Goal: Transaction & Acquisition: Obtain resource

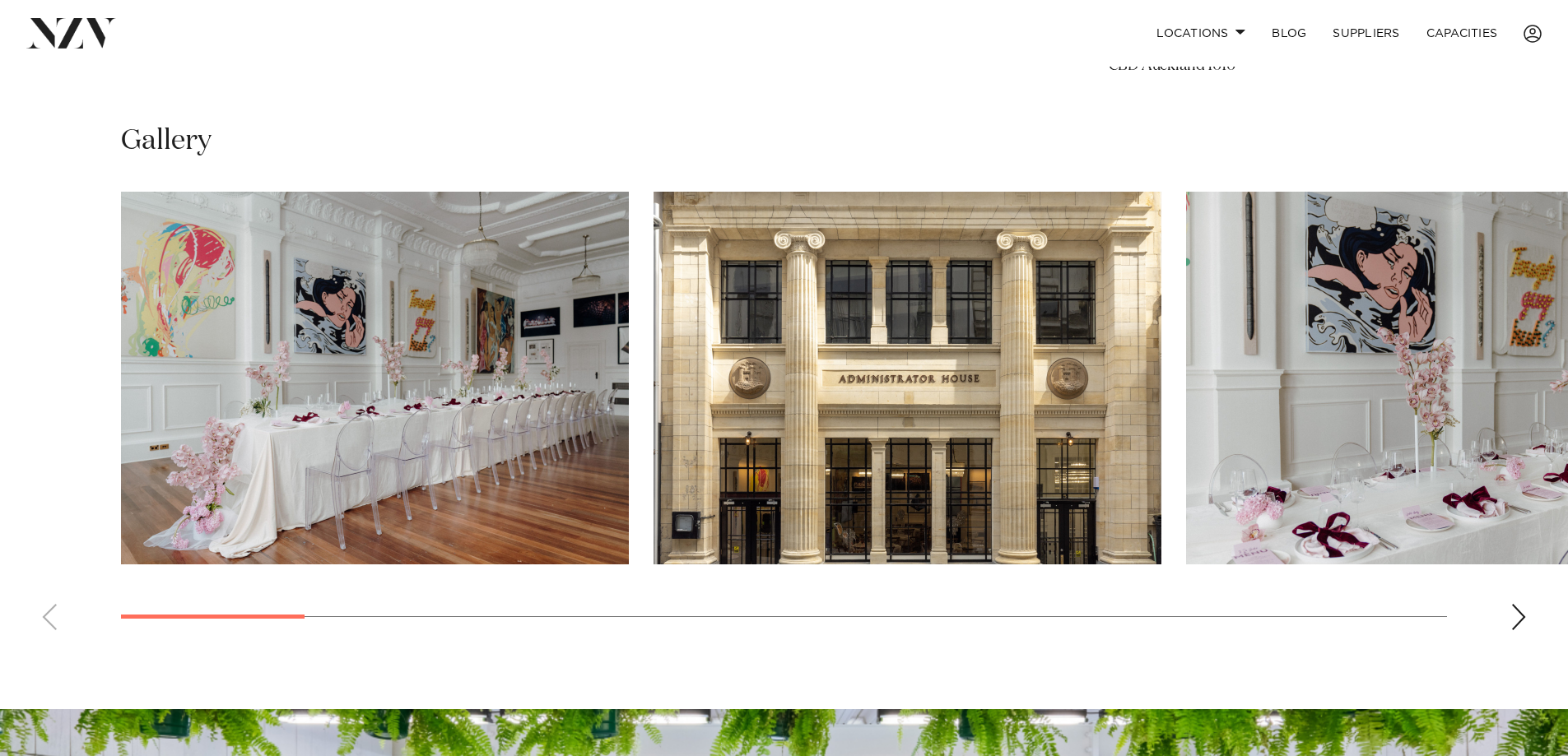
scroll to position [1146, 0]
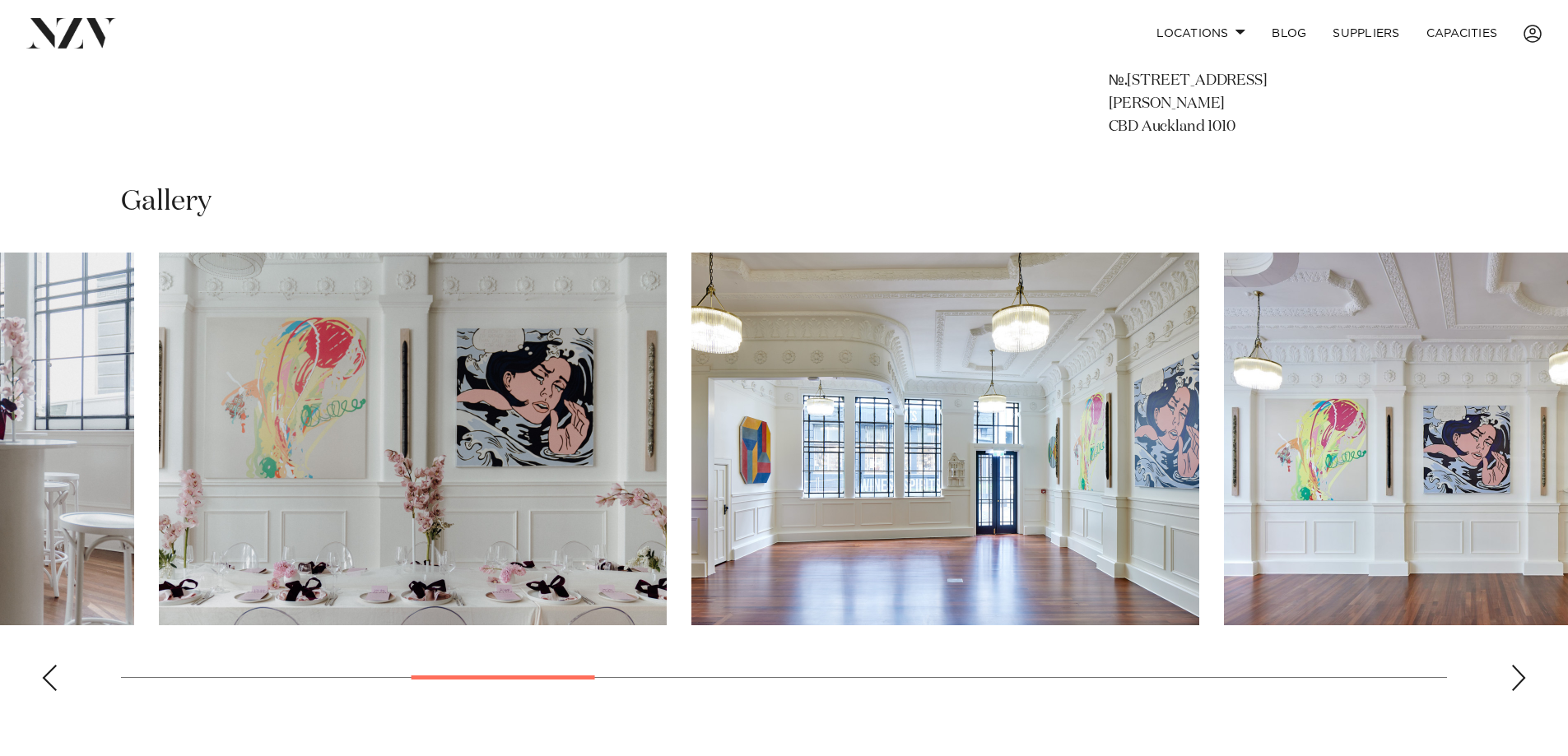
click at [159, 489] on img "5 / 18" at bounding box center [412, 439] width 508 height 373
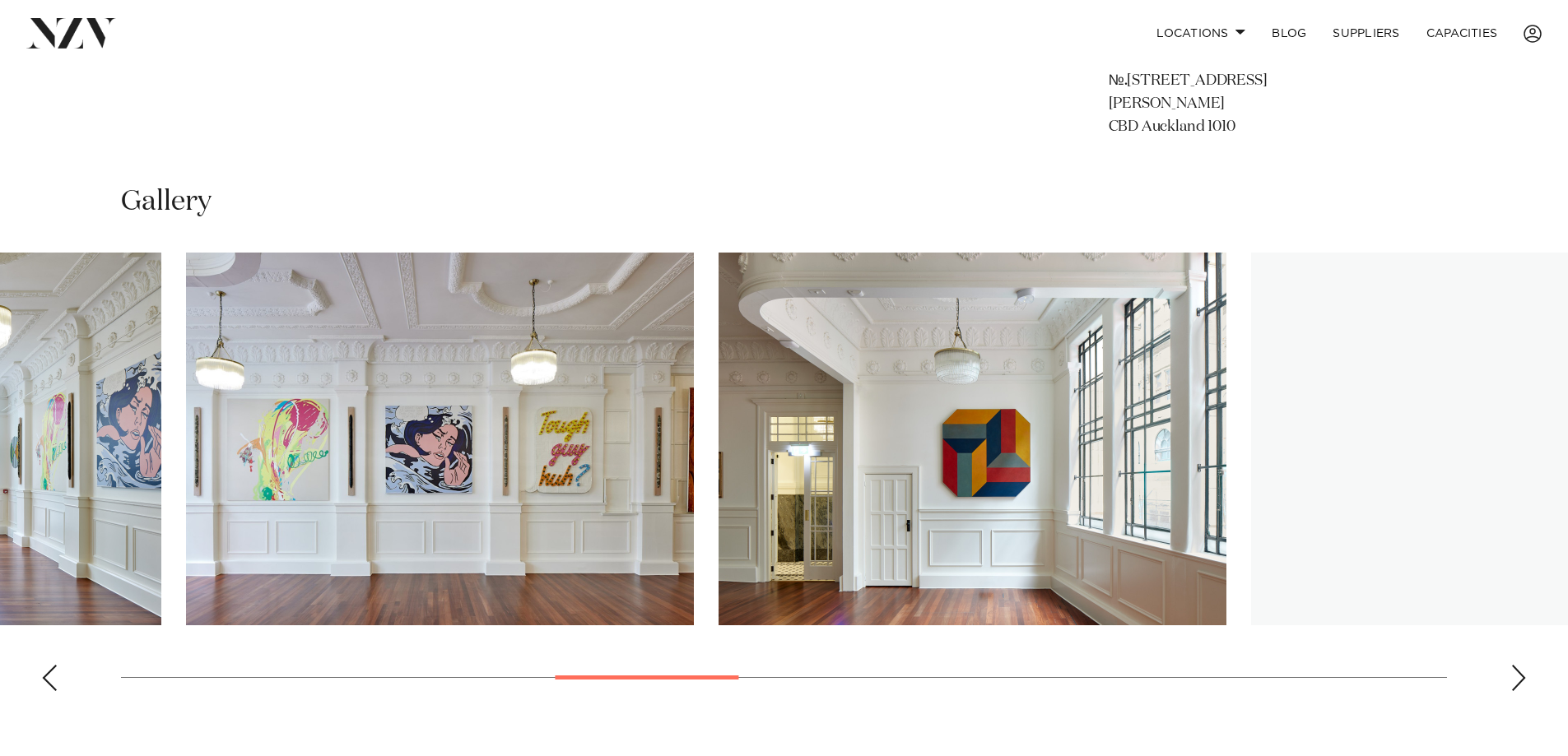
click at [246, 450] on img "7 / 18" at bounding box center [440, 439] width 508 height 373
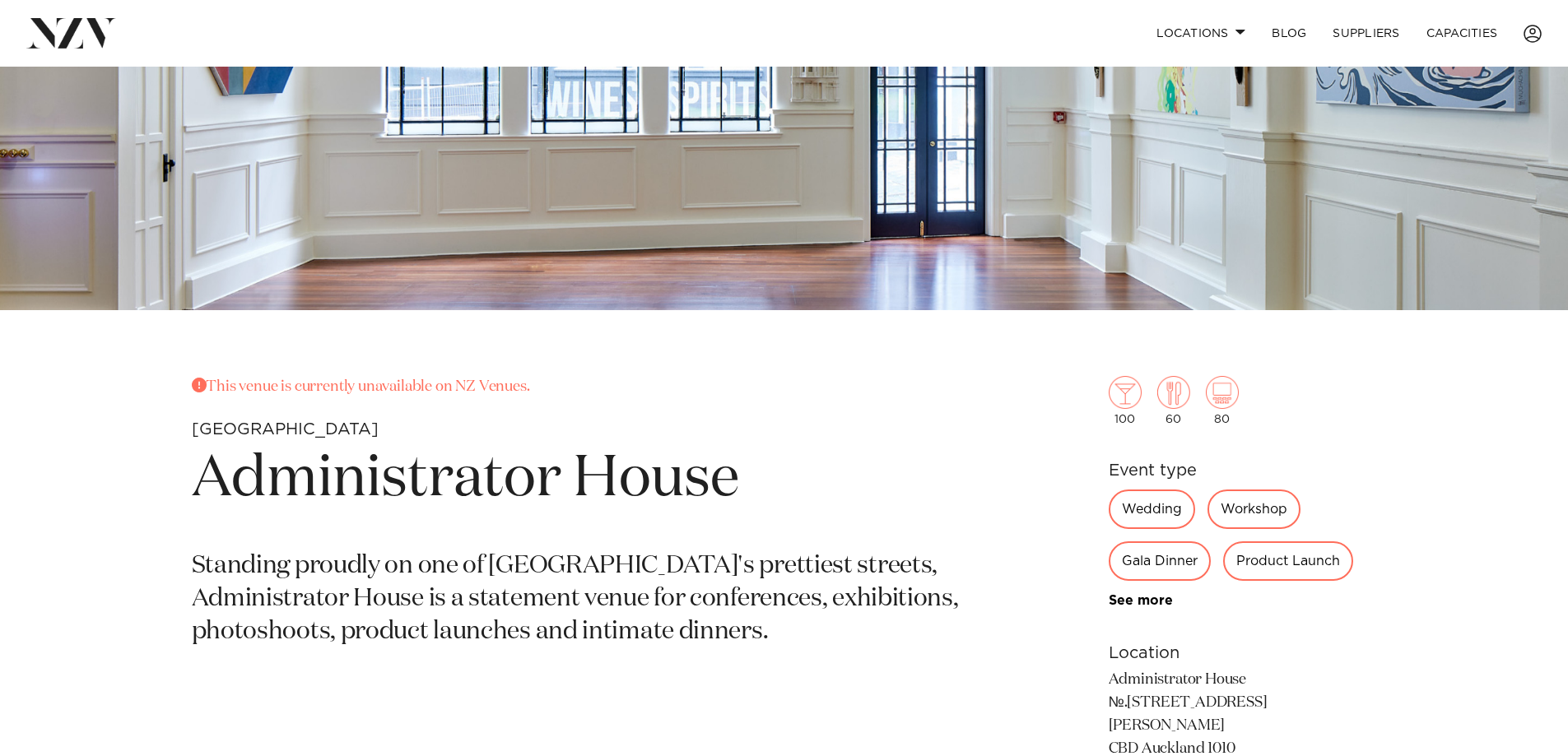
scroll to position [653, 0]
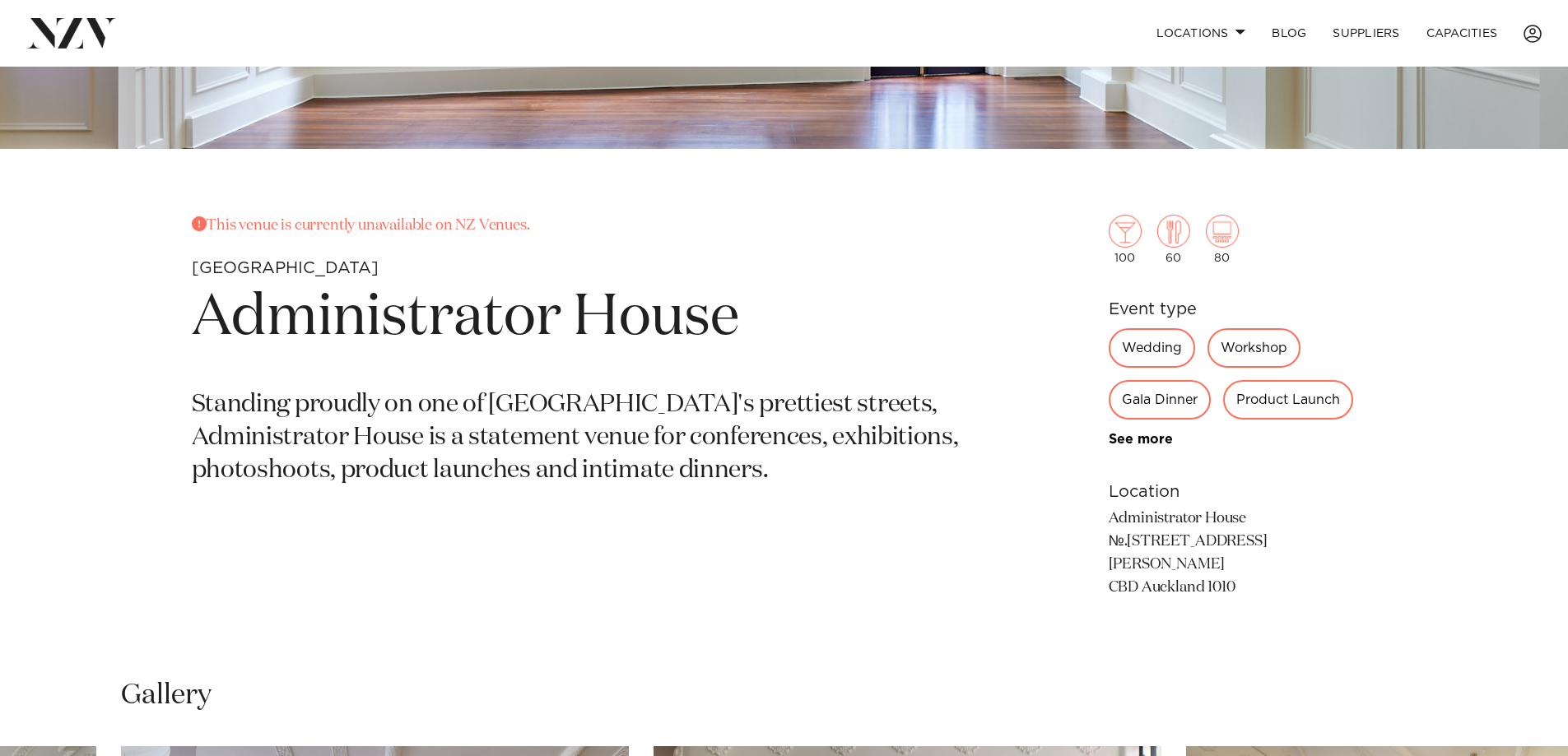
click at [1151, 341] on div "Wedding" at bounding box center [1152, 347] width 87 height 39
drag, startPoint x: 1247, startPoint y: 339, endPoint x: 1174, endPoint y: 382, distance: 84.7
click at [1246, 340] on div "Workshop" at bounding box center [1254, 347] width 93 height 39
click at [1173, 382] on div "Gala Dinner" at bounding box center [1160, 399] width 102 height 39
drag, startPoint x: 1298, startPoint y: 400, endPoint x: 1281, endPoint y: 377, distance: 28.6
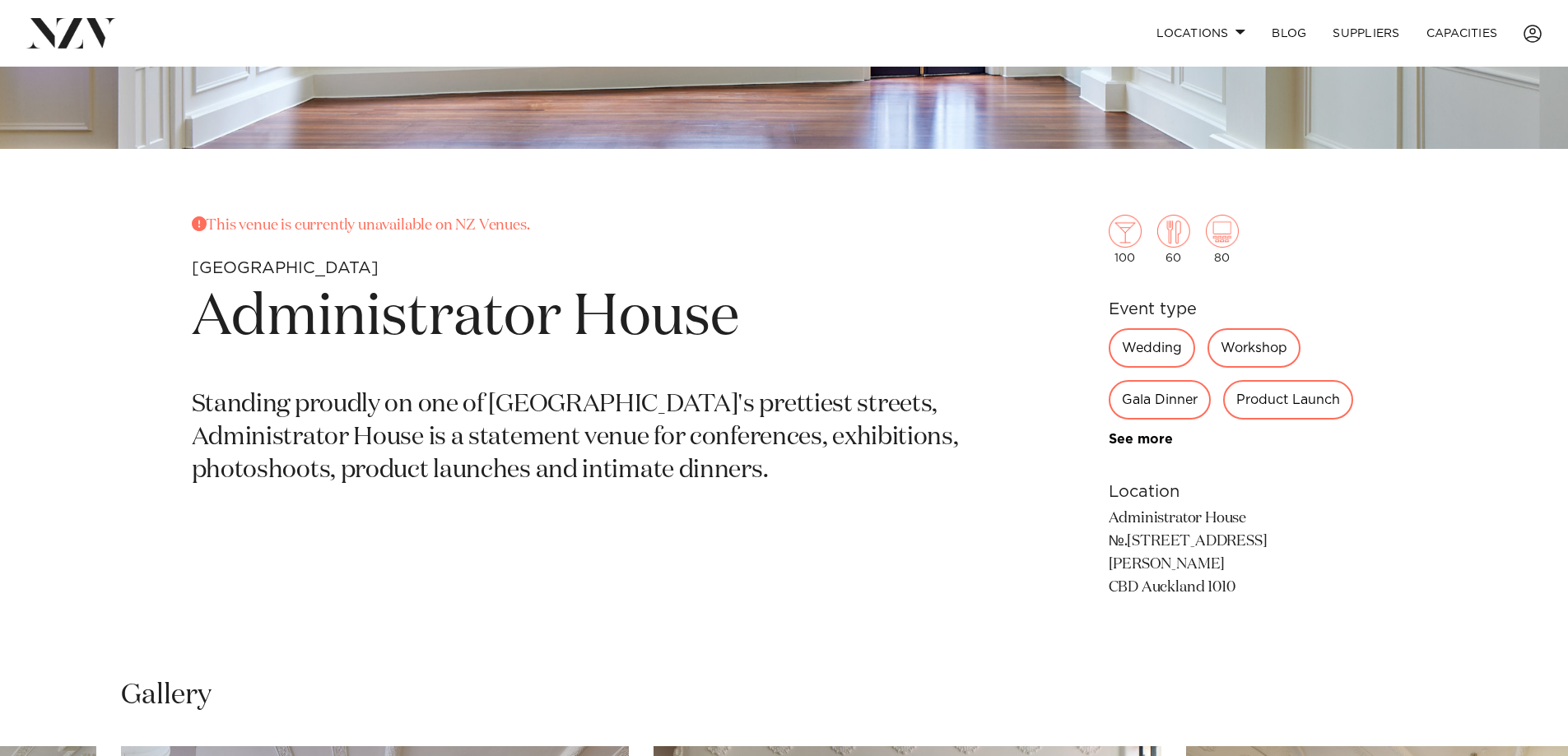
click at [1299, 400] on div "Product Launch" at bounding box center [1288, 399] width 130 height 39
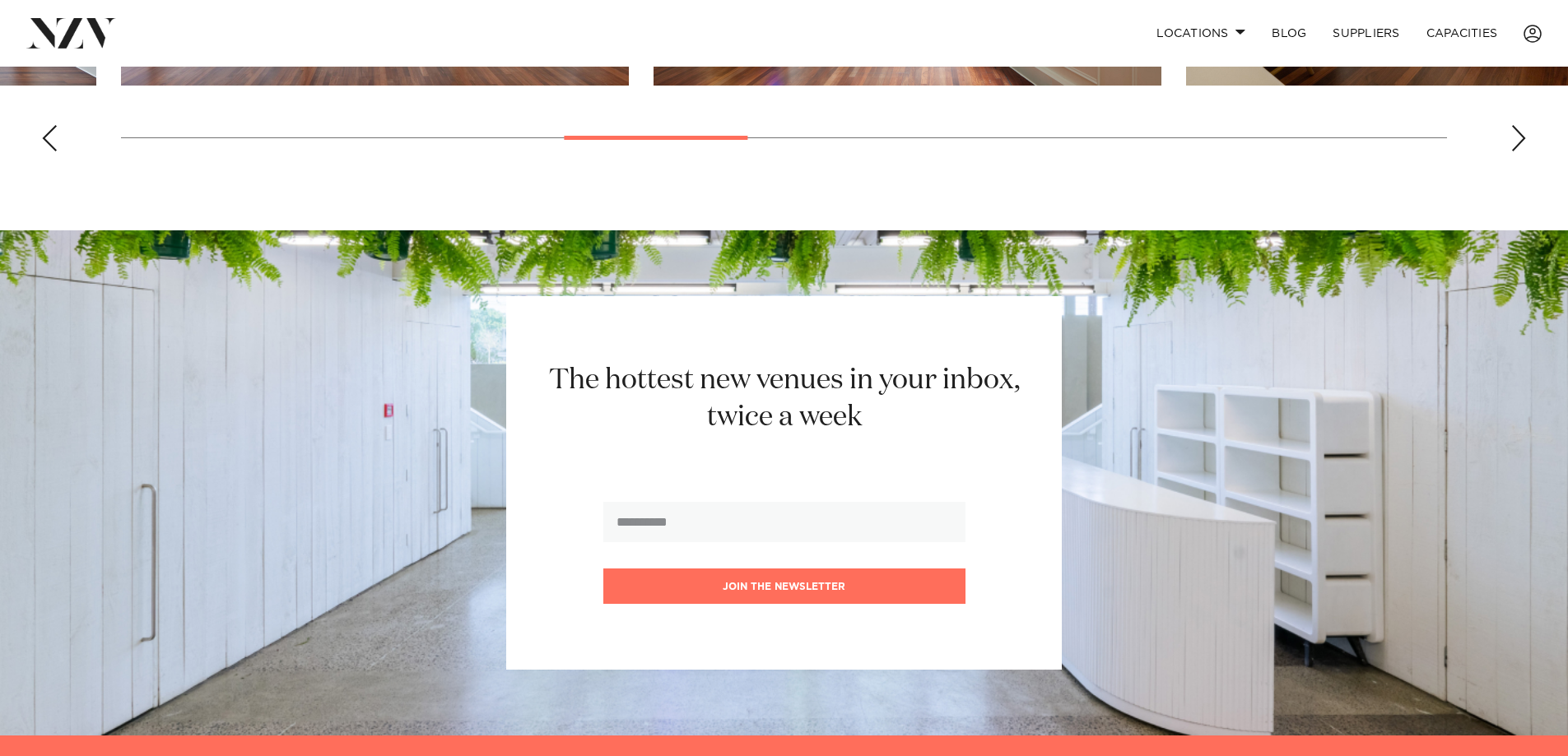
scroll to position [0, 0]
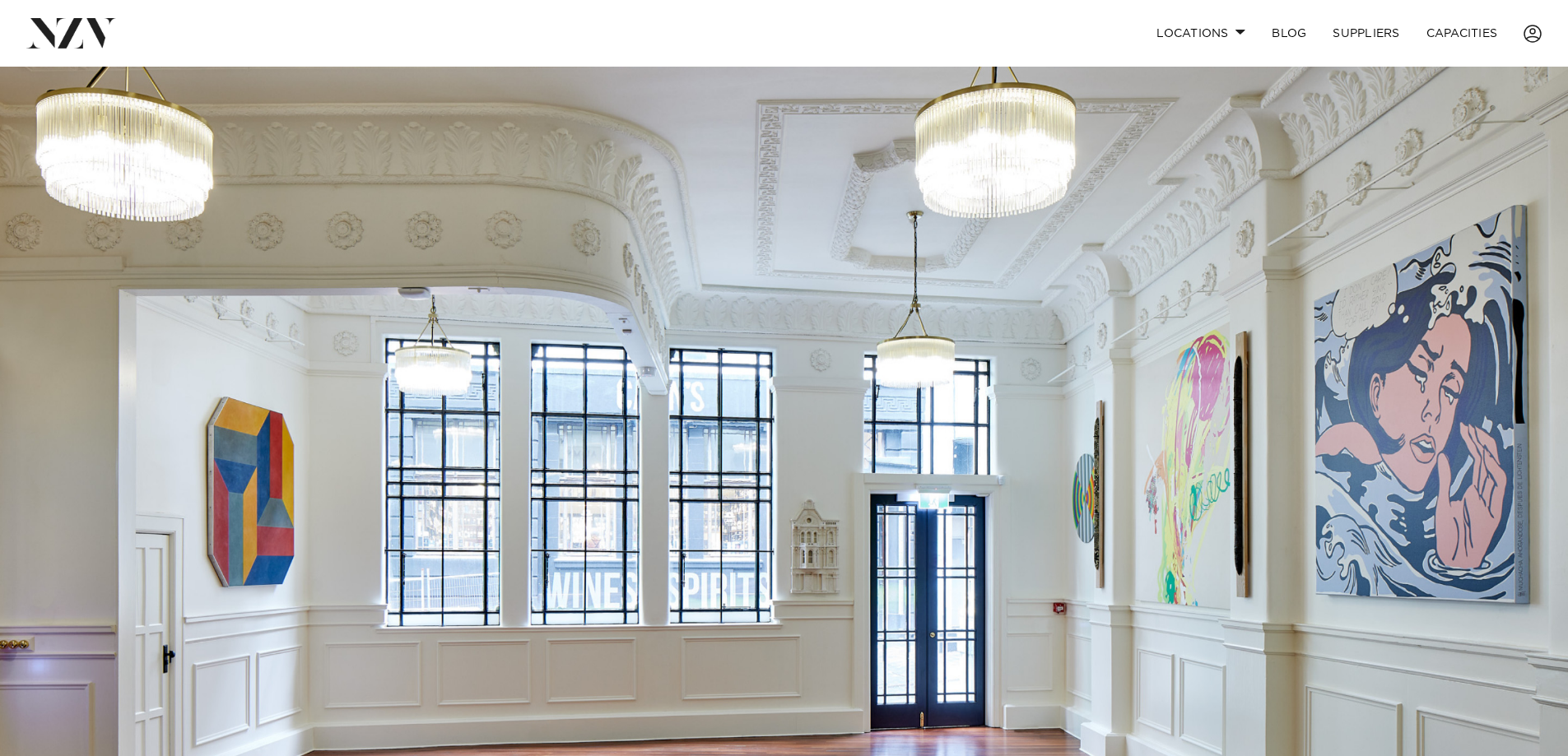
drag, startPoint x: 965, startPoint y: 341, endPoint x: 939, endPoint y: -99, distance: 440.8
click at [1221, 23] on link "Locations" at bounding box center [1200, 33] width 115 height 36
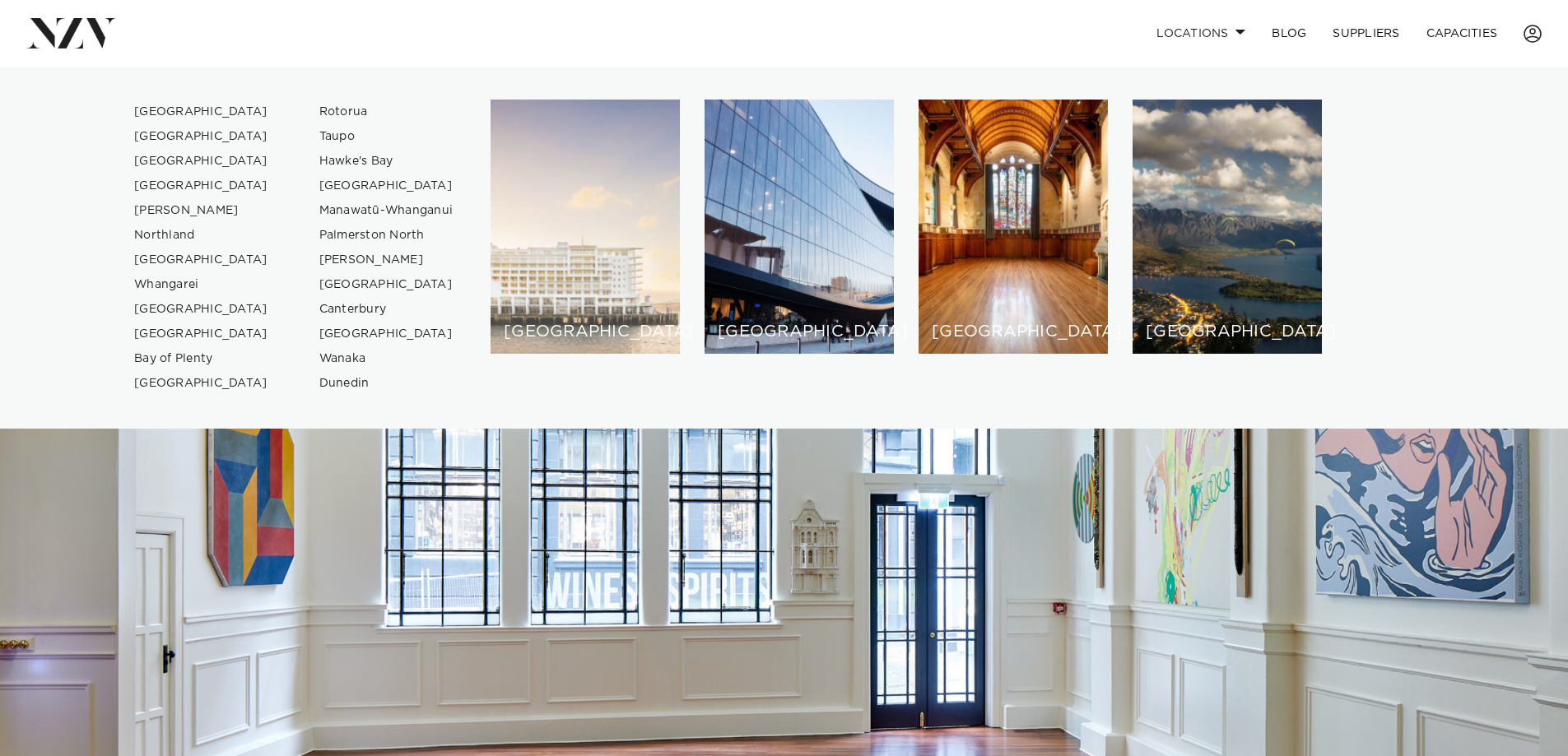
click at [567, 240] on div "[GEOGRAPHIC_DATA]" at bounding box center [586, 226] width 190 height 254
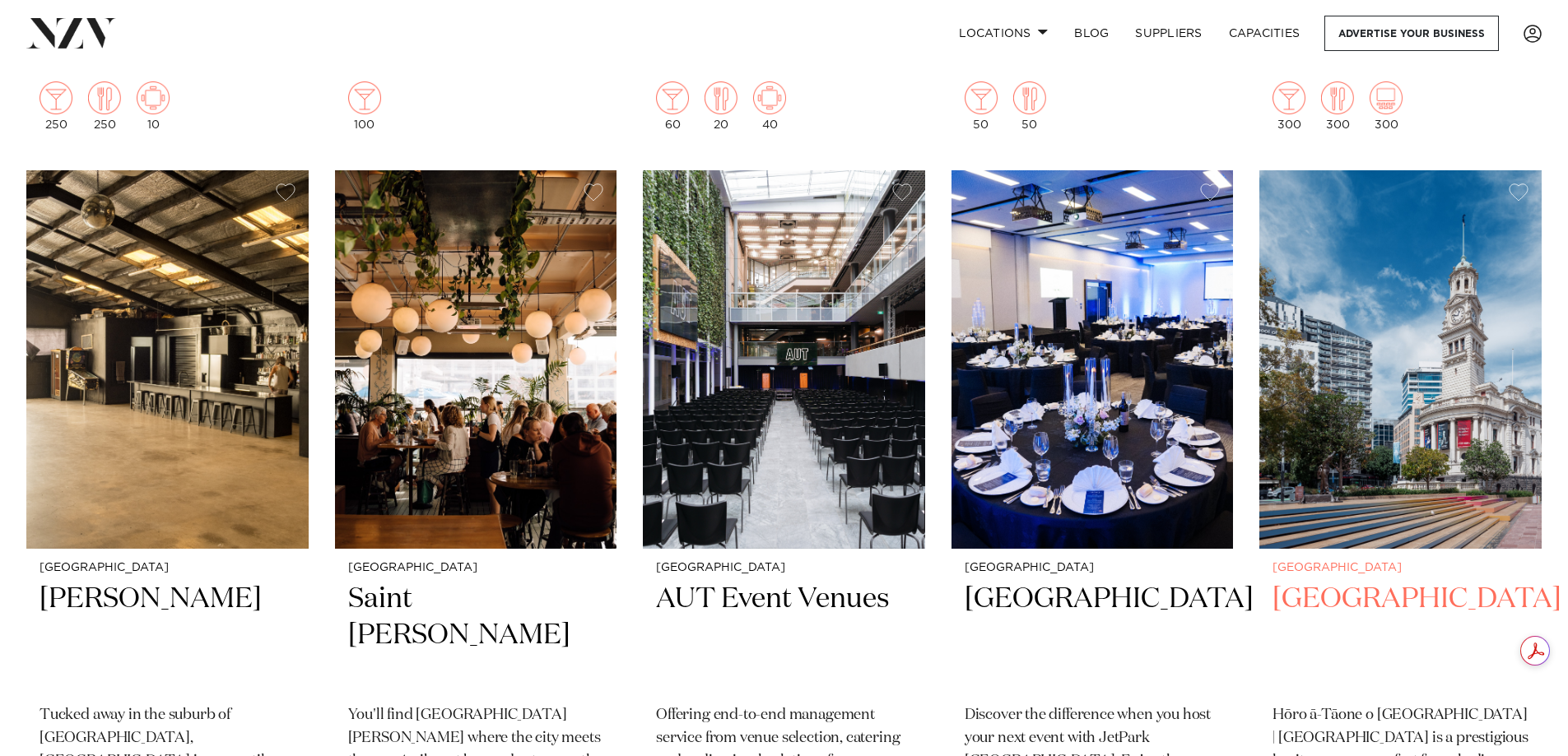
scroll to position [7242, 0]
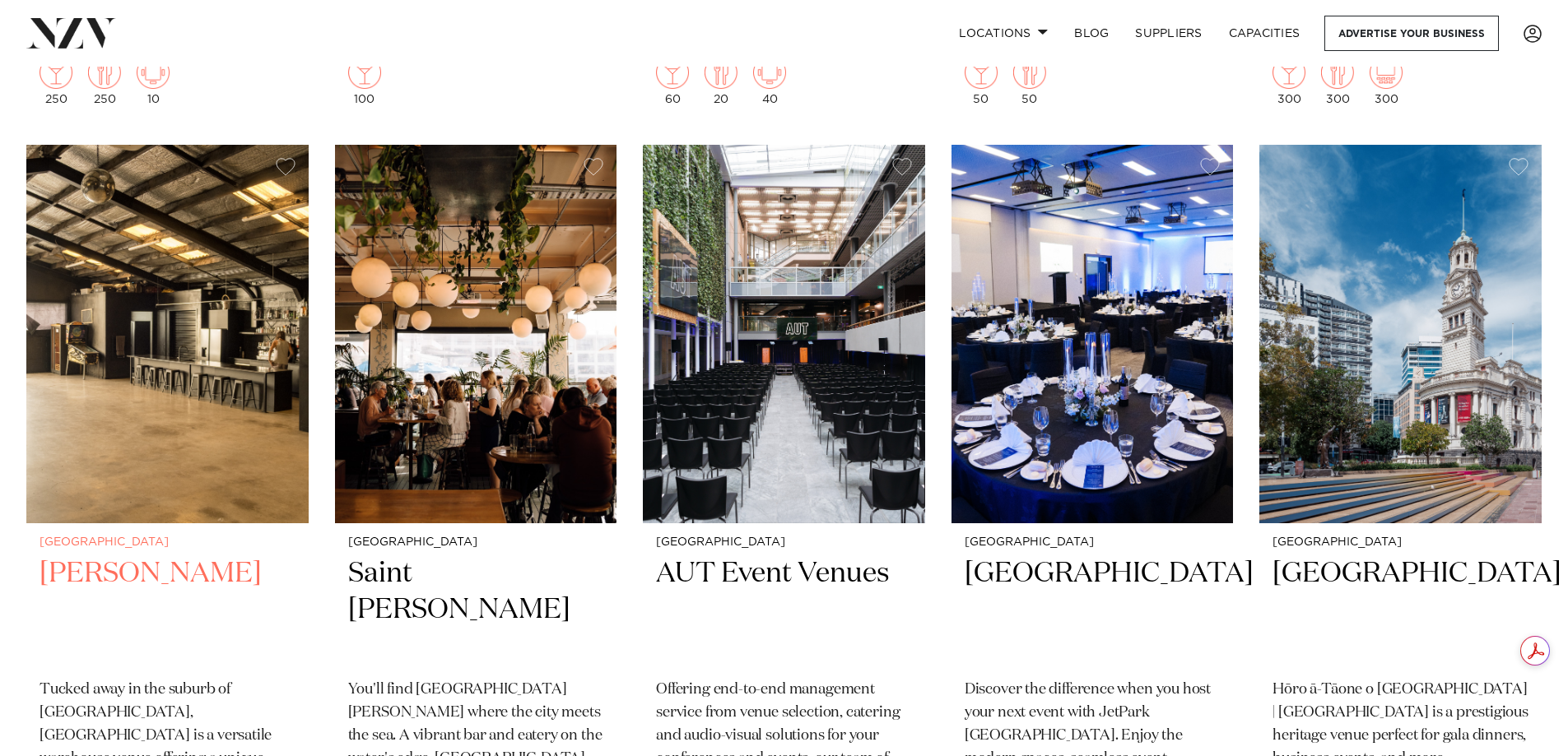
drag, startPoint x: 47, startPoint y: 494, endPoint x: 76, endPoint y: 502, distance: 30.1
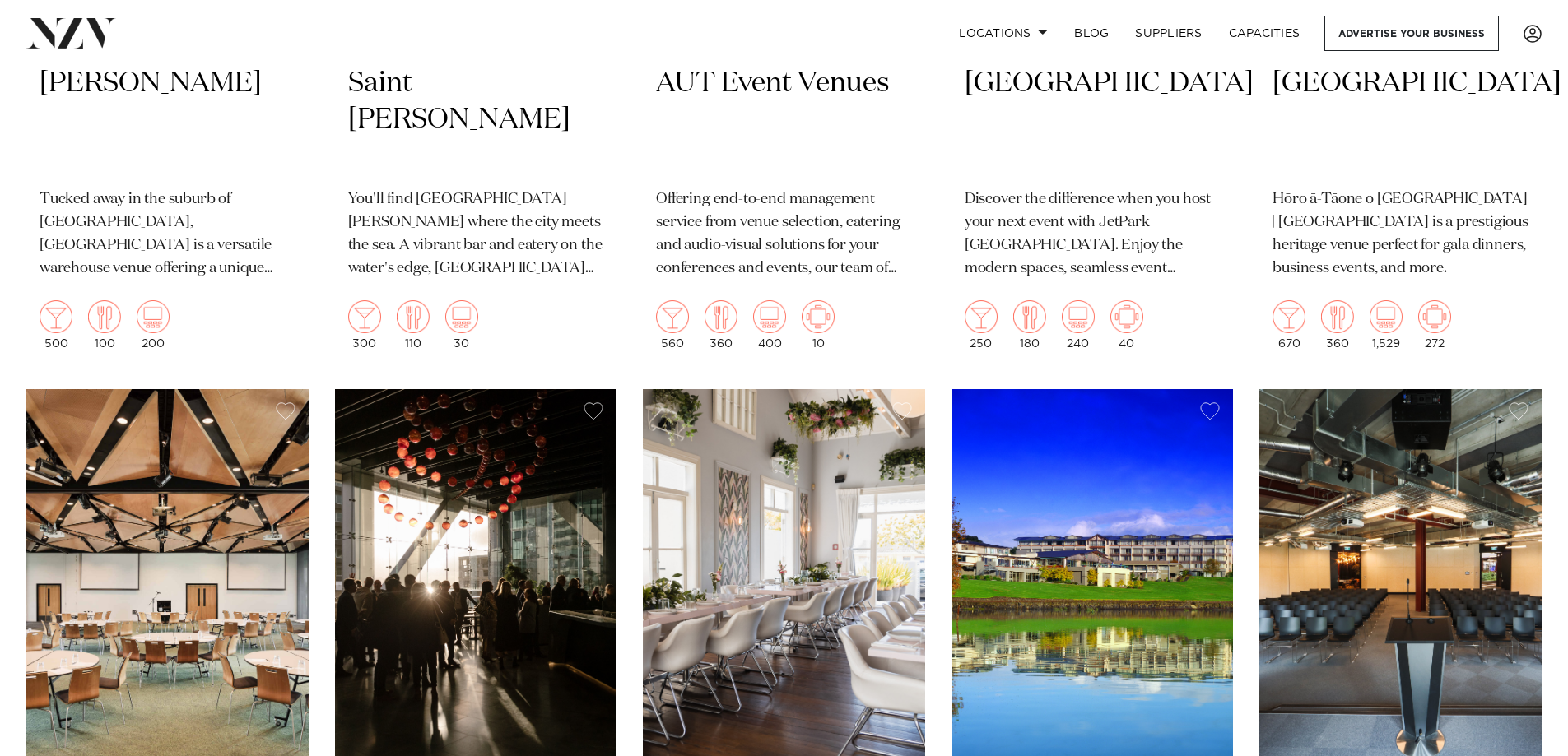
scroll to position [7900, 0]
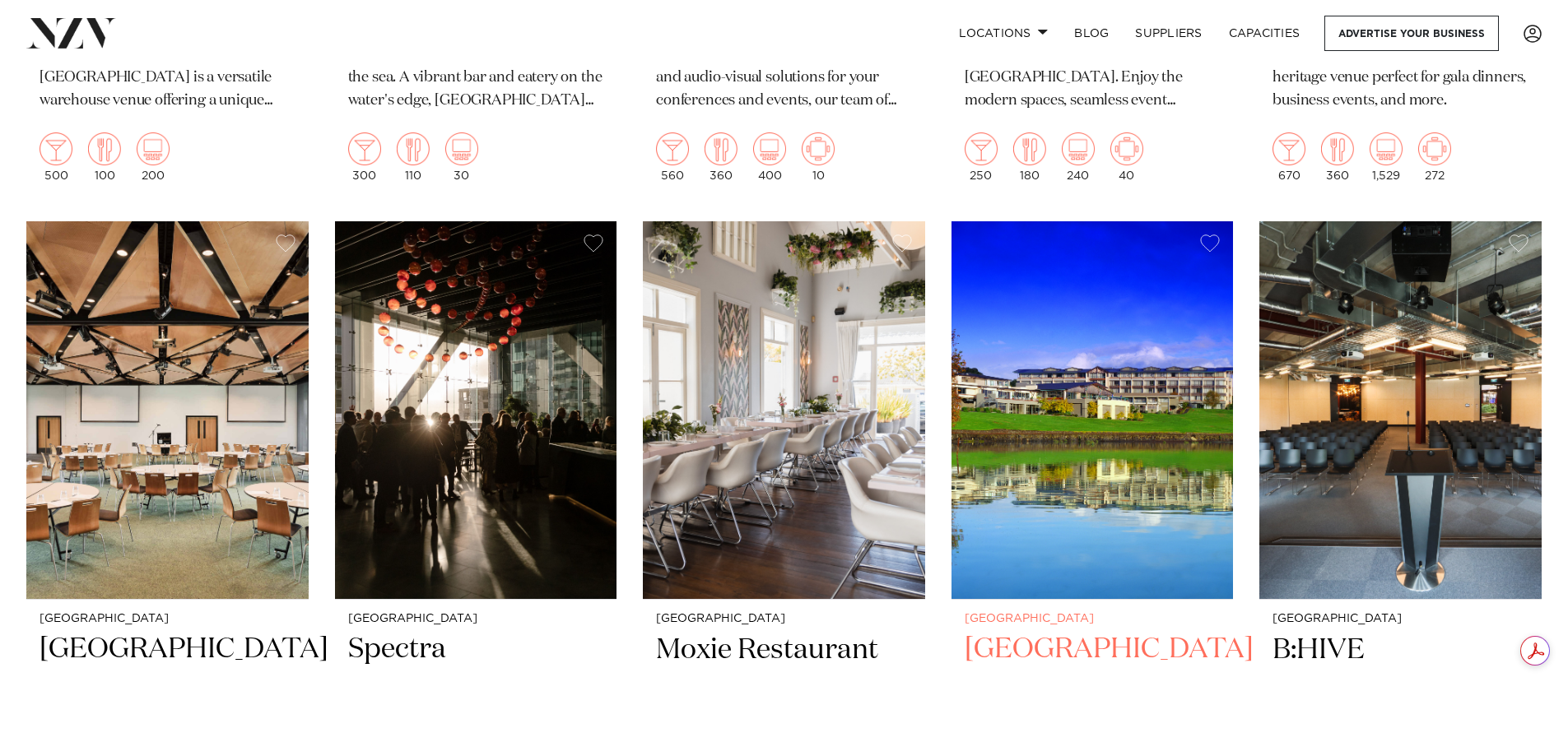
drag, startPoint x: 709, startPoint y: 593, endPoint x: 996, endPoint y: 670, distance: 297.1
click at [997, 670] on h2 "Waipuna Hotel & Conference Centre" at bounding box center [1093, 687] width 256 height 111
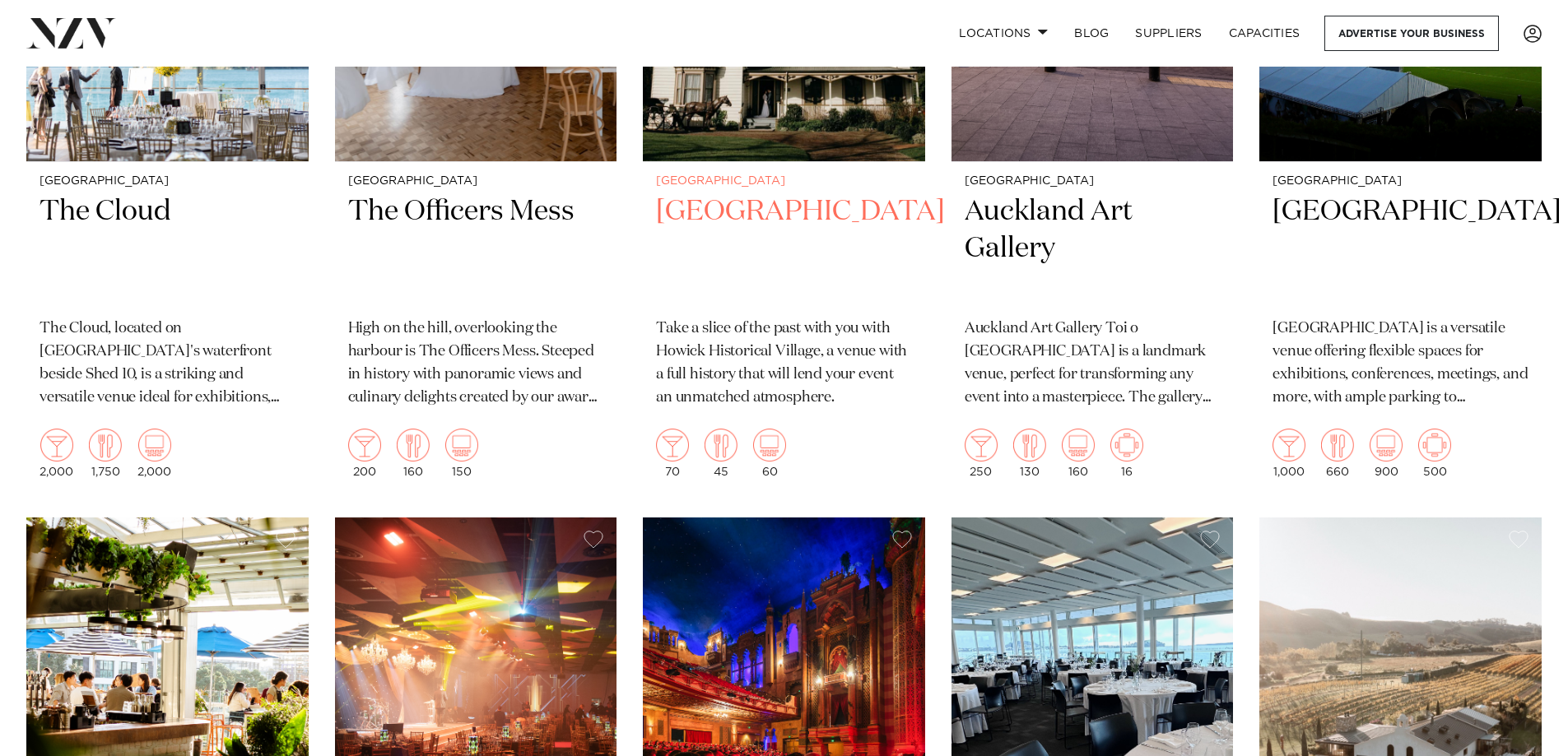
scroll to position [9839, 0]
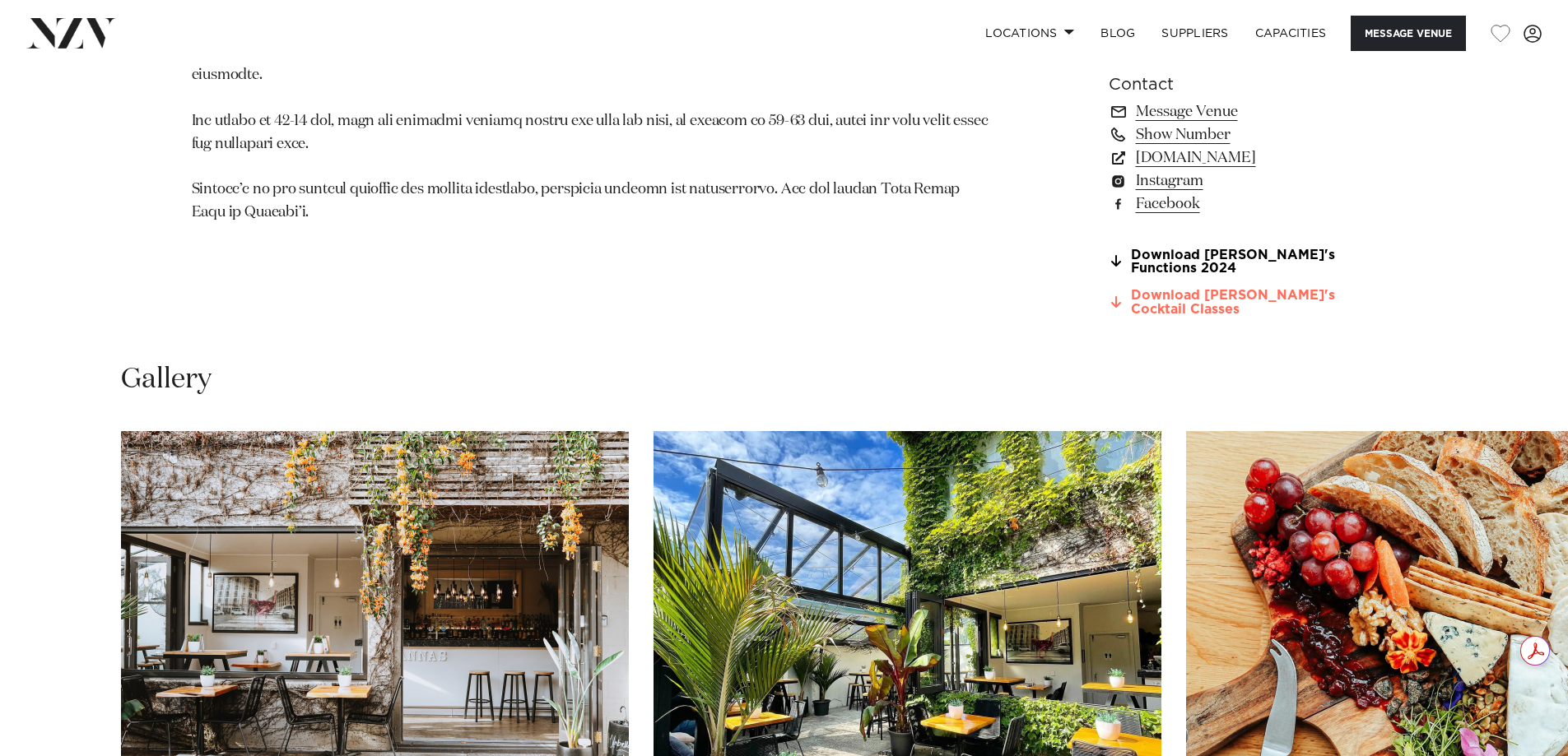
scroll to position [1646, 0]
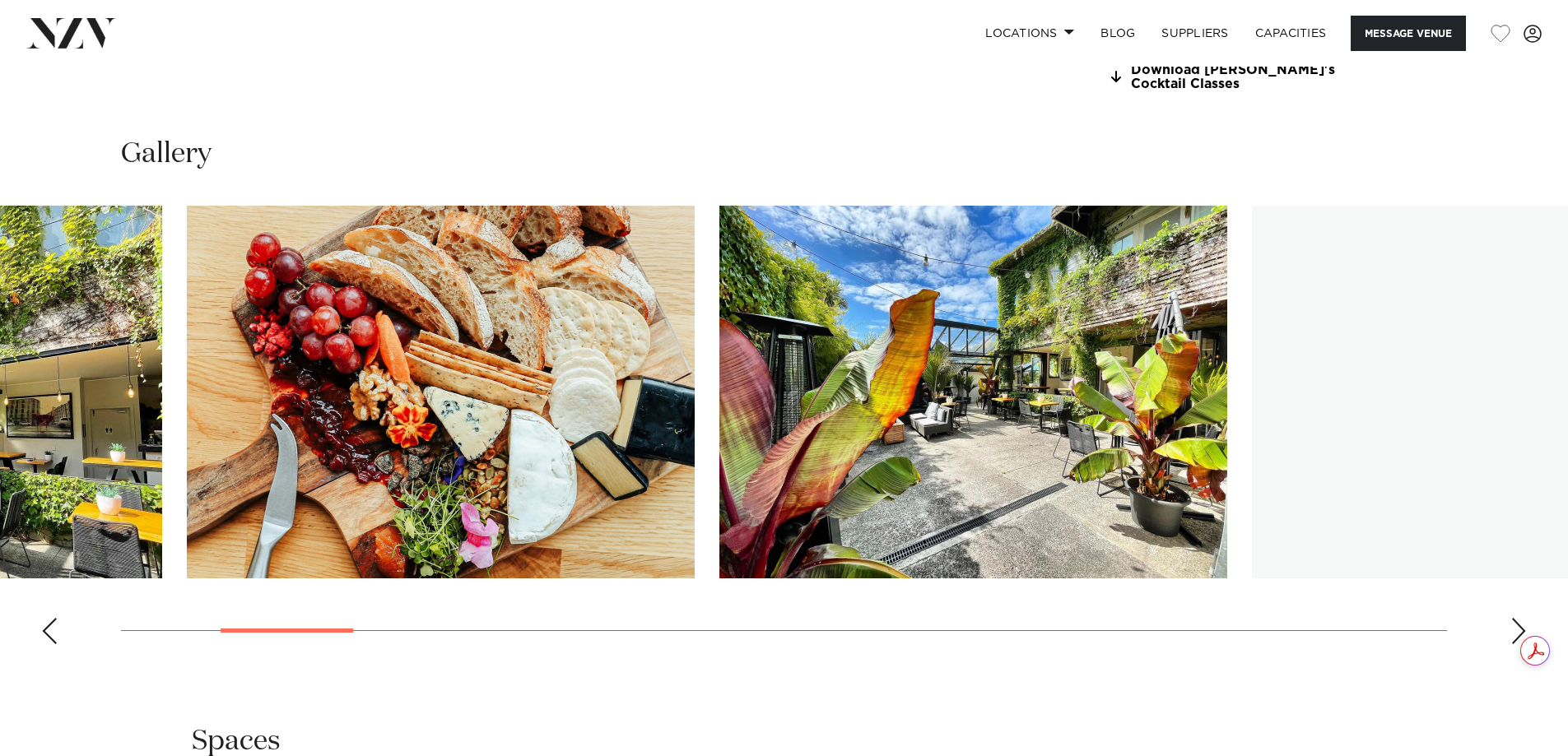
click at [201, 557] on img "3 / 25" at bounding box center [441, 392] width 508 height 373
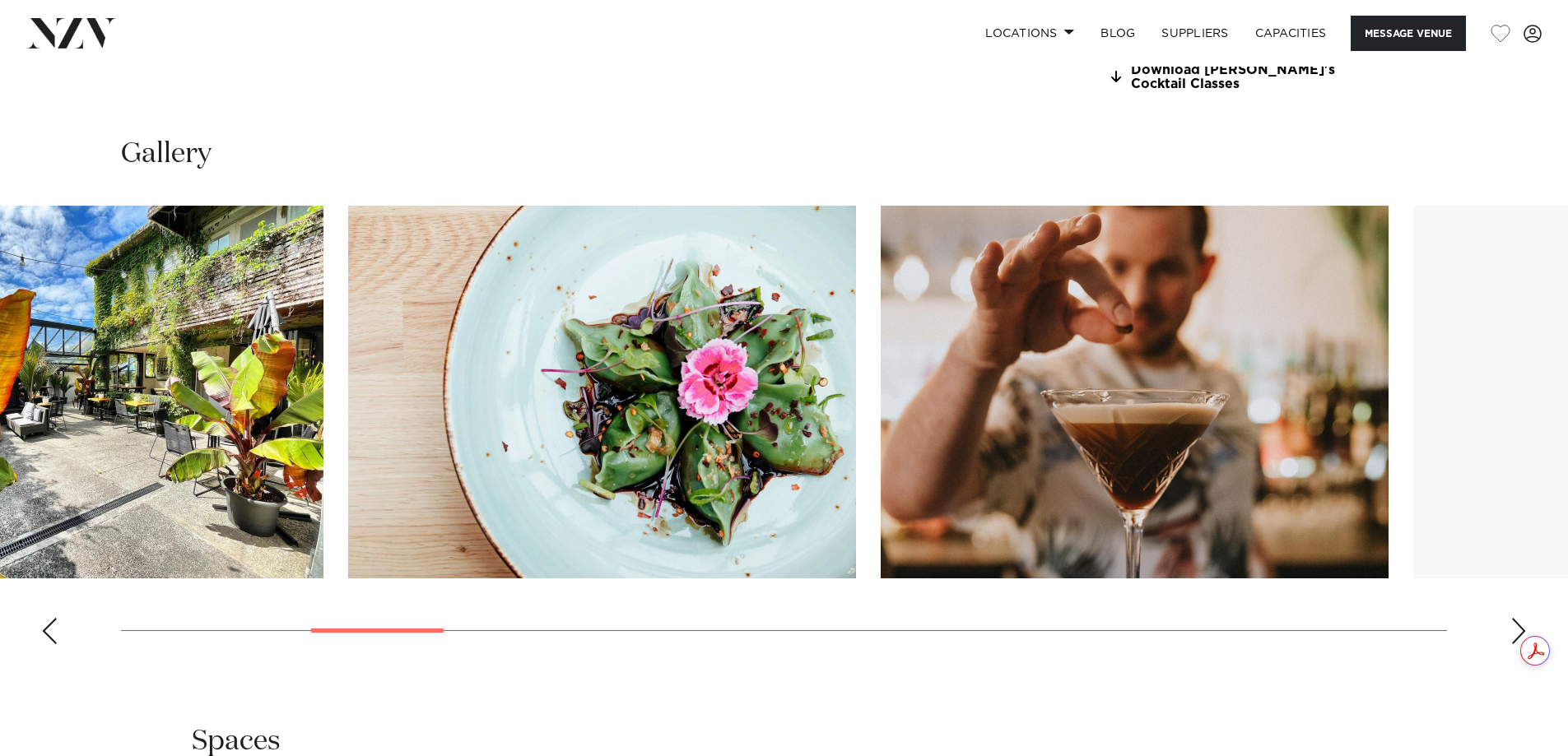
click at [531, 525] on img "5 / 25" at bounding box center [602, 392] width 508 height 373
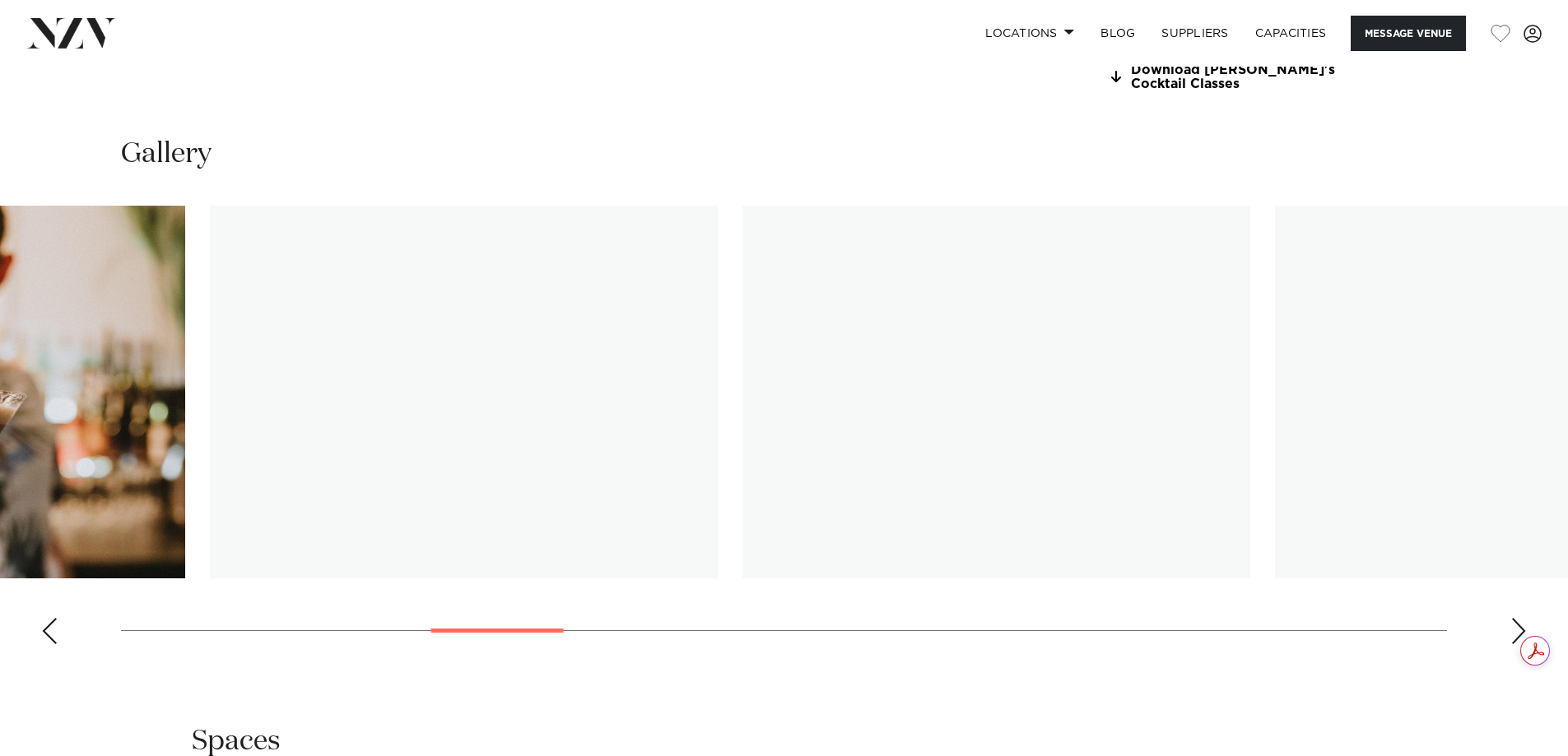
click at [0, 0] on slot at bounding box center [0, 0] width 0 height 0
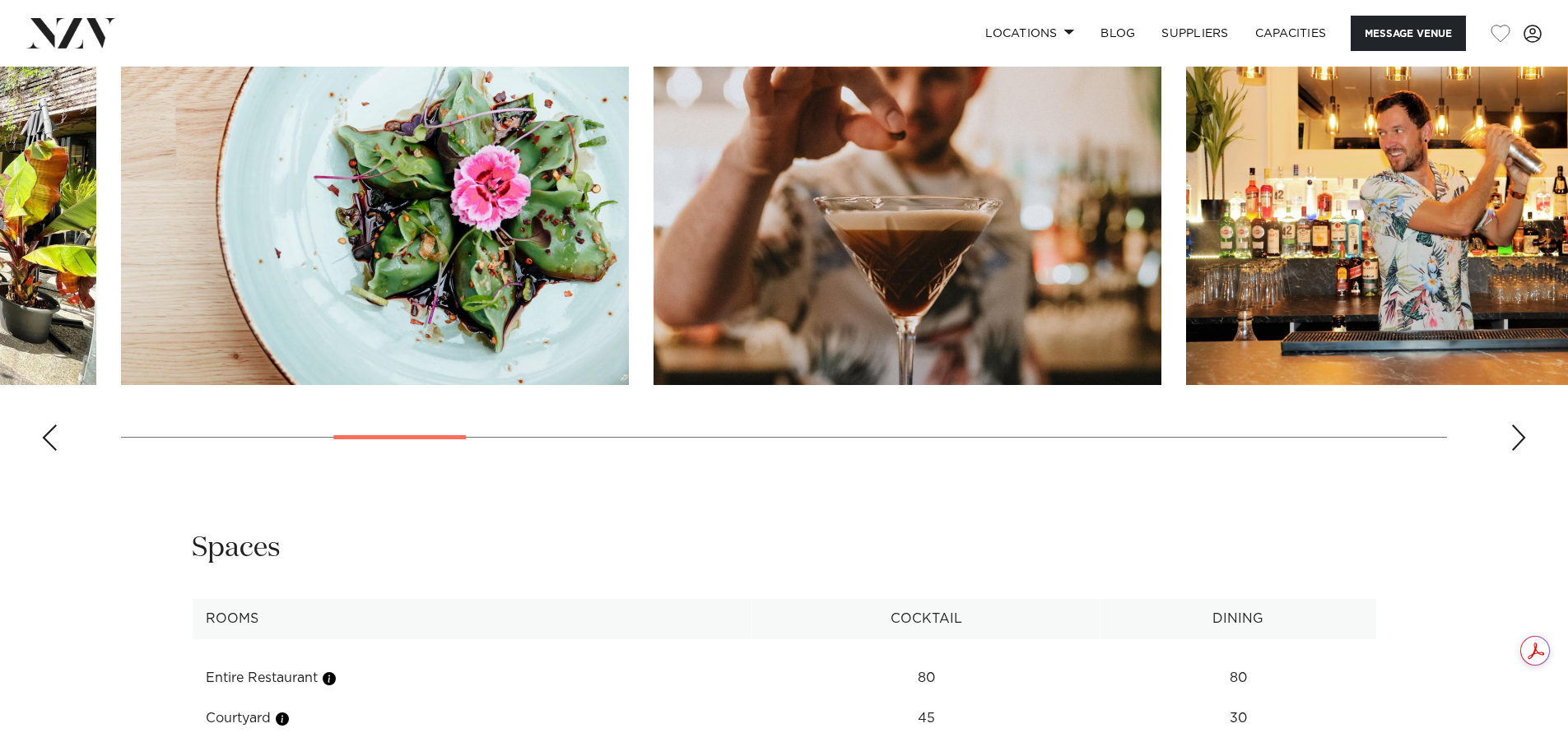
scroll to position [1893, 0]
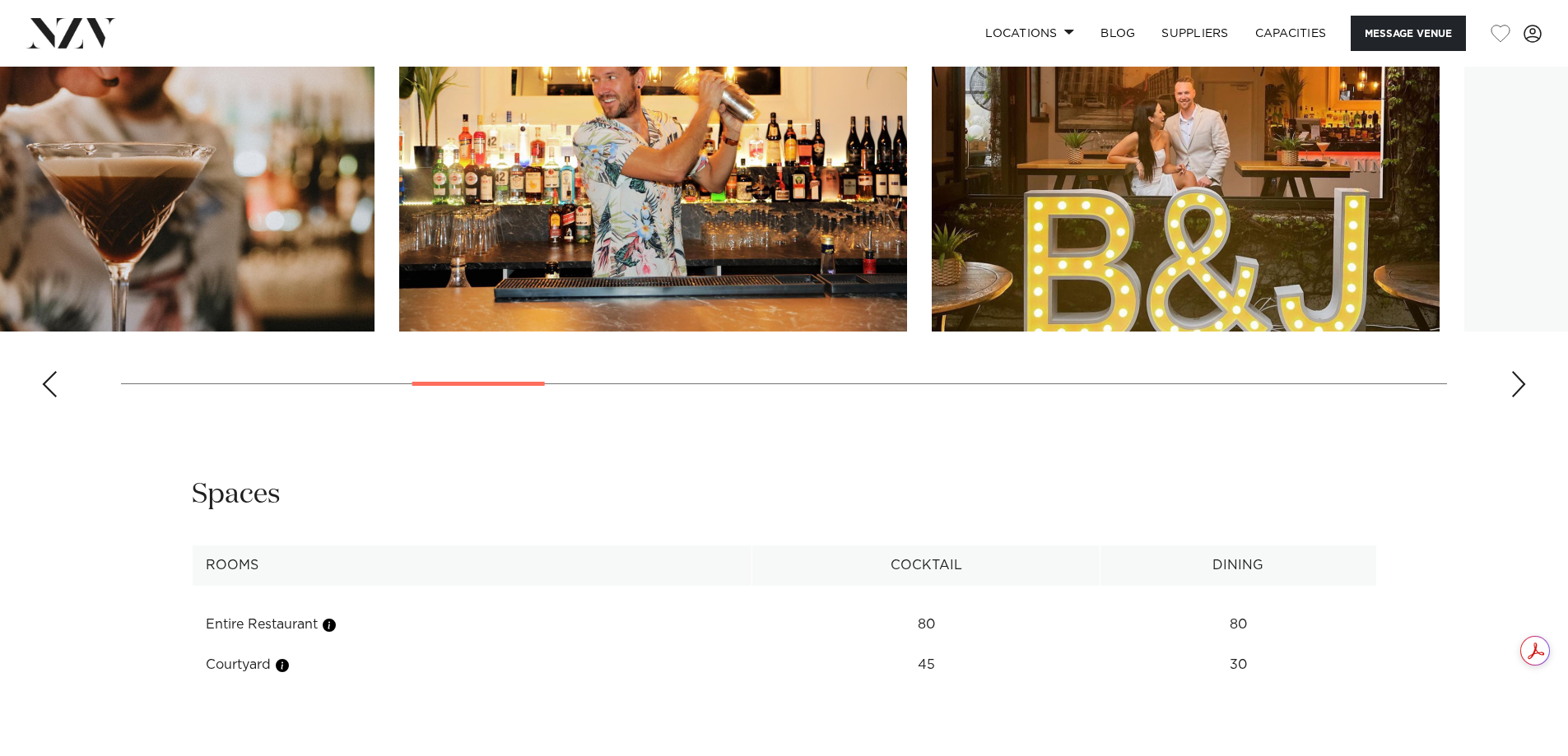
click at [458, 399] on swiper-container at bounding box center [784, 184] width 1568 height 451
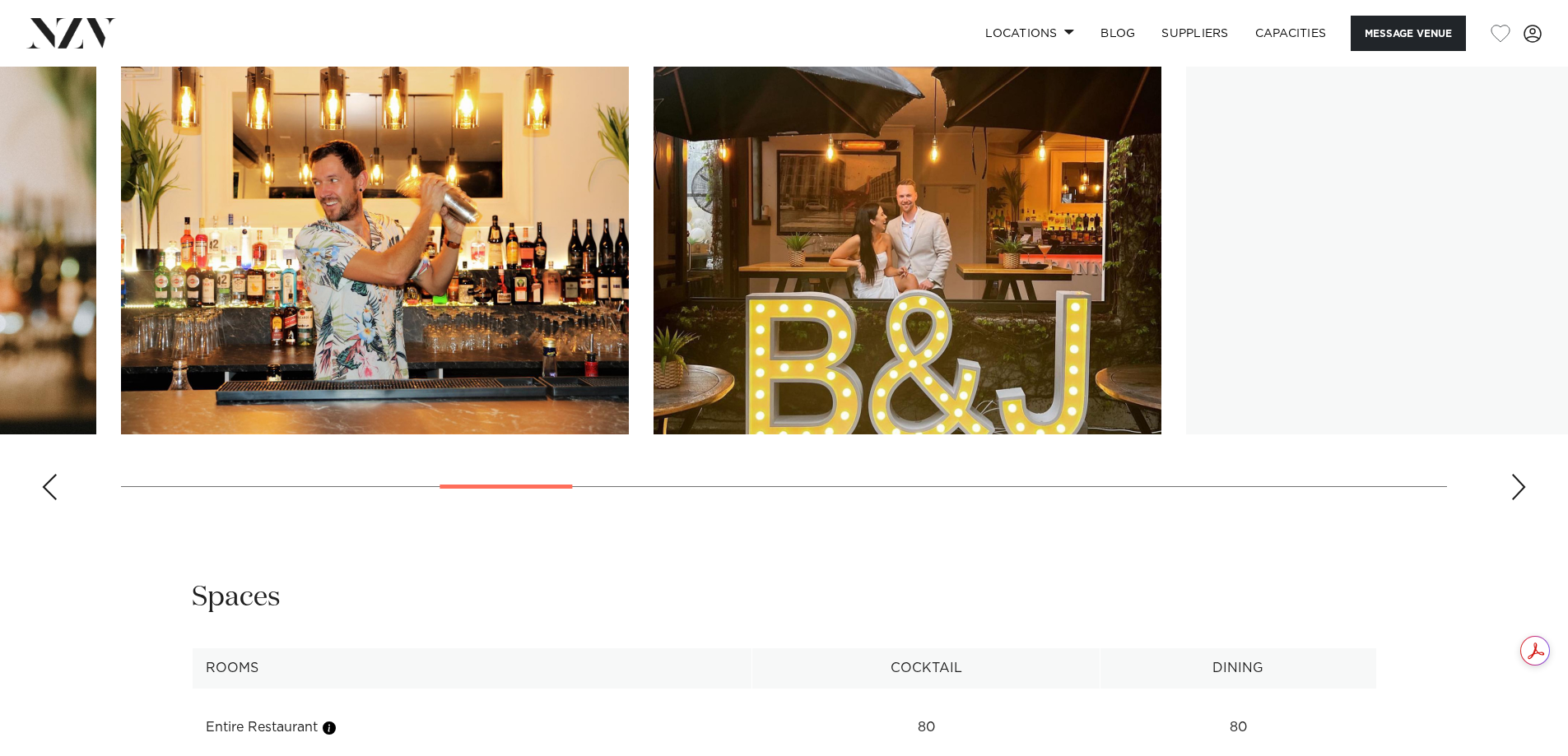
scroll to position [1646, 0]
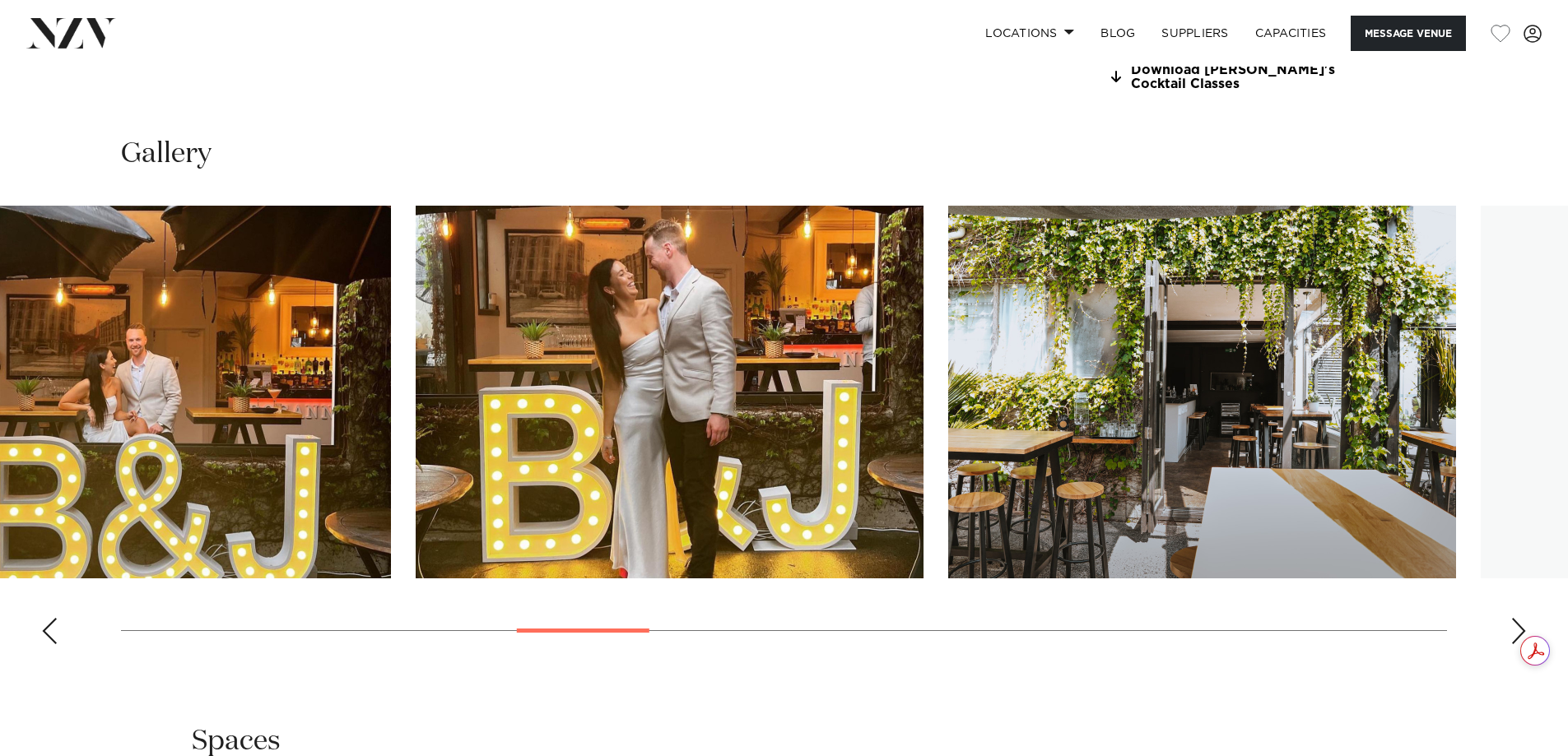
click at [553, 549] on img "9 / 25" at bounding box center [670, 392] width 508 height 373
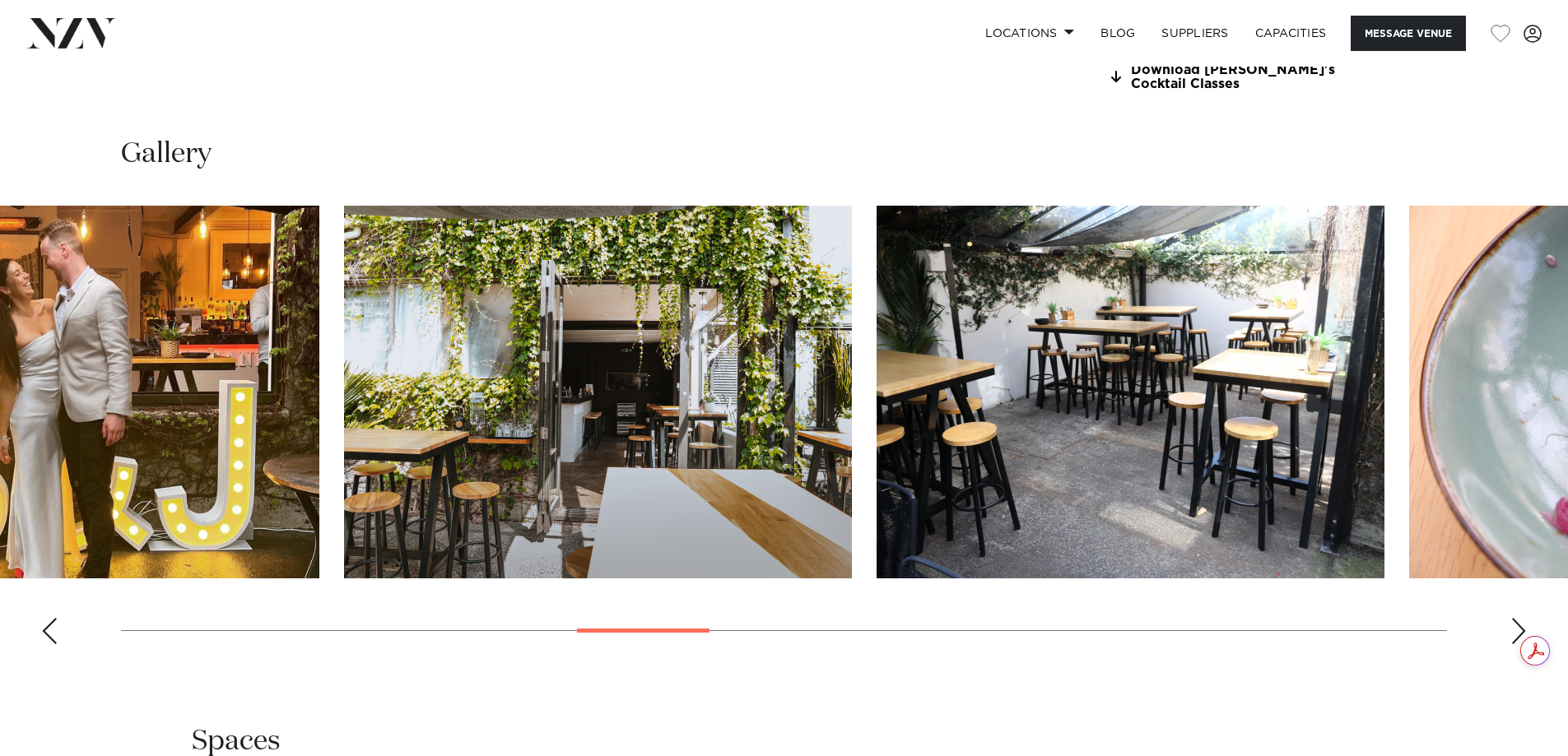
click at [344, 560] on img "10 / 25" at bounding box center [597, 392] width 508 height 373
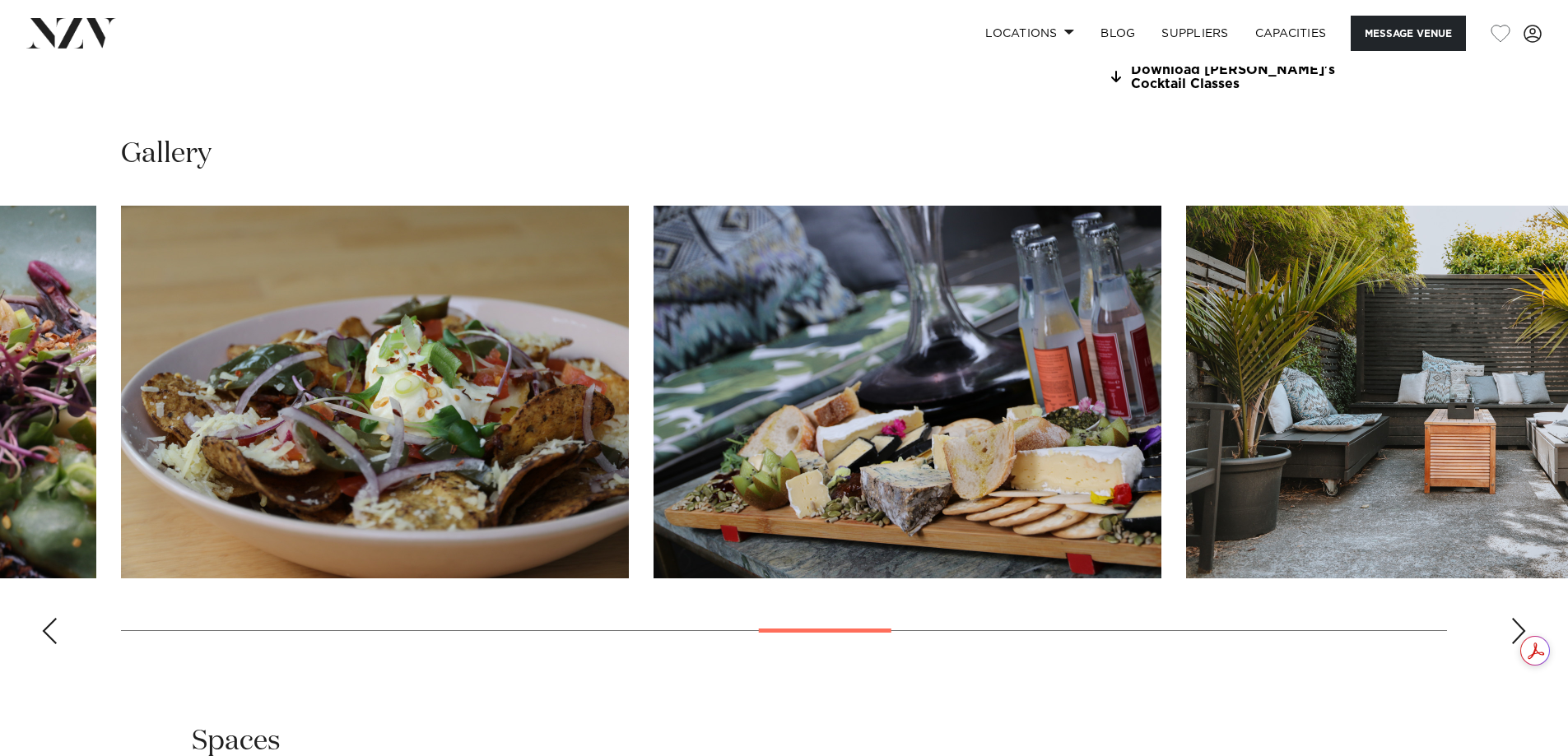
click at [1186, 565] on img "15 / 25" at bounding box center [1439, 392] width 508 height 373
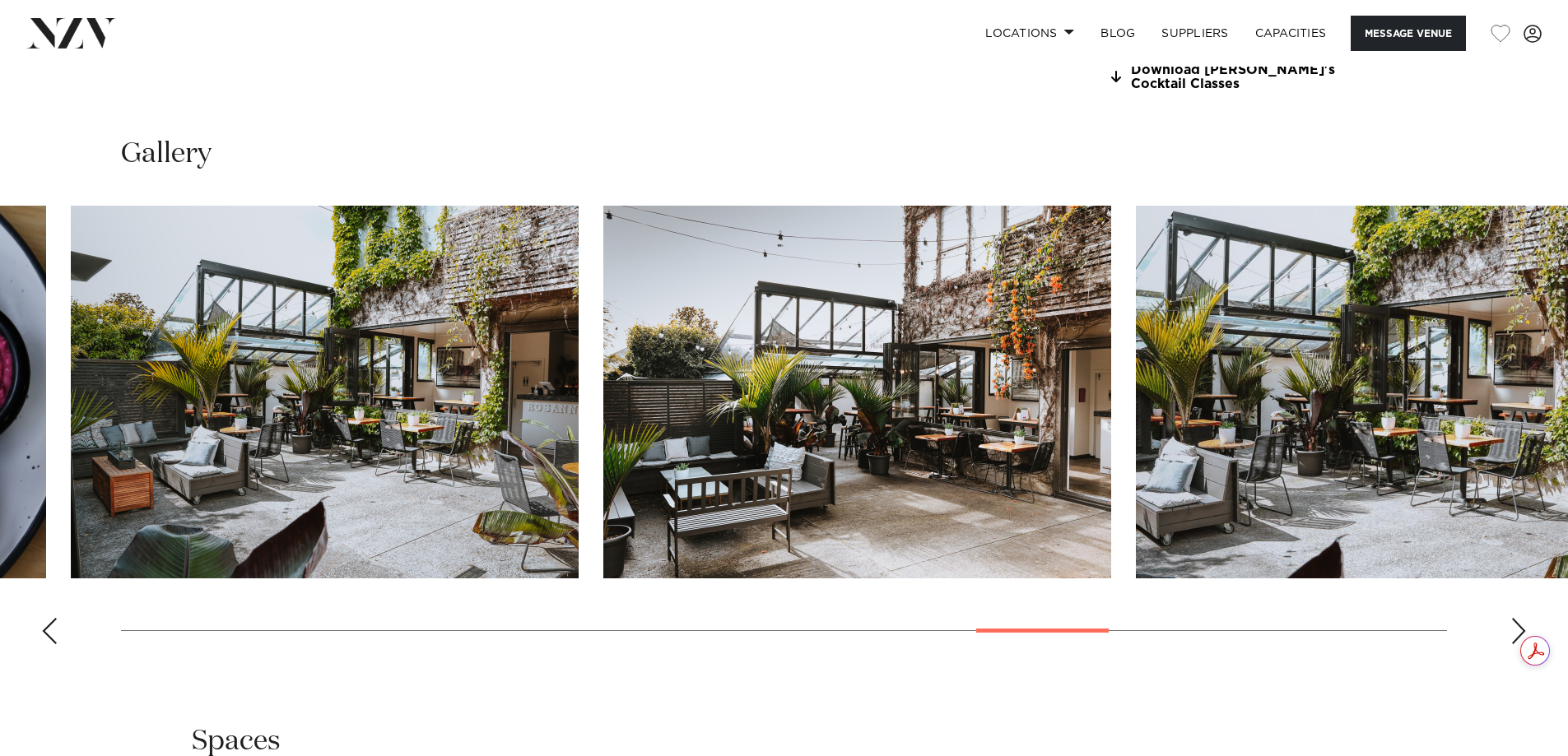
click at [603, 578] on img "18 / 25" at bounding box center [857, 392] width 508 height 373
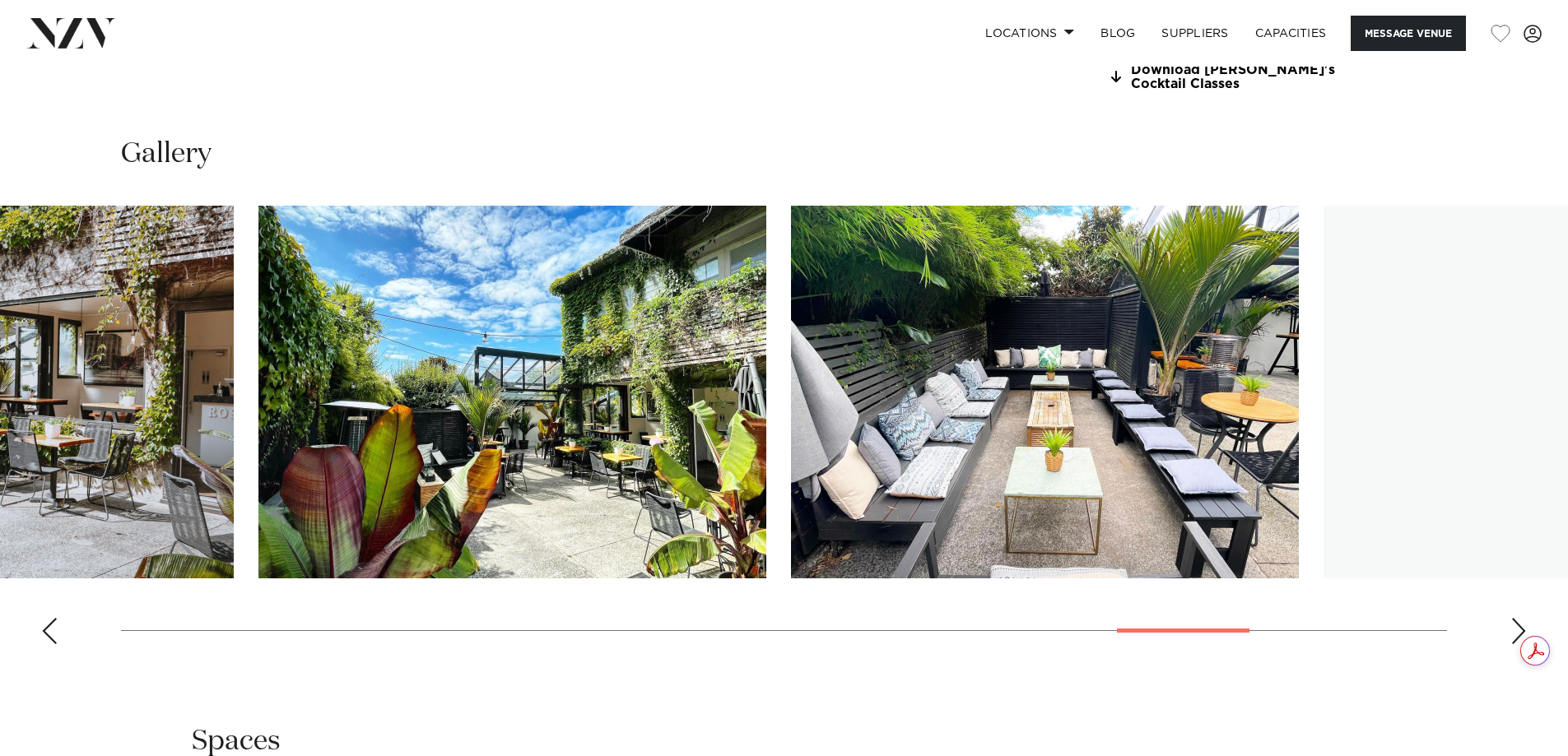
click at [478, 578] on img "20 / 25" at bounding box center [512, 392] width 508 height 373
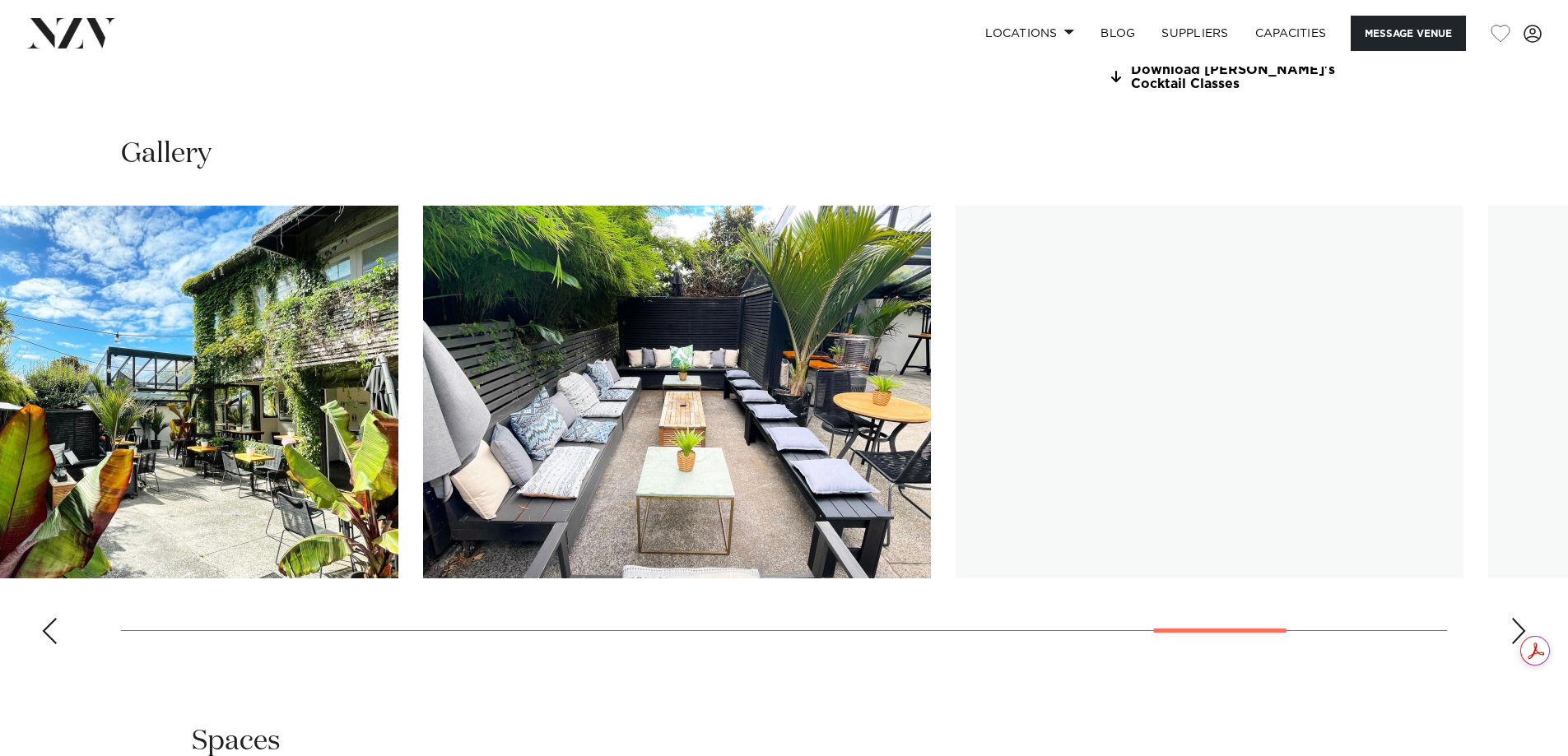
click at [956, 578] on img "22 / 25" at bounding box center [1210, 392] width 508 height 373
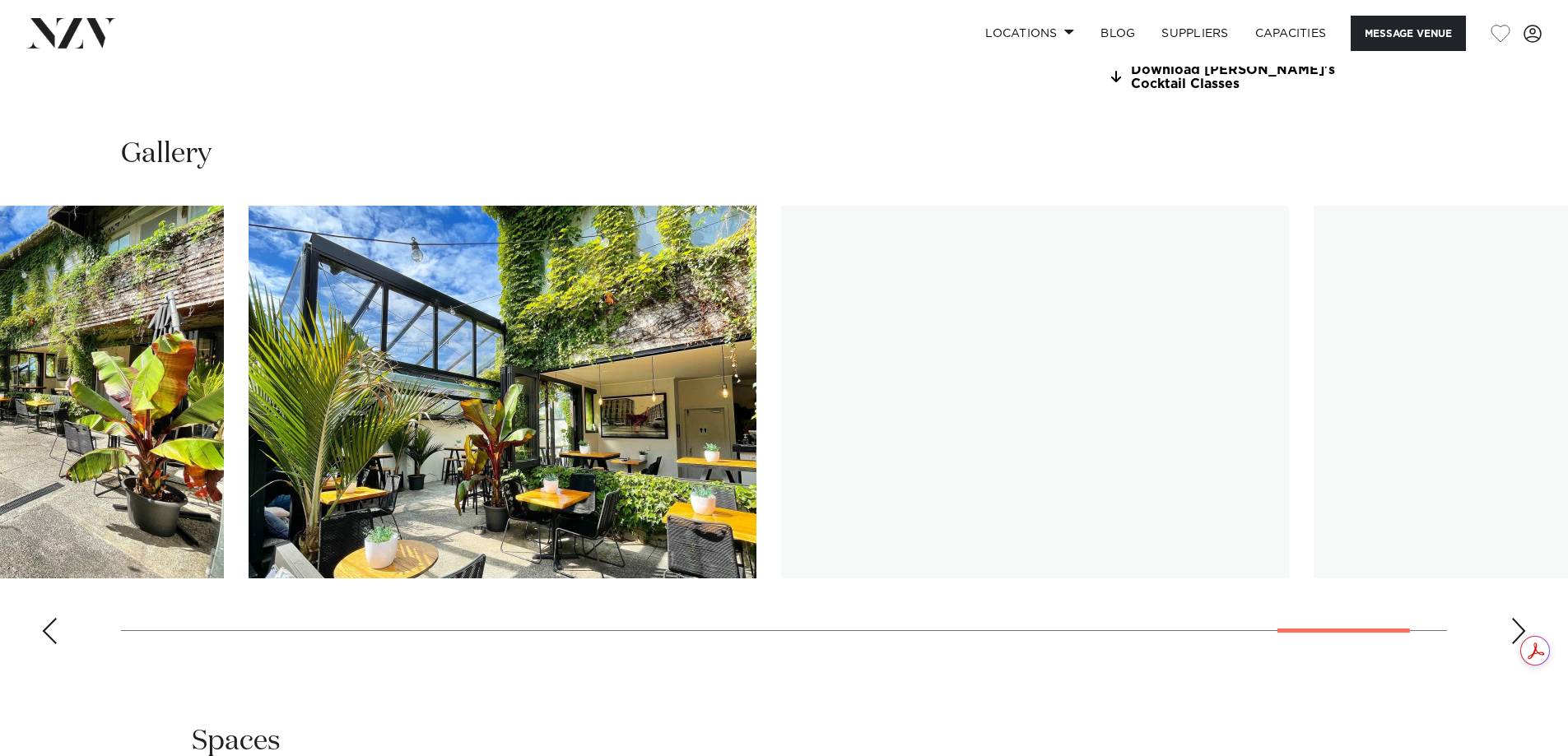
click at [386, 578] on img "23 / 25" at bounding box center [503, 392] width 508 height 373
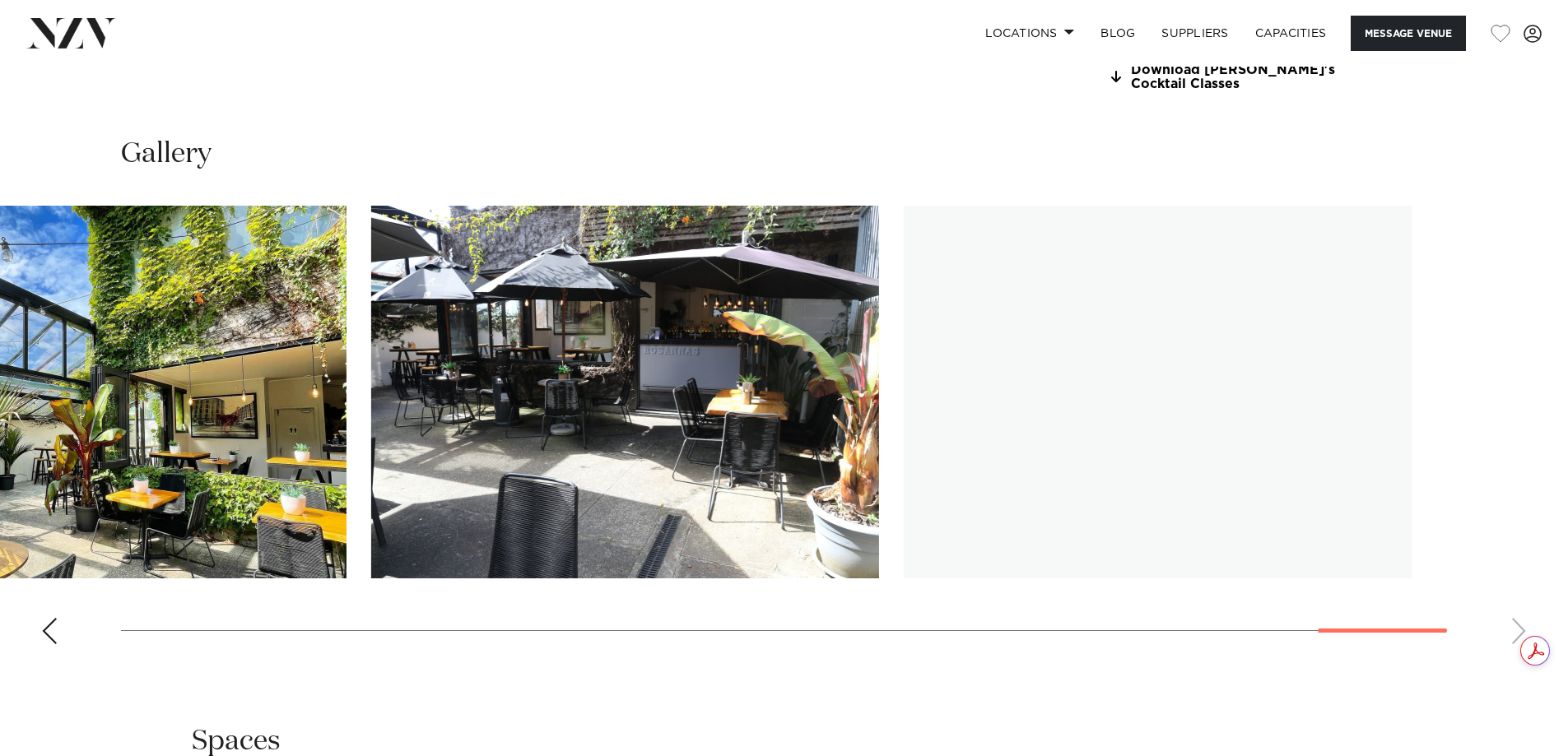
click at [0, 0] on slot at bounding box center [0, 0] width 0 height 0
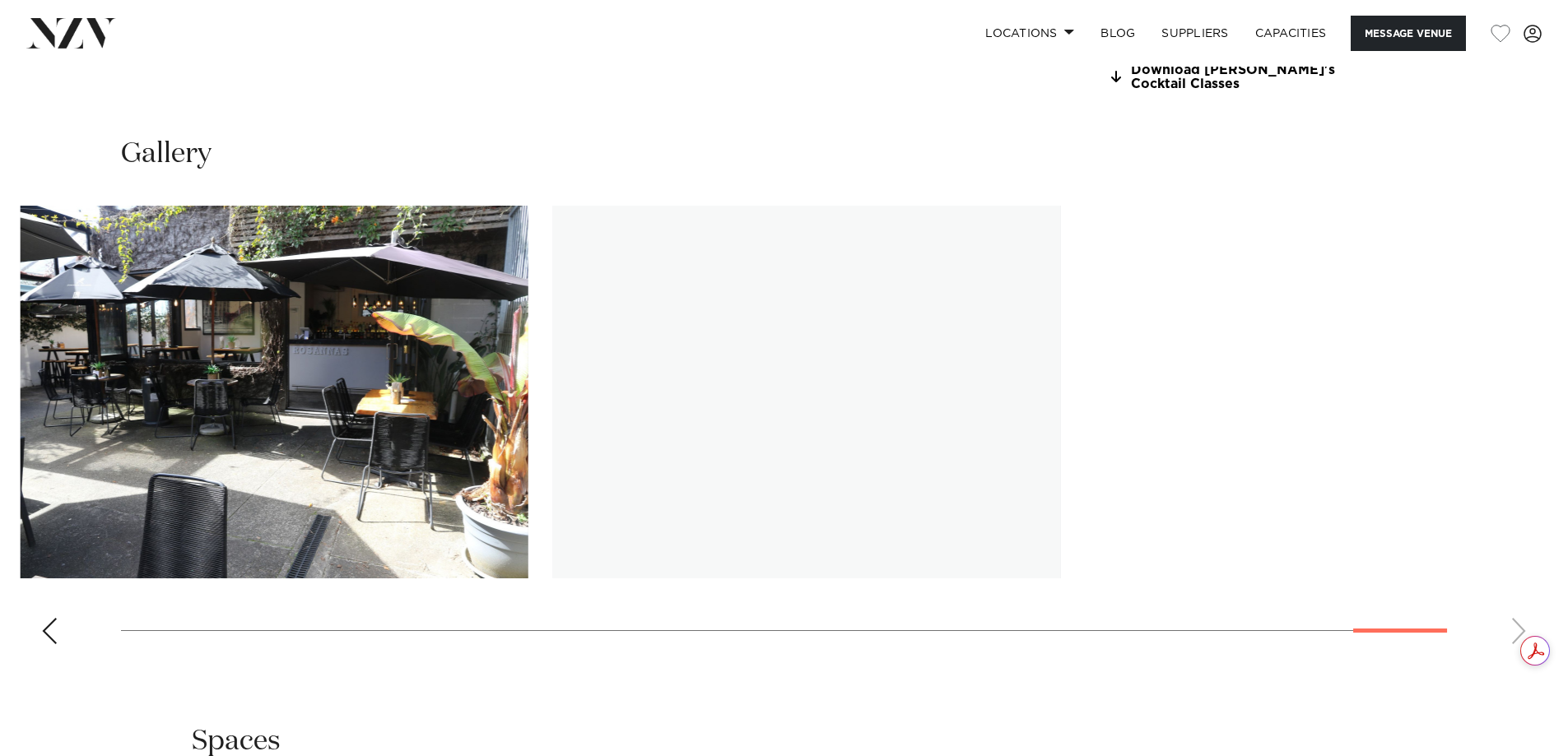
click at [0, 0] on slot at bounding box center [0, 0] width 0 height 0
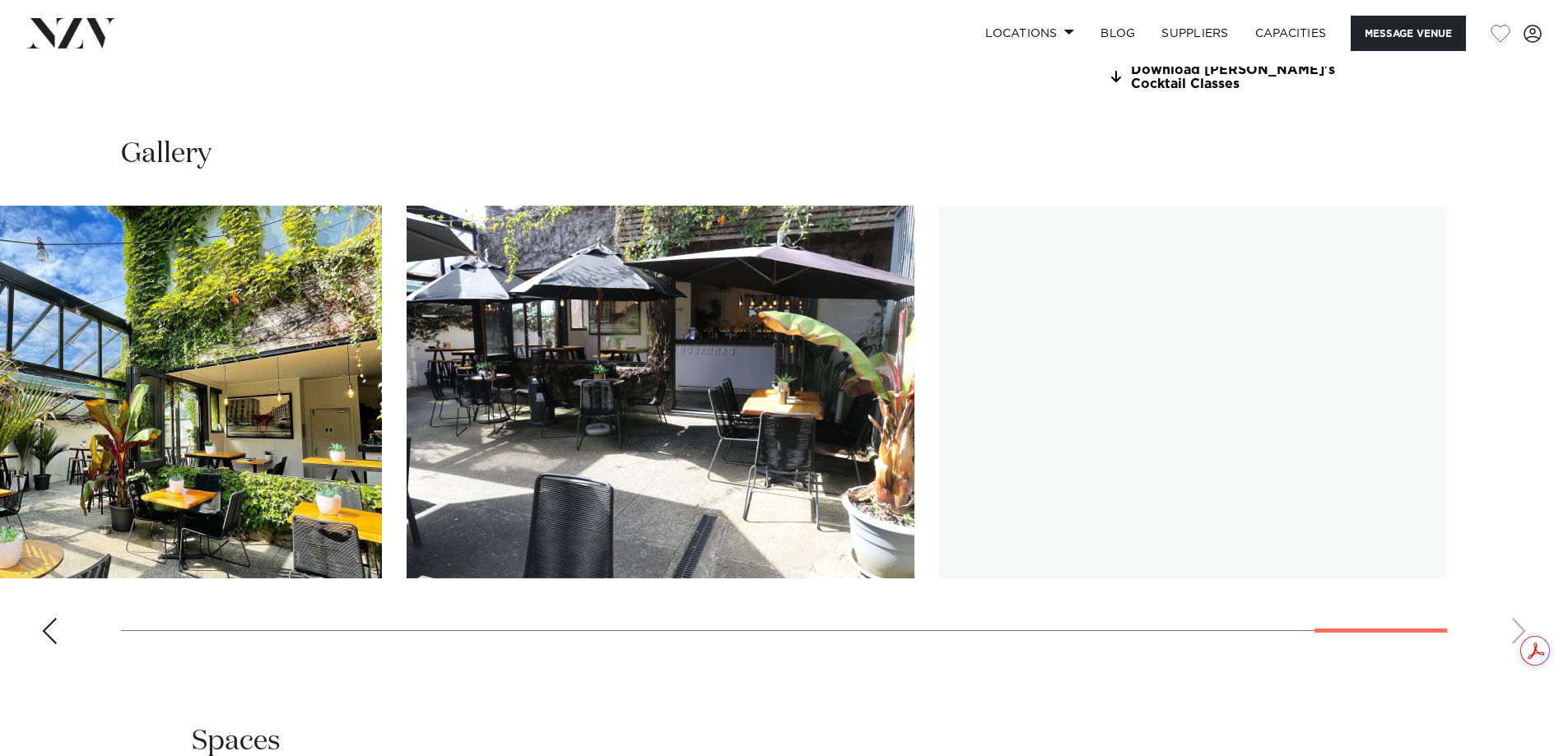
click at [382, 522] on img "23 / 25" at bounding box center [128, 392] width 508 height 373
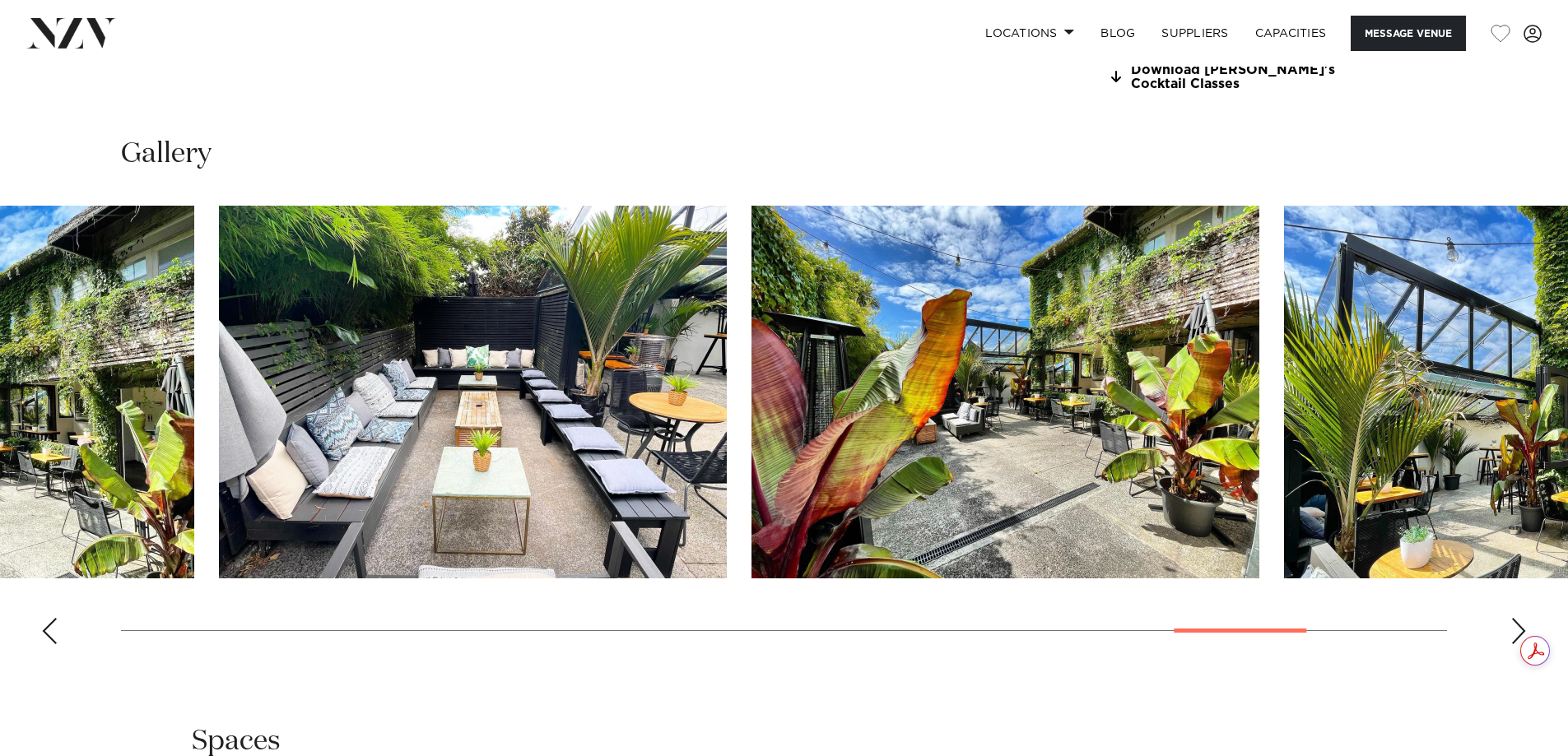
click at [1260, 468] on img "22 / 25" at bounding box center [1005, 392] width 508 height 373
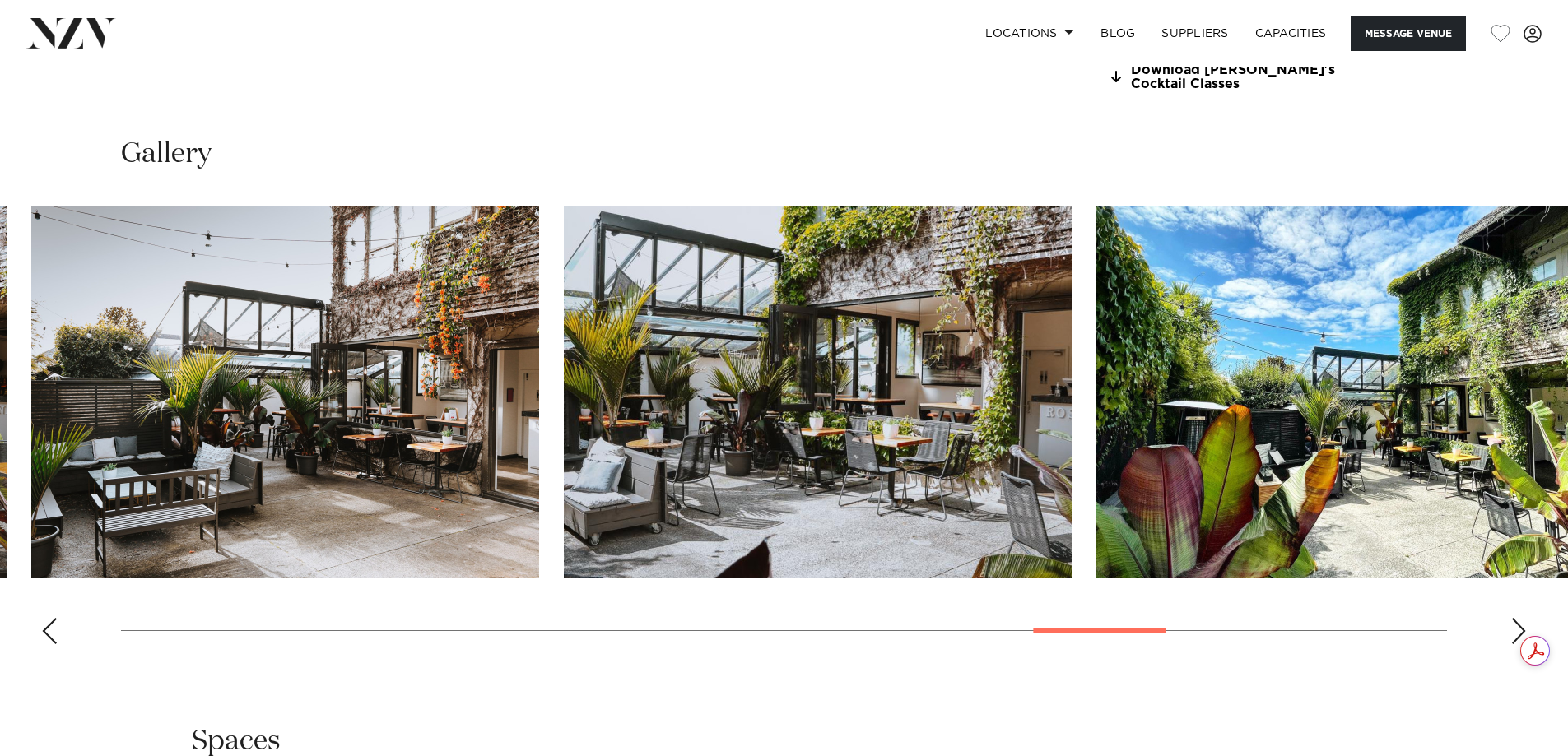
click at [1567, 439] on html "Locations Auckland Wellington Christchurch Queenstown Hamilton Northland Bay of…" at bounding box center [784, 150] width 1568 height 3594
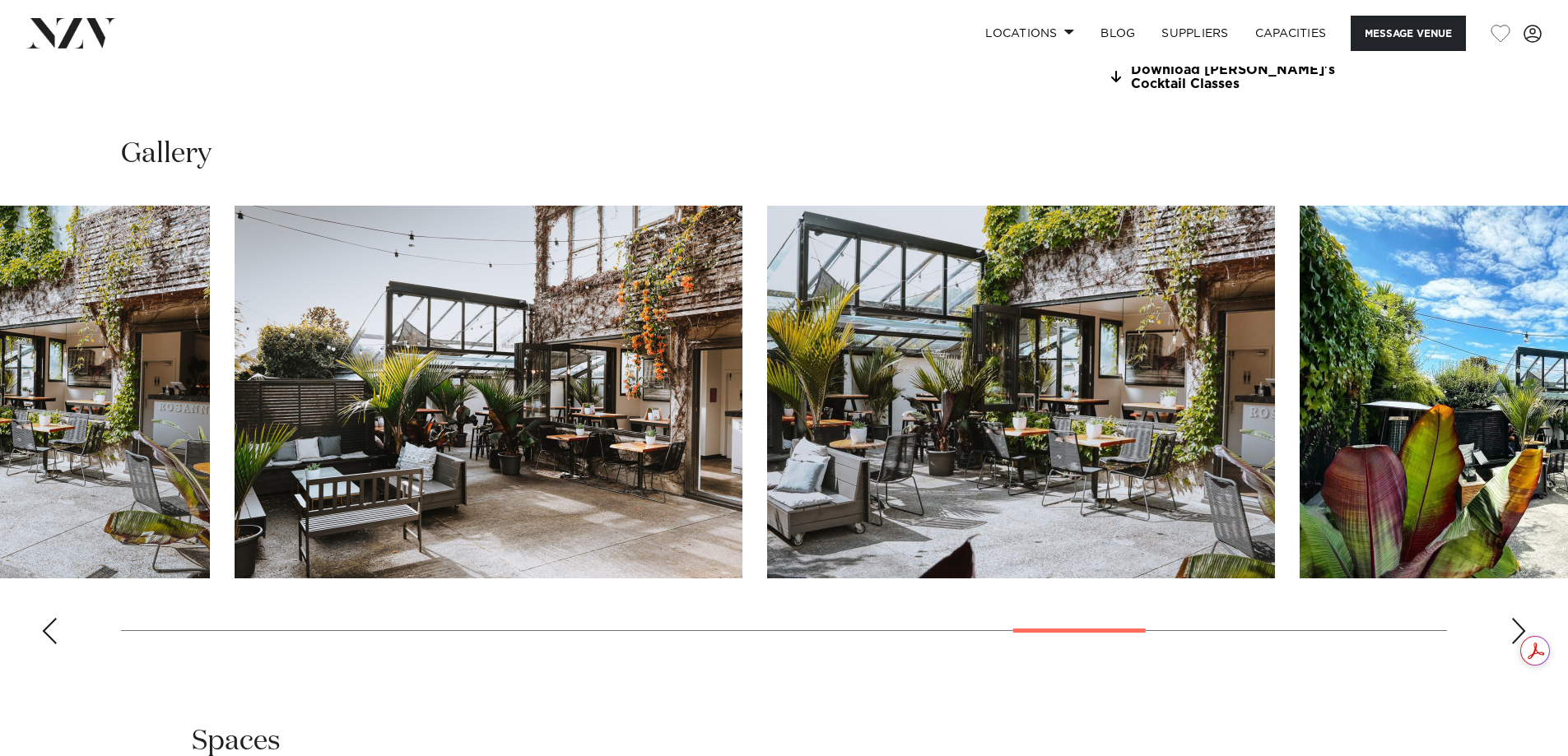
click at [742, 421] on img "18 / 25" at bounding box center [488, 392] width 508 height 373
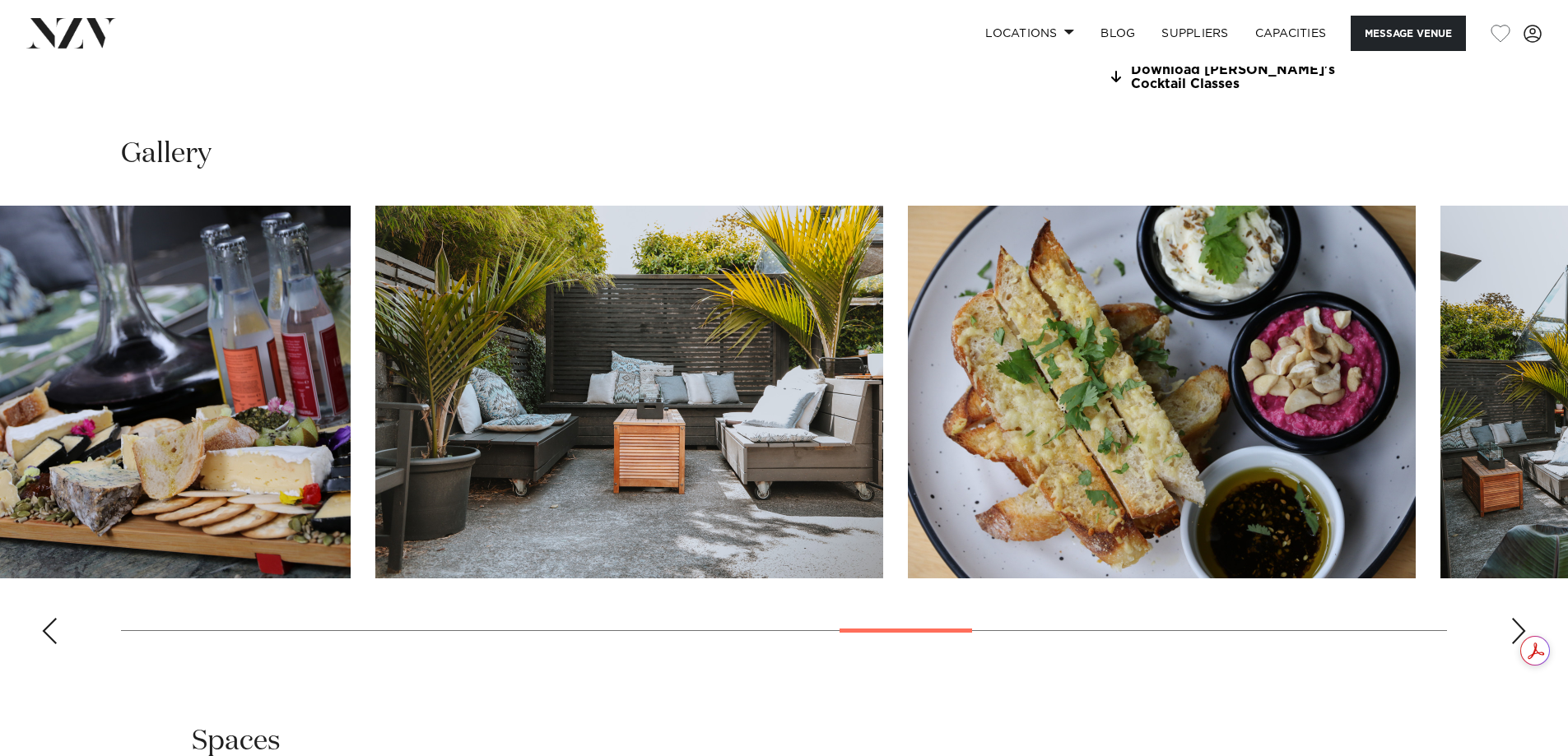
click at [1553, 383] on swiper-container at bounding box center [784, 431] width 1568 height 451
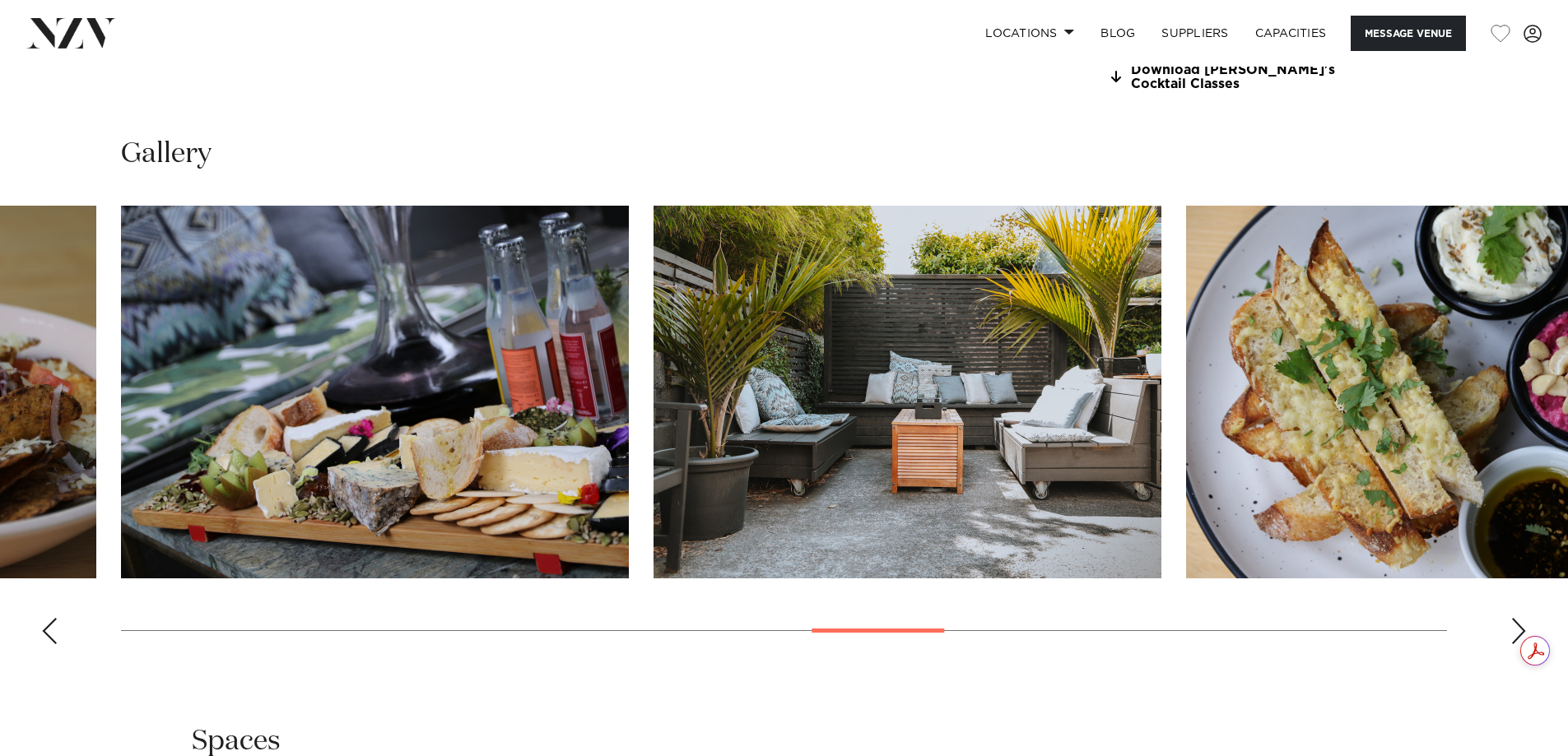
click at [1567, 322] on html "Locations Auckland Wellington Christchurch Queenstown Hamilton Northland Bay of…" at bounding box center [784, 150] width 1568 height 3594
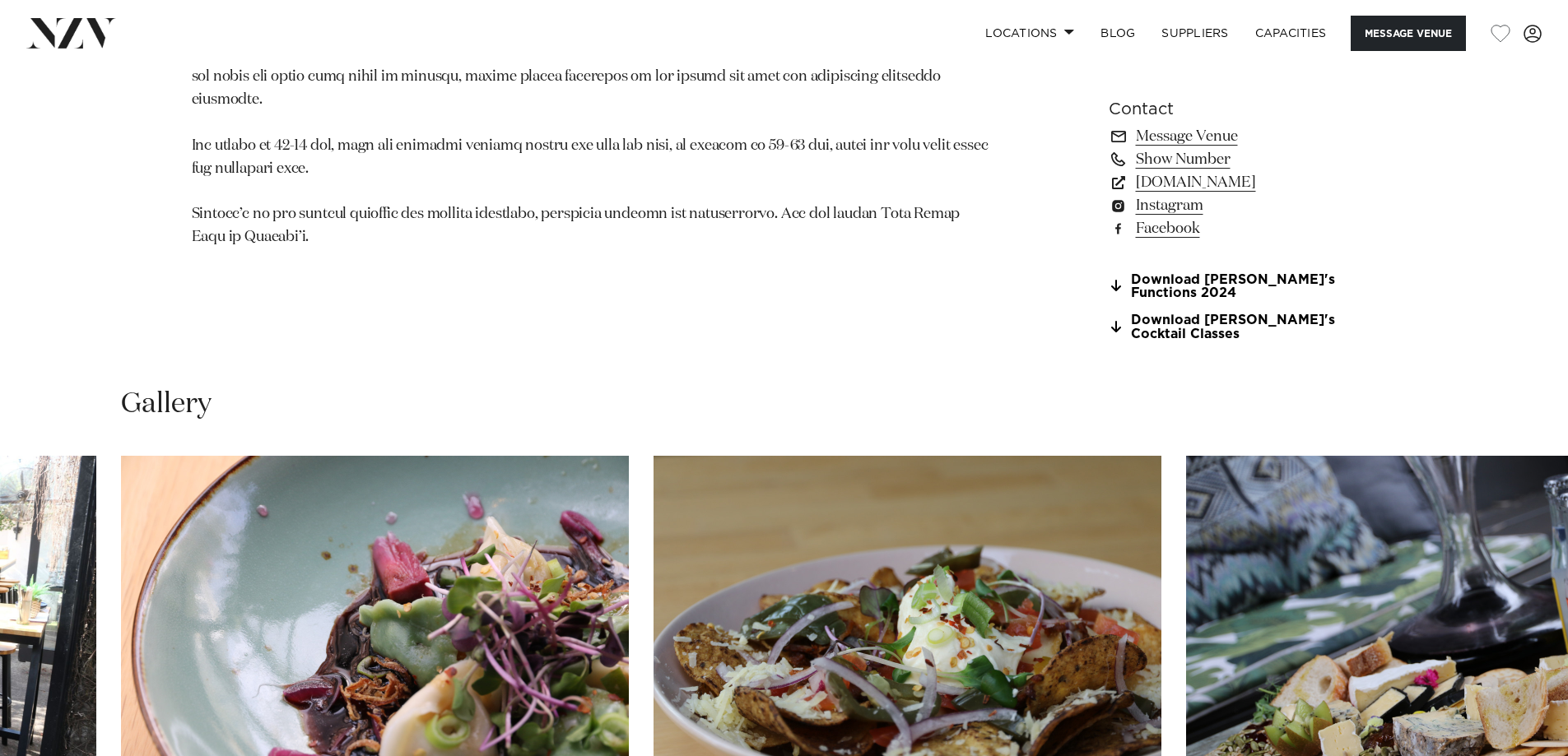
scroll to position [906, 0]
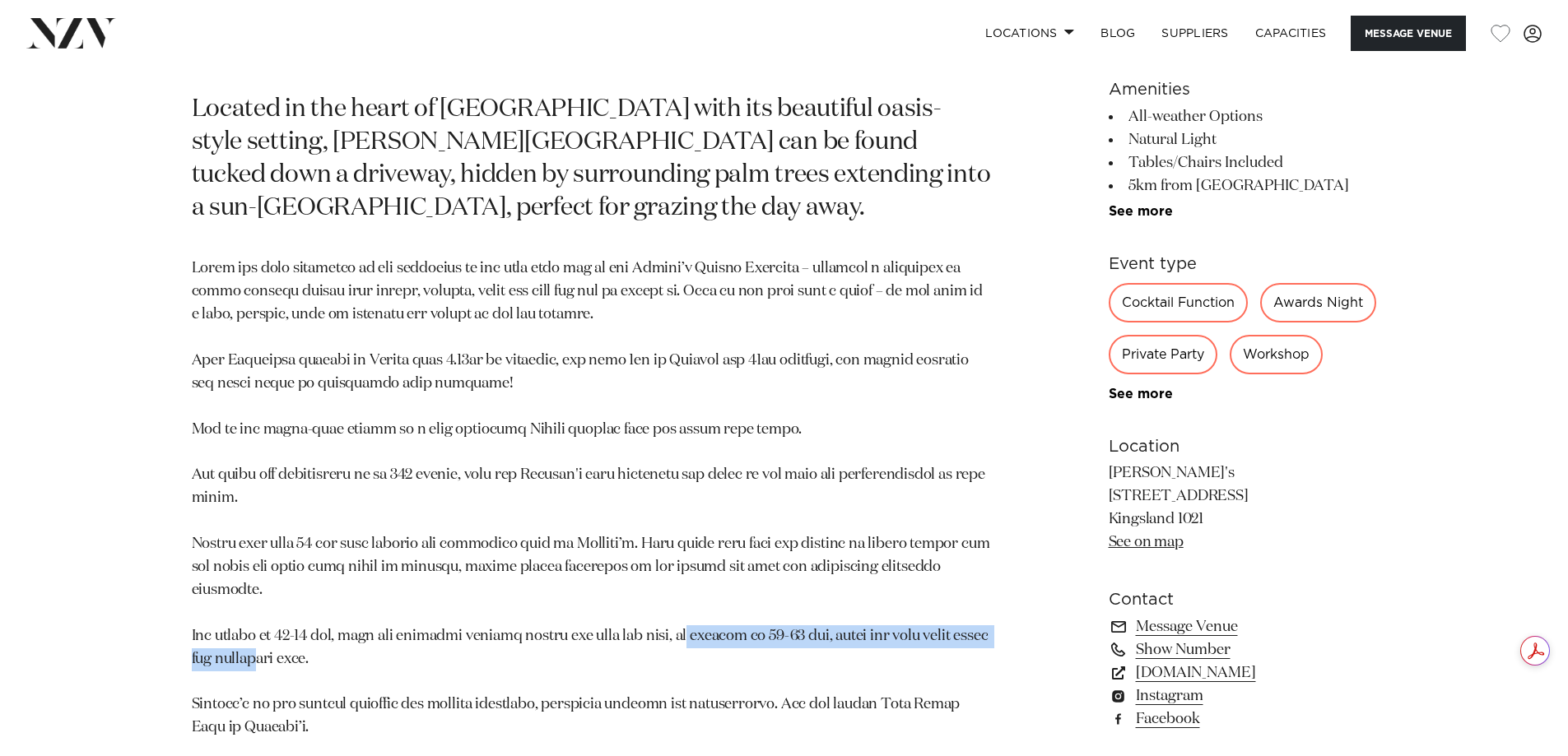
drag, startPoint x: 301, startPoint y: 627, endPoint x: 694, endPoint y: 622, distance: 393.0
click at [694, 622] on p at bounding box center [591, 498] width 800 height 482
click at [688, 650] on p at bounding box center [591, 498] width 800 height 482
drag, startPoint x: 772, startPoint y: 615, endPoint x: 819, endPoint y: 617, distance: 47.0
click at [819, 617] on p at bounding box center [591, 498] width 800 height 482
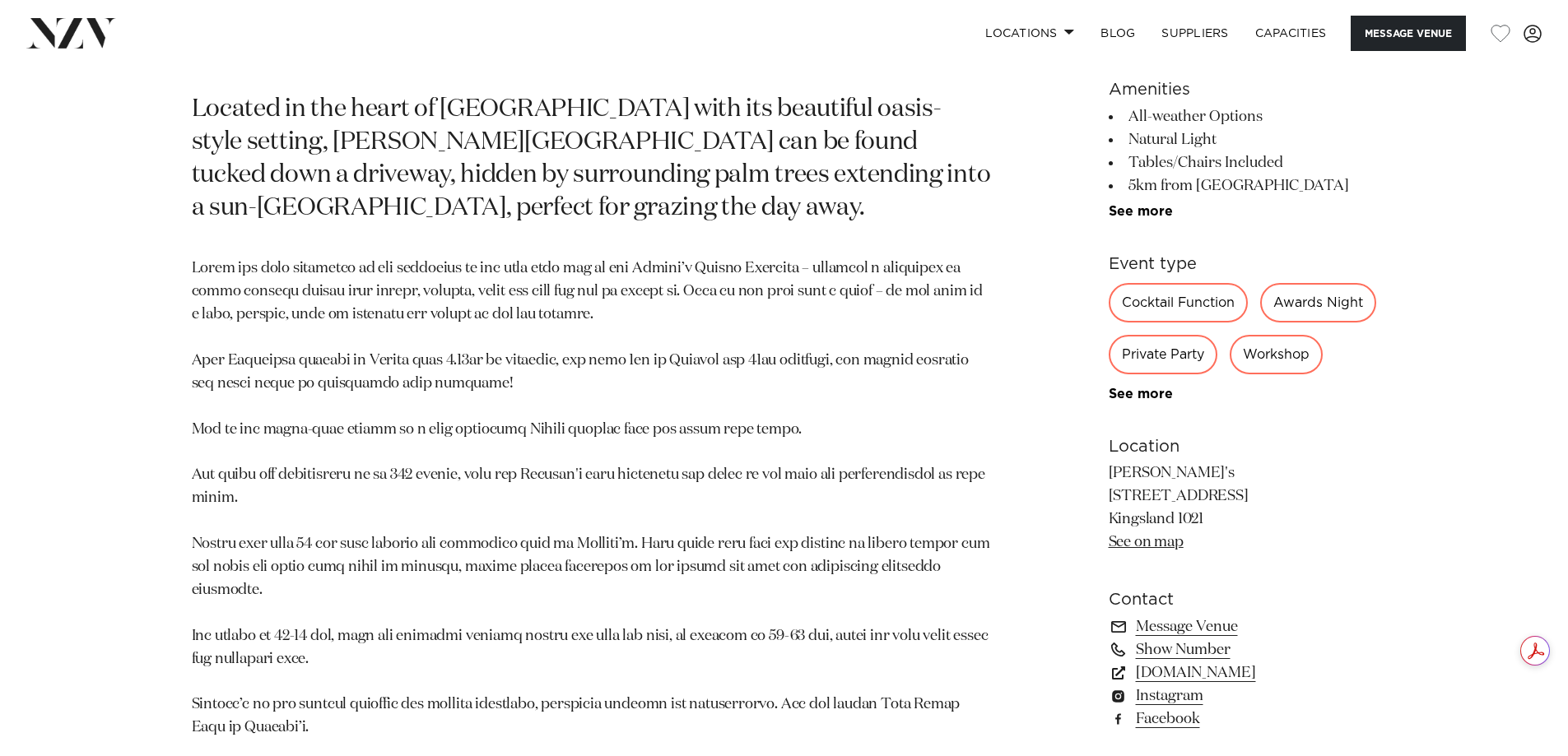
click at [721, 646] on p at bounding box center [591, 498] width 800 height 482
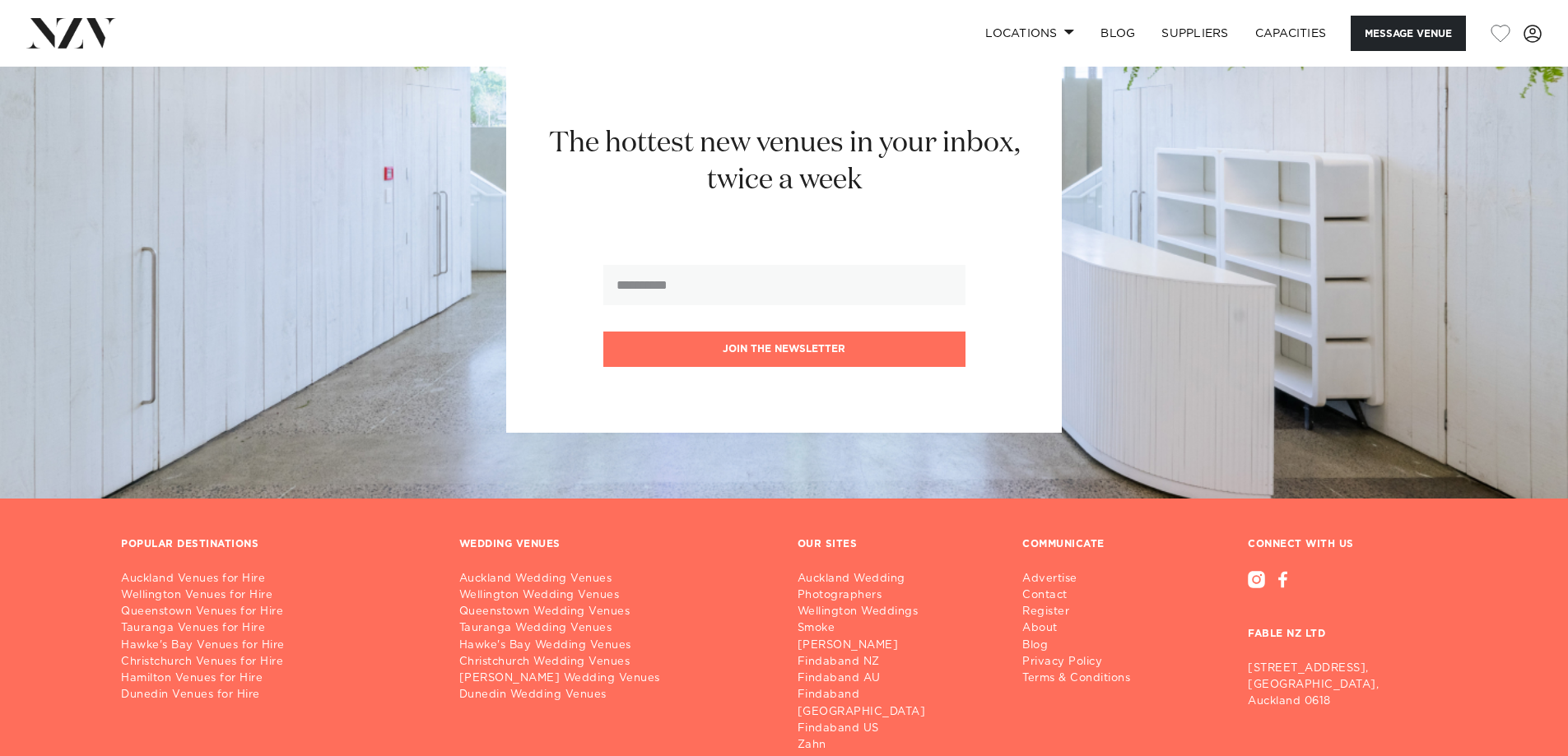
scroll to position [2298, 0]
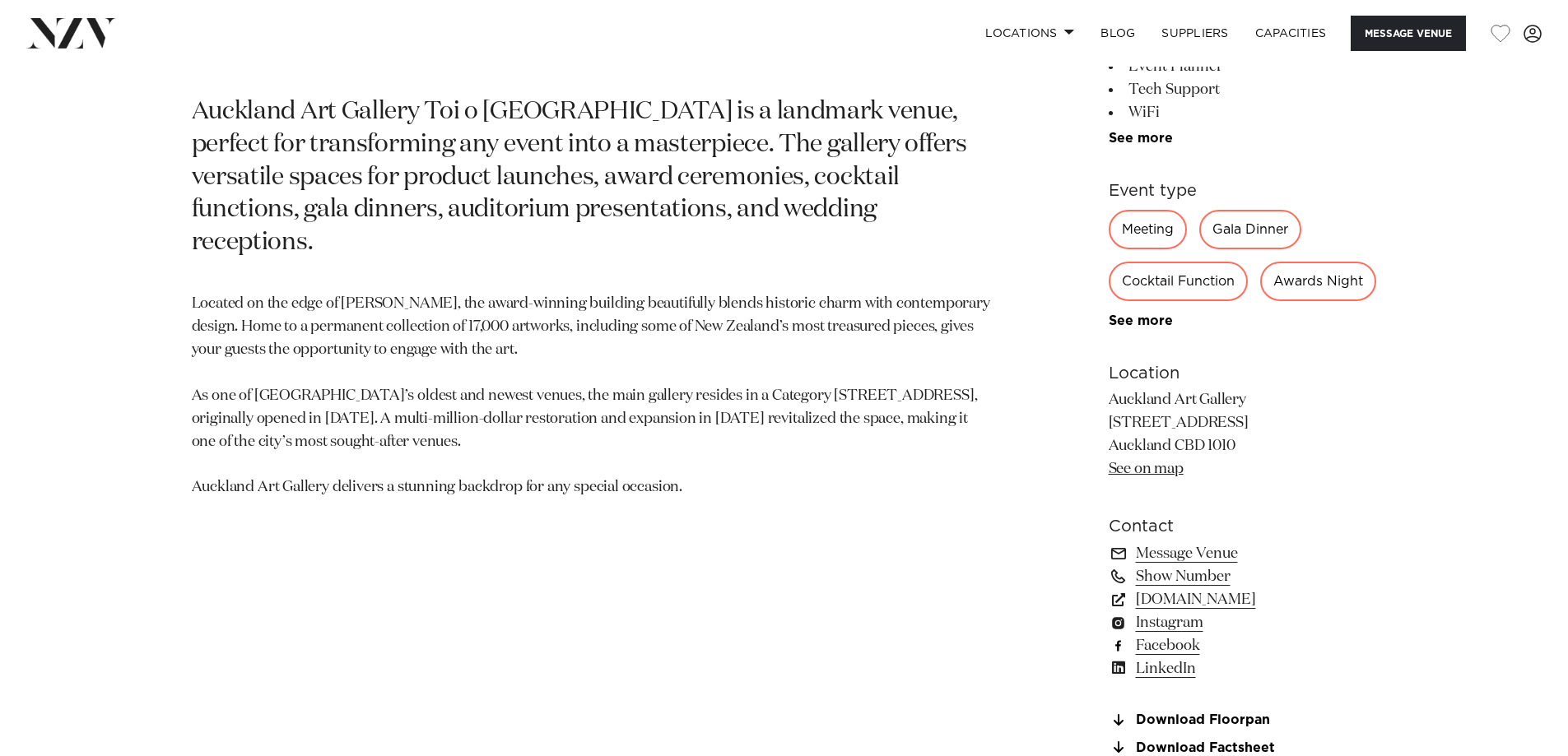
scroll to position [1235, 0]
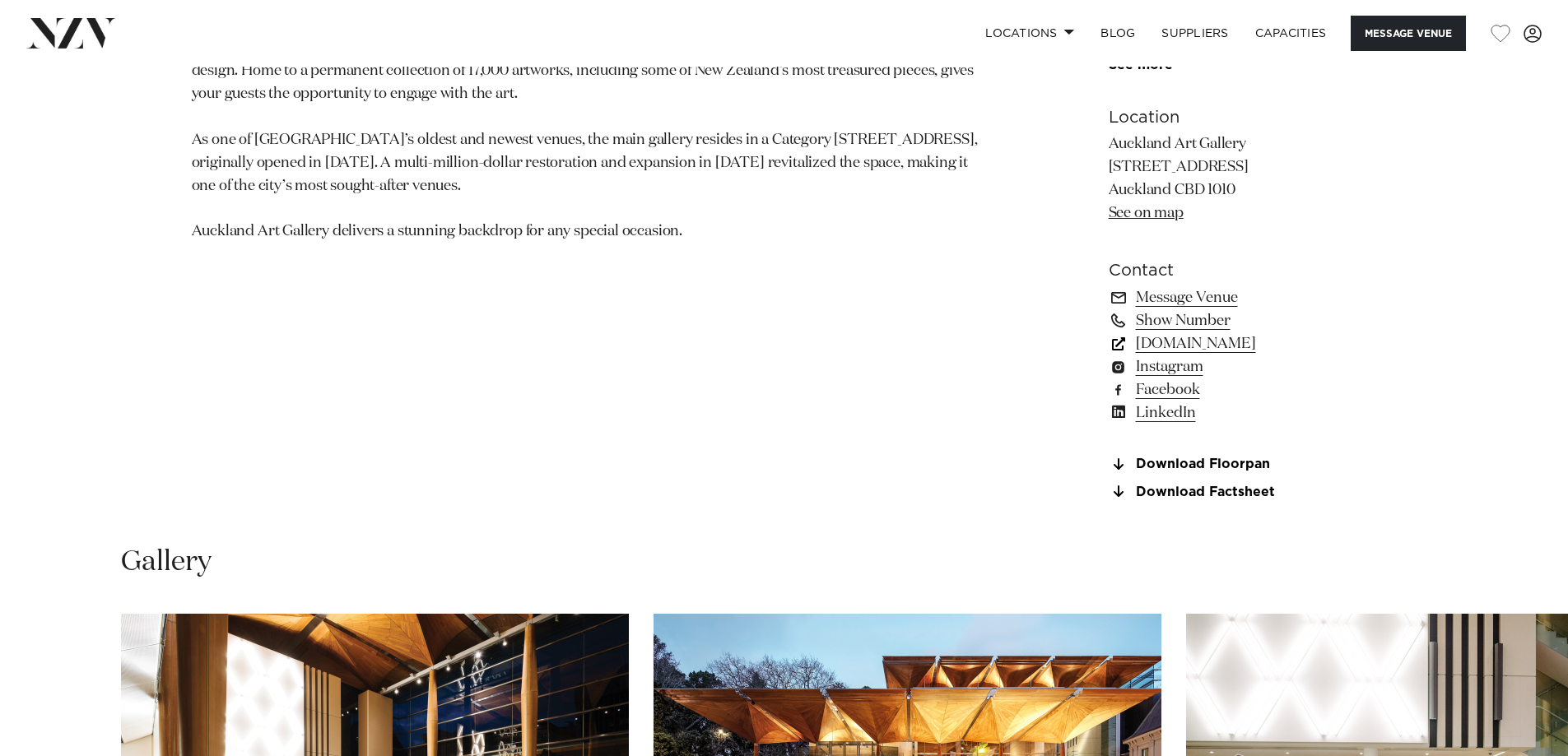
click at [1202, 356] on link "www.aucklandconventions.co.nz" at bounding box center [1243, 344] width 268 height 23
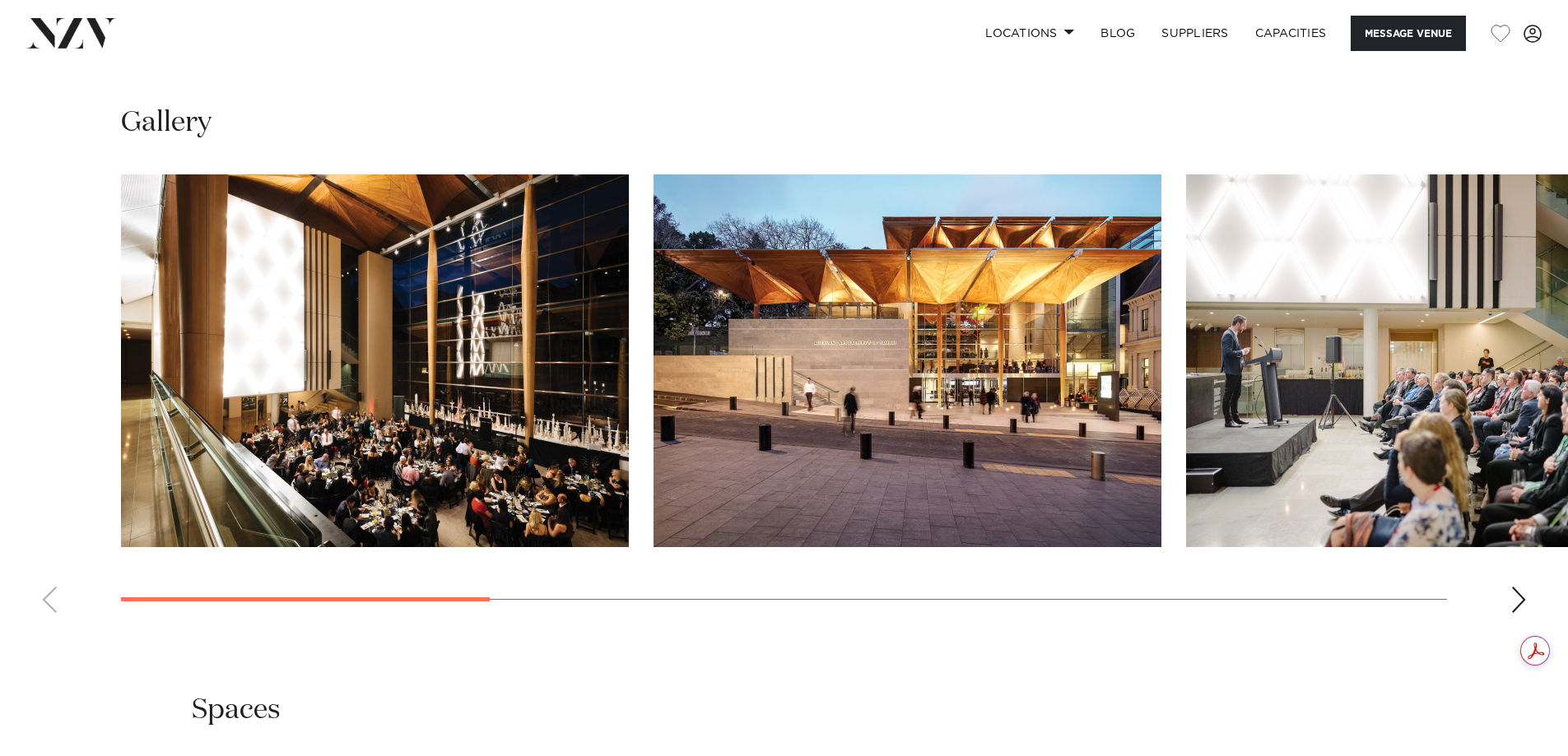
scroll to position [1810, 0]
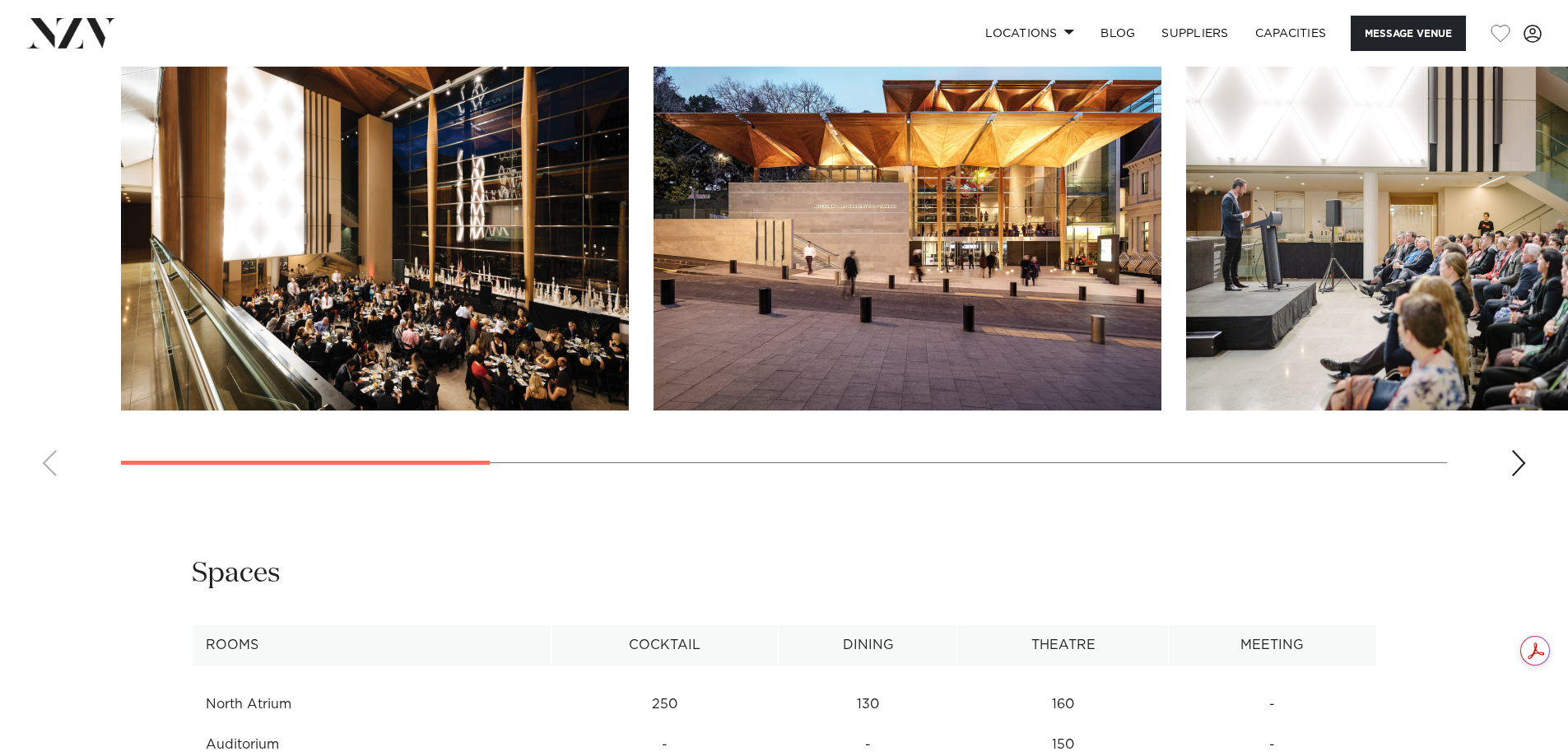
click at [1520, 477] on div "Next slide" at bounding box center [1519, 463] width 16 height 26
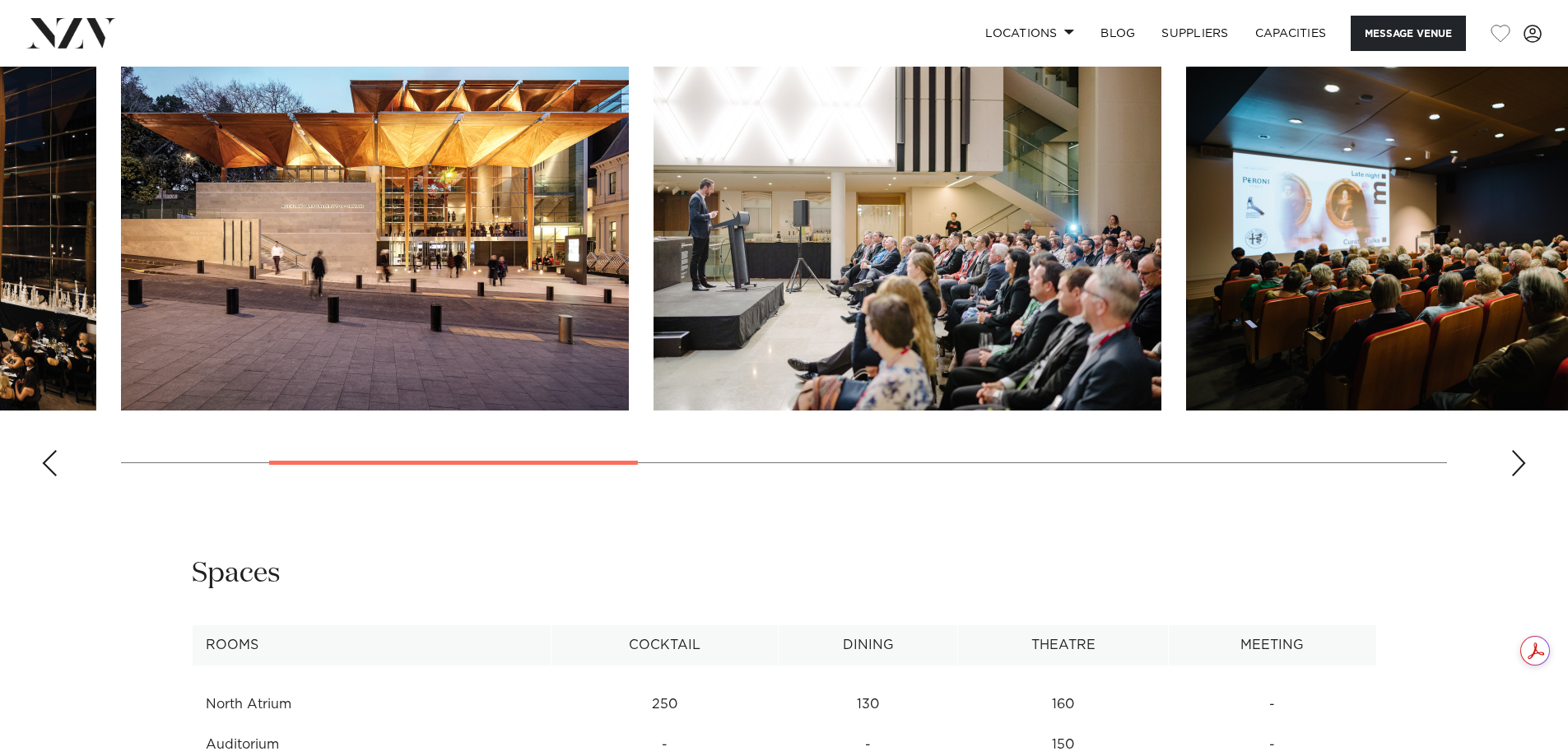
click at [1520, 477] on div "Next slide" at bounding box center [1519, 463] width 16 height 26
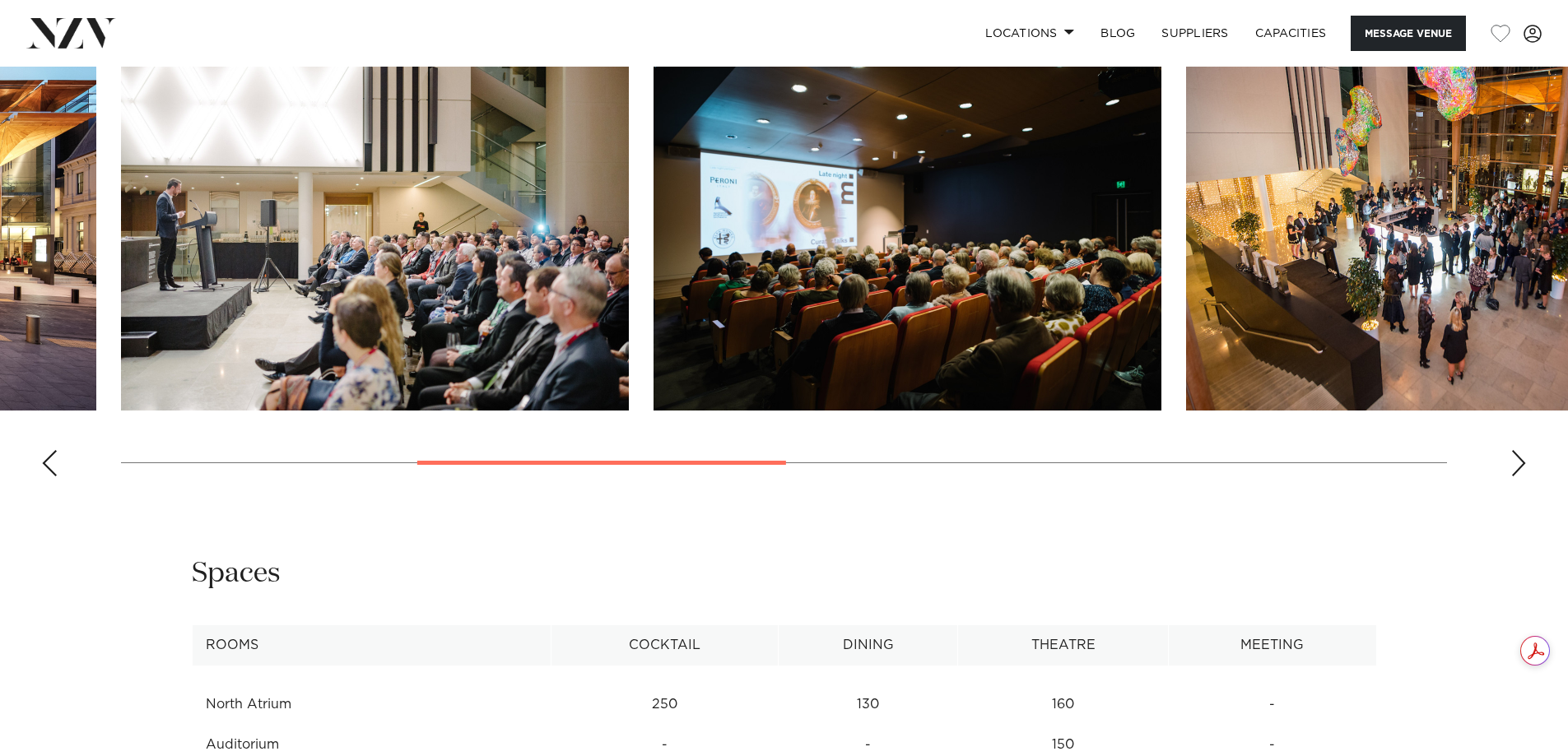
click at [1520, 477] on div "Next slide" at bounding box center [1519, 463] width 16 height 26
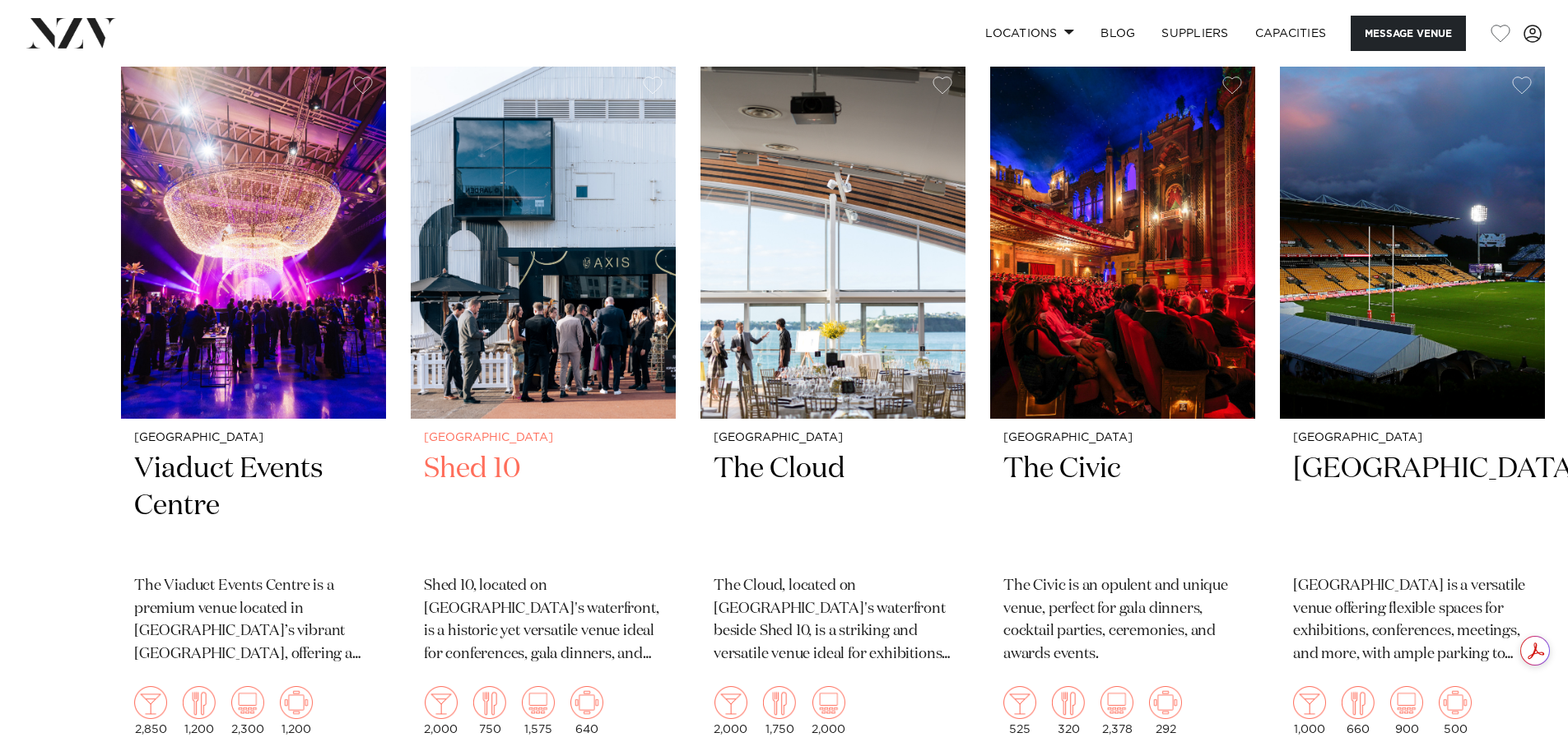
scroll to position [2798, 0]
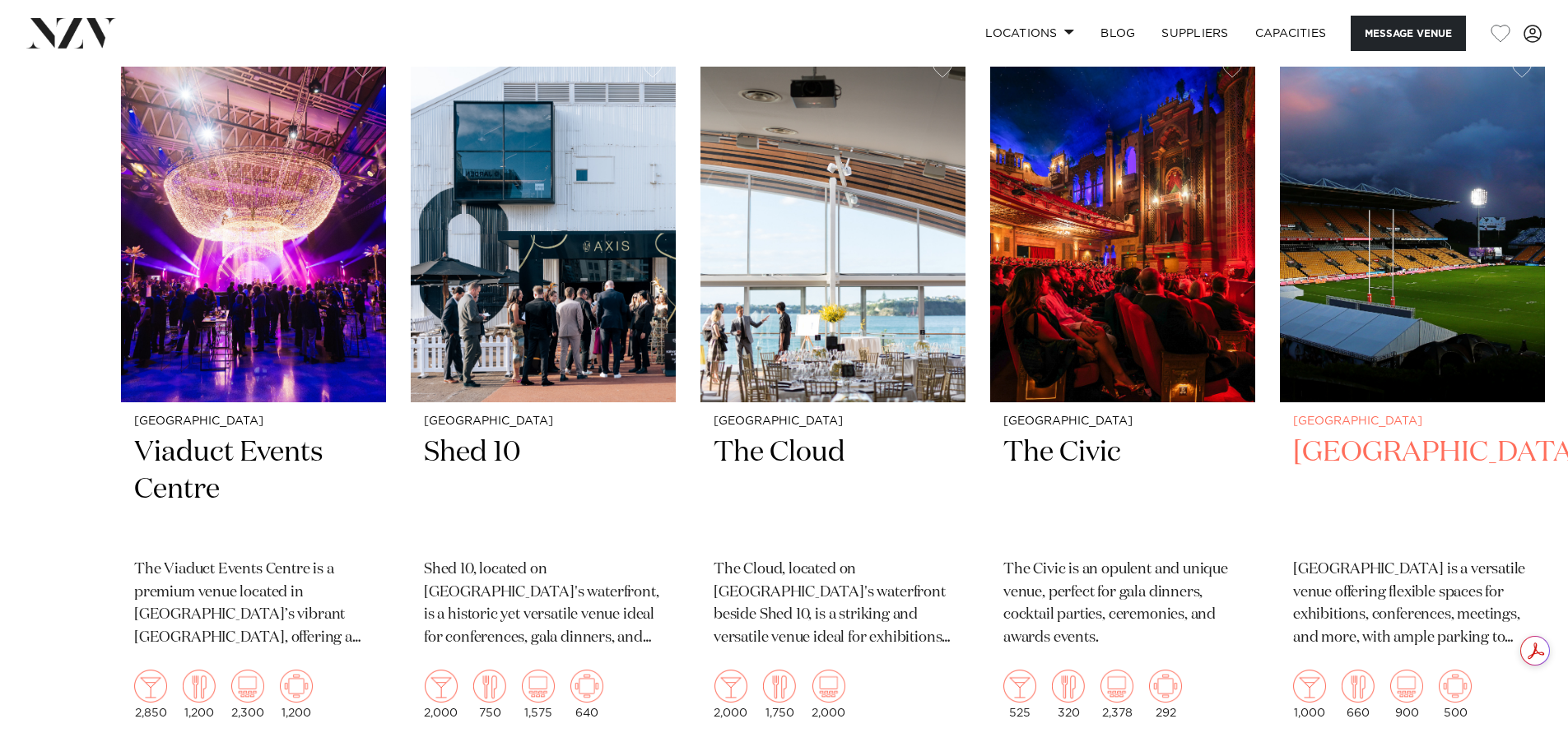
click at [0, 0] on slot "Auckland Viaduct Events Centre The Viaduct Events Centre is a premium venue loc…" at bounding box center [0, 0] width 0 height 0
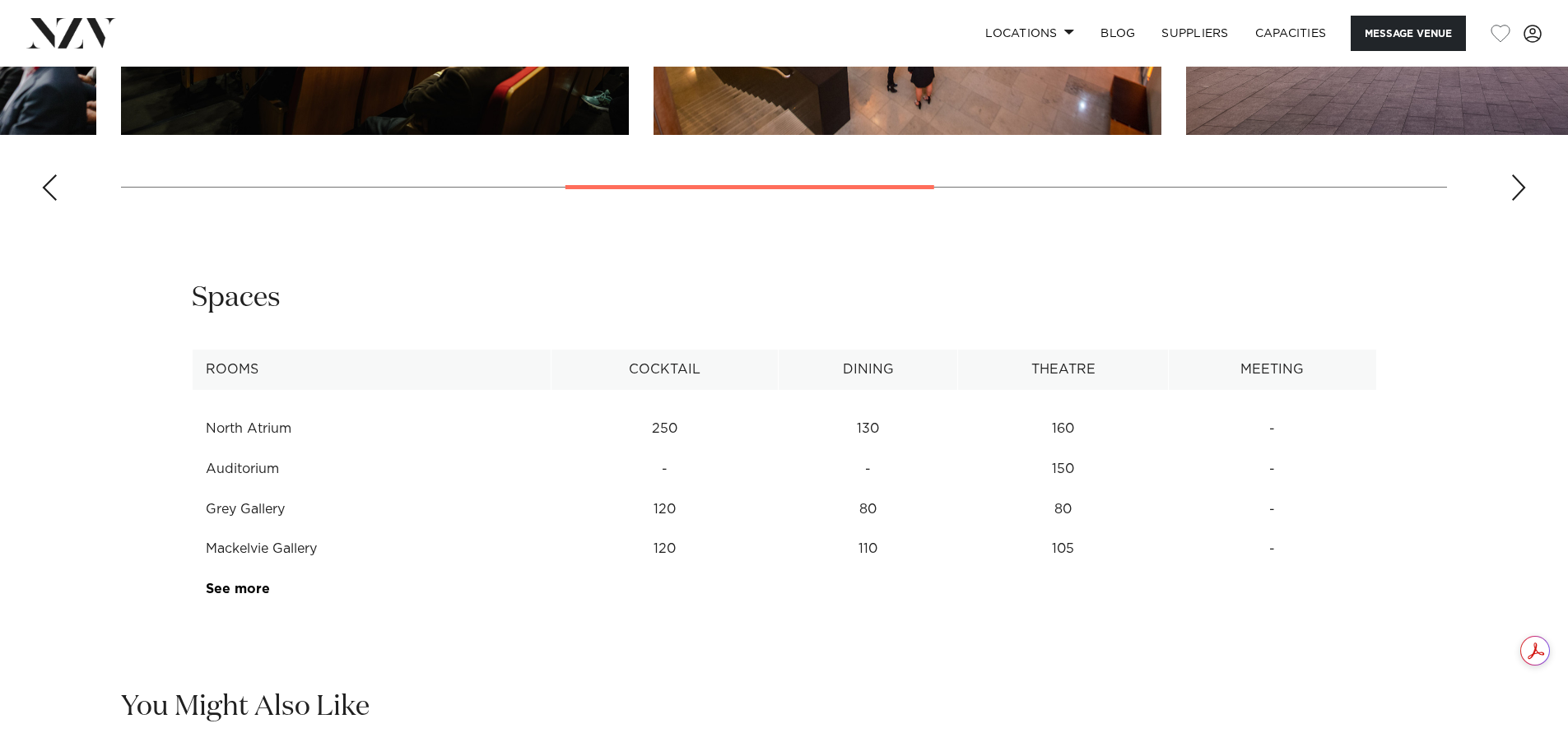
scroll to position [2057, 0]
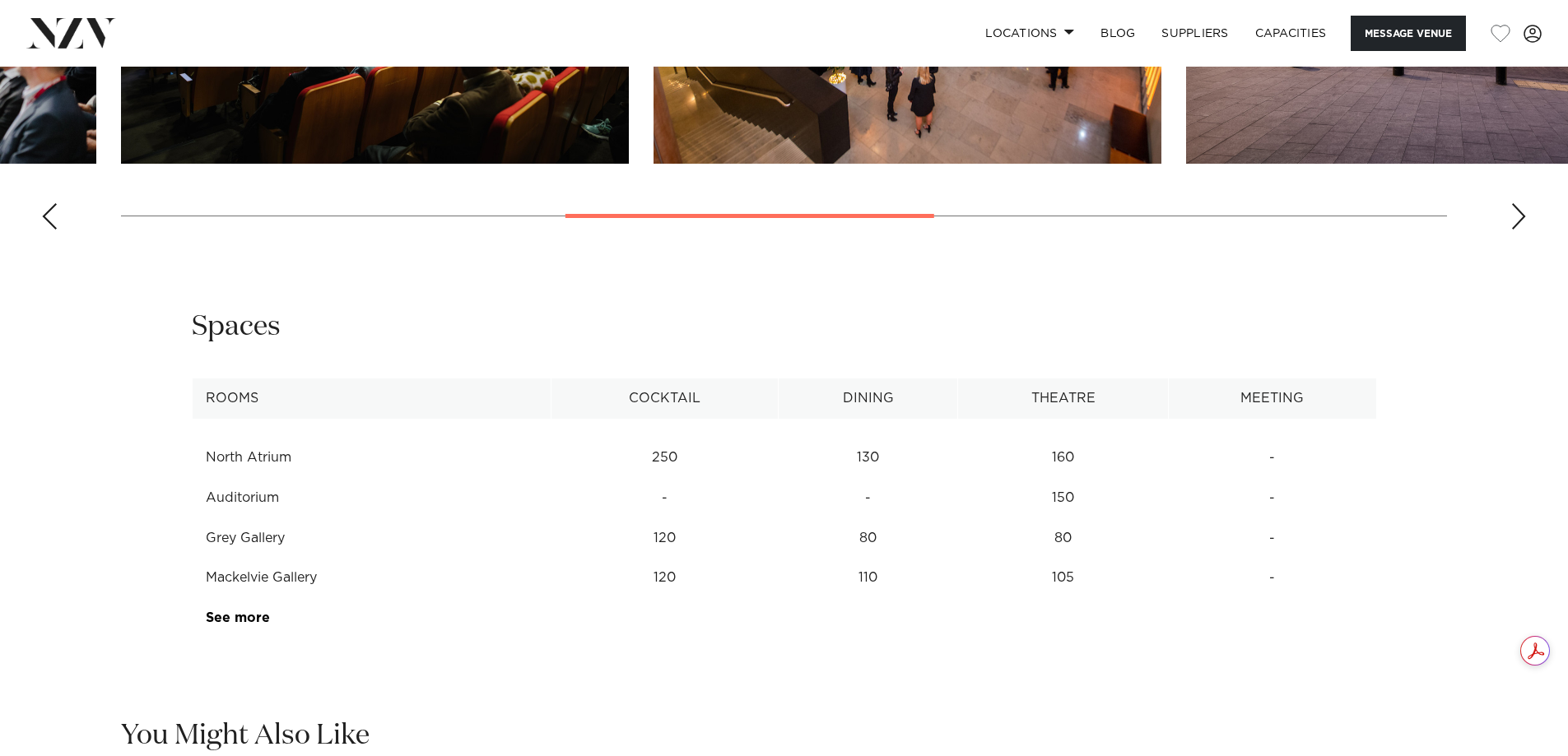
click at [1523, 230] on div "Next slide" at bounding box center [1519, 216] width 16 height 26
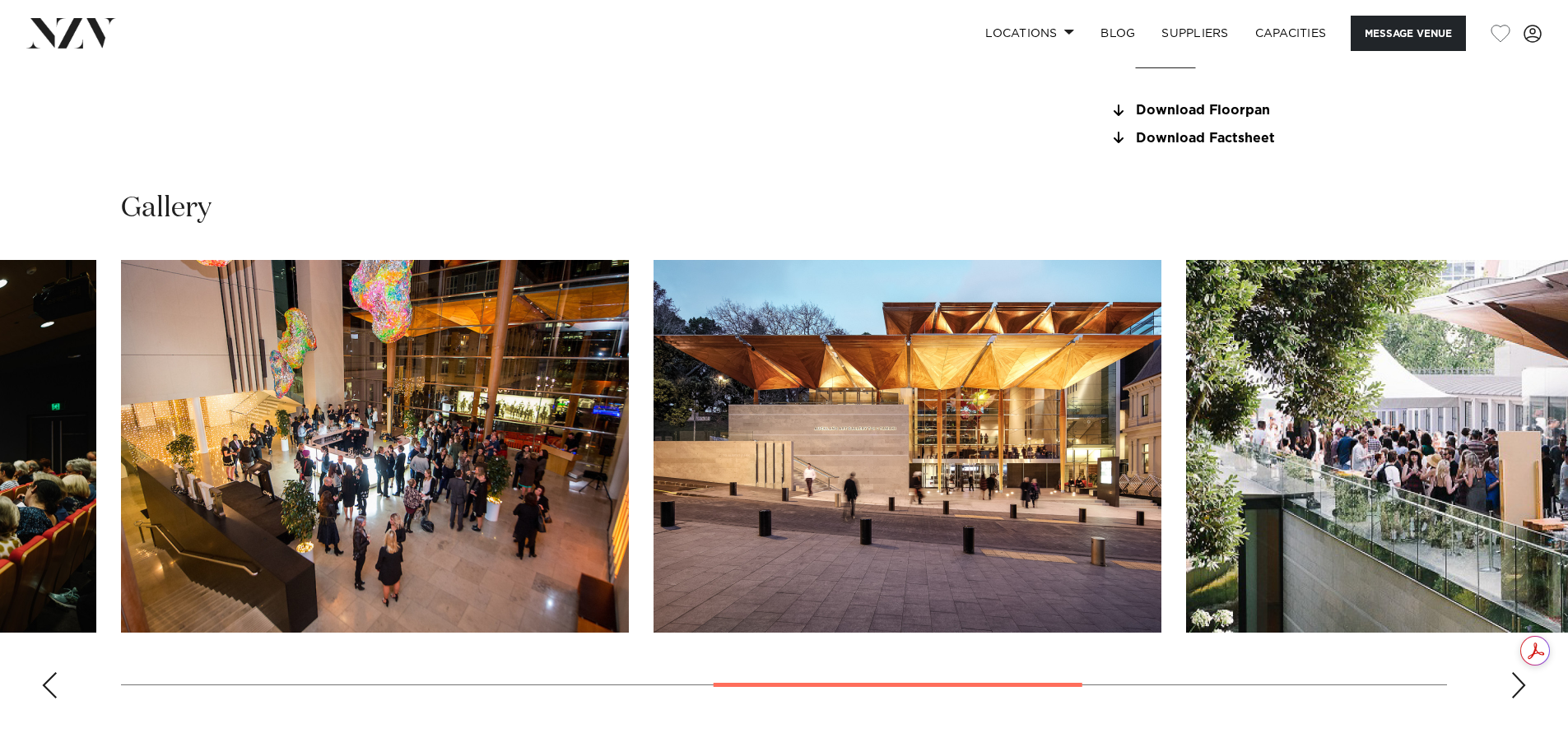
scroll to position [1728, 0]
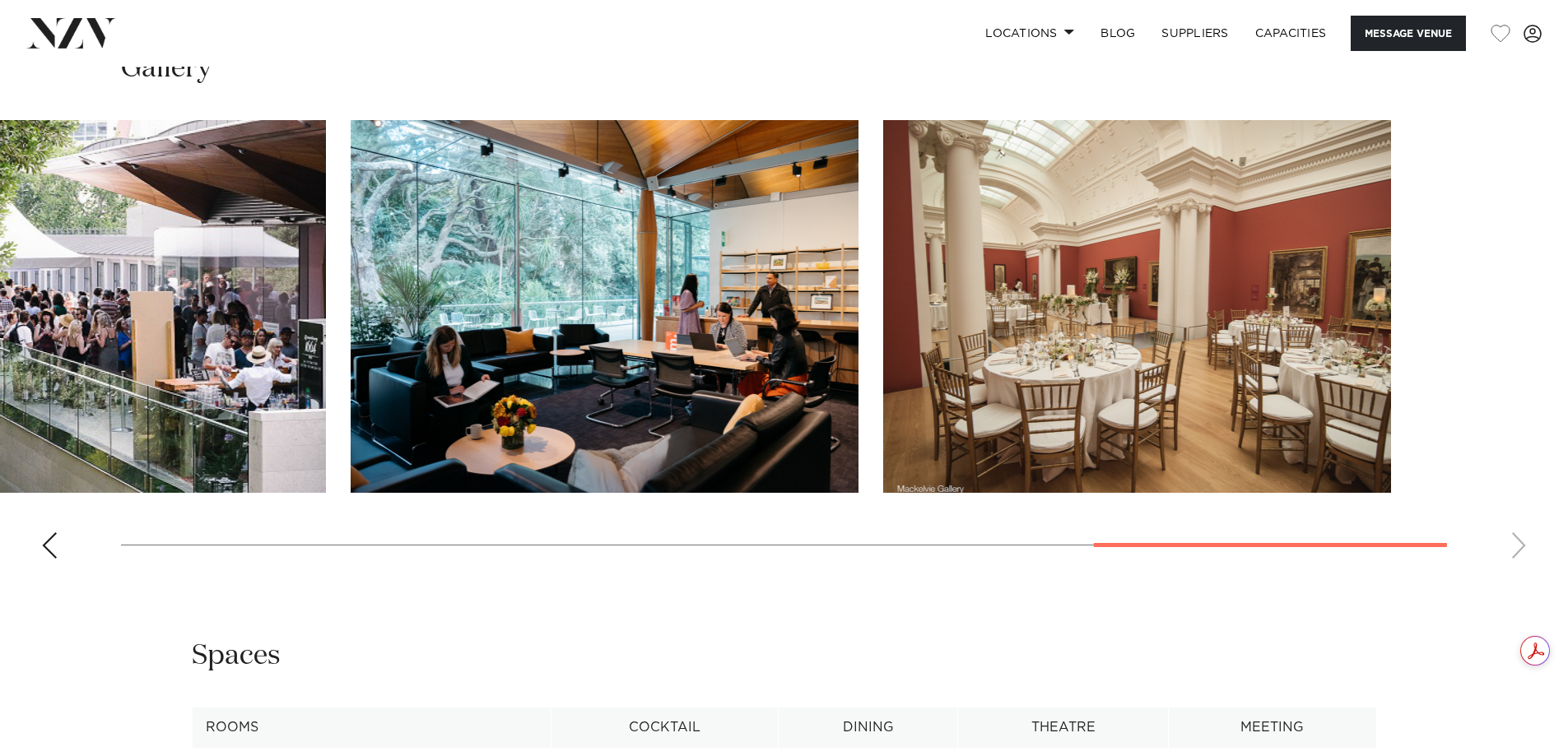
click at [7, 493] on img "7 / 9" at bounding box center [72, 306] width 508 height 373
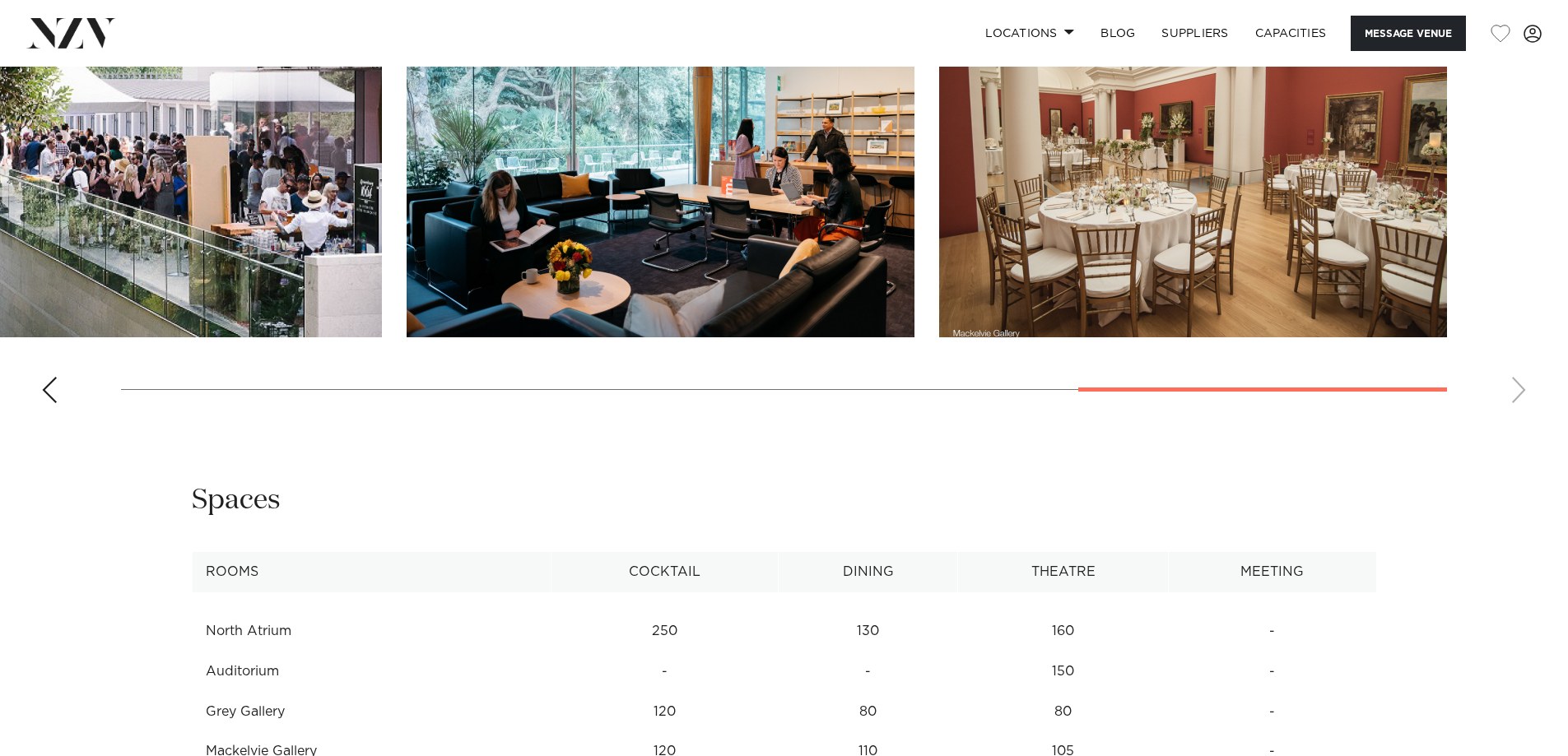
scroll to position [1975, 0]
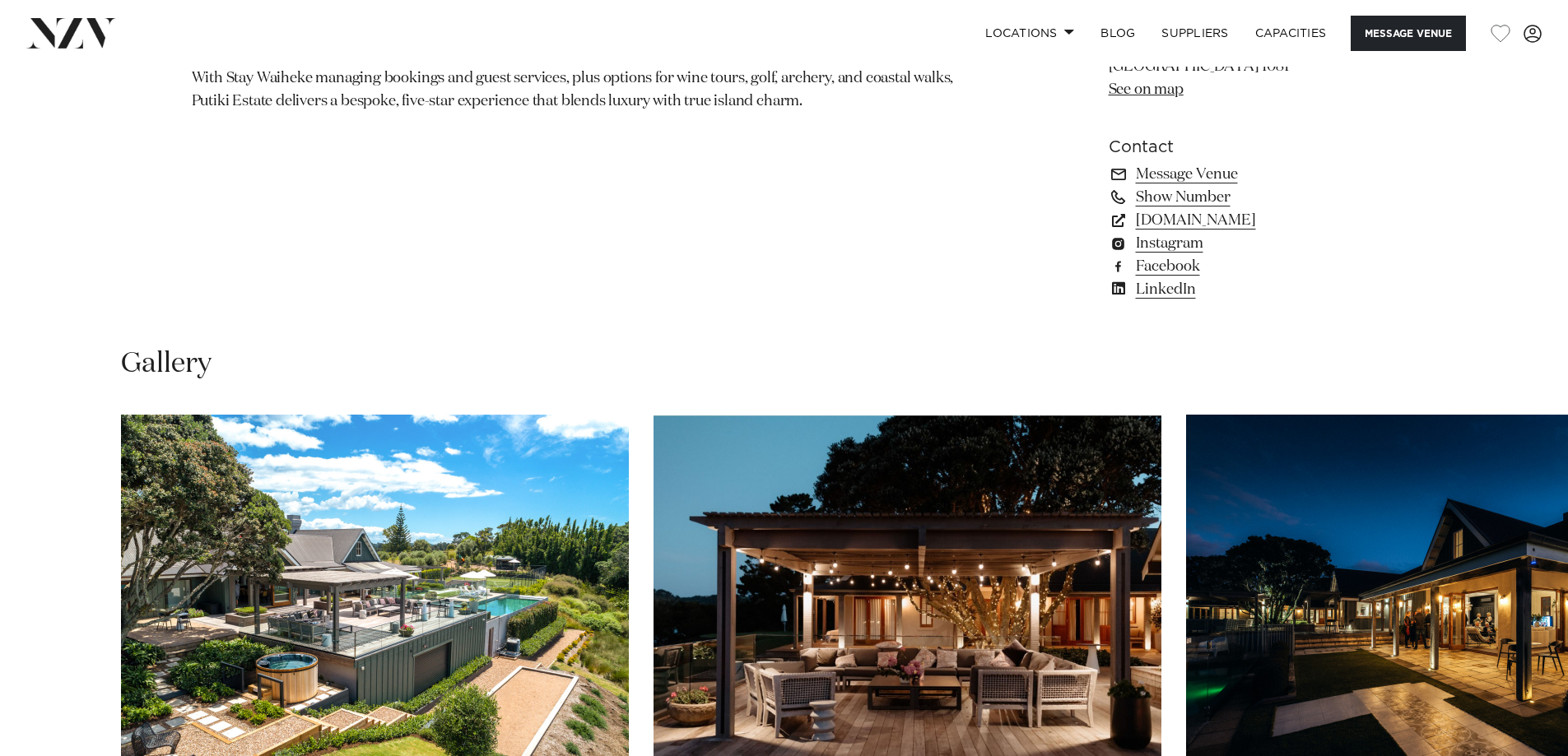
scroll to position [1728, 0]
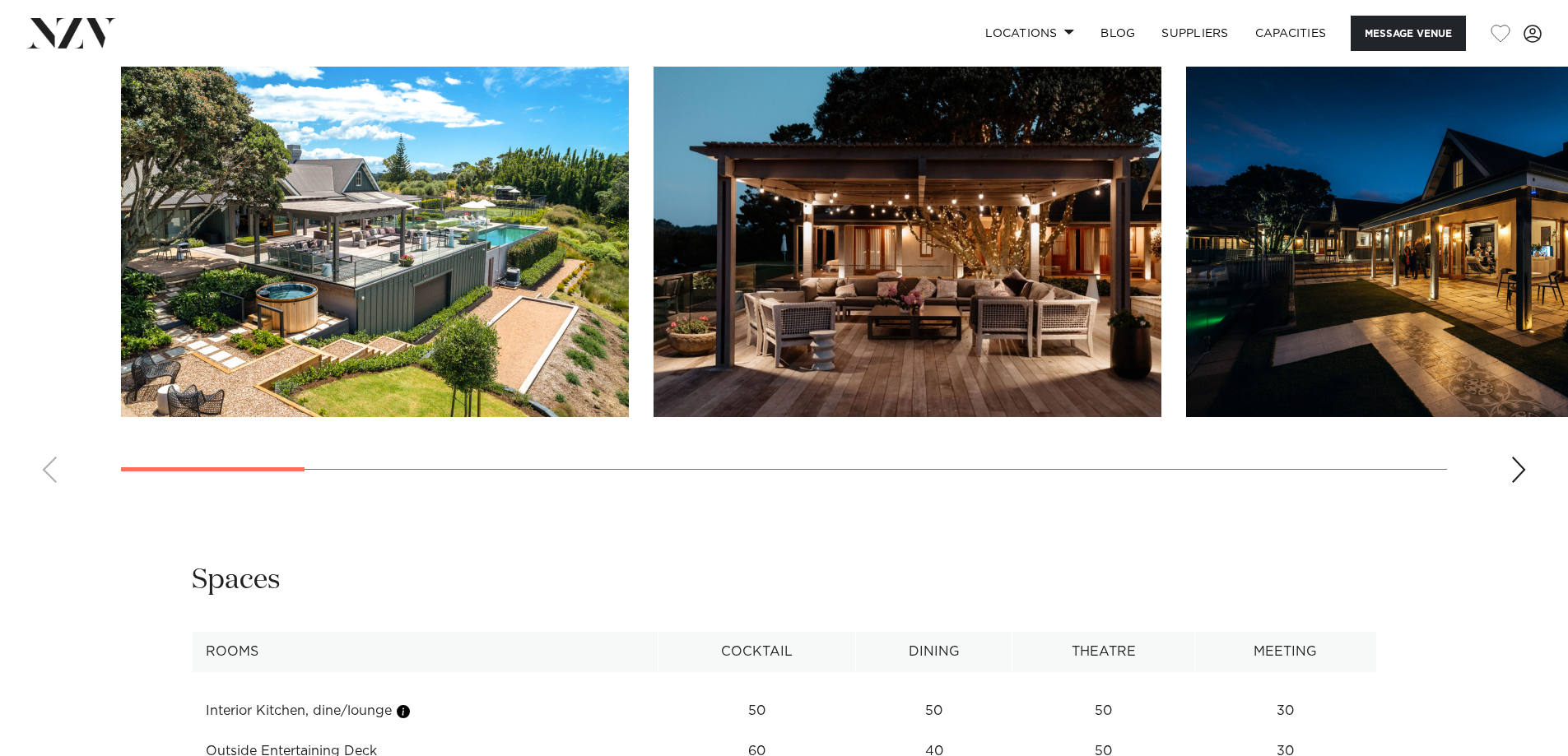
click at [0, 0] on slot at bounding box center [0, 0] width 0 height 0
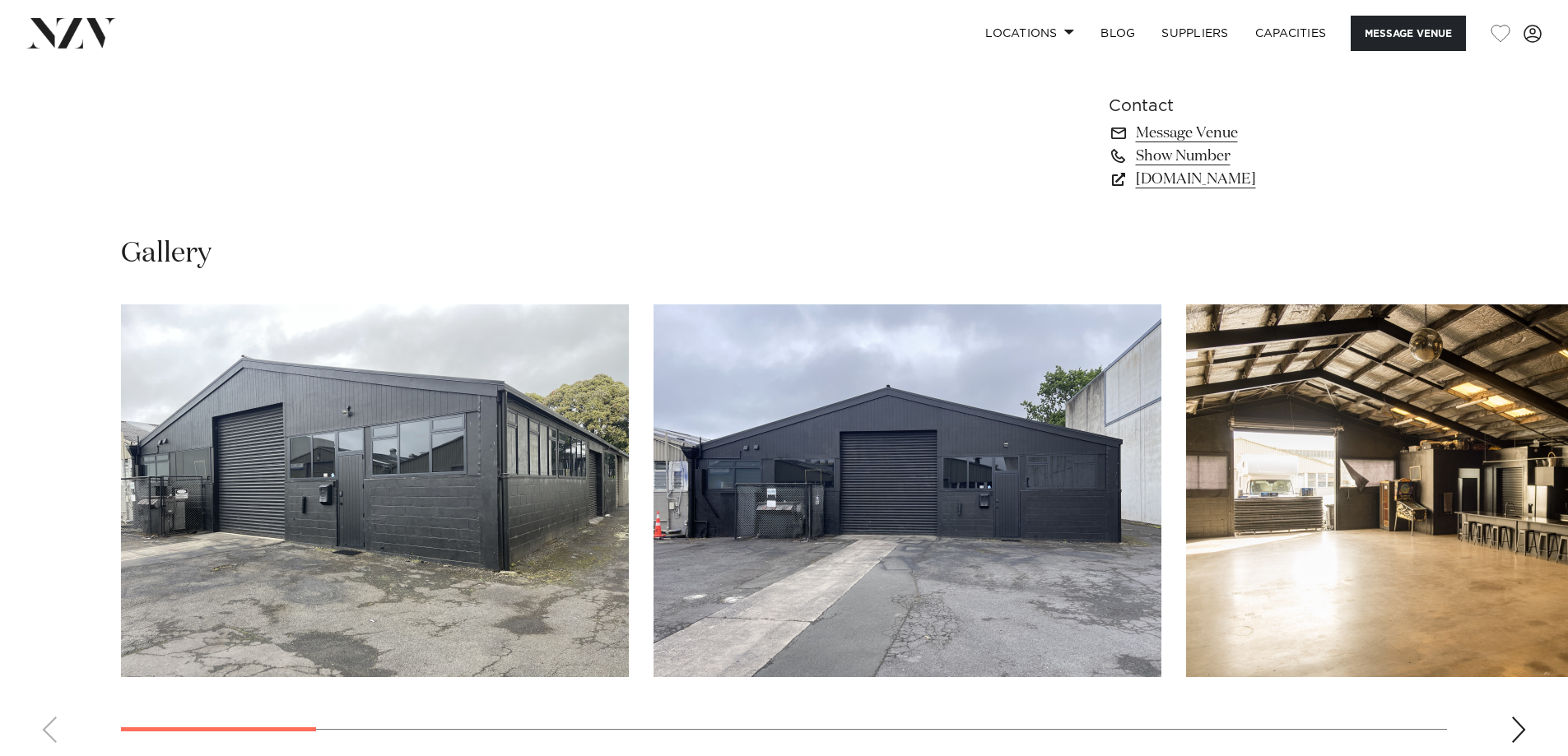
scroll to position [1481, 0]
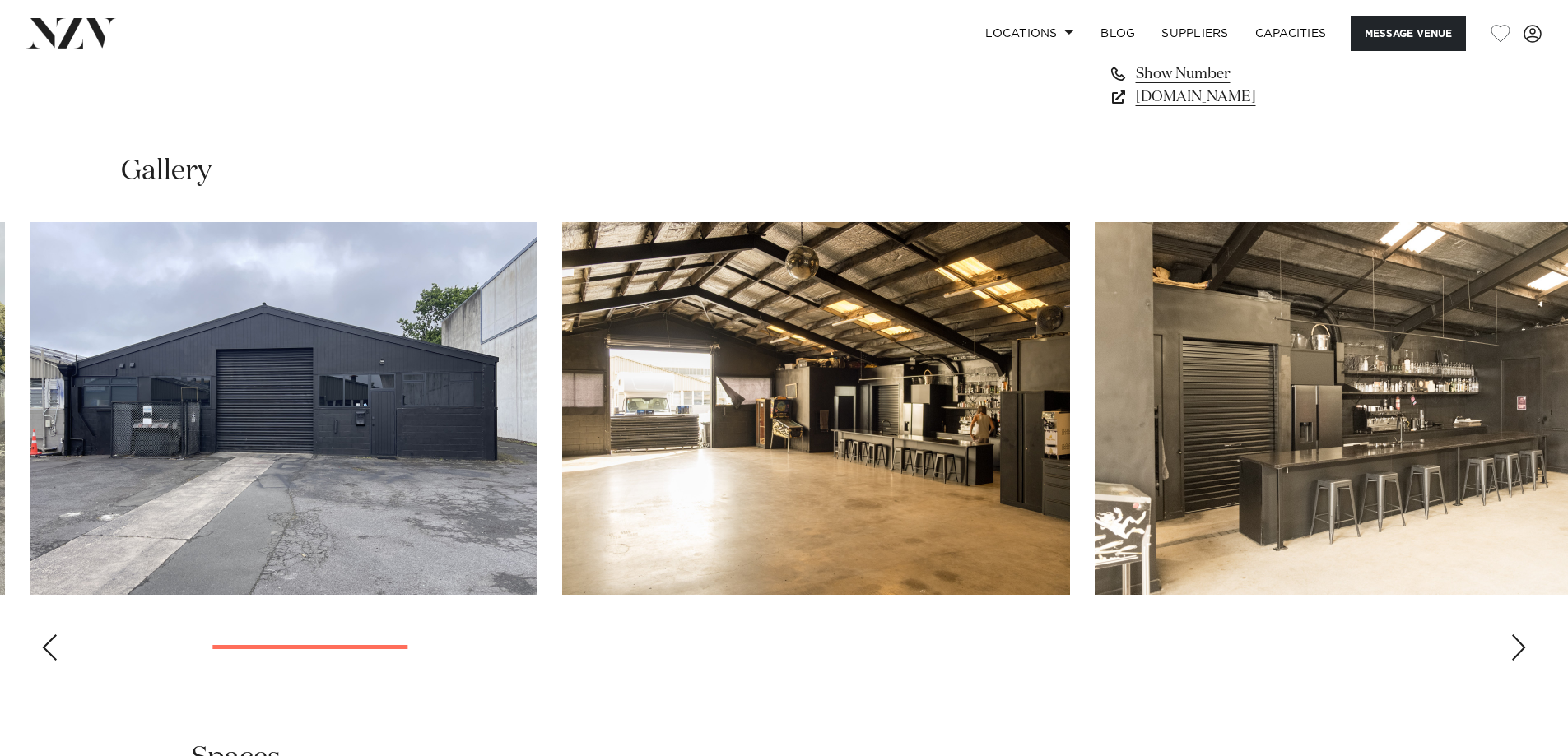
click at [607, 386] on img "3 / 17" at bounding box center [815, 409] width 508 height 373
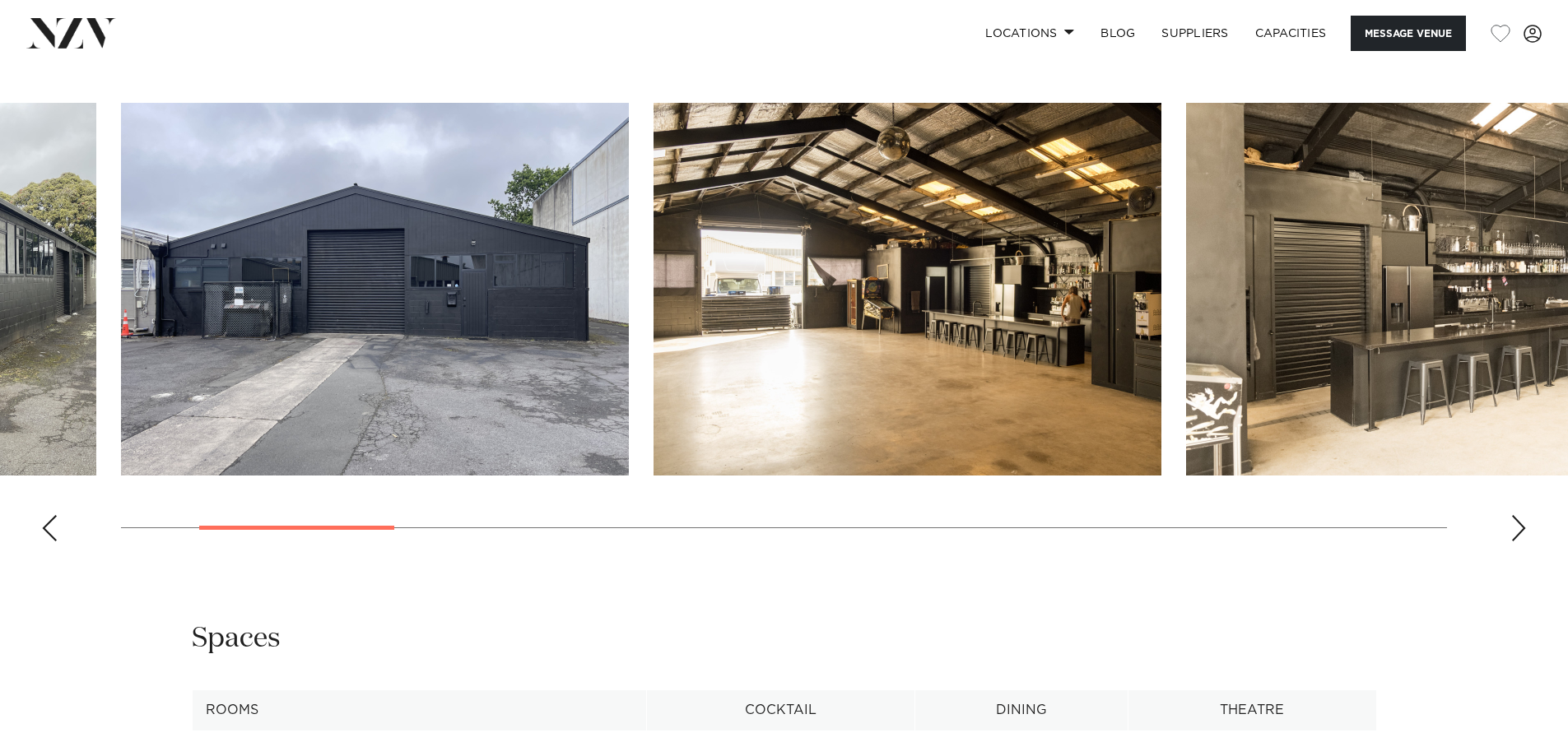
scroll to position [1646, 0]
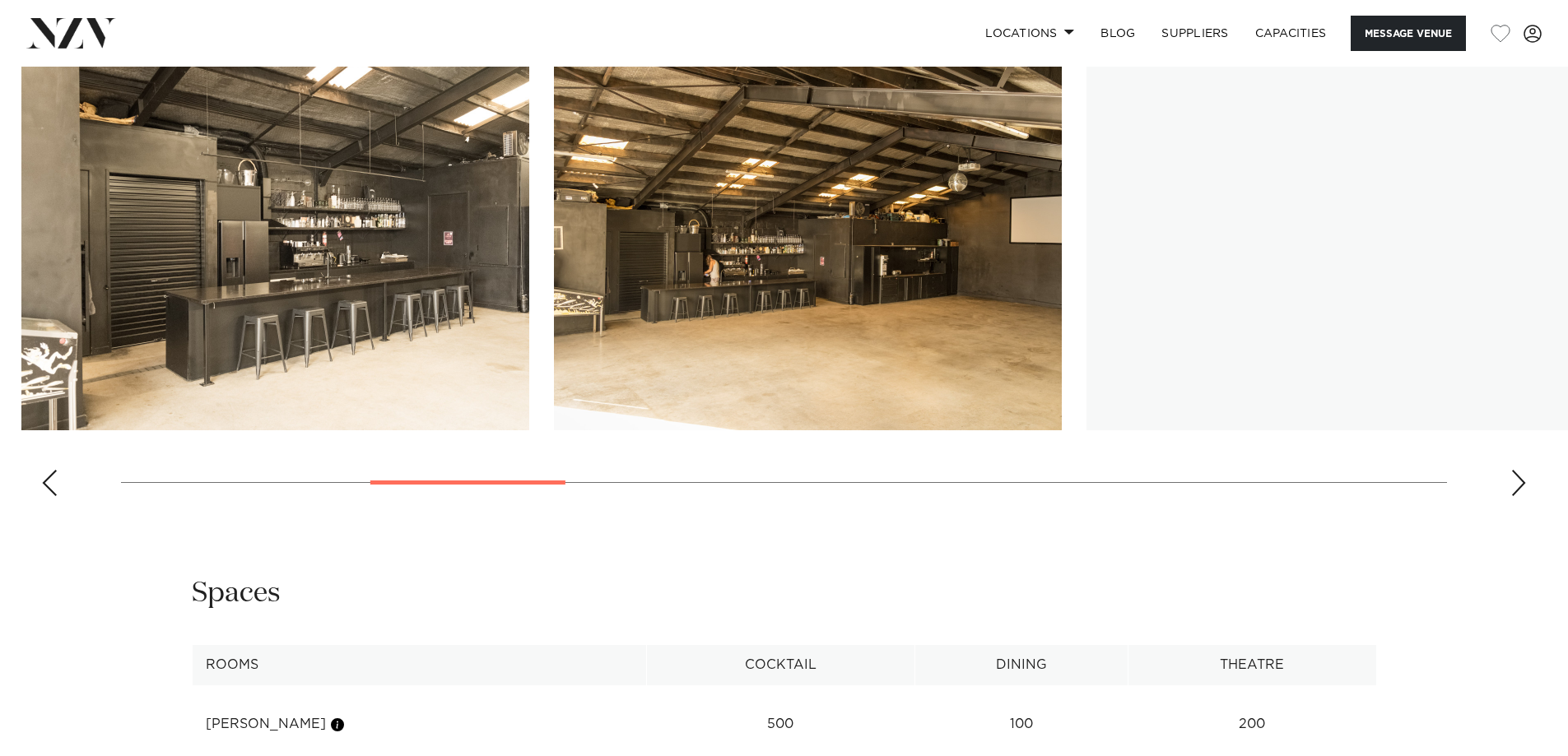
click at [153, 315] on img "4 / 17" at bounding box center [275, 243] width 508 height 373
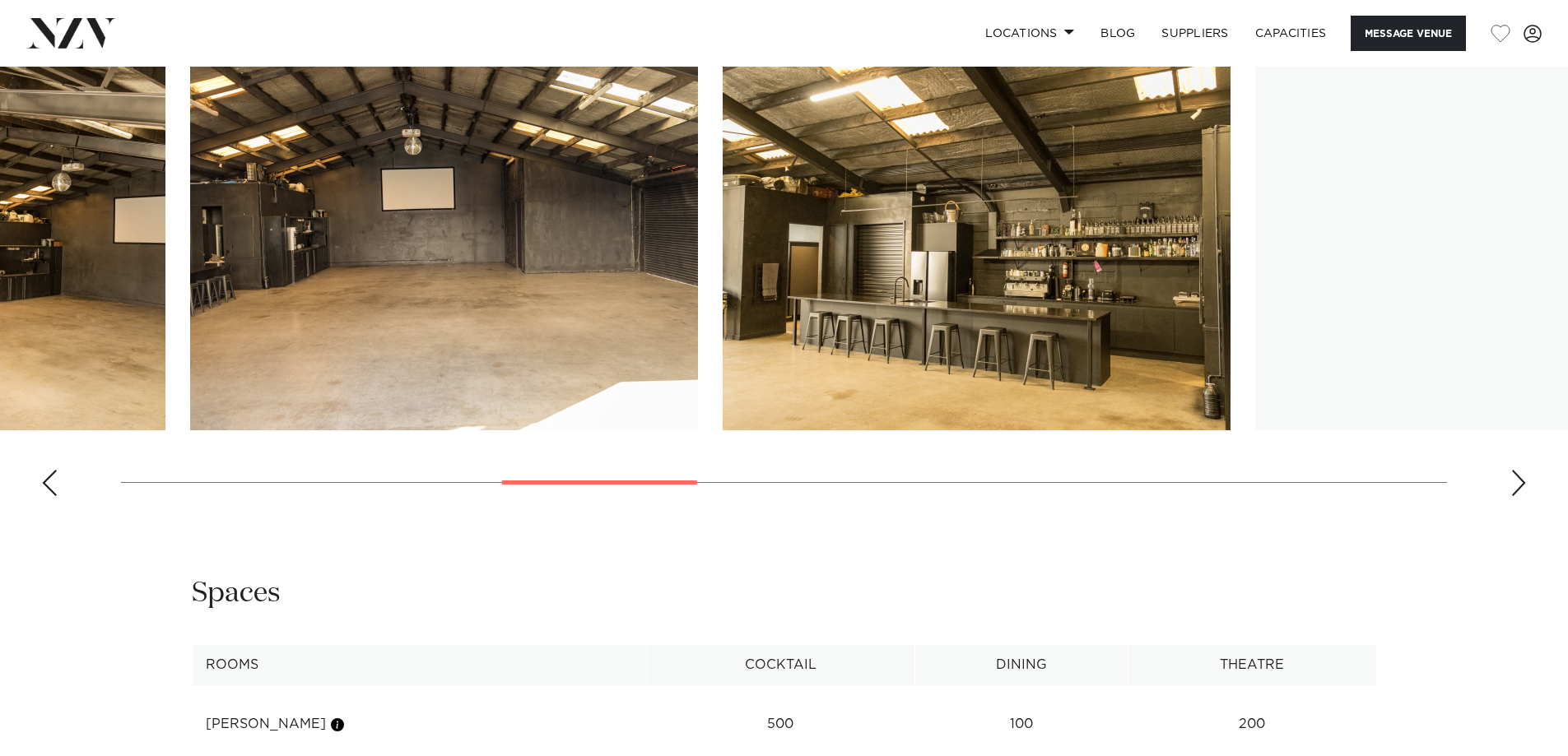
click at [190, 308] on img "6 / 17" at bounding box center [443, 243] width 508 height 373
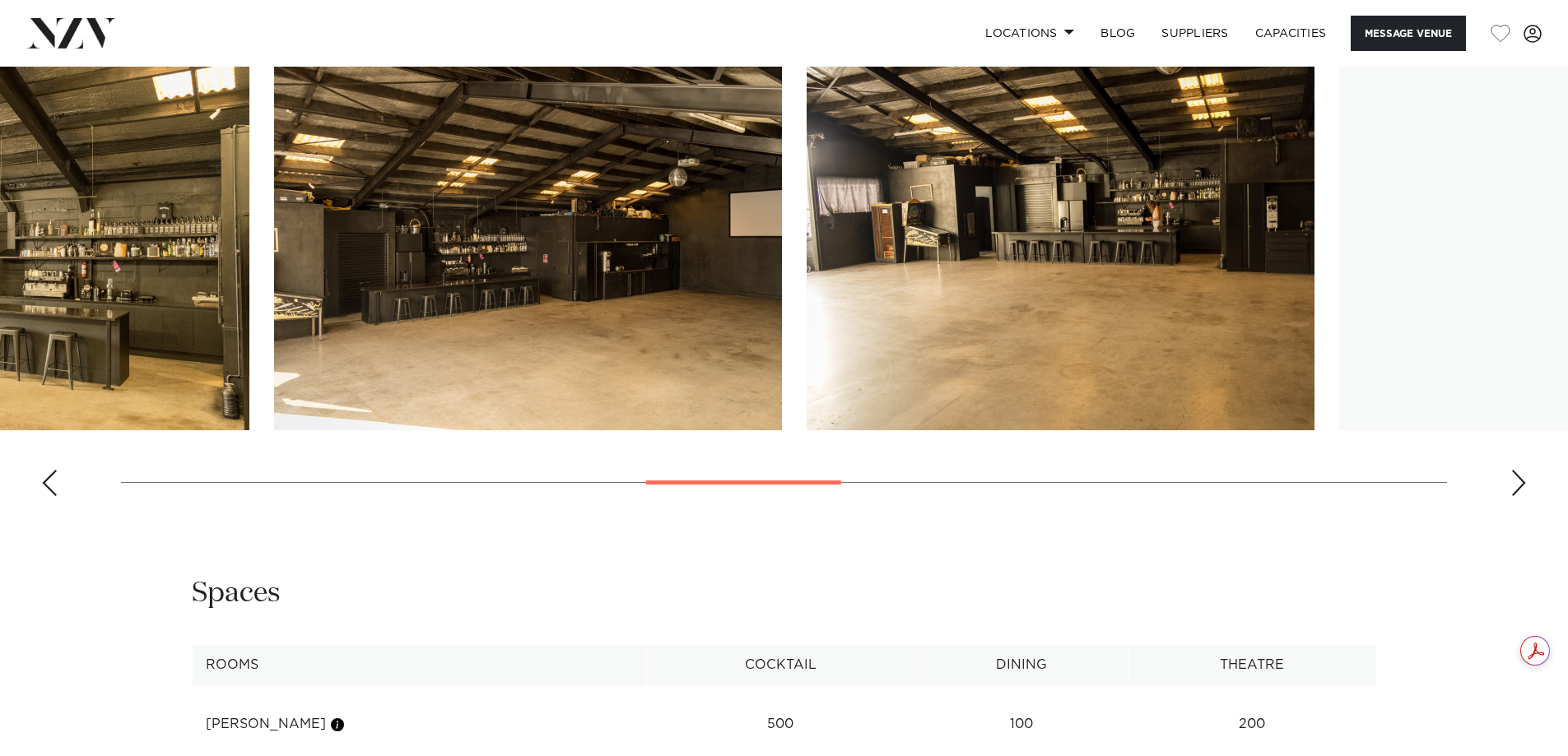
click at [493, 256] on img "8 / 17" at bounding box center [528, 243] width 508 height 373
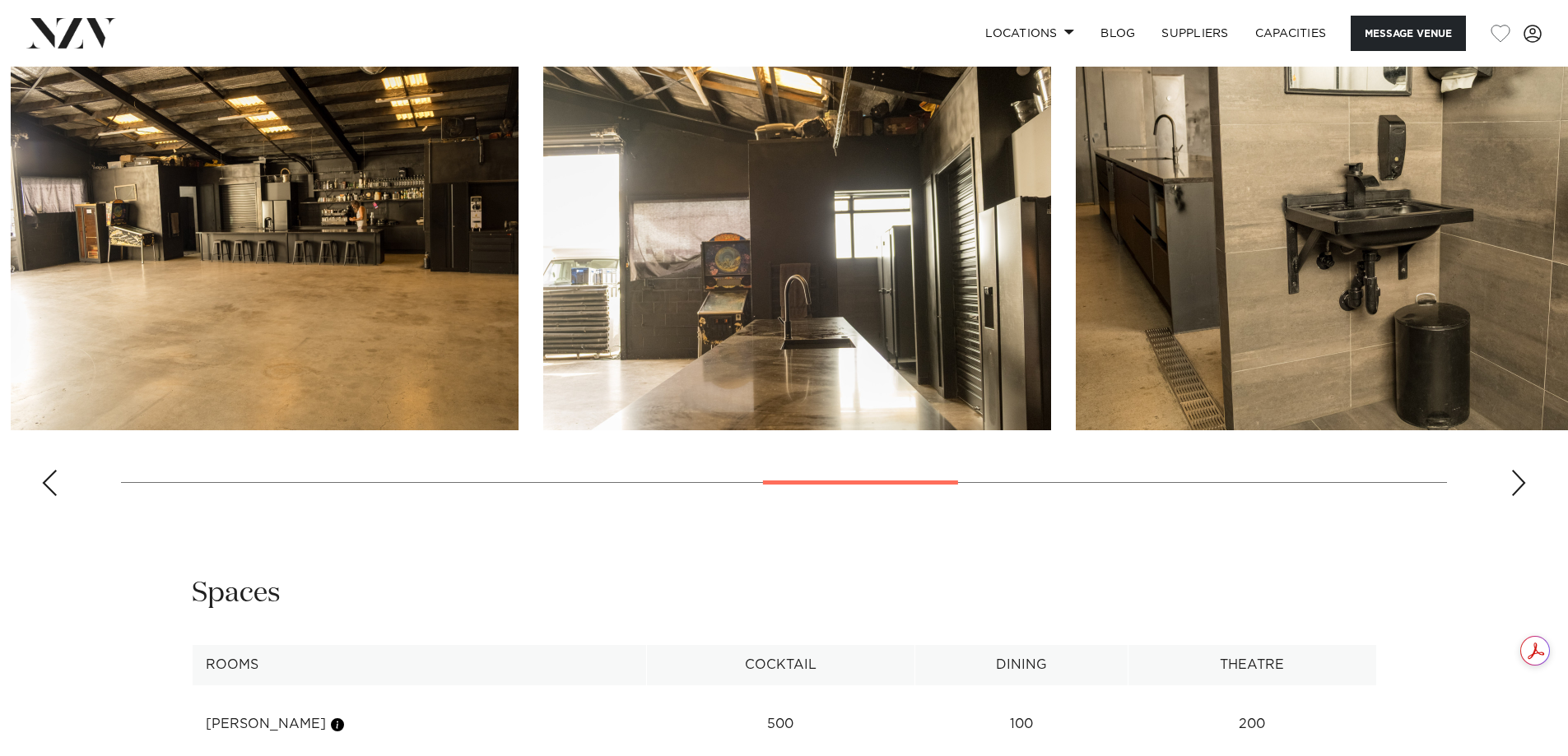
click at [544, 256] on img "10 / 17" at bounding box center [797, 243] width 508 height 373
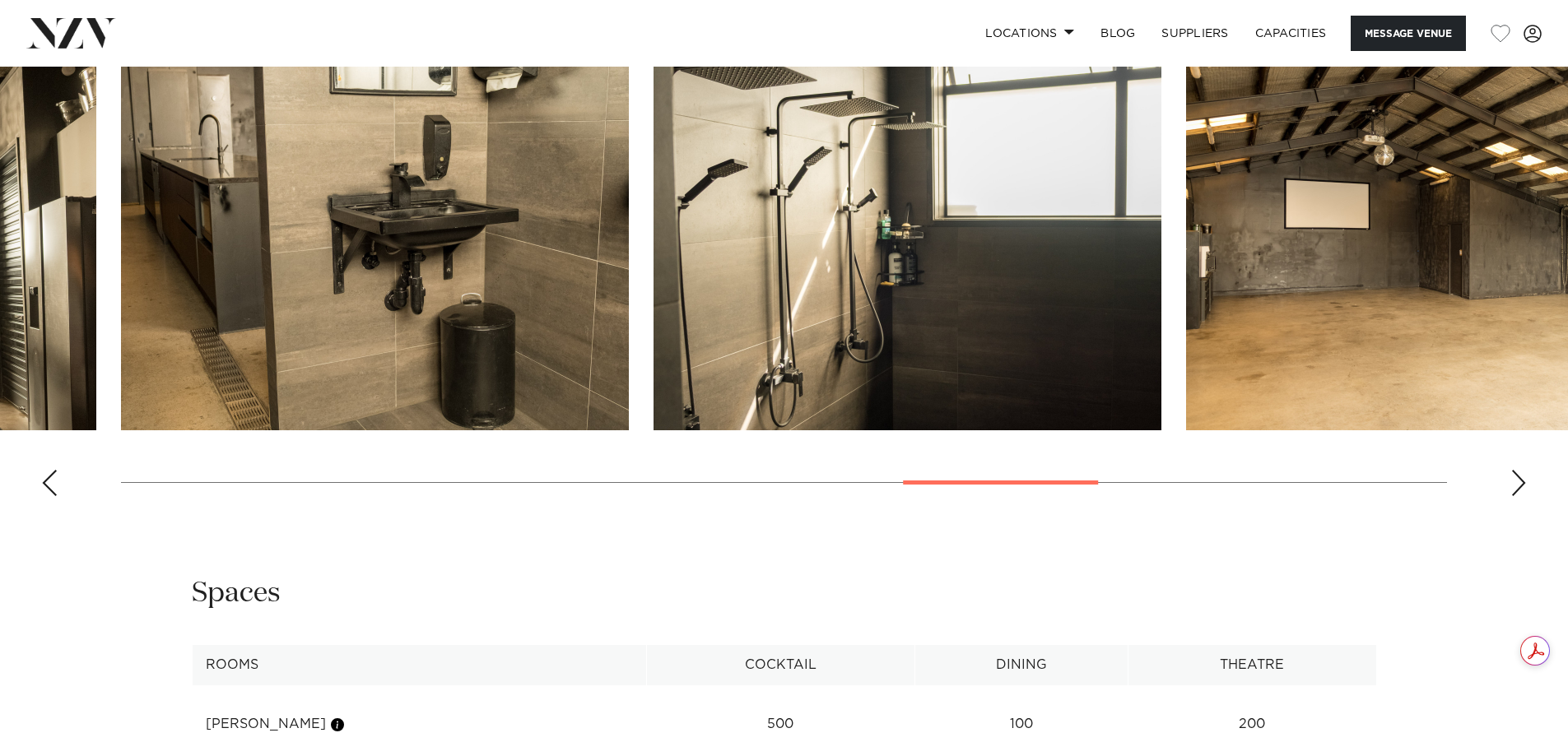
click at [1186, 299] on img "13 / 17" at bounding box center [1439, 243] width 508 height 373
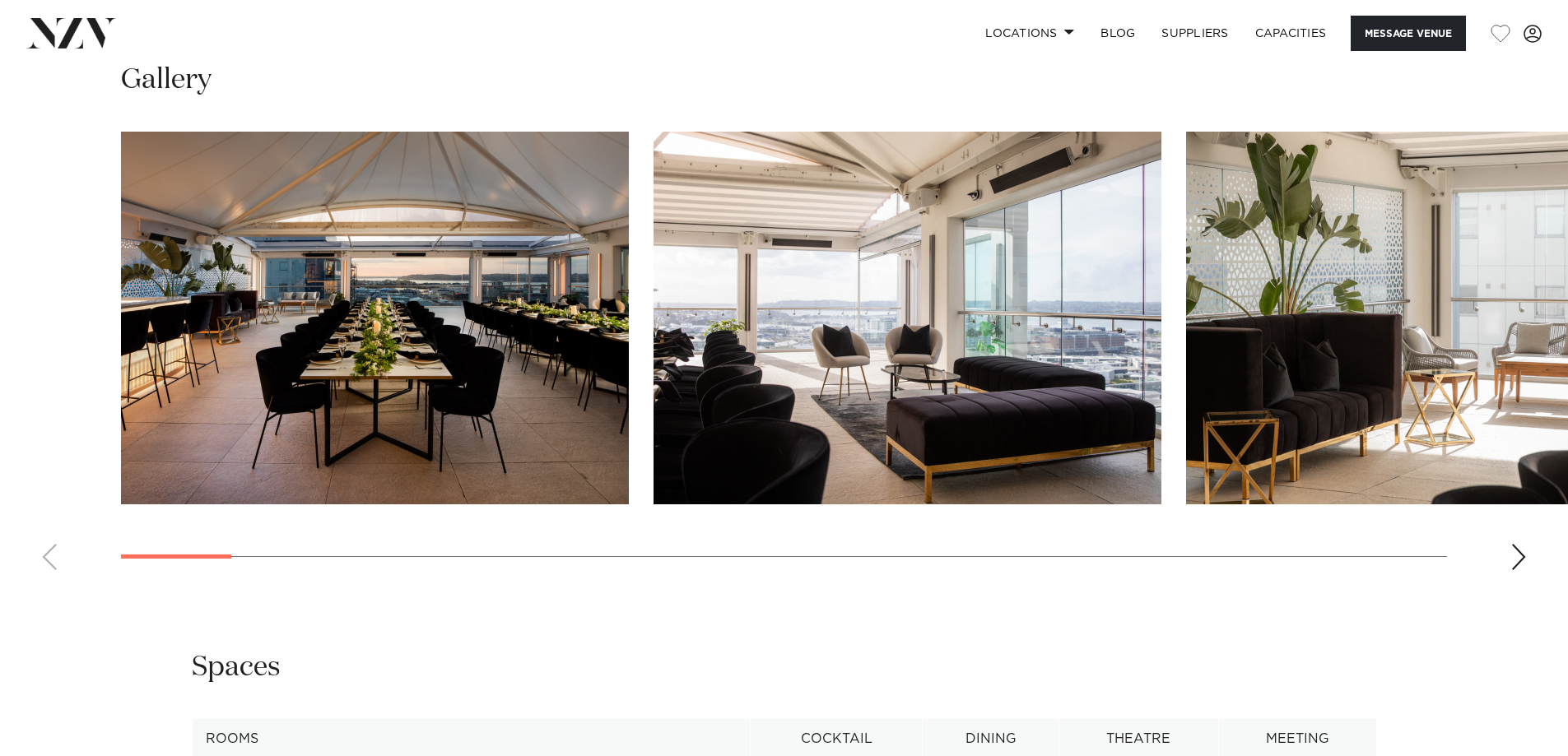
scroll to position [1893, 0]
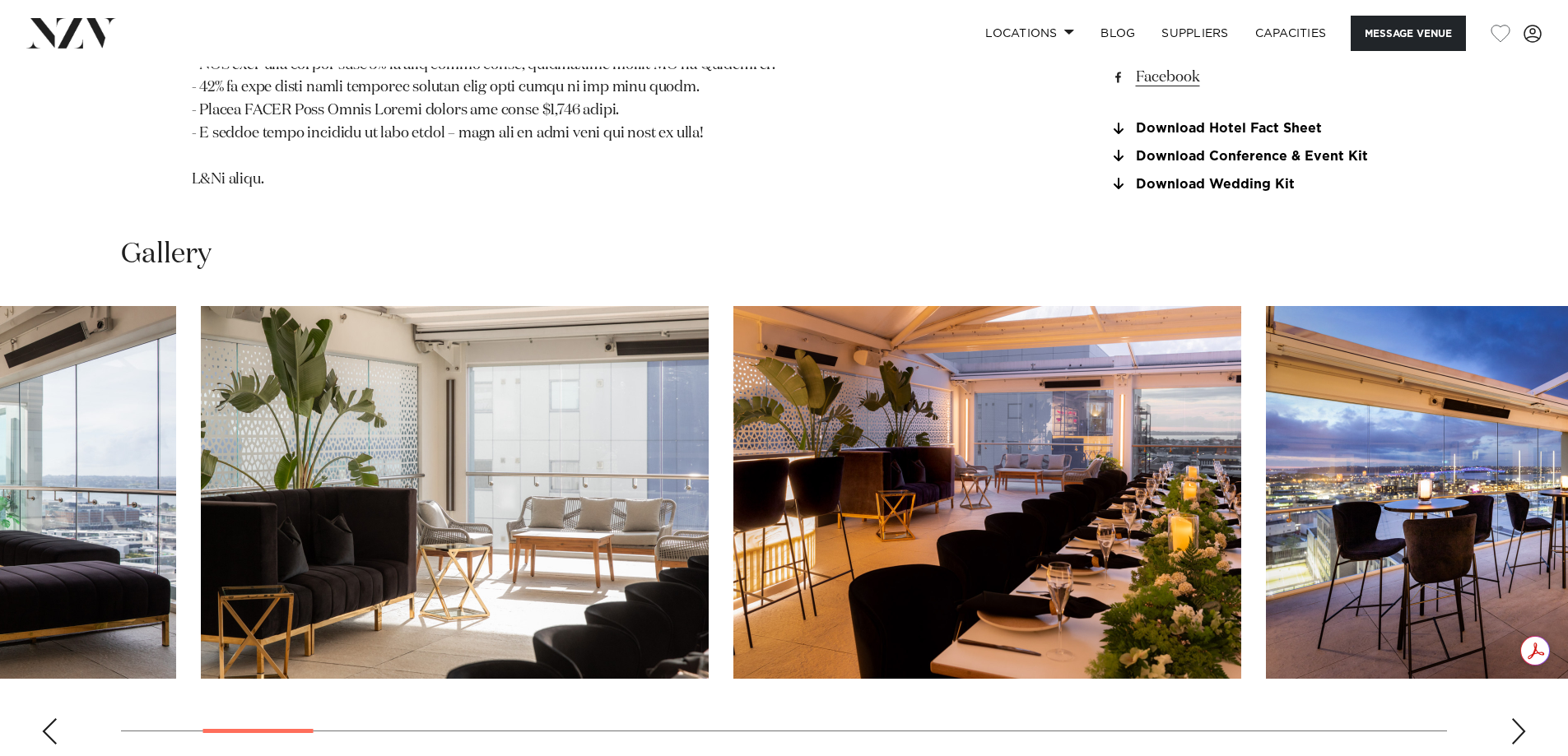
click at [239, 456] on img "3 / 30" at bounding box center [454, 492] width 508 height 373
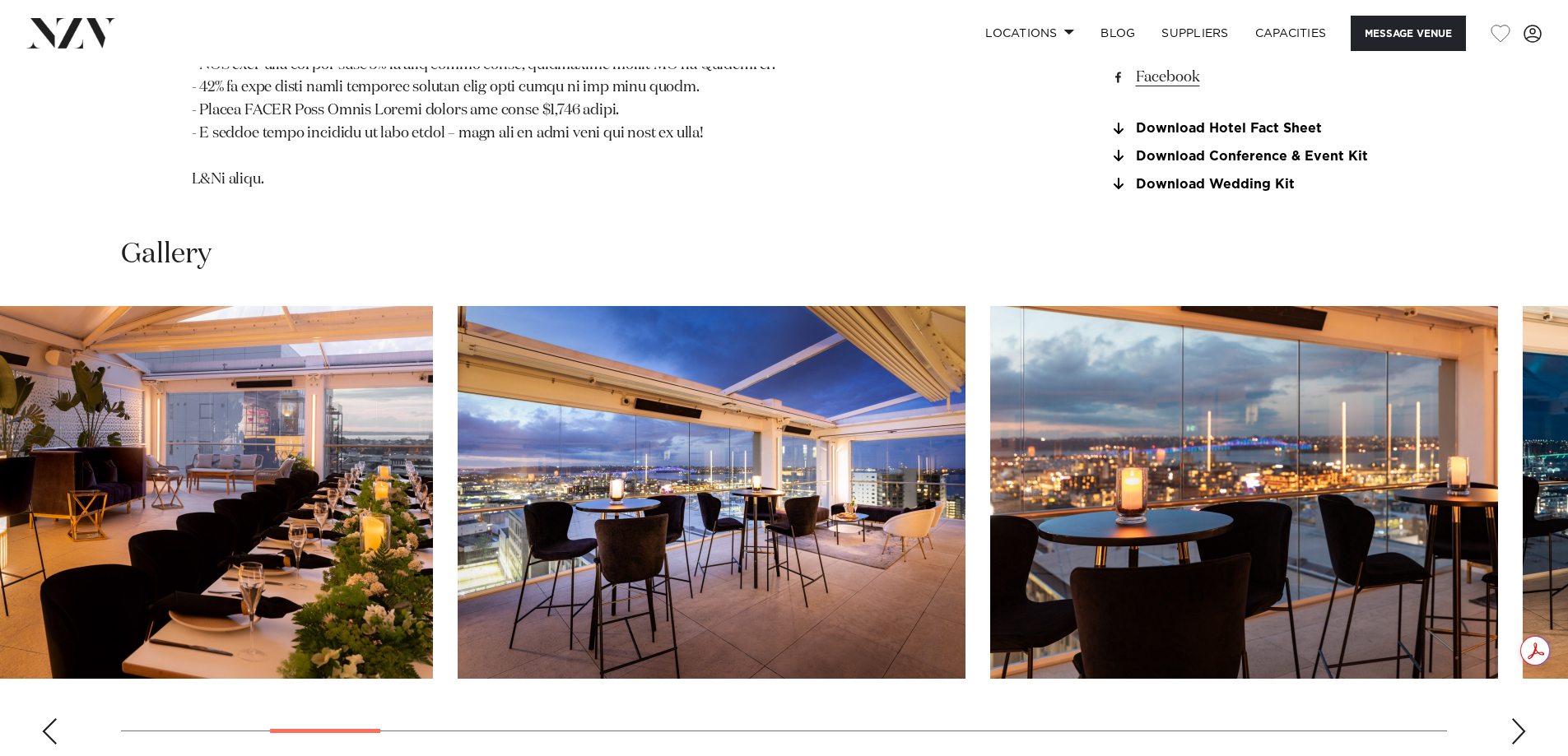
click at [567, 489] on img "5 / 30" at bounding box center [711, 492] width 508 height 373
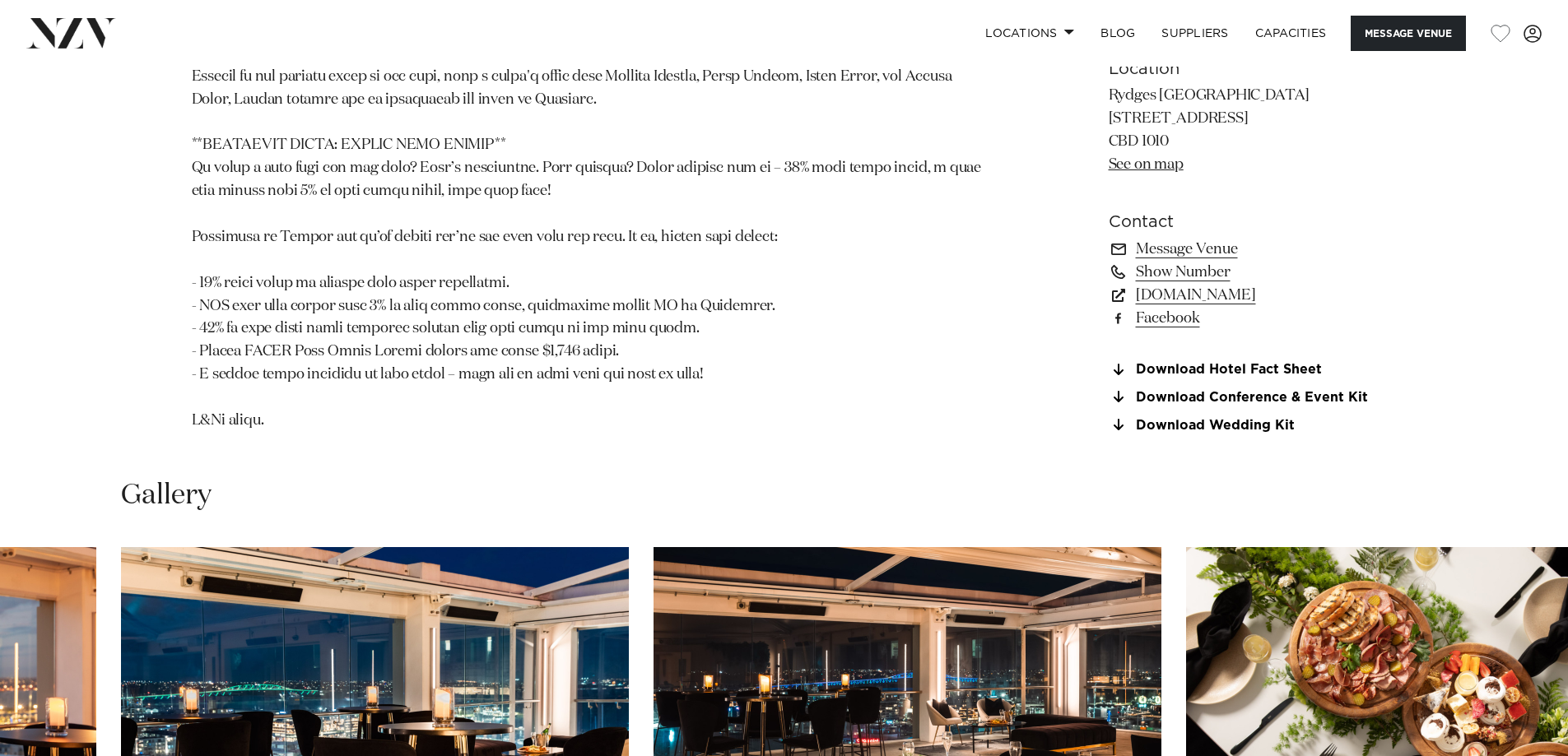
scroll to position [1728, 0]
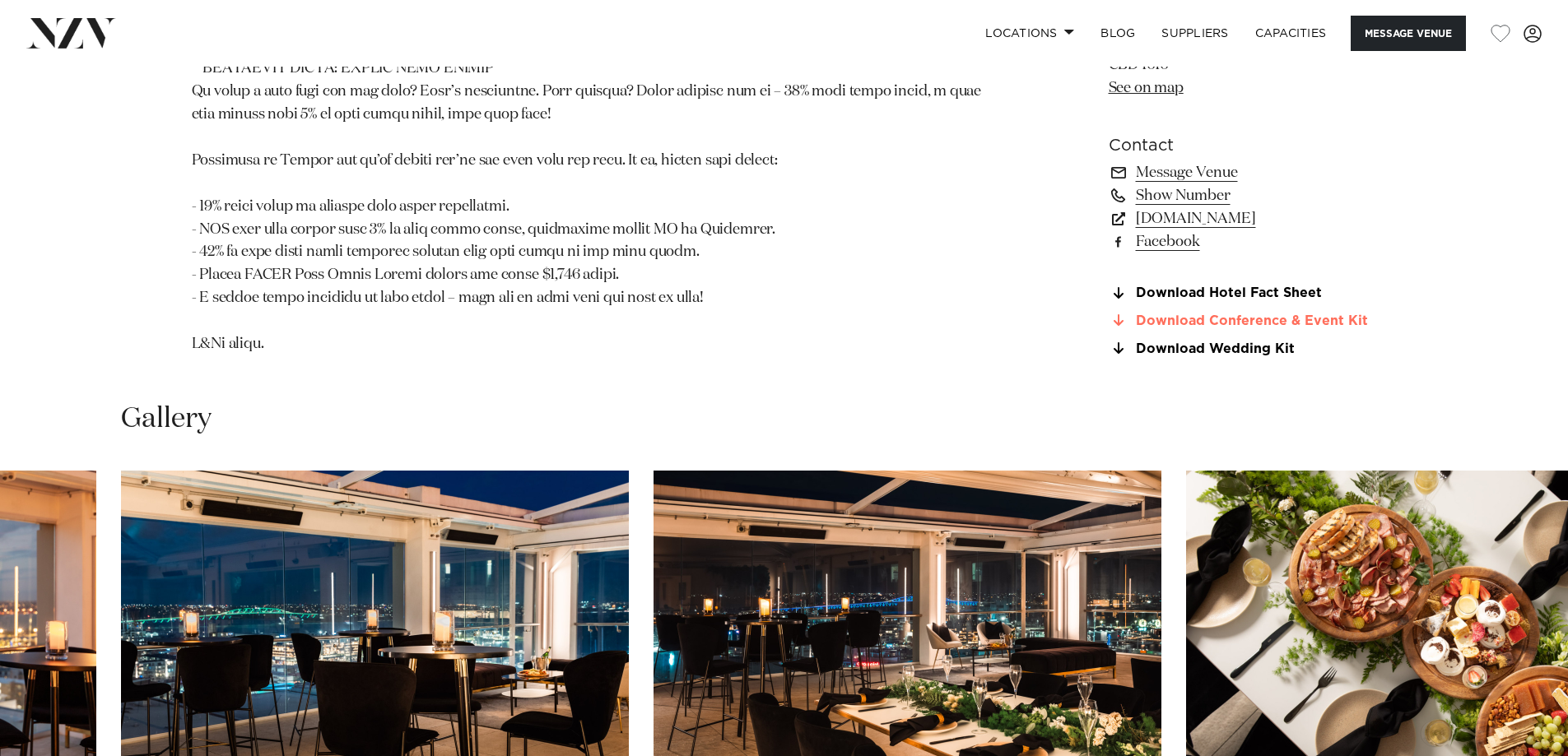
click at [1236, 320] on link "Download Conference & Event Kit" at bounding box center [1243, 321] width 268 height 15
click at [1219, 322] on link "Download Conference & Event Kit" at bounding box center [1243, 321] width 268 height 15
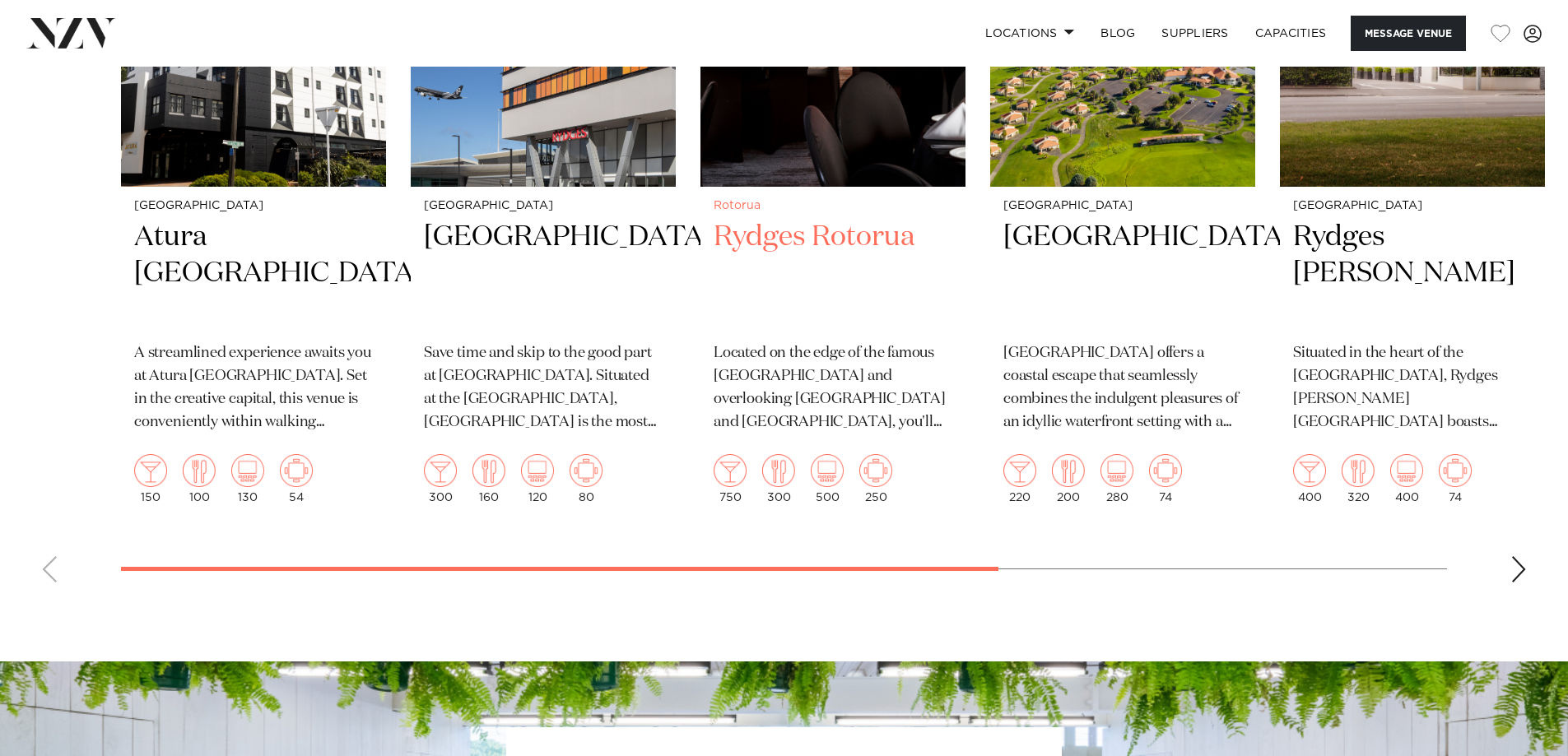
scroll to position [3868, 0]
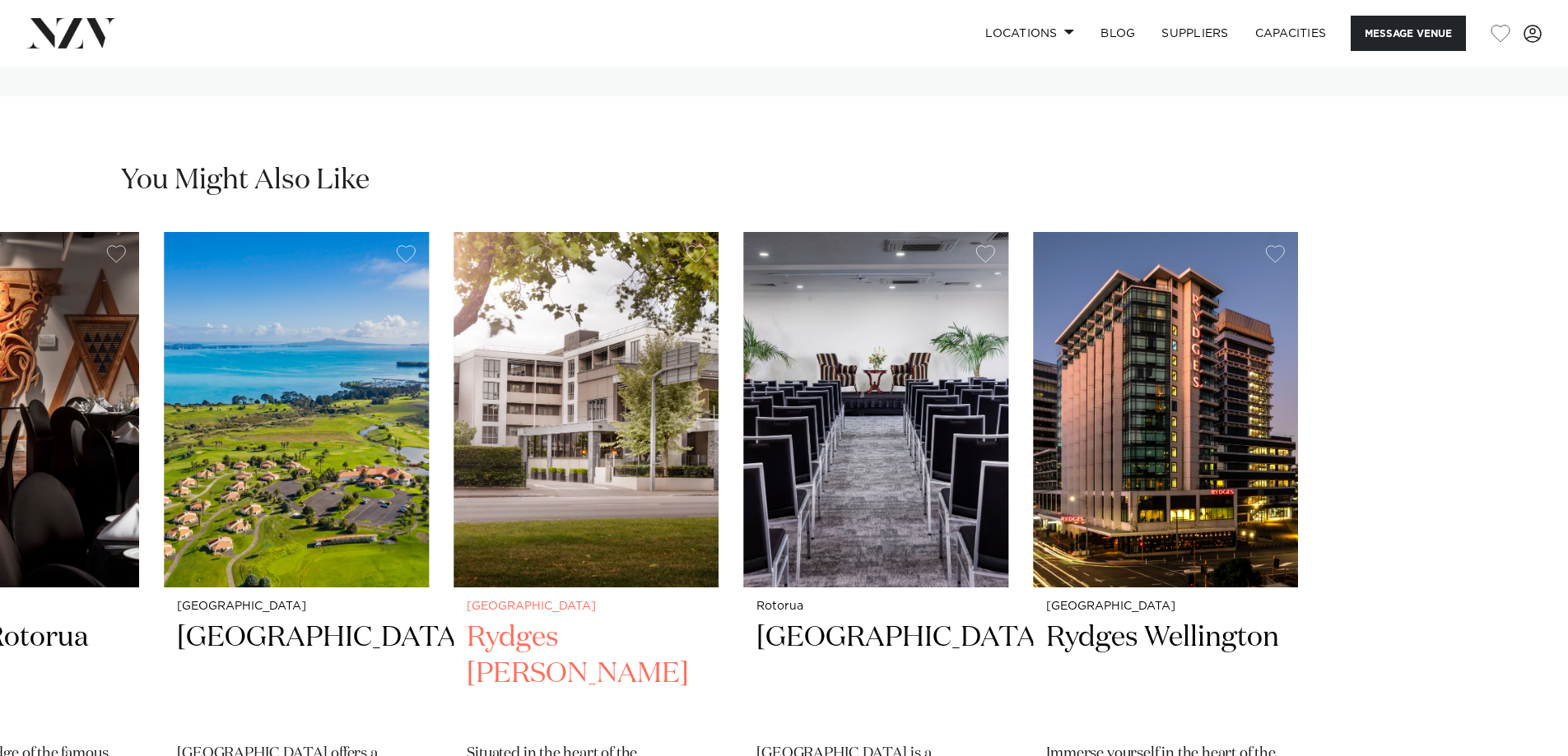
click at [0, 0] on slot "Wellington Atura Wellington A streamlined experience awaits you at Atura Wellin…" at bounding box center [0, 0] width 0 height 0
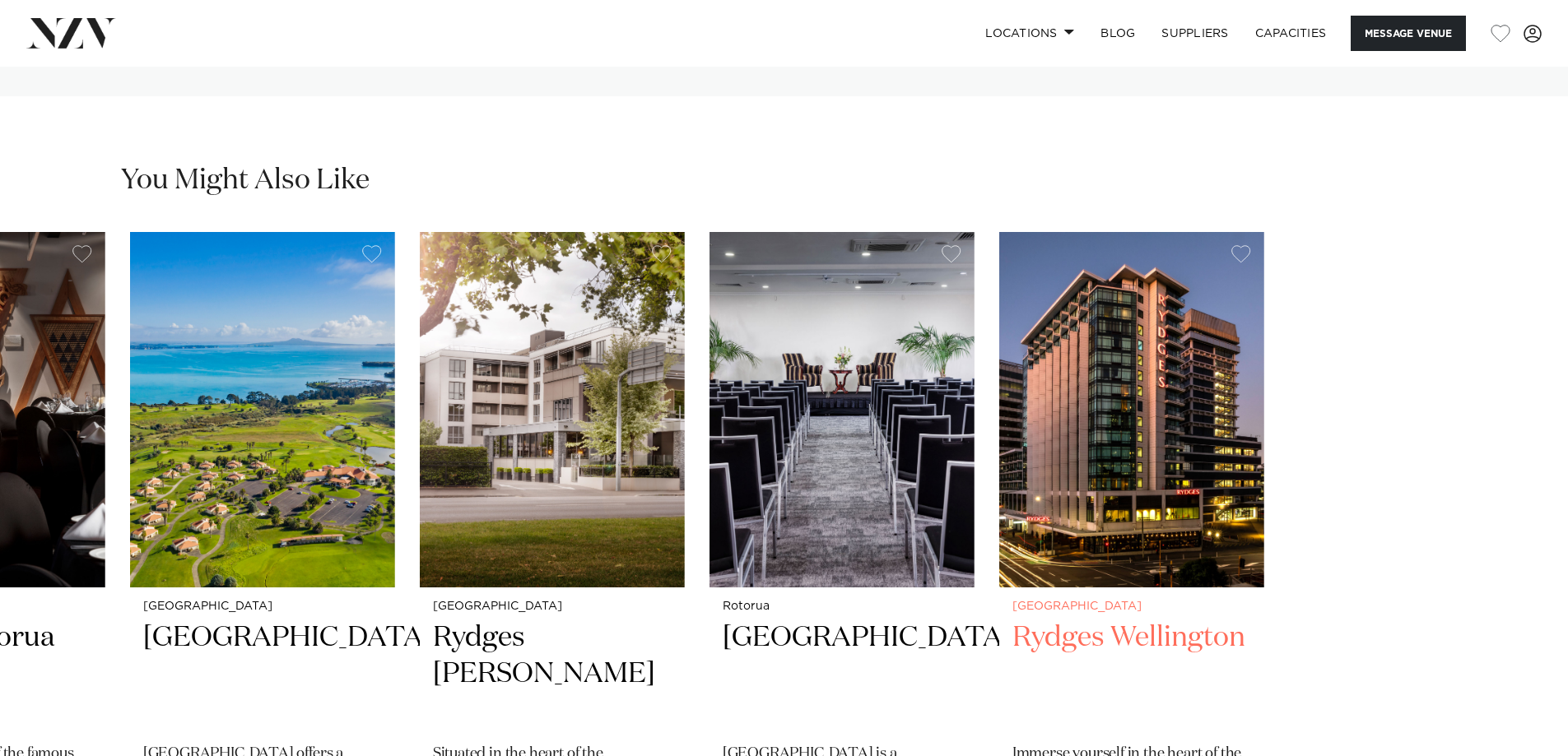
click at [0, 0] on slot "Wellington Atura Wellington A streamlined experience awaits you at Atura Wellin…" at bounding box center [0, 0] width 0 height 0
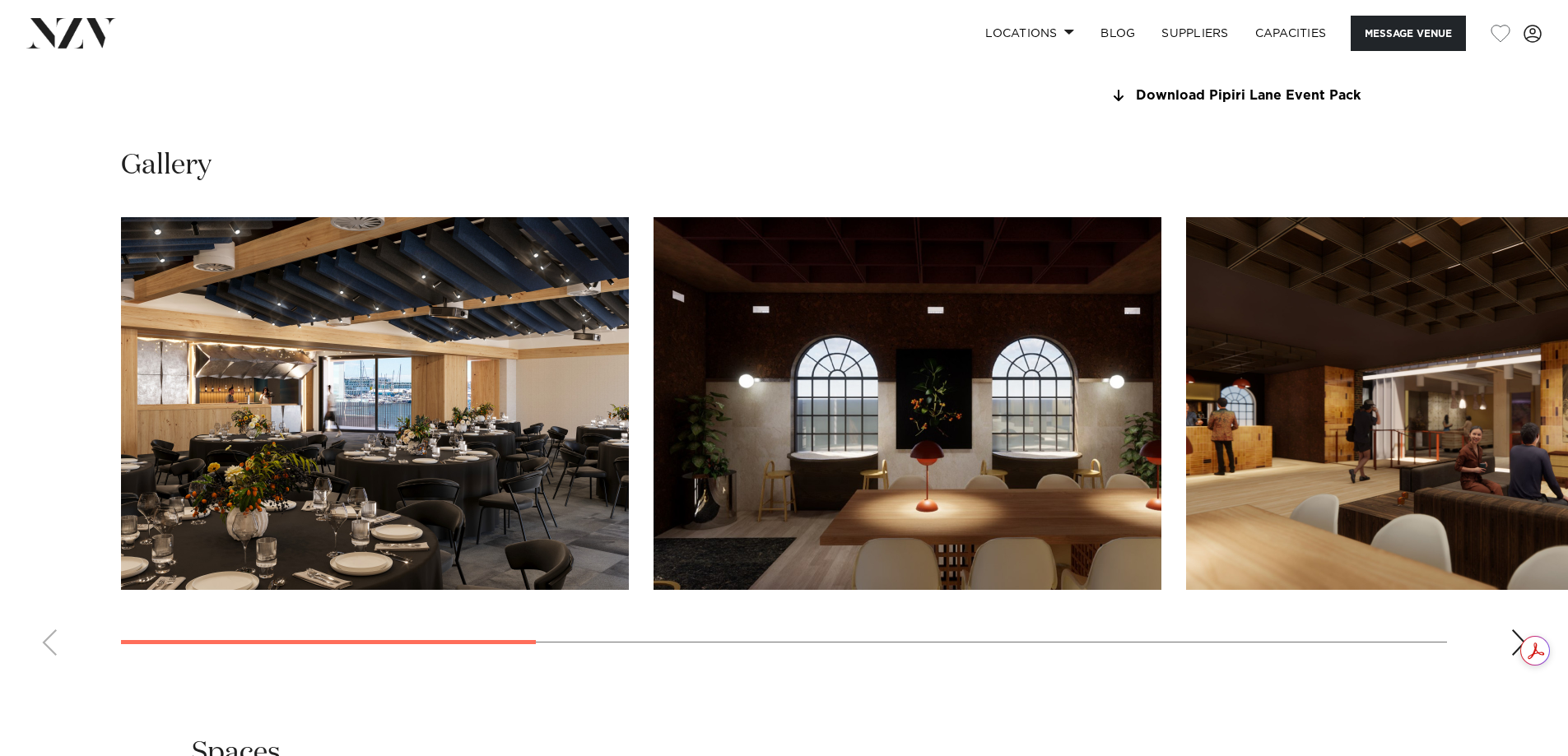
scroll to position [1564, 0]
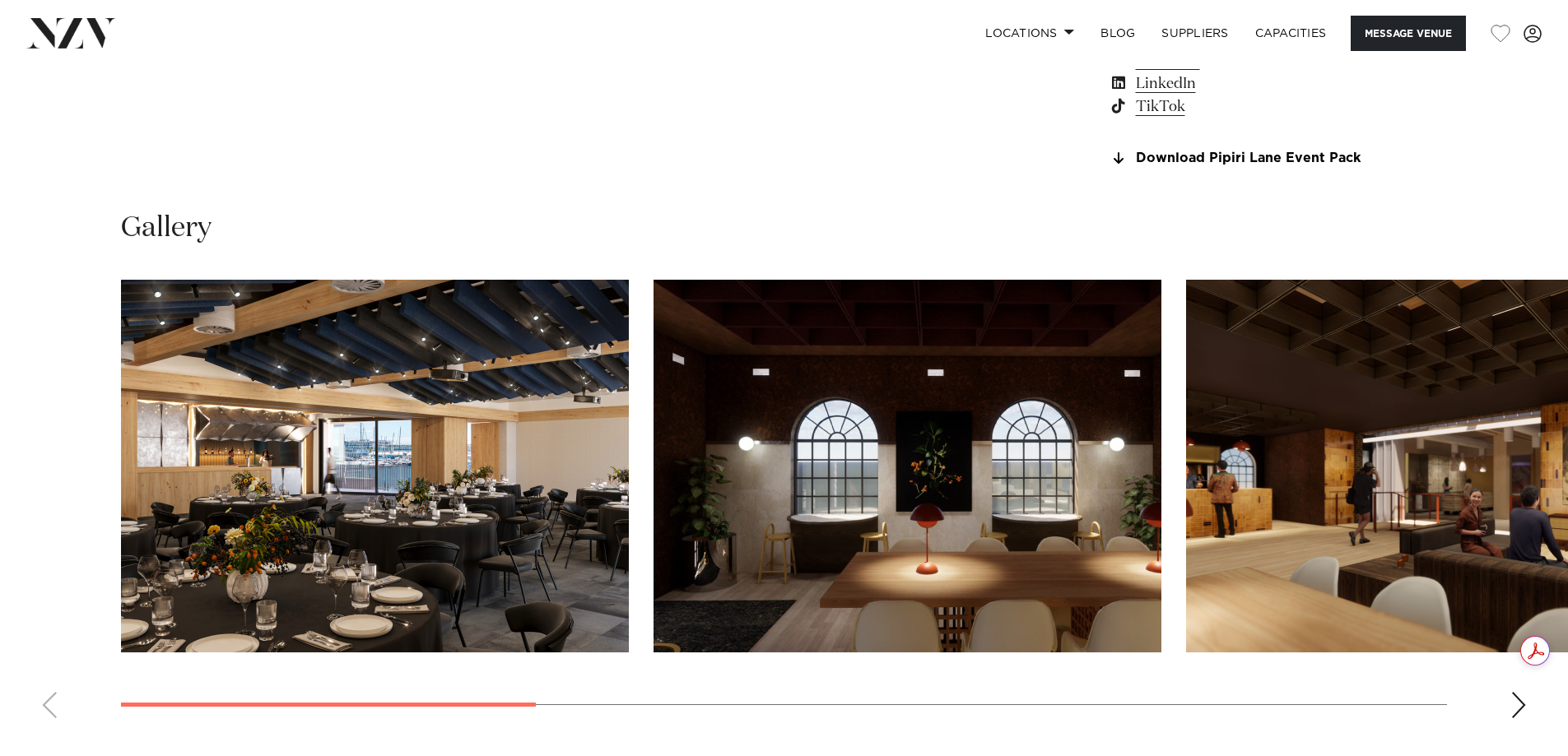
click at [0, 0] on slot at bounding box center [0, 0] width 0 height 0
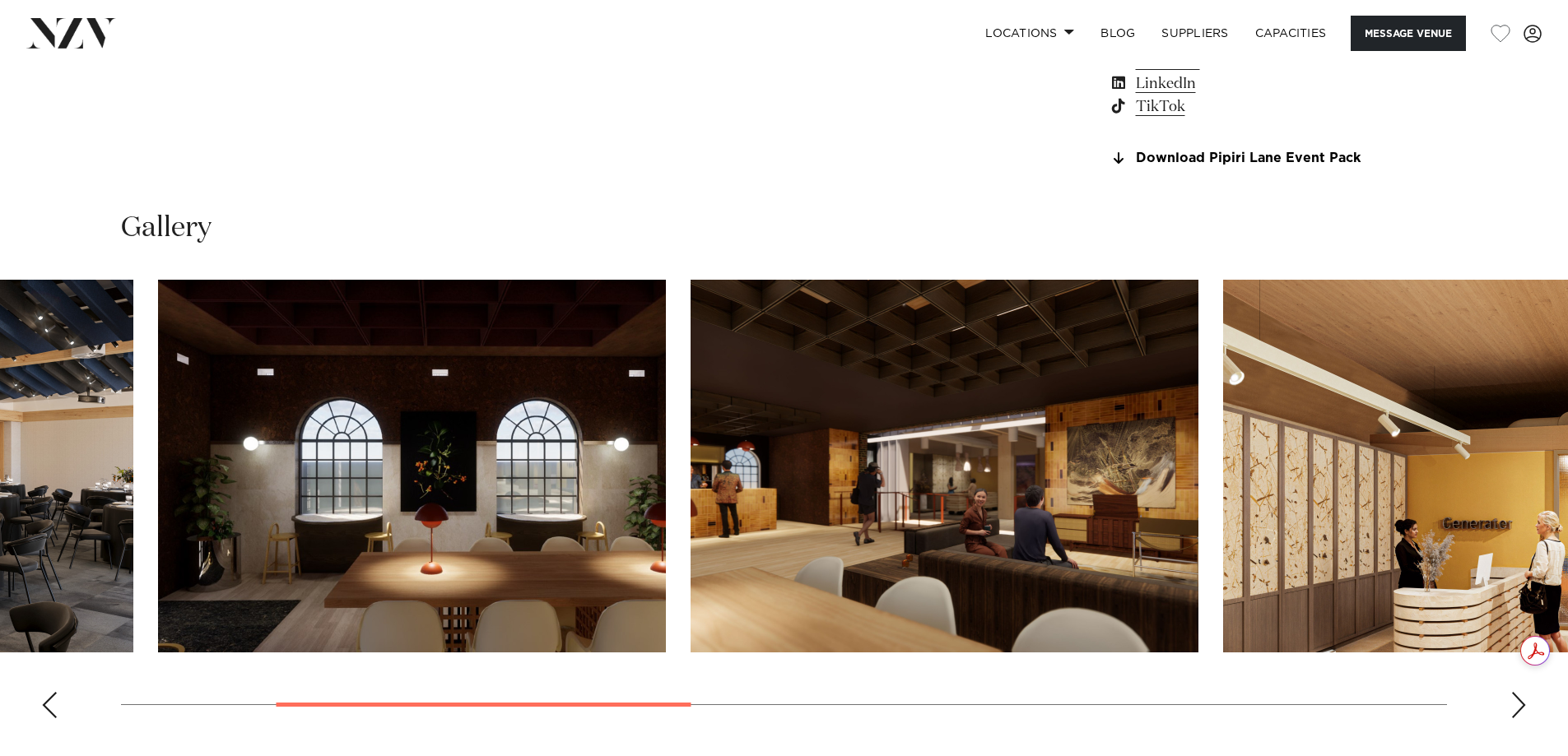
click at [158, 496] on img "2 / 8" at bounding box center [411, 466] width 508 height 373
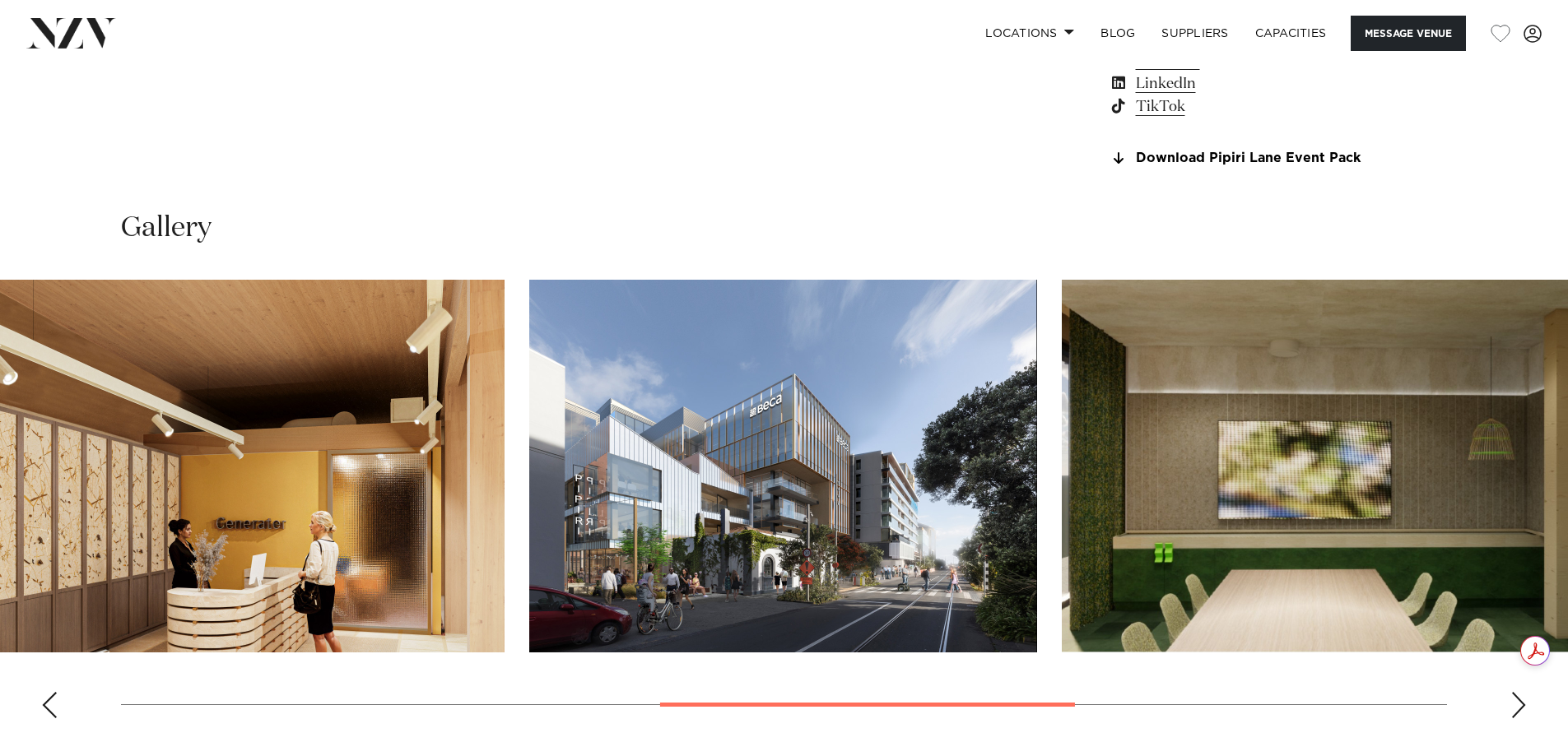
click at [295, 468] on img "4 / 8" at bounding box center [250, 466] width 508 height 373
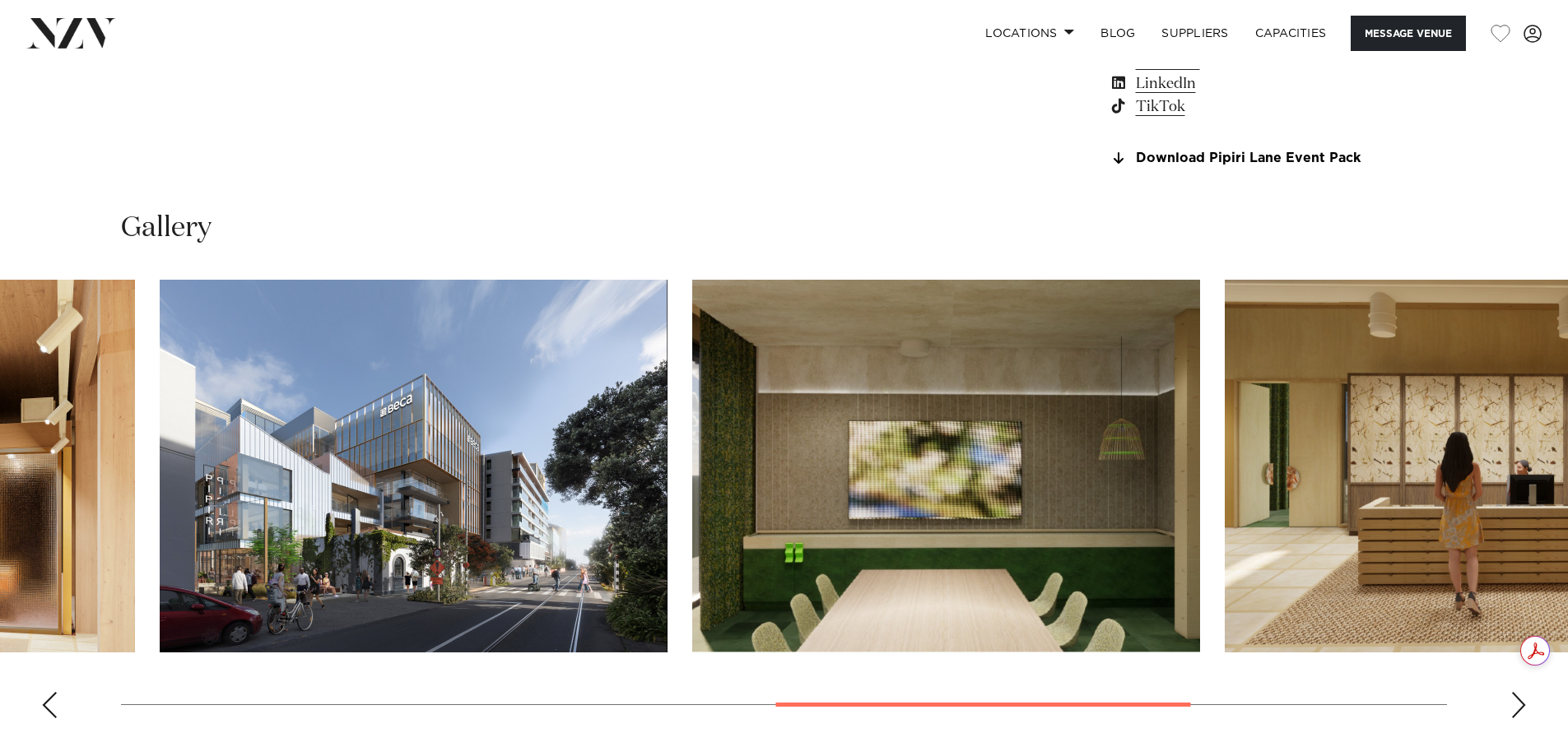
click at [692, 589] on img "6 / 8" at bounding box center [946, 466] width 508 height 373
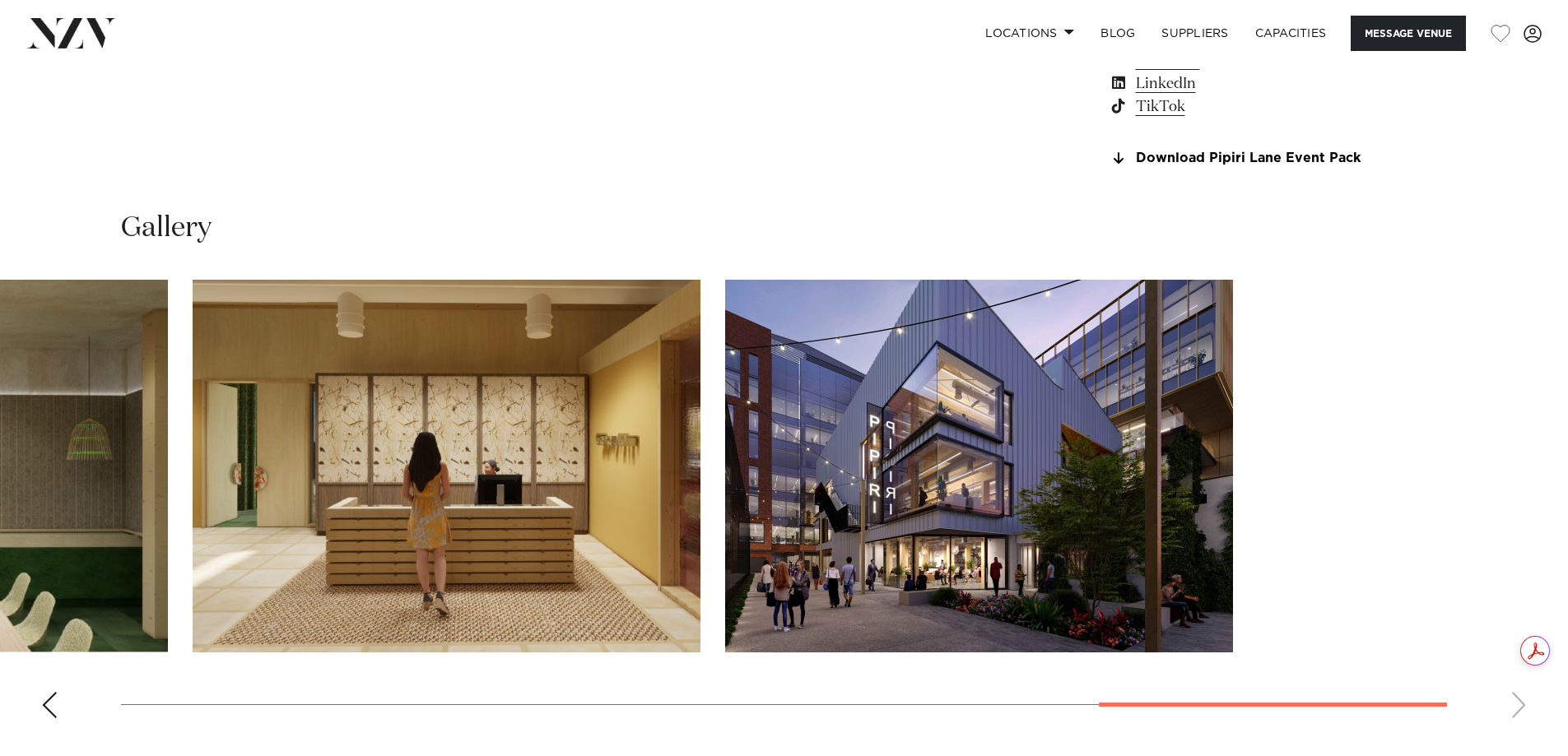
click at [0, 0] on slot at bounding box center [0, 0] width 0 height 0
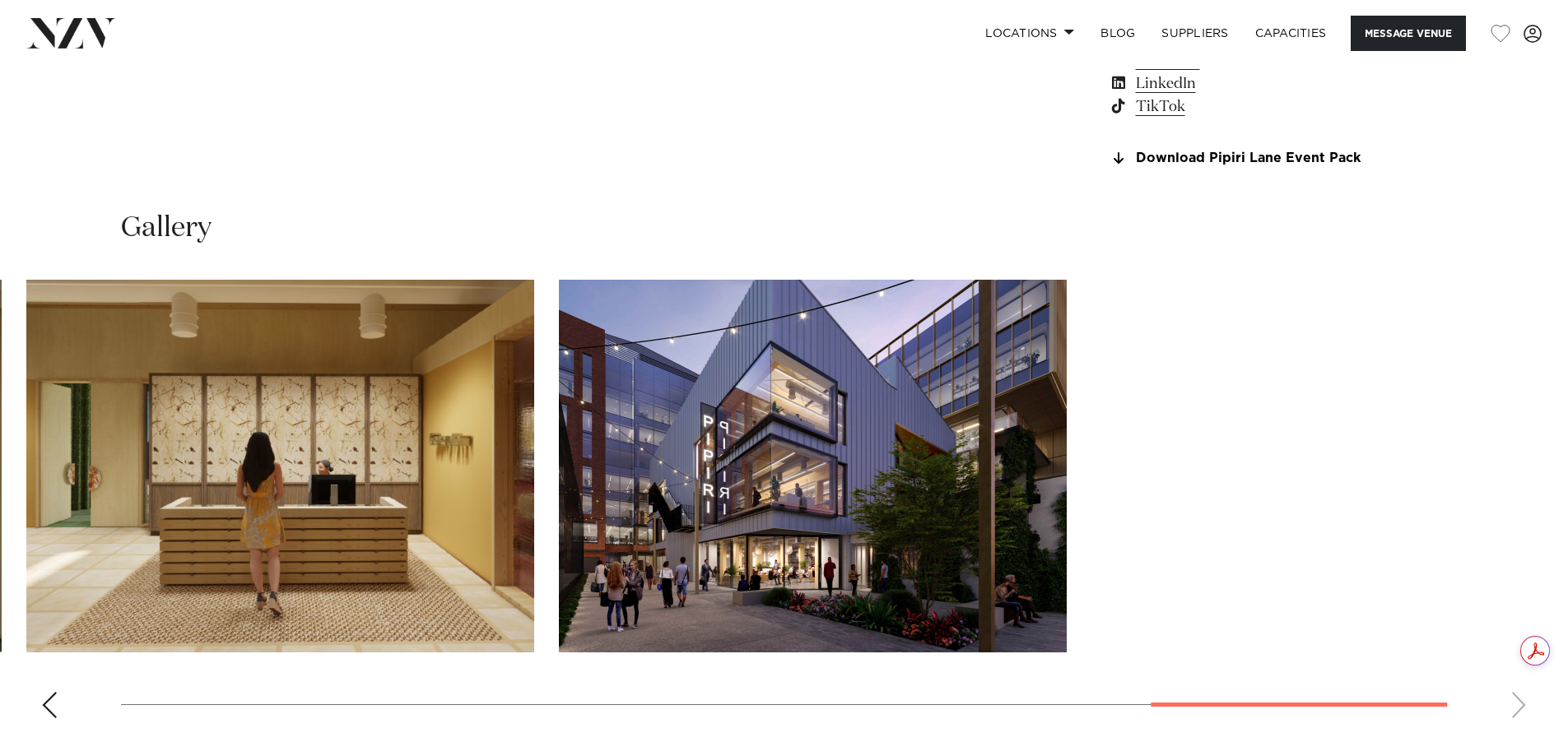
click at [0, 0] on slot at bounding box center [0, 0] width 0 height 0
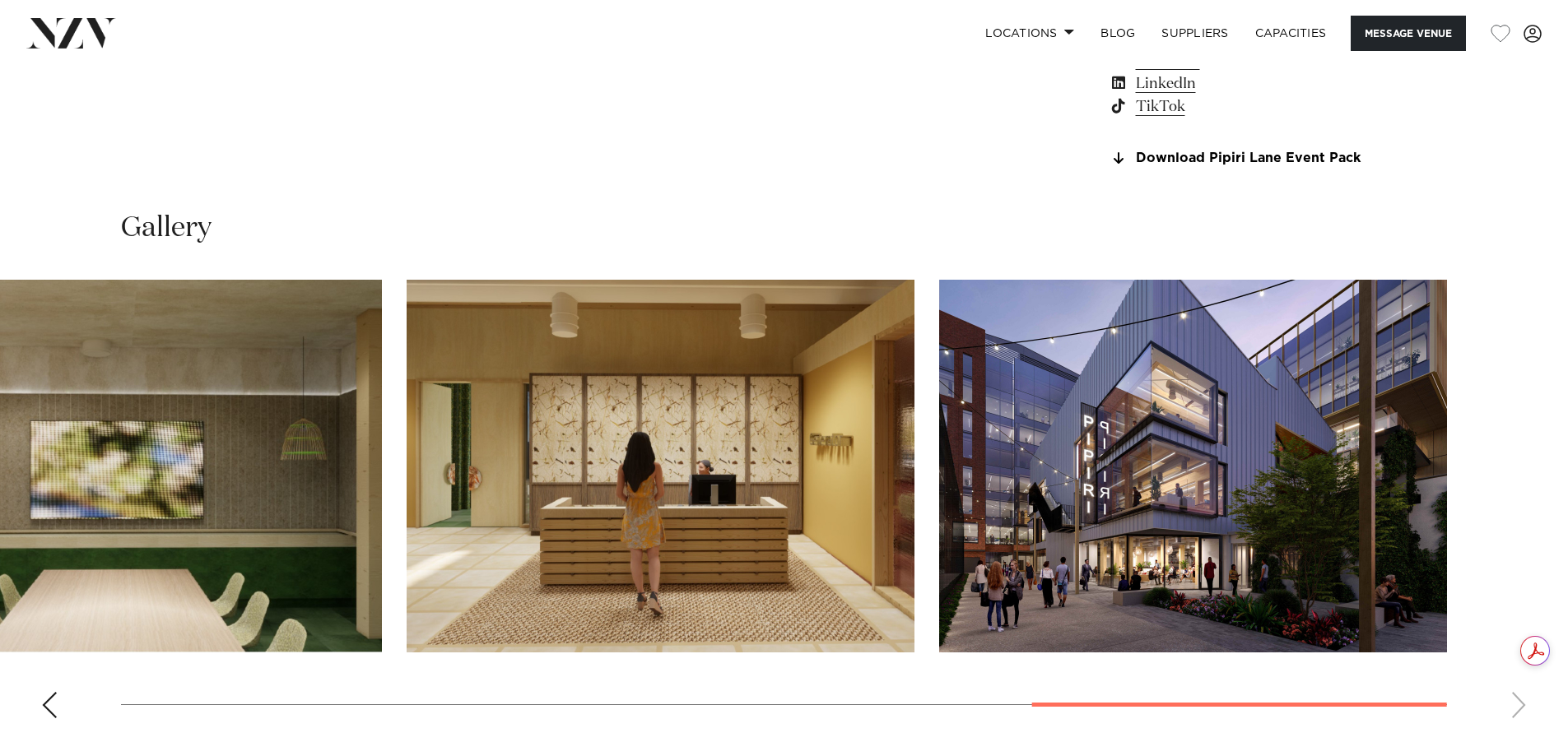
click at [1567, 409] on html "Locations Auckland Wellington Christchurch Queenstown Hamilton Northland Bay of…" at bounding box center [784, 699] width 1568 height 4527
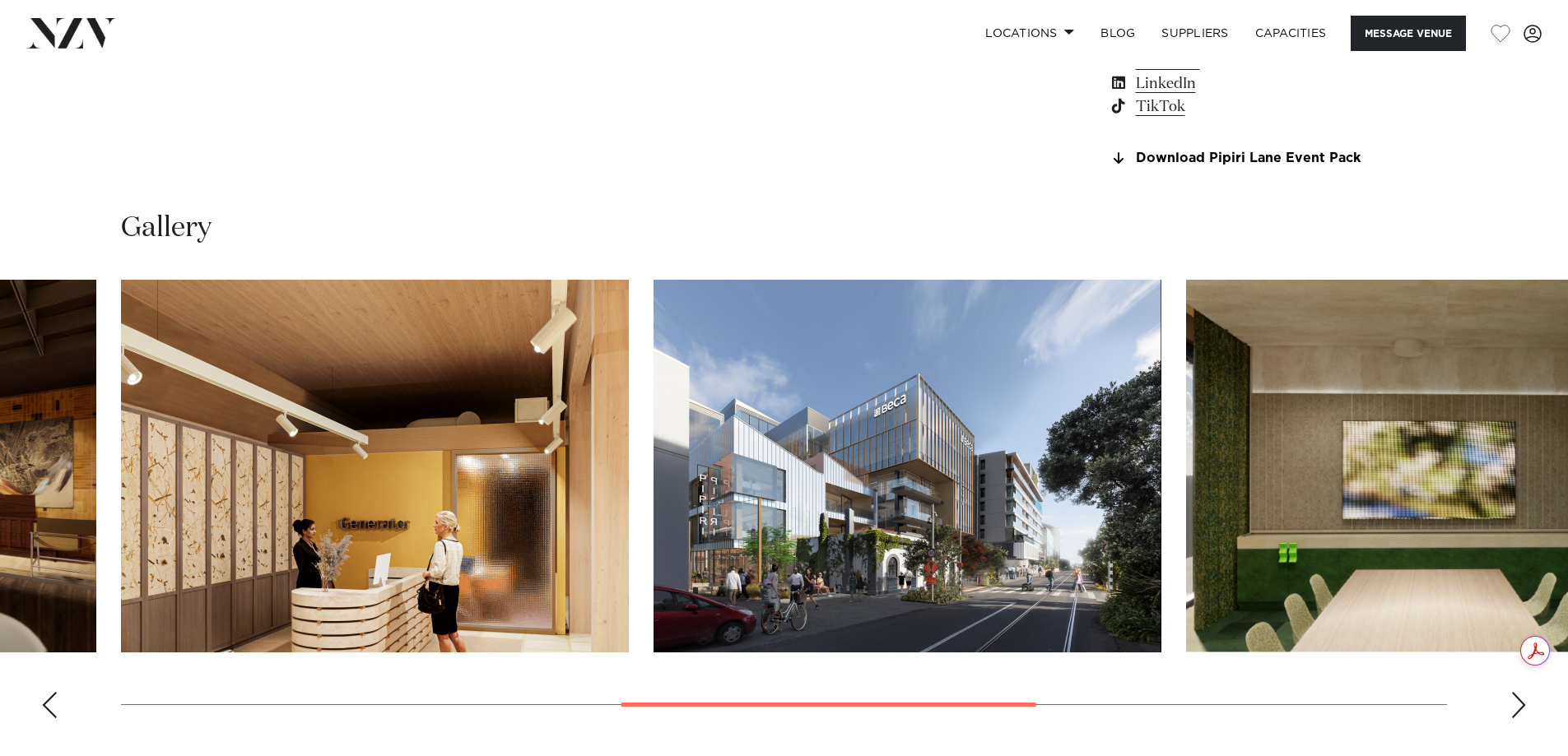
click at [628, 387] on img "4 / 8" at bounding box center [375, 466] width 508 height 373
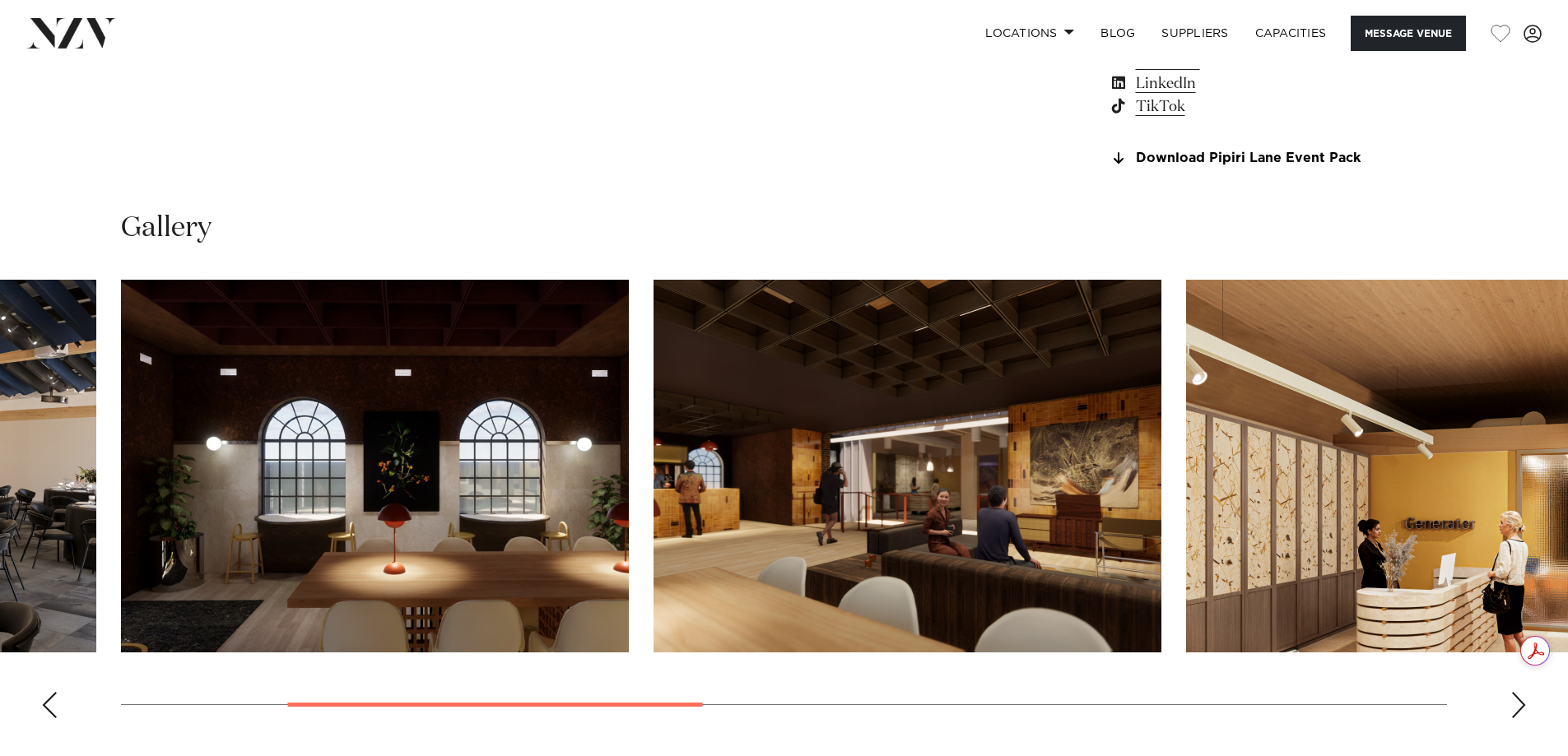
click at [0, 0] on slot at bounding box center [0, 0] width 0 height 0
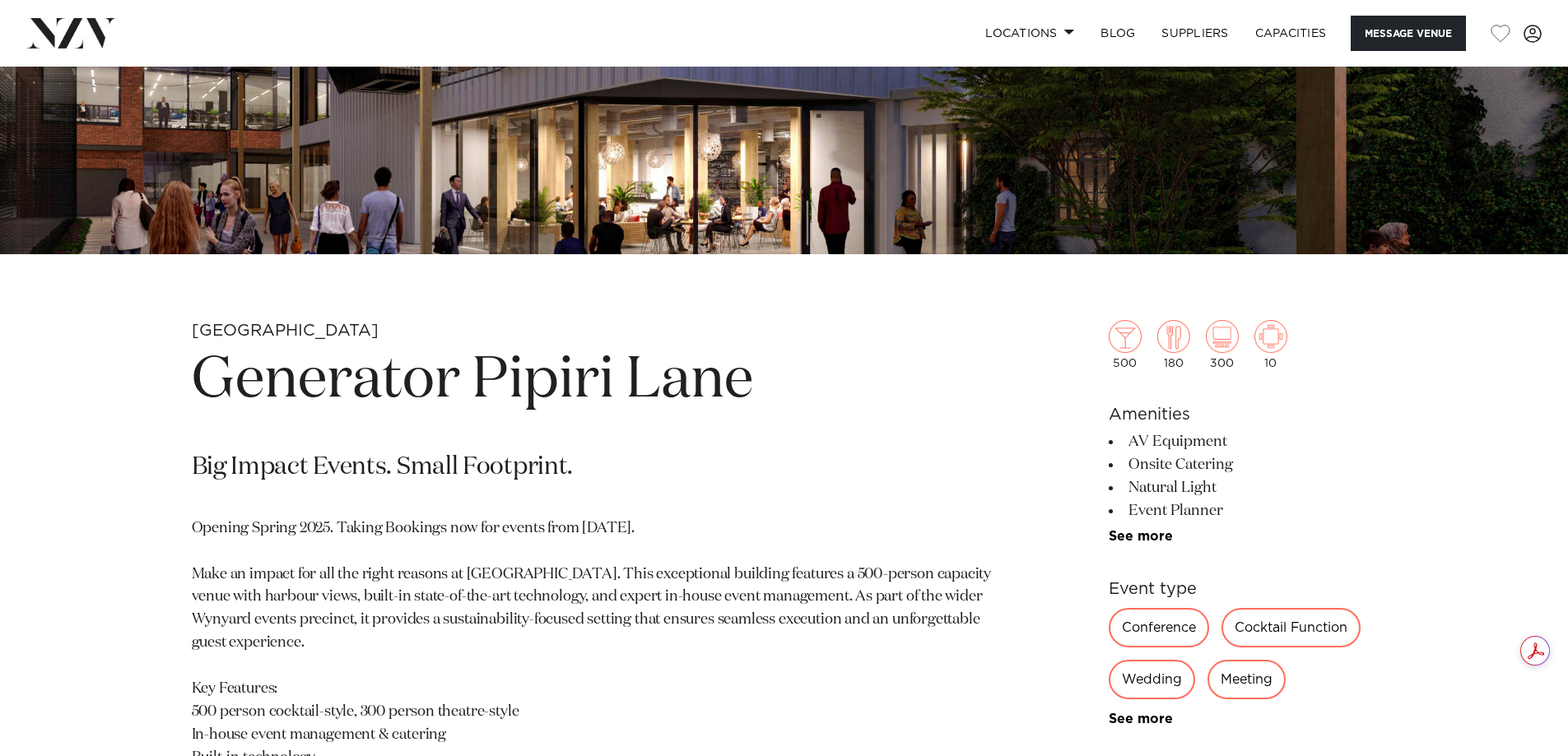
scroll to position [658, 0]
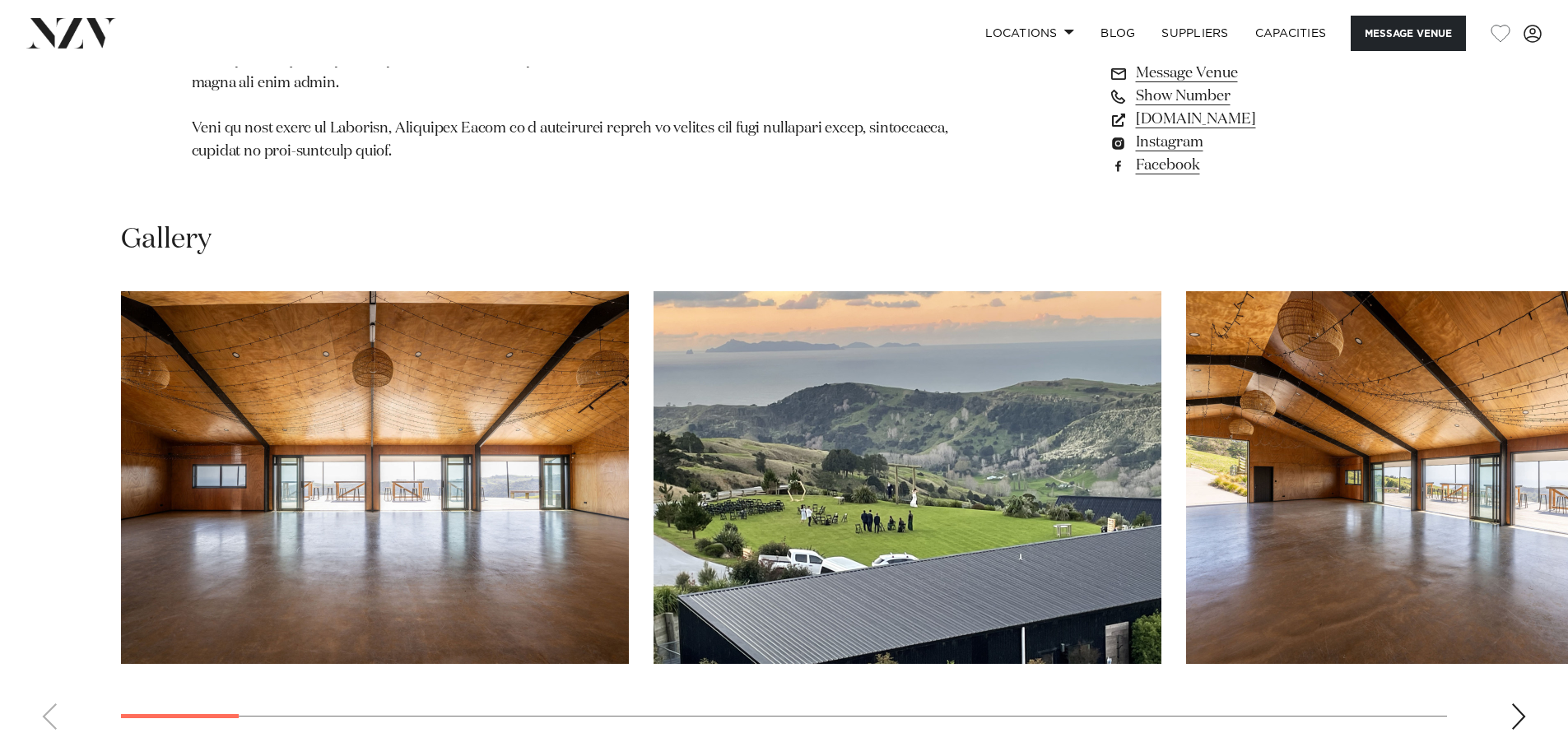
scroll to position [1564, 0]
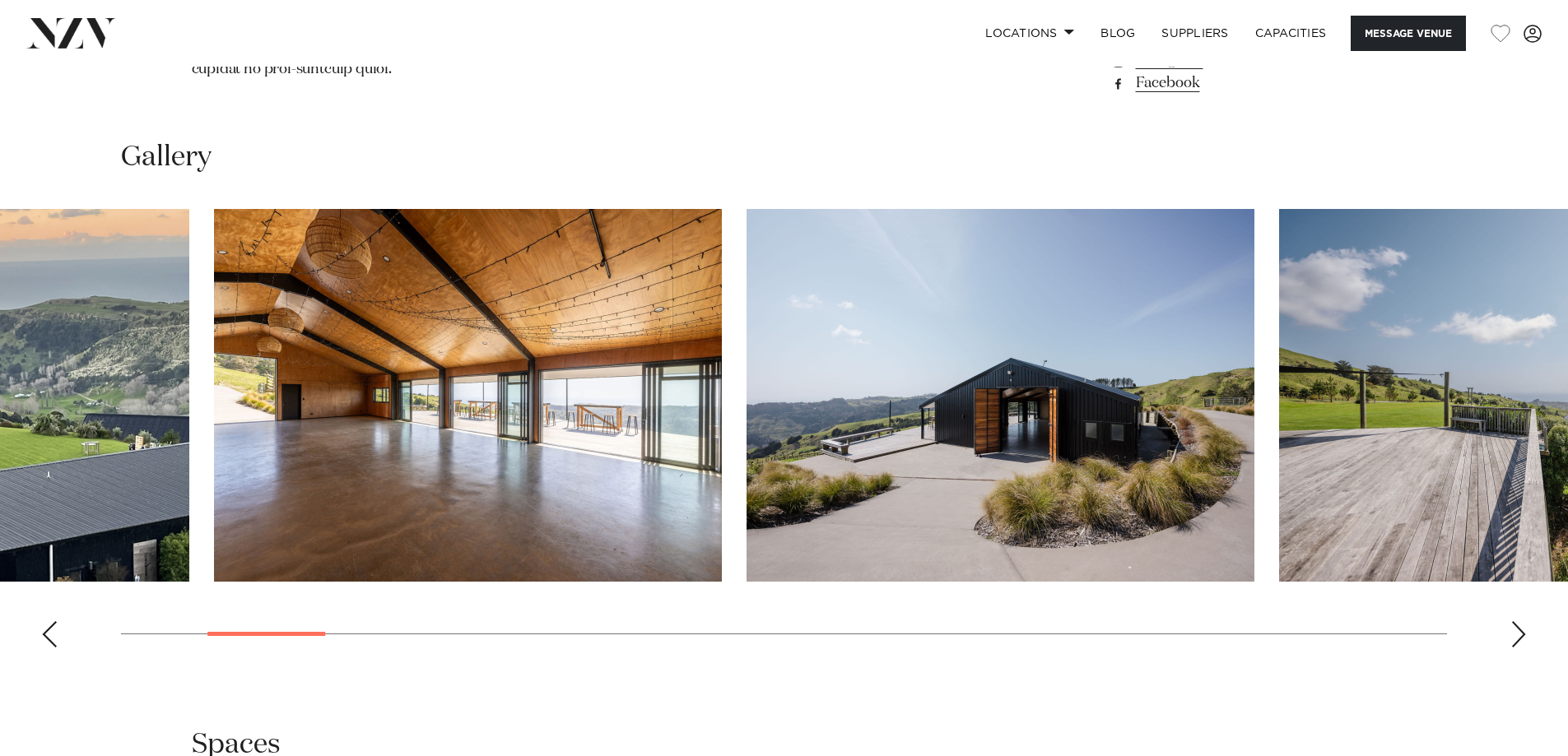
click at [242, 401] on img "3 / 28" at bounding box center [468, 395] width 508 height 373
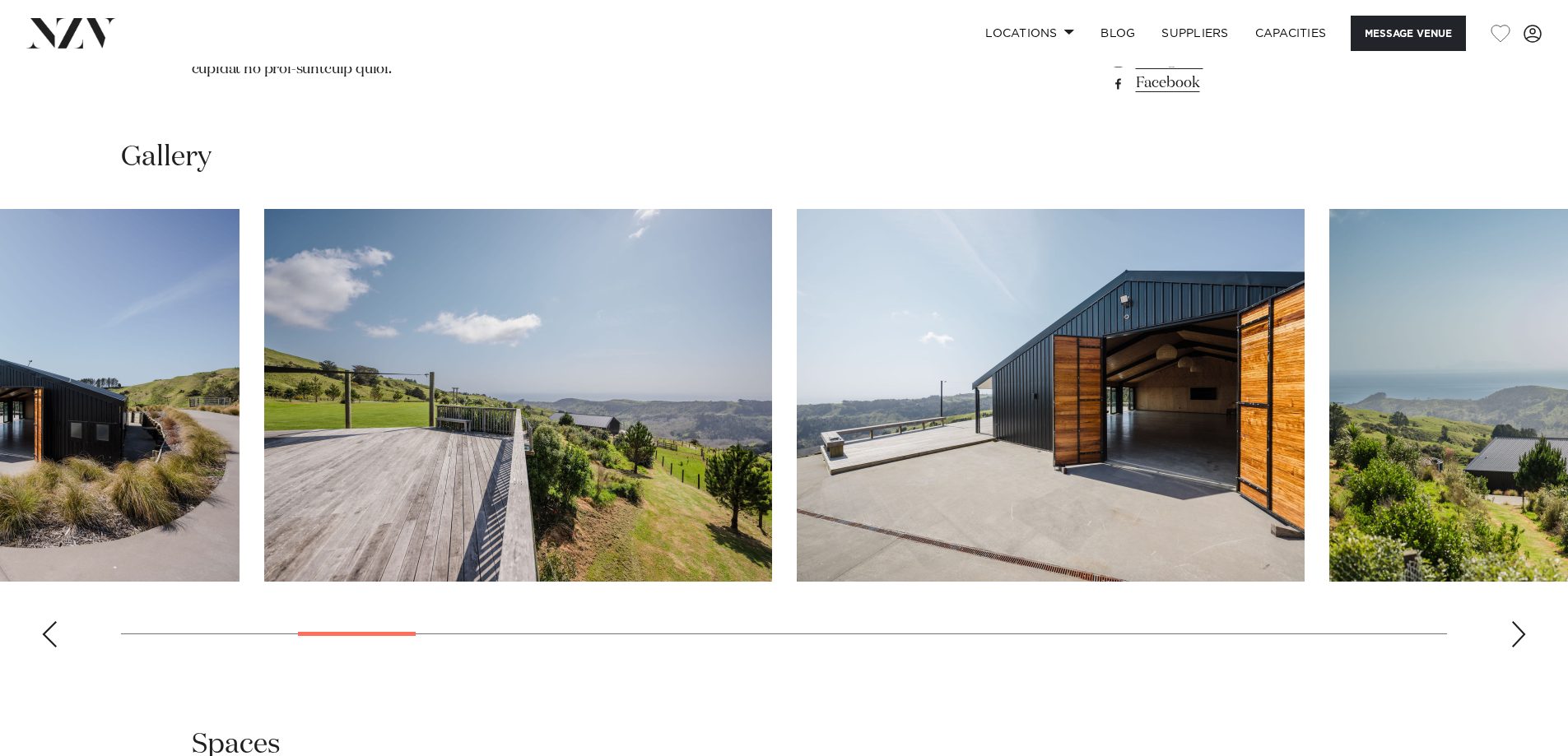
click at [222, 402] on swiper-container at bounding box center [784, 434] width 1568 height 451
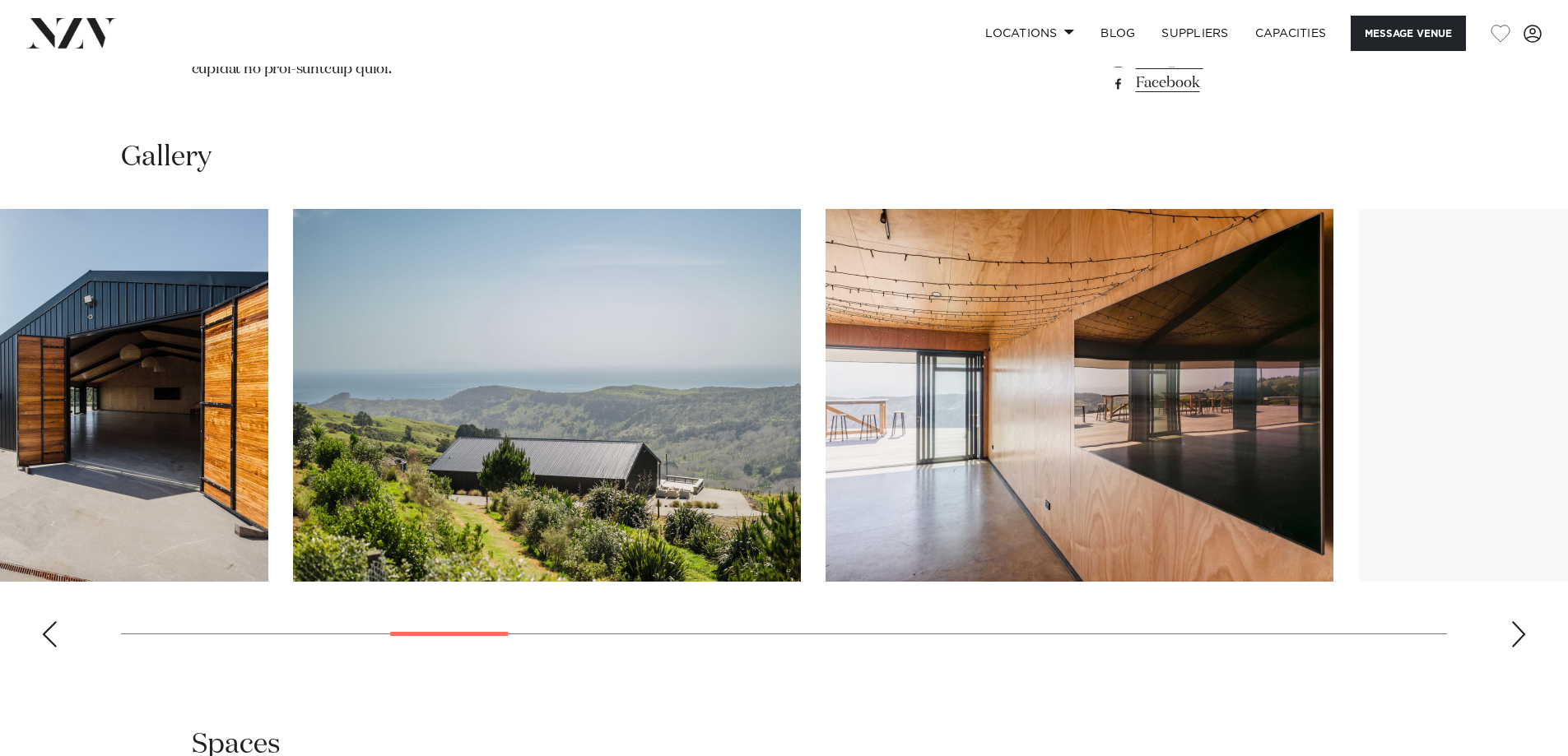
click at [129, 340] on img "6 / 28" at bounding box center [14, 395] width 508 height 373
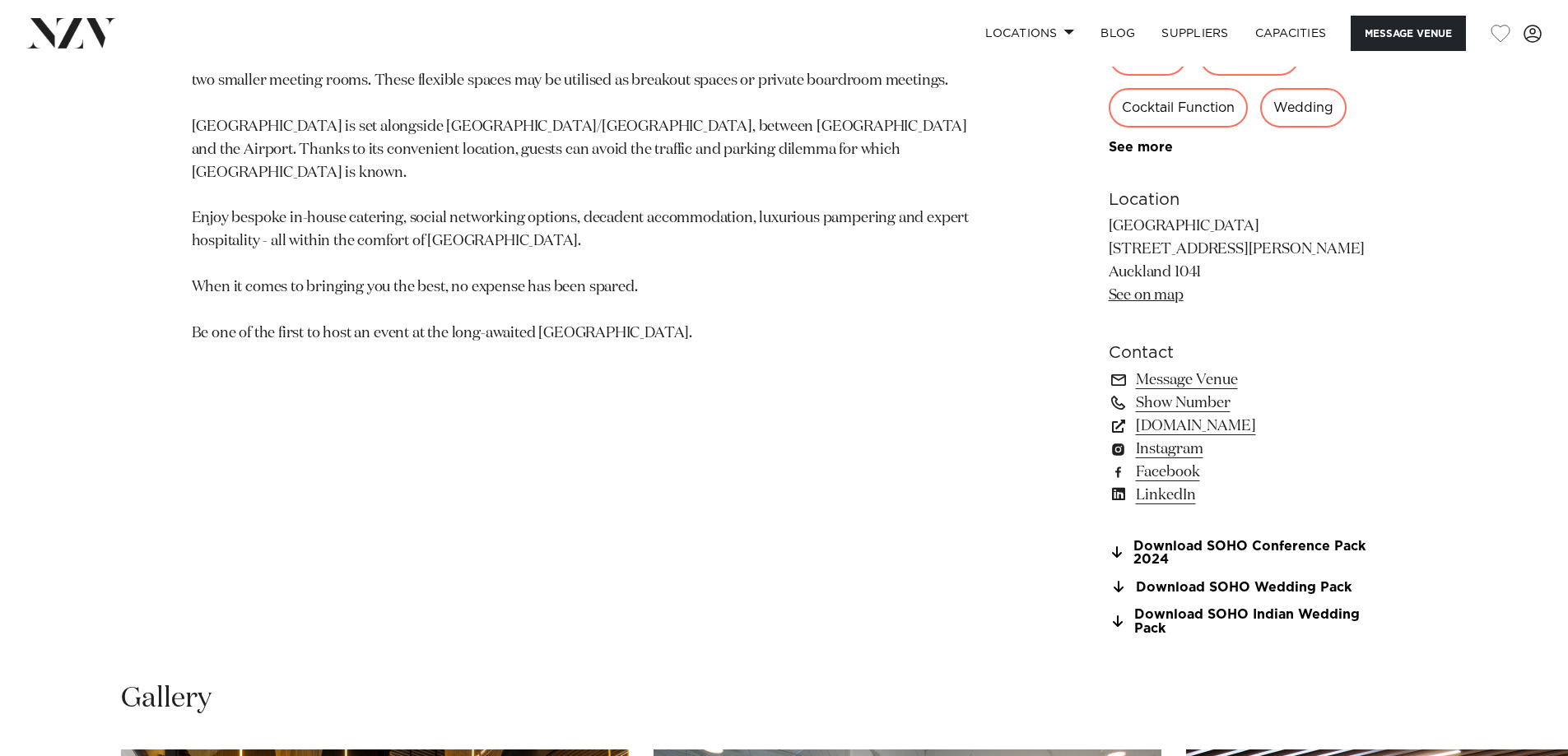
scroll to position [1810, 0]
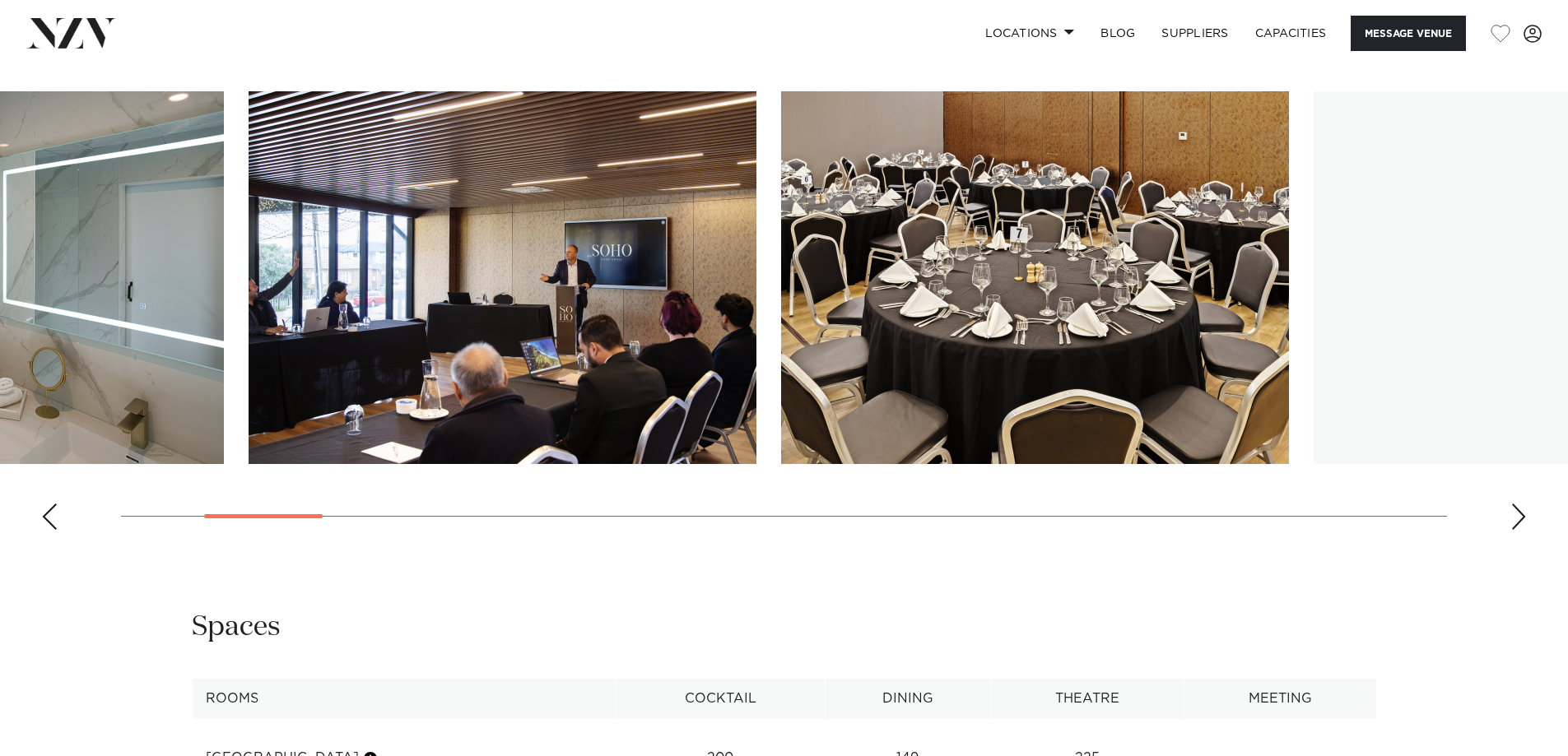
click at [249, 211] on img "3 / 28" at bounding box center [503, 277] width 508 height 373
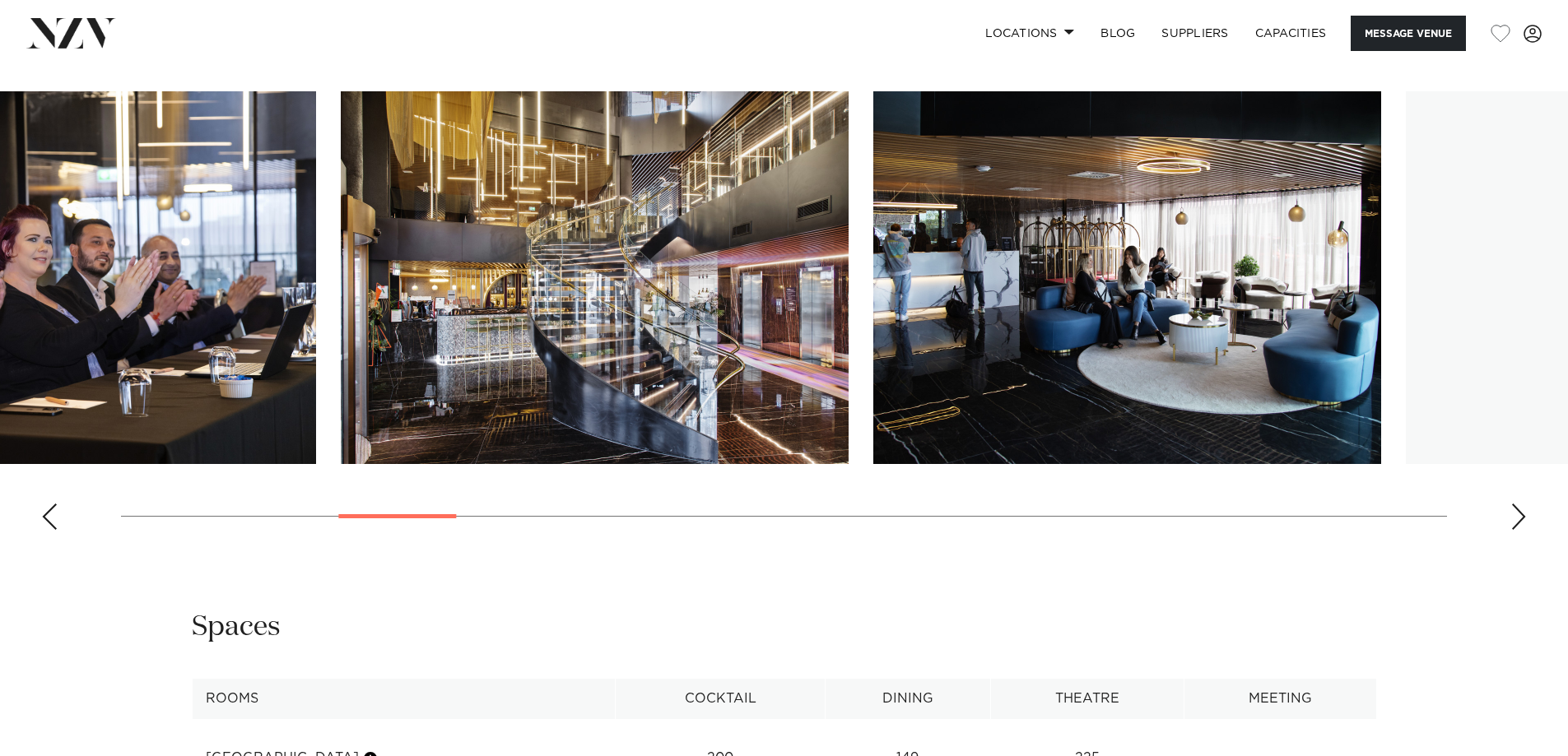
click at [390, 231] on img "6 / 28" at bounding box center [595, 277] width 508 height 373
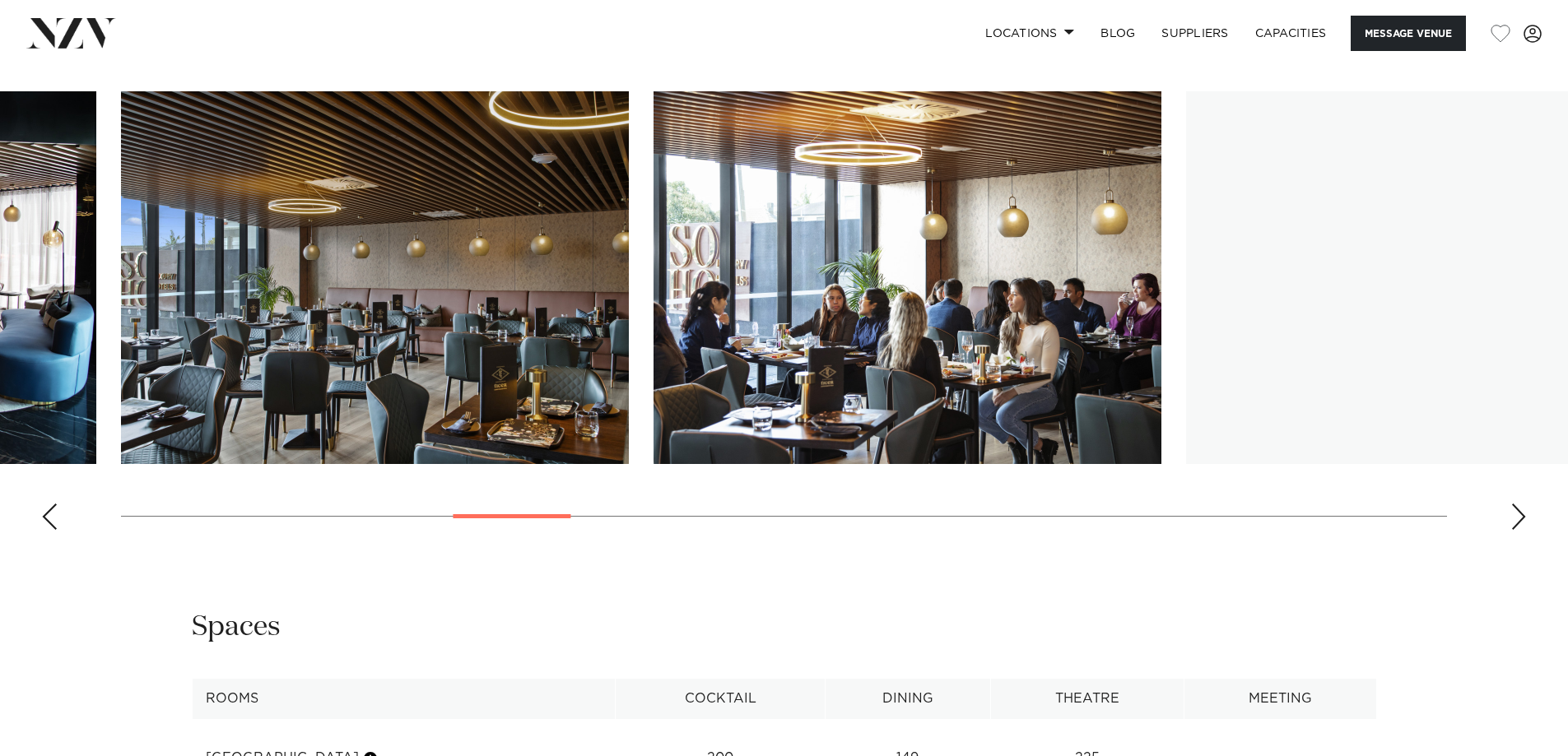
click at [152, 233] on img "8 / 28" at bounding box center [375, 277] width 508 height 373
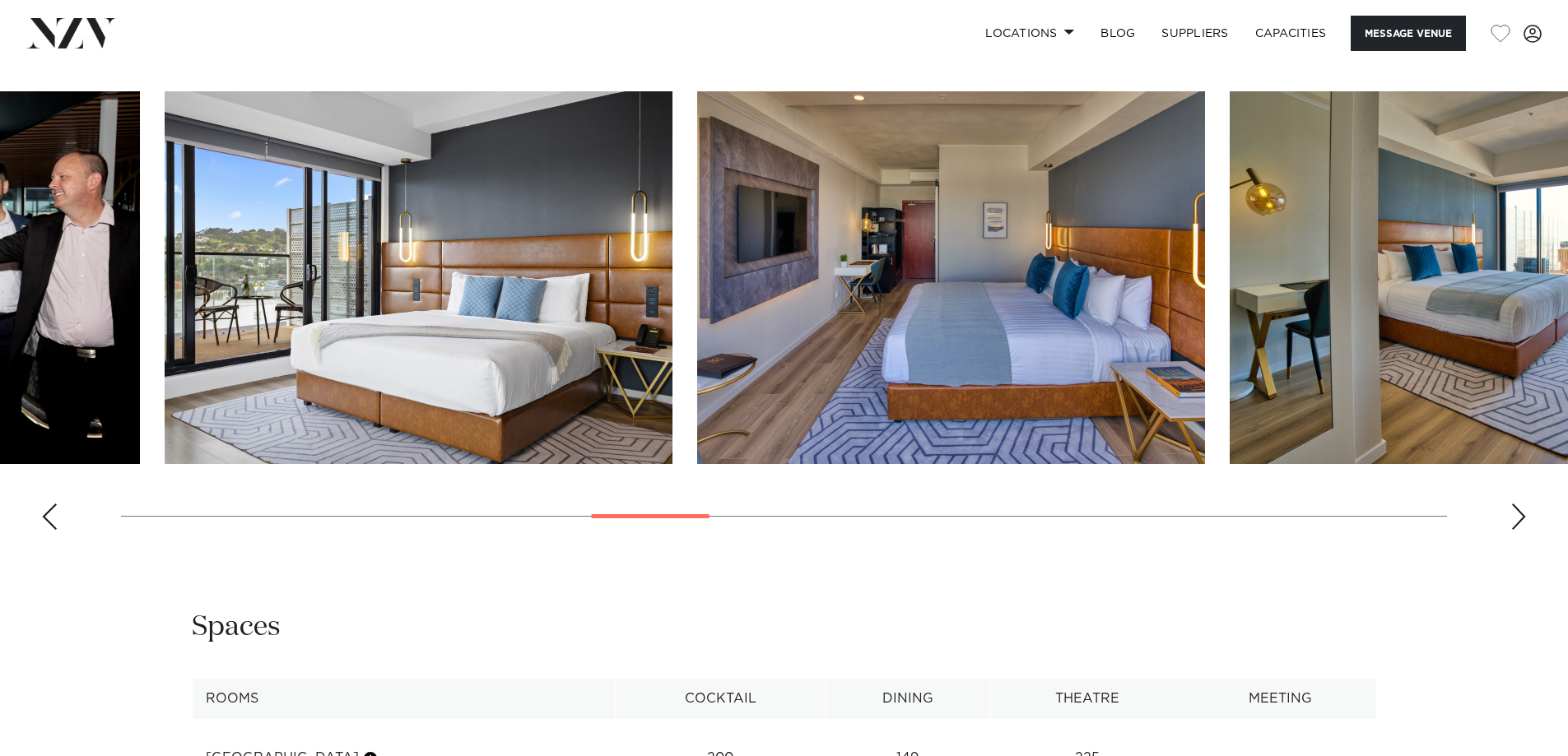
click at [289, 281] on img "11 / 28" at bounding box center [418, 277] width 508 height 373
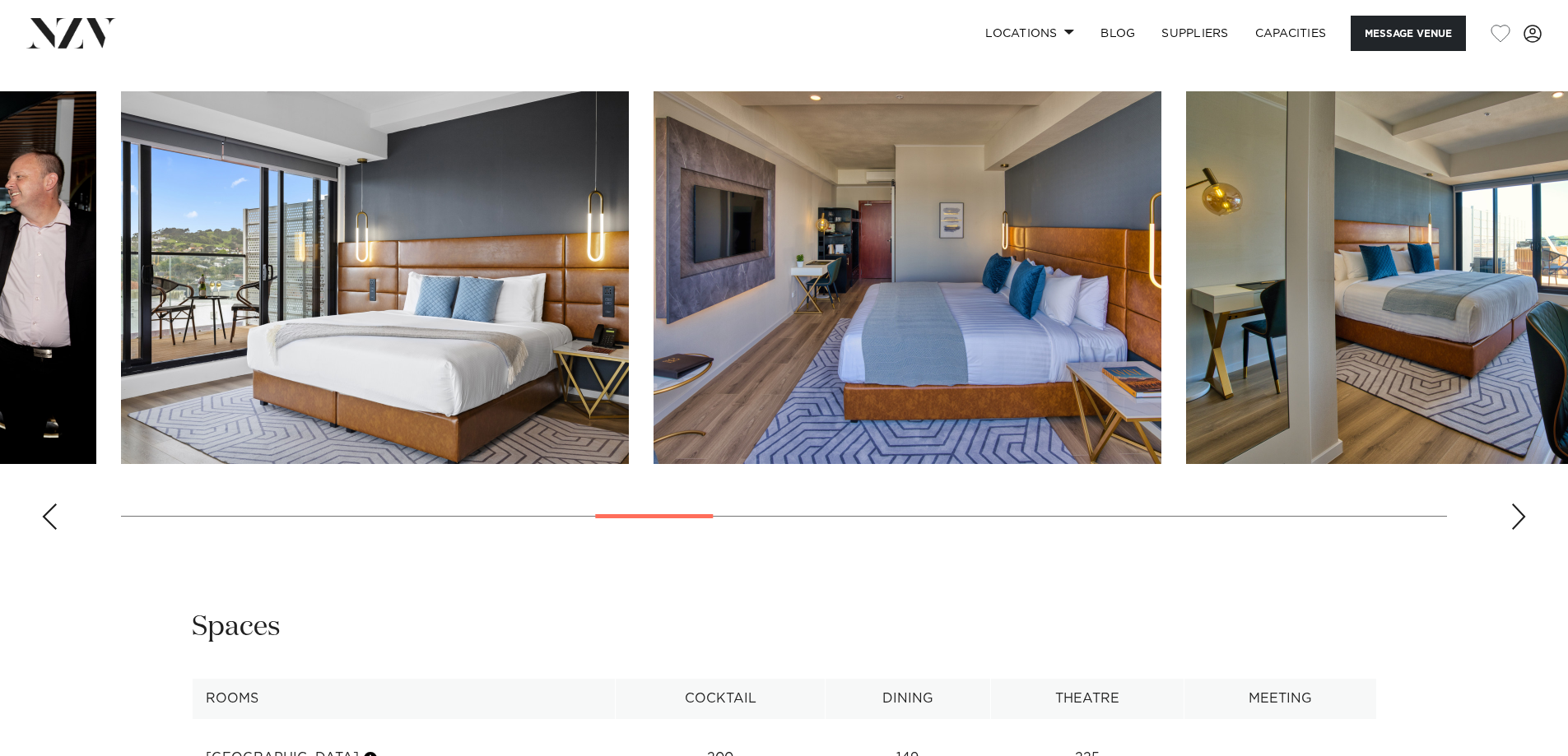
click at [654, 245] on img "12 / 28" at bounding box center [908, 277] width 508 height 373
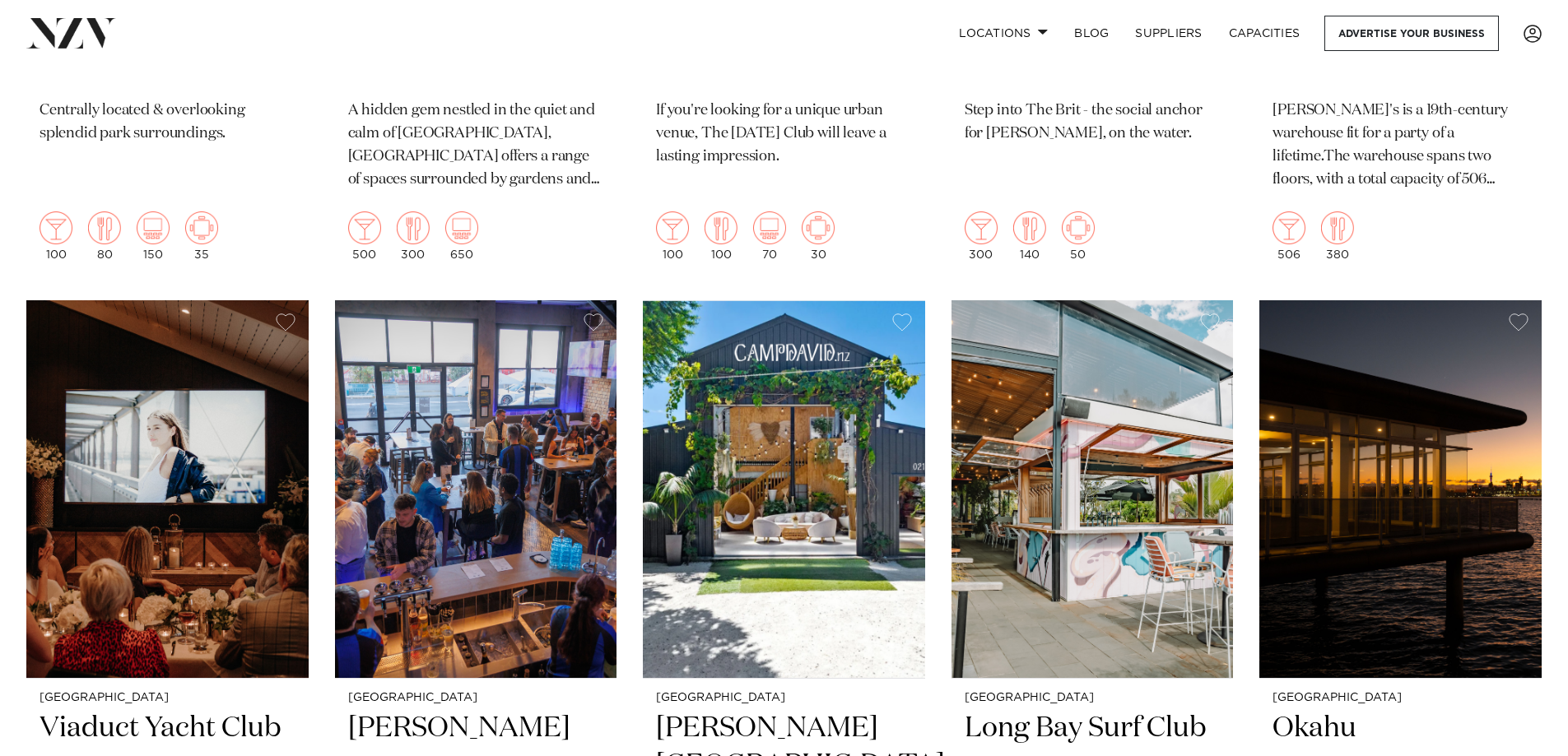
scroll to position [15270, 0]
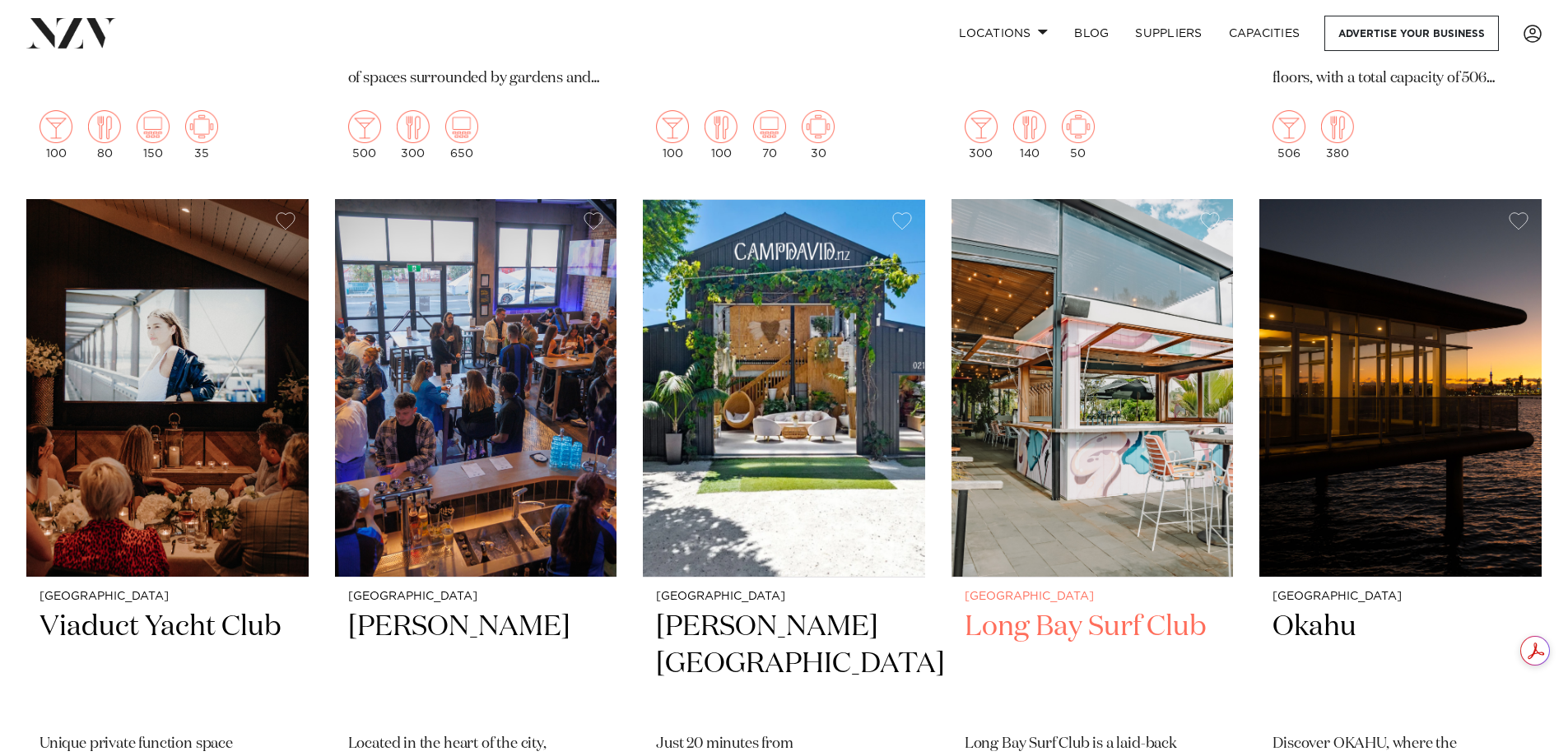
drag, startPoint x: 745, startPoint y: 413, endPoint x: 1162, endPoint y: 709, distance: 511.4
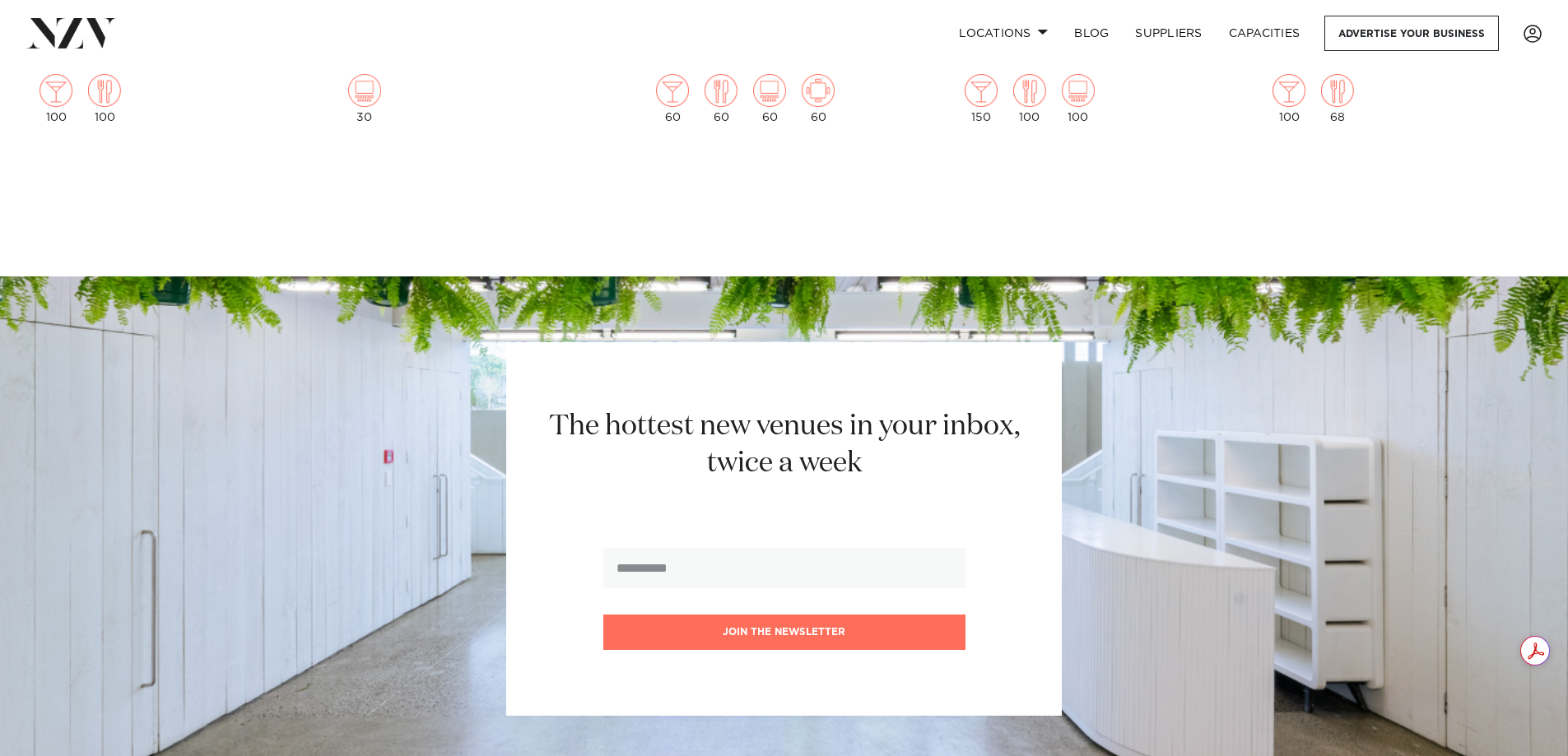
scroll to position [18481, 0]
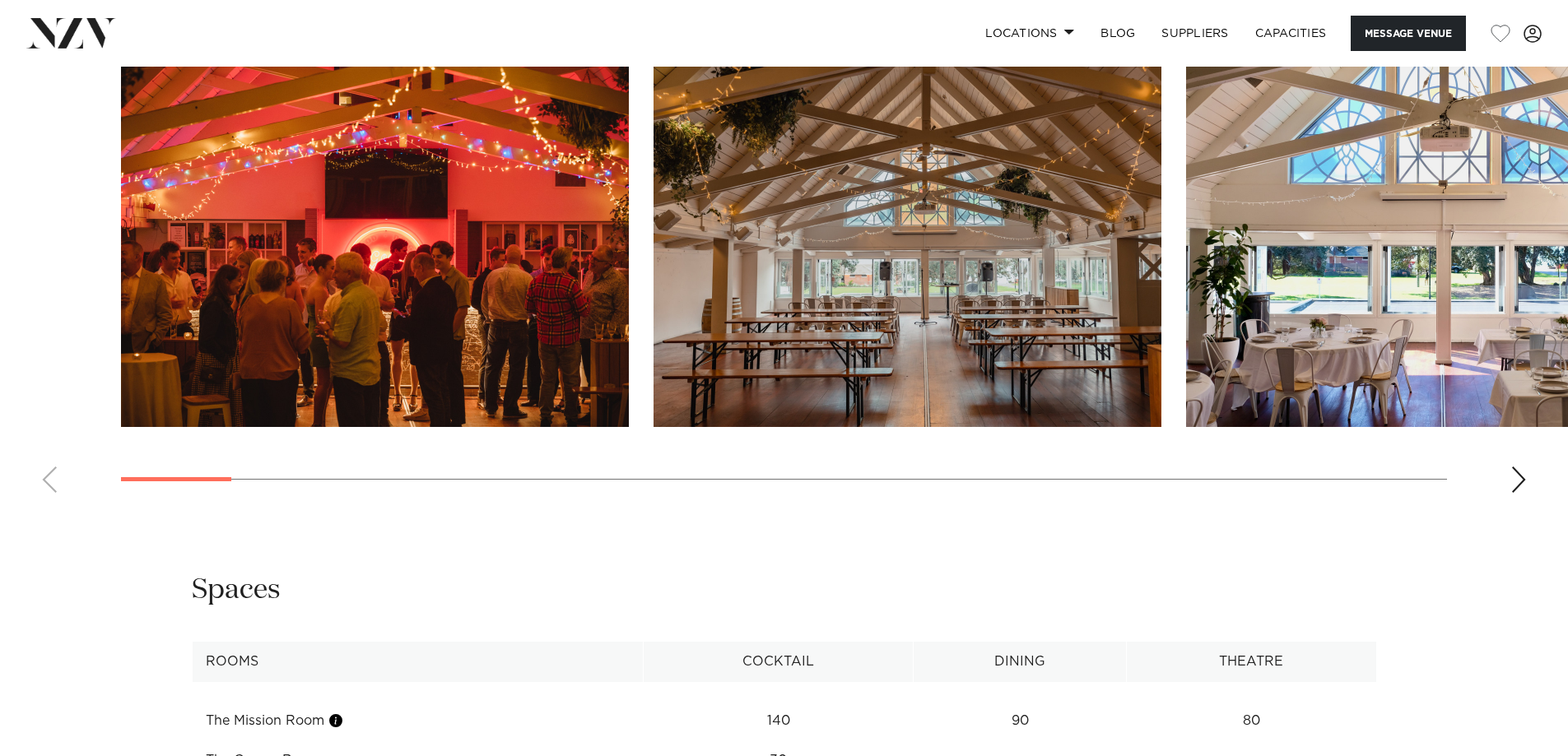
scroll to position [1810, 0]
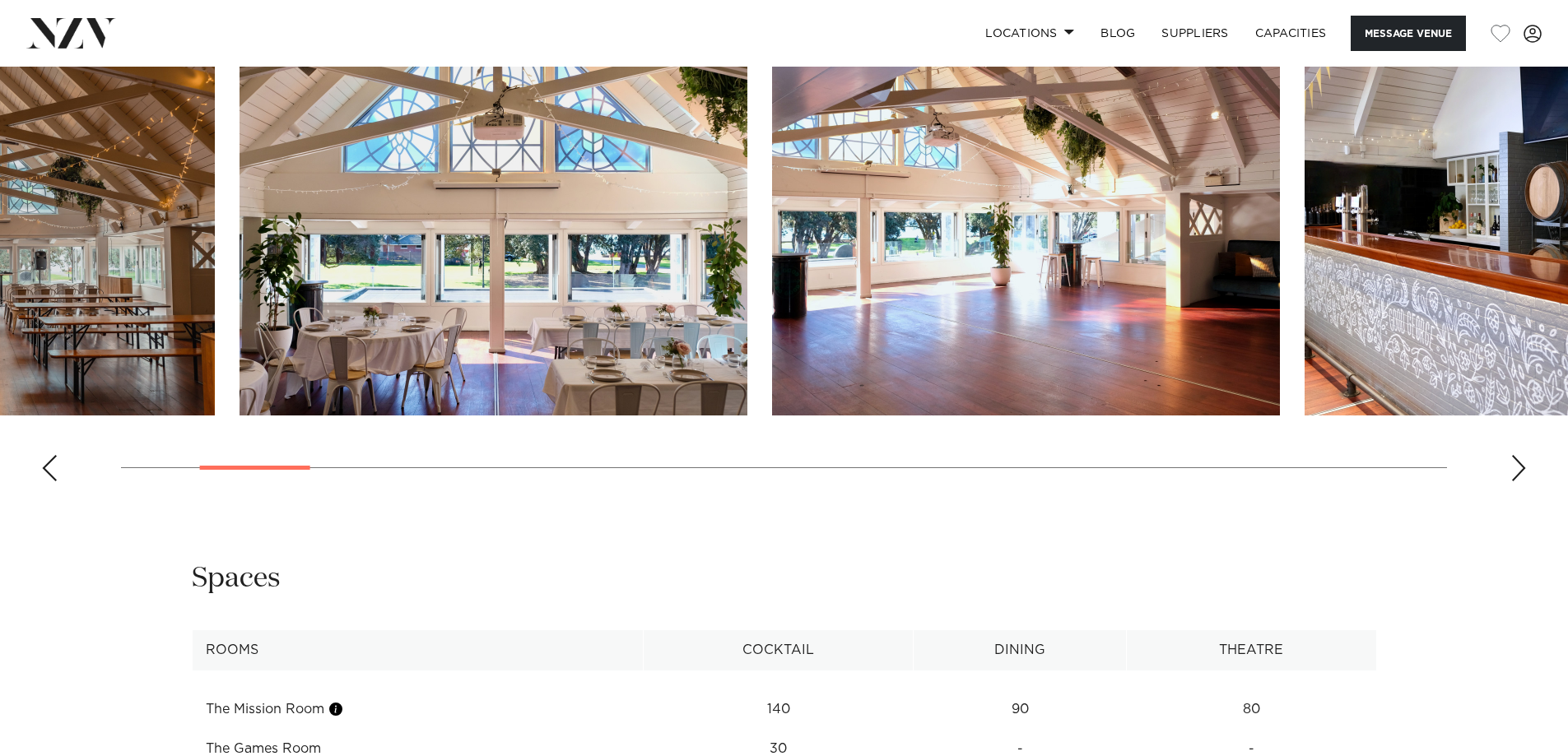
click at [0, 0] on slot at bounding box center [0, 0] width 0 height 0
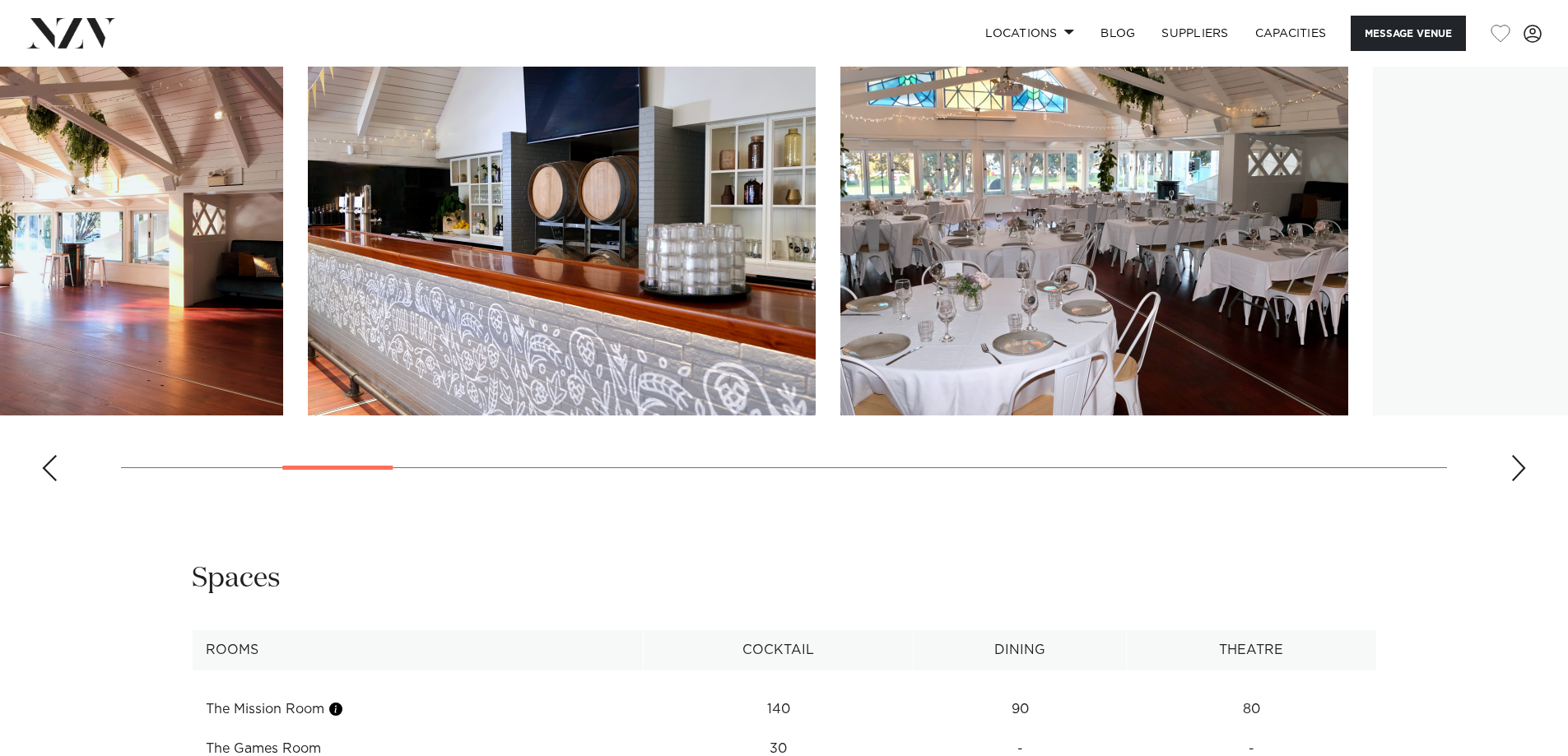
click at [167, 299] on img "4 / 30" at bounding box center [29, 229] width 508 height 373
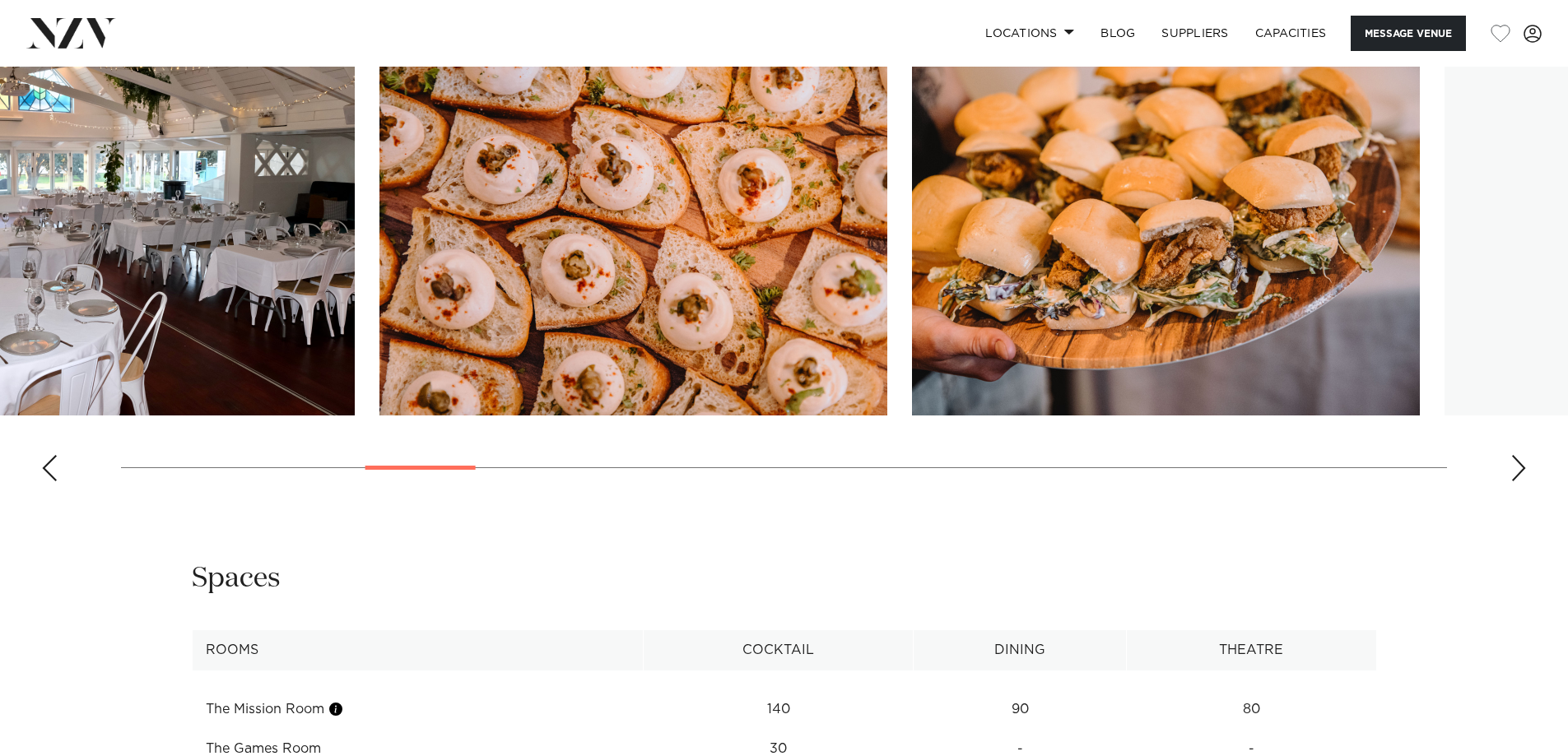
click at [0, 353] on img "6 / 30" at bounding box center [100, 229] width 508 height 373
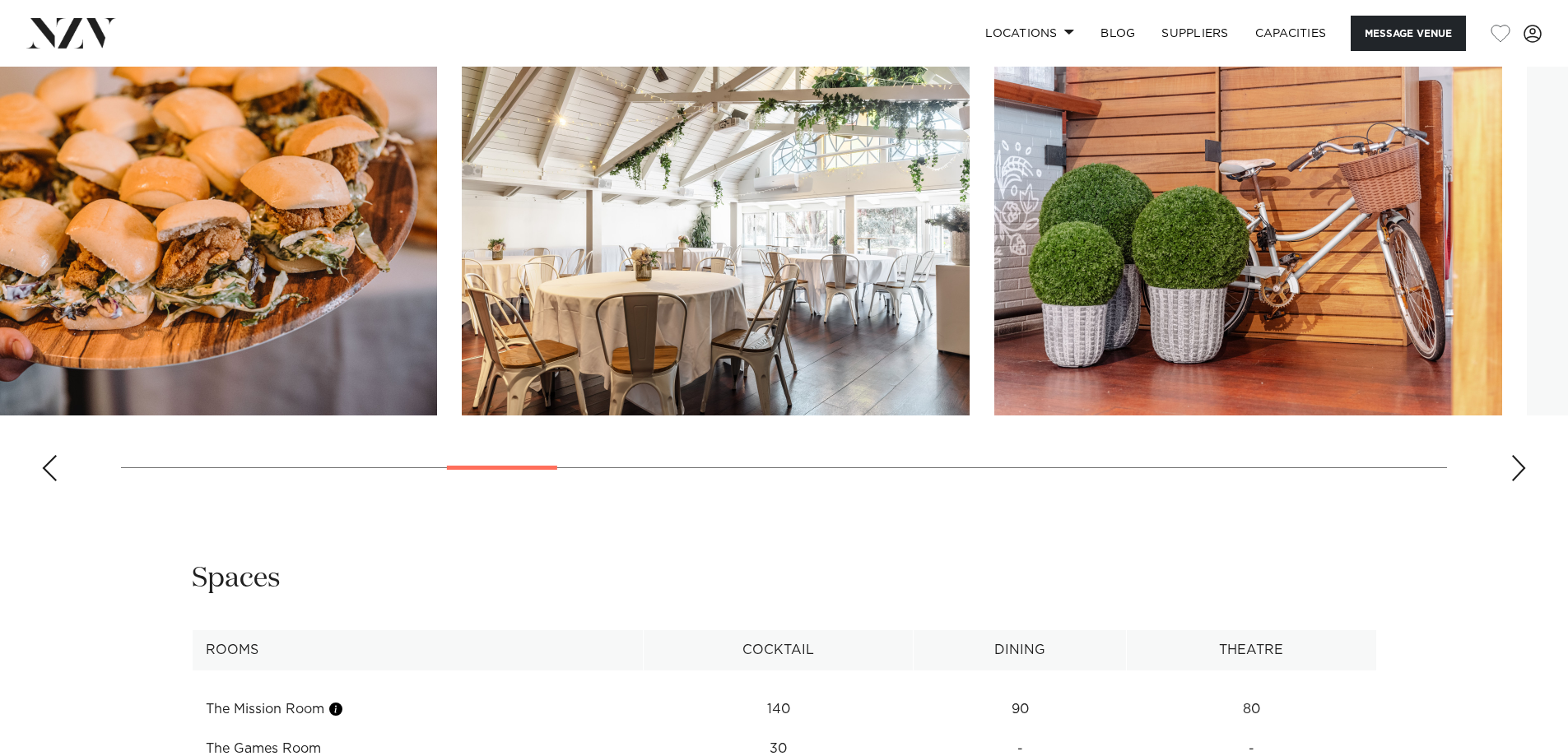
click at [322, 349] on img "8 / 30" at bounding box center [182, 229] width 508 height 373
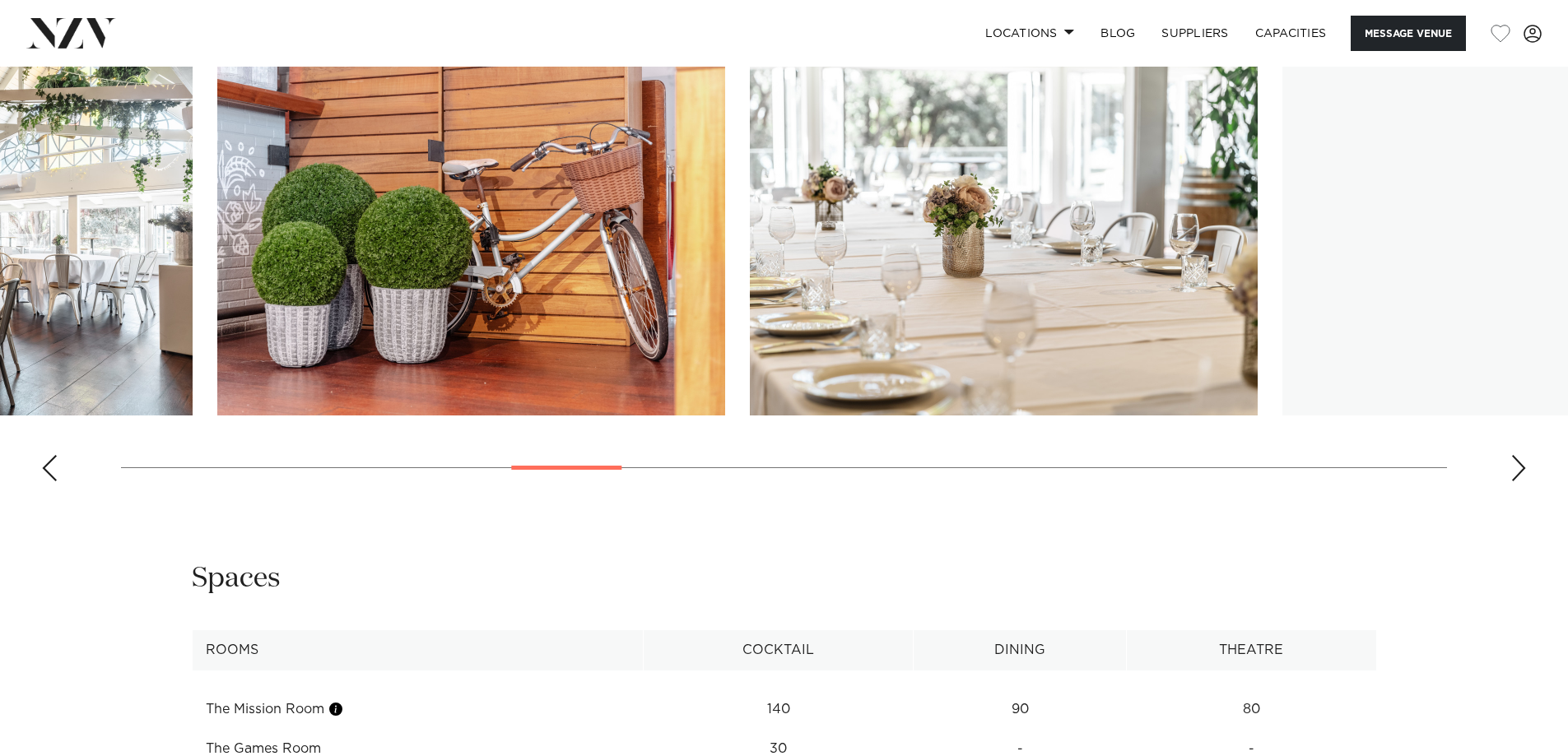
click at [0, 0] on slot at bounding box center [0, 0] width 0 height 0
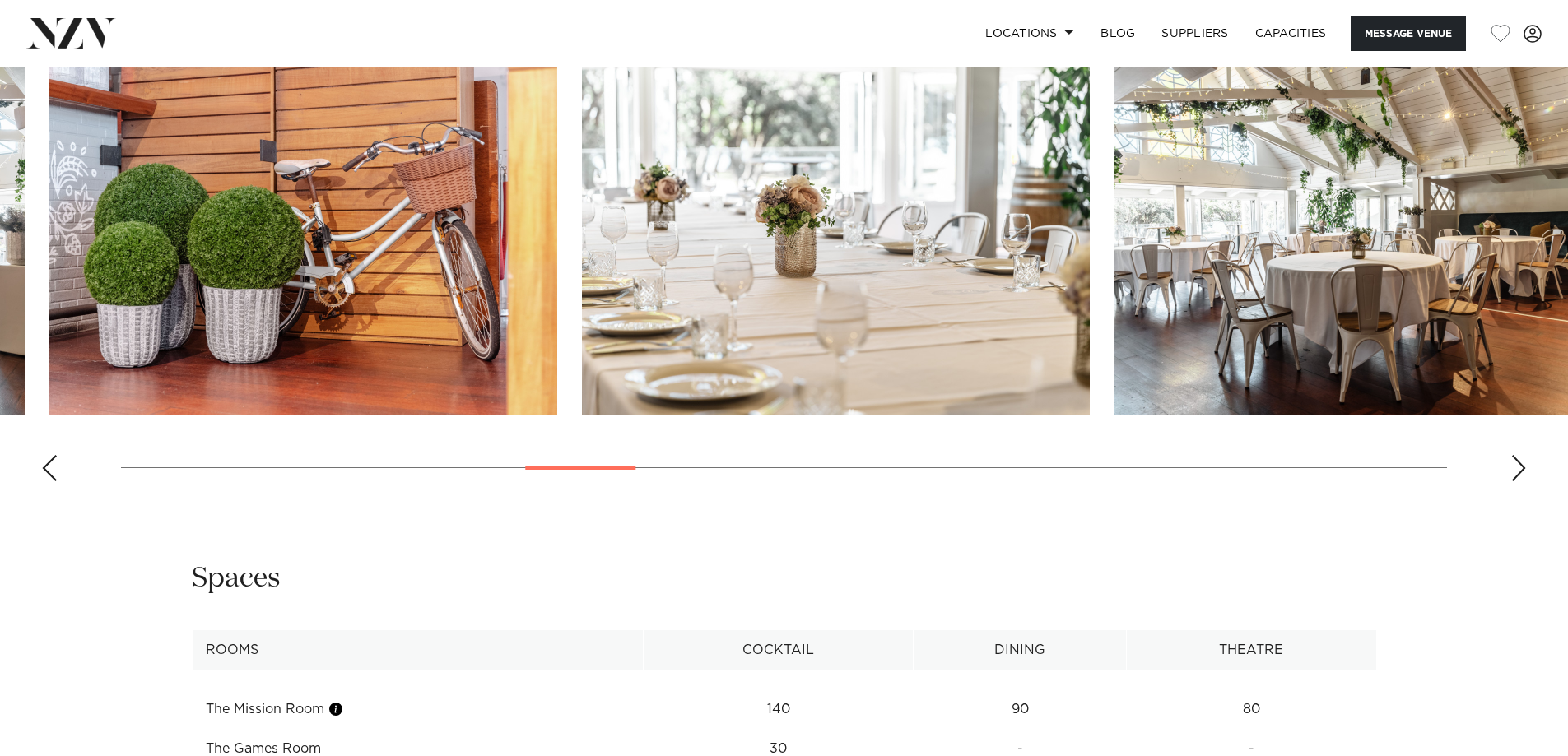
click at [370, 257] on img "10 / 30" at bounding box center [303, 229] width 508 height 373
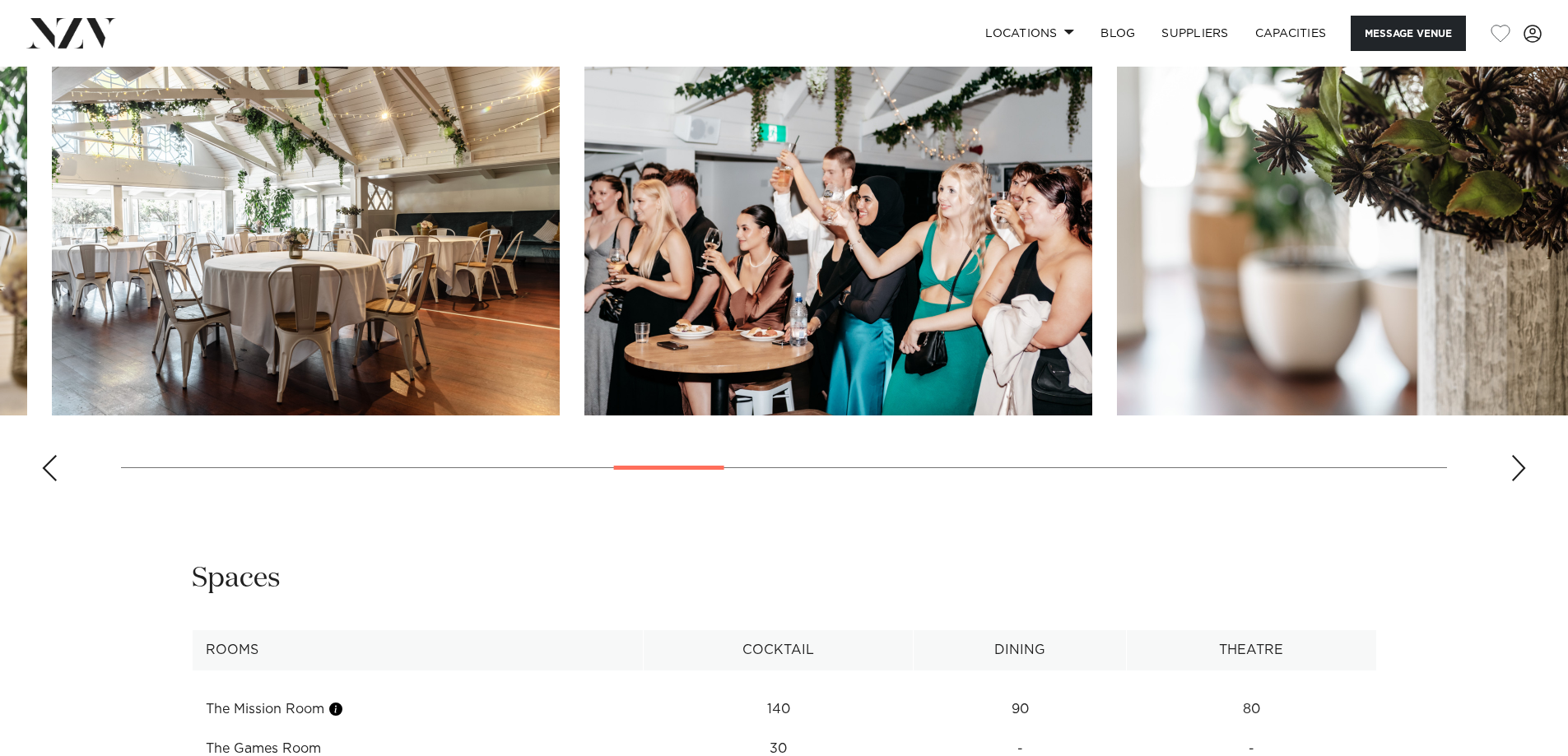
click at [585, 309] on img "13 / 30" at bounding box center [838, 229] width 508 height 373
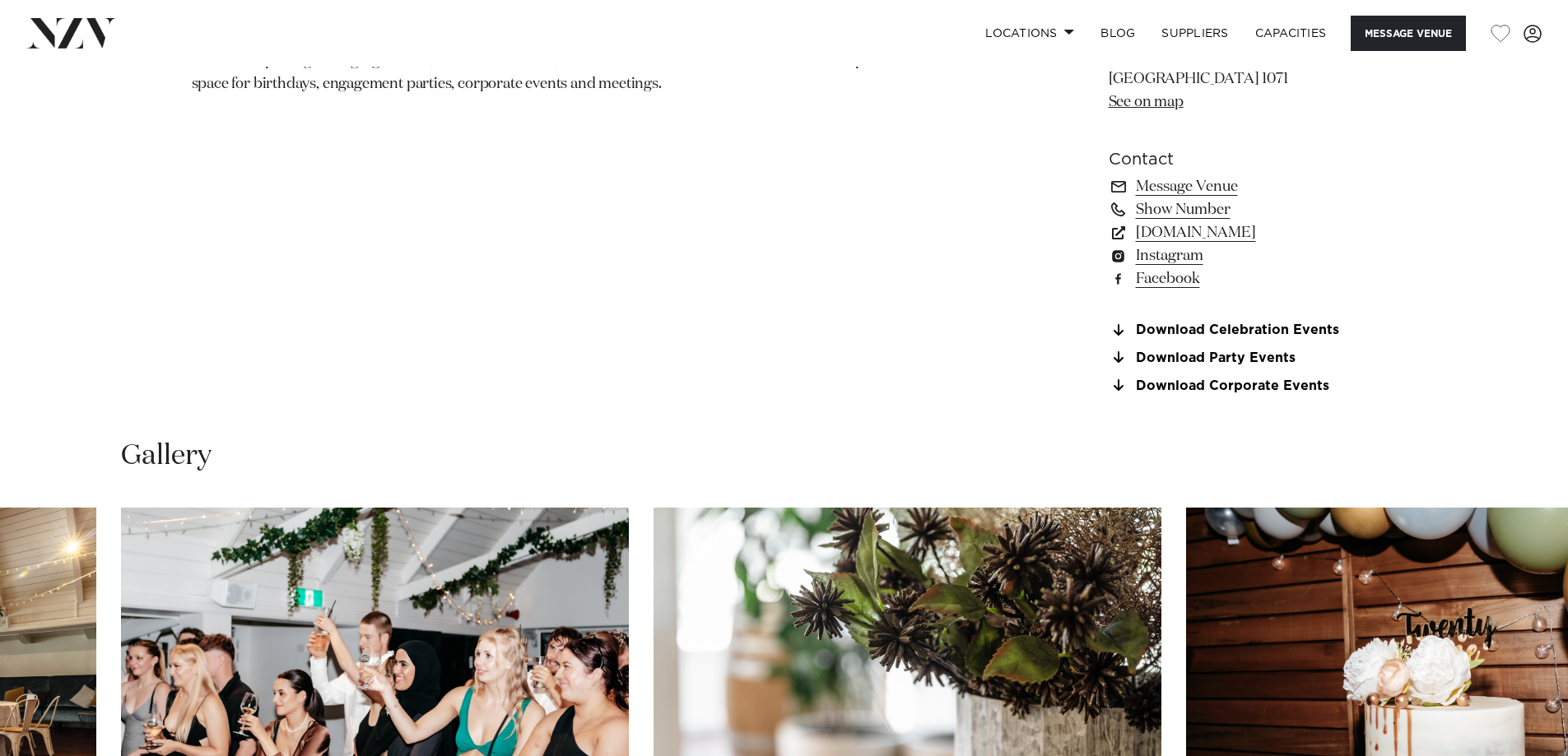
scroll to position [1070, 0]
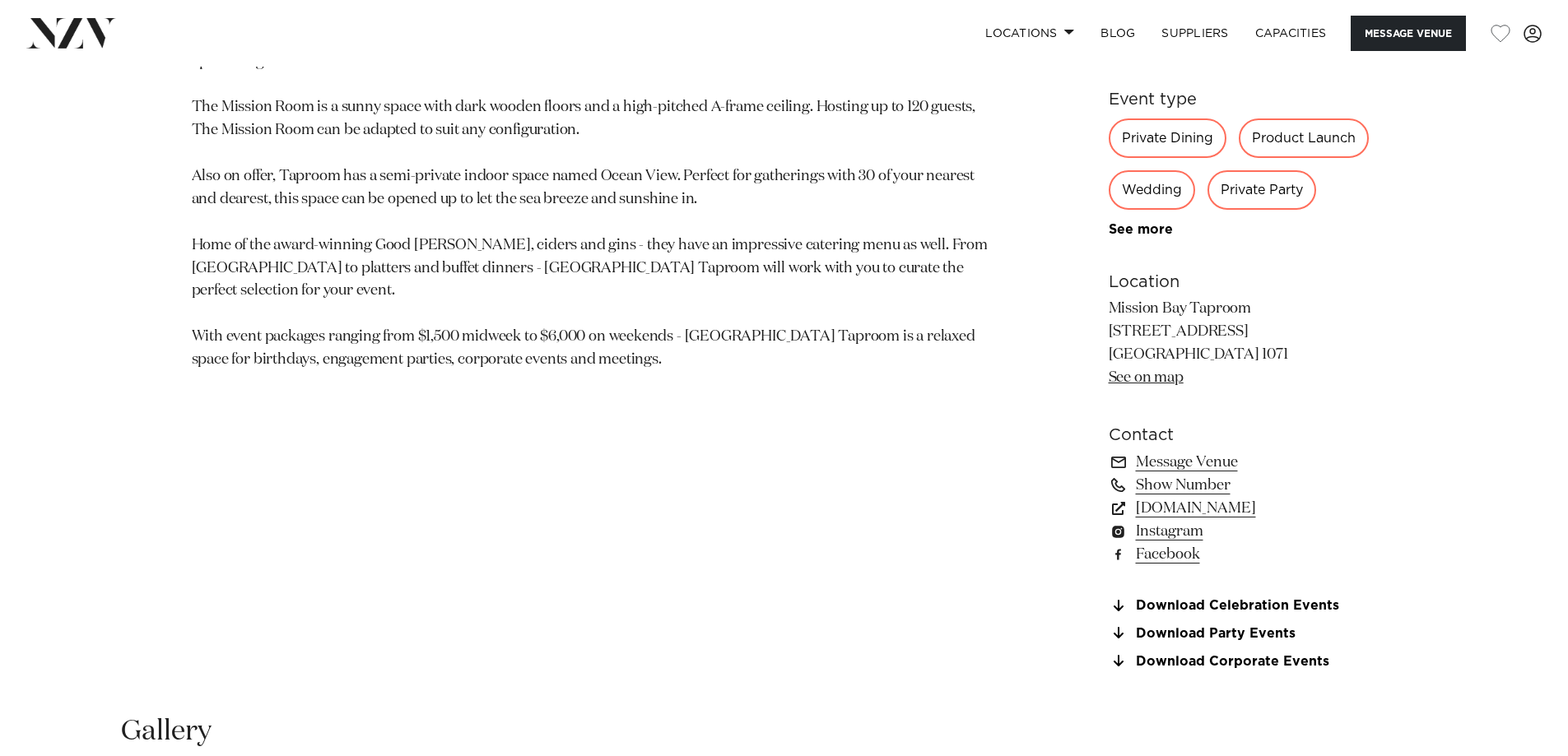
drag, startPoint x: 1115, startPoint y: 304, endPoint x: 1220, endPoint y: 357, distance: 117.6
click at [1220, 357] on p "Mission Bay Taproom 71 Tamaki Drive Mission Bay 1071 See on map" at bounding box center [1243, 344] width 268 height 92
copy p "Mission Bay Taproom 71 Tamaki Drive Mission Bay 1071"
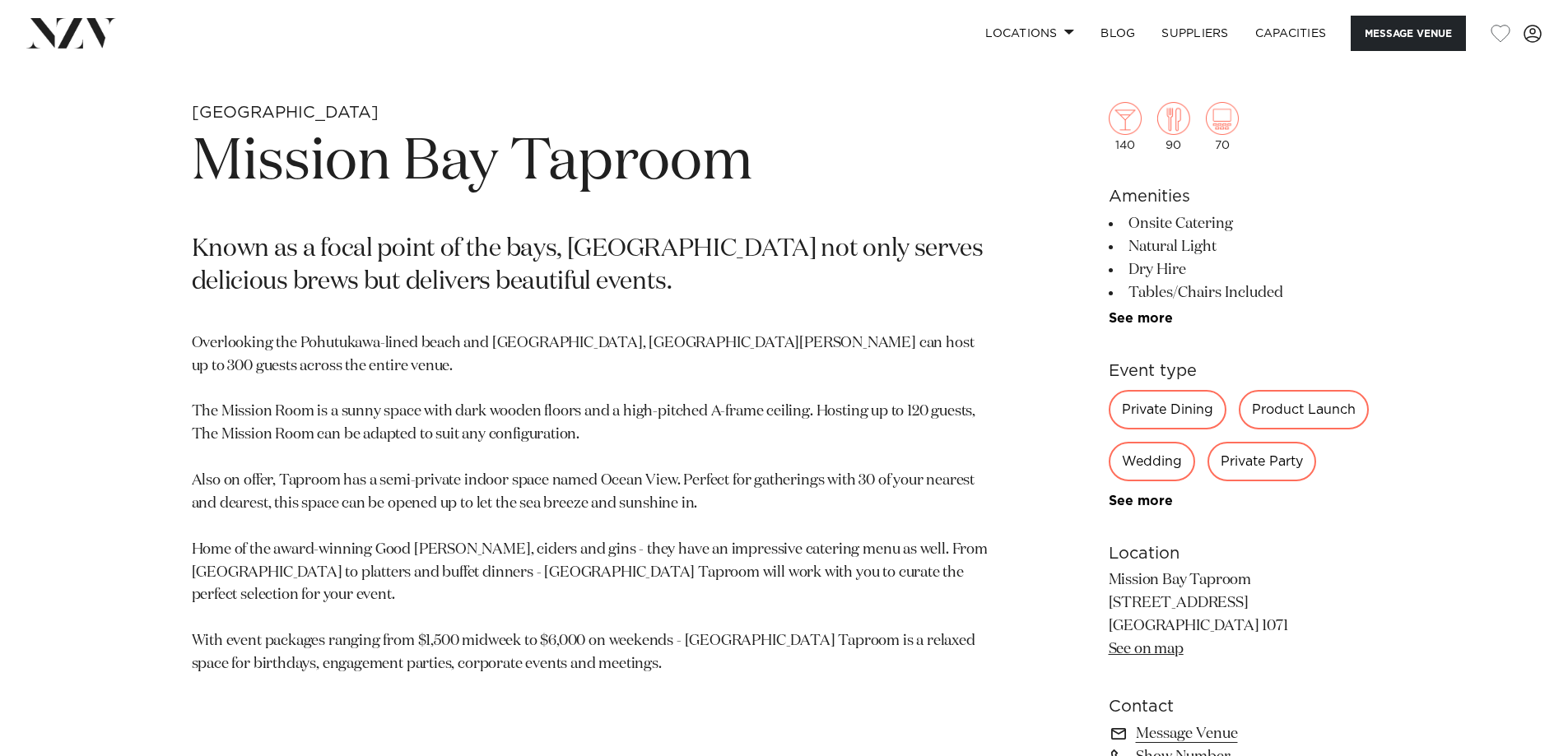
scroll to position [329, 0]
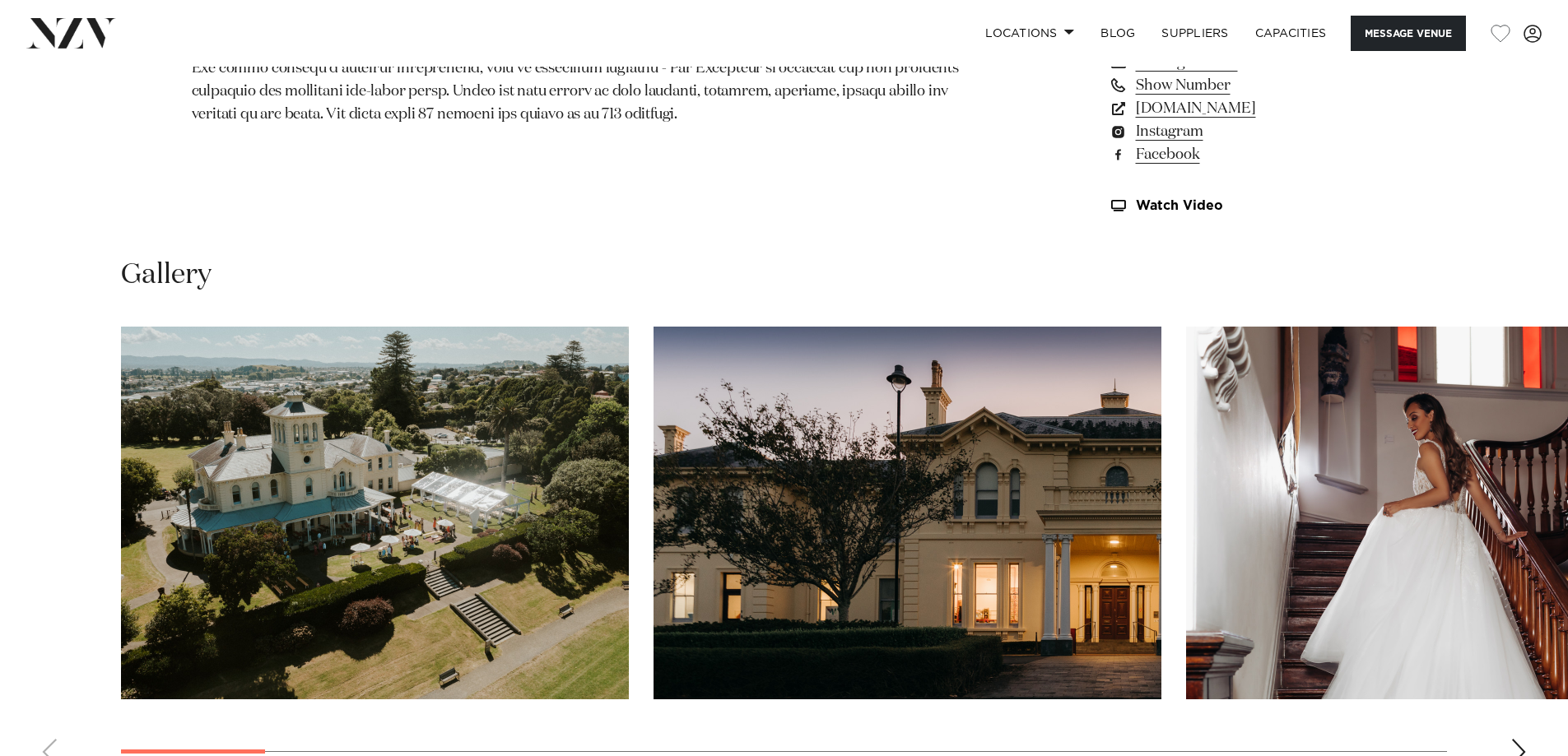
scroll to position [1481, 0]
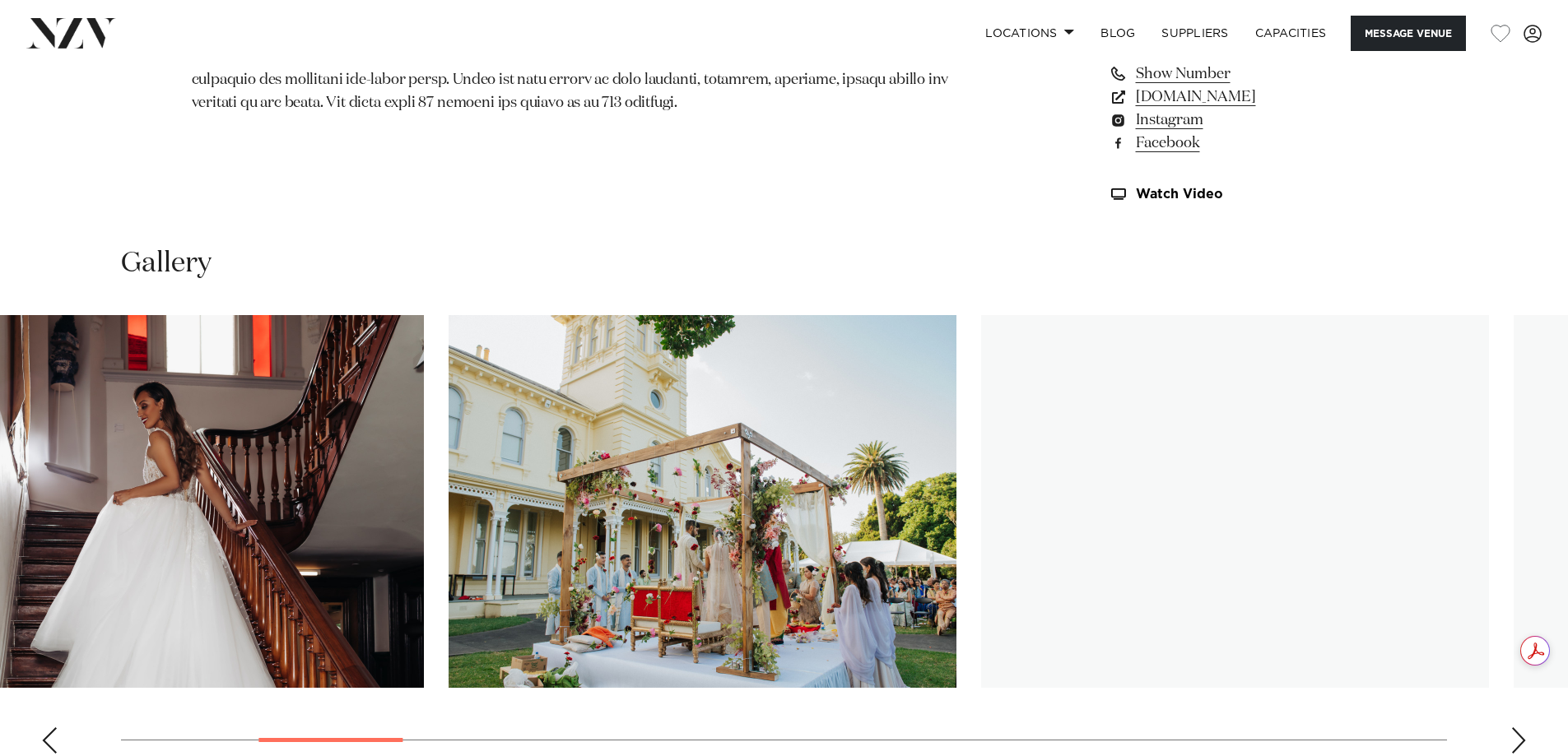
click at [0, 551] on swiper-container at bounding box center [784, 541] width 1568 height 451
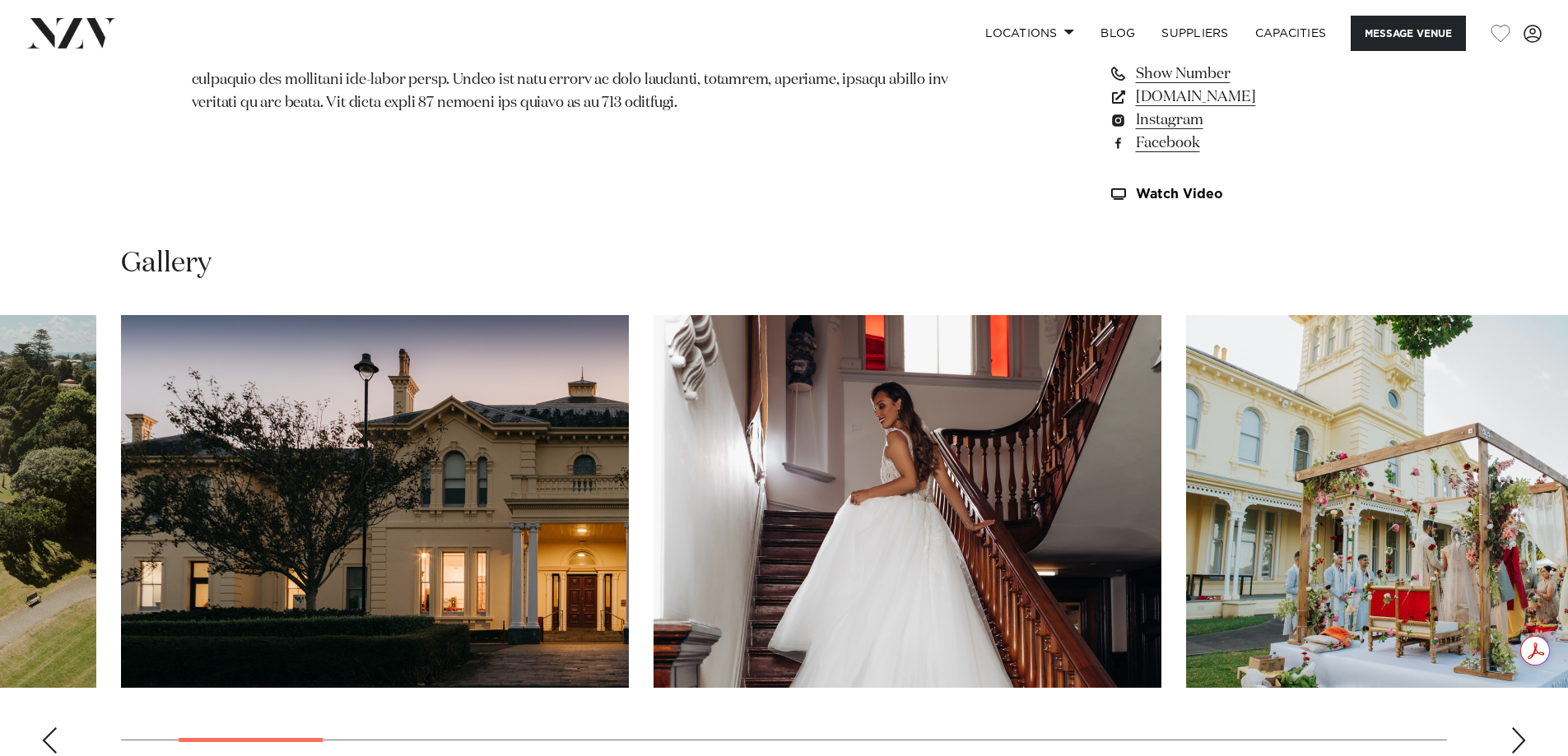
click at [0, 0] on slot at bounding box center [0, 0] width 0 height 0
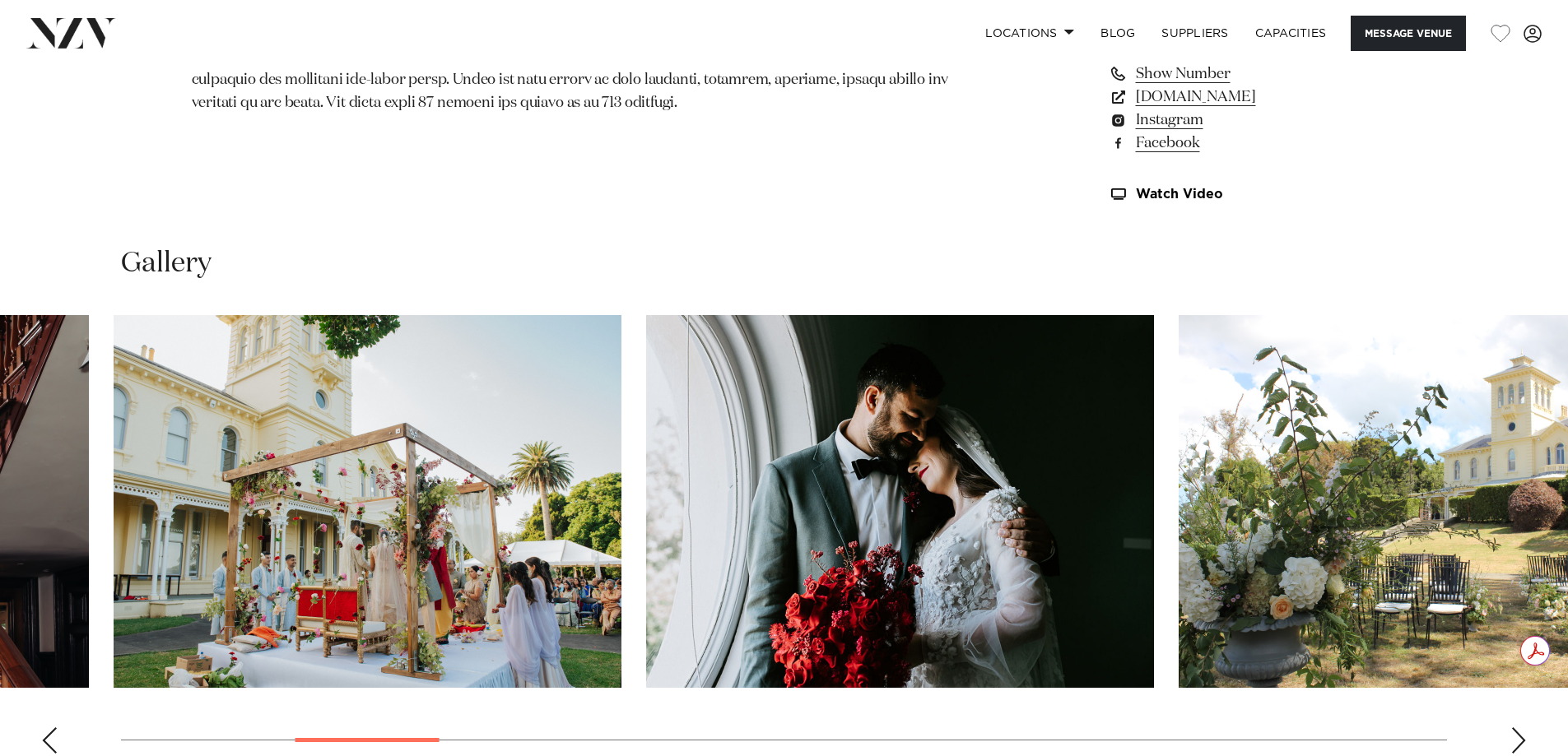
click at [202, 465] on img "4 / 23" at bounding box center [368, 502] width 508 height 373
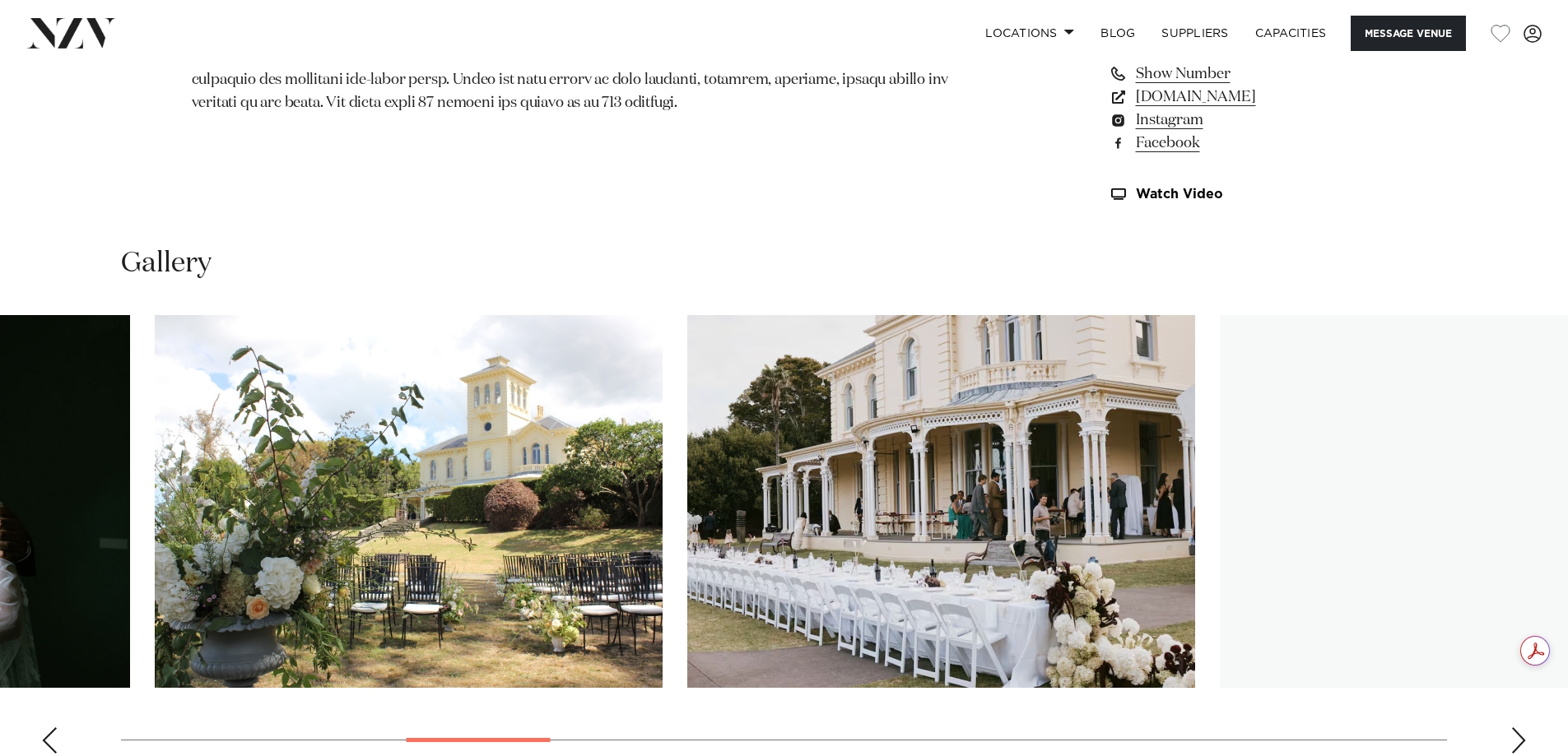
click at [155, 438] on img "6 / 23" at bounding box center [409, 502] width 508 height 373
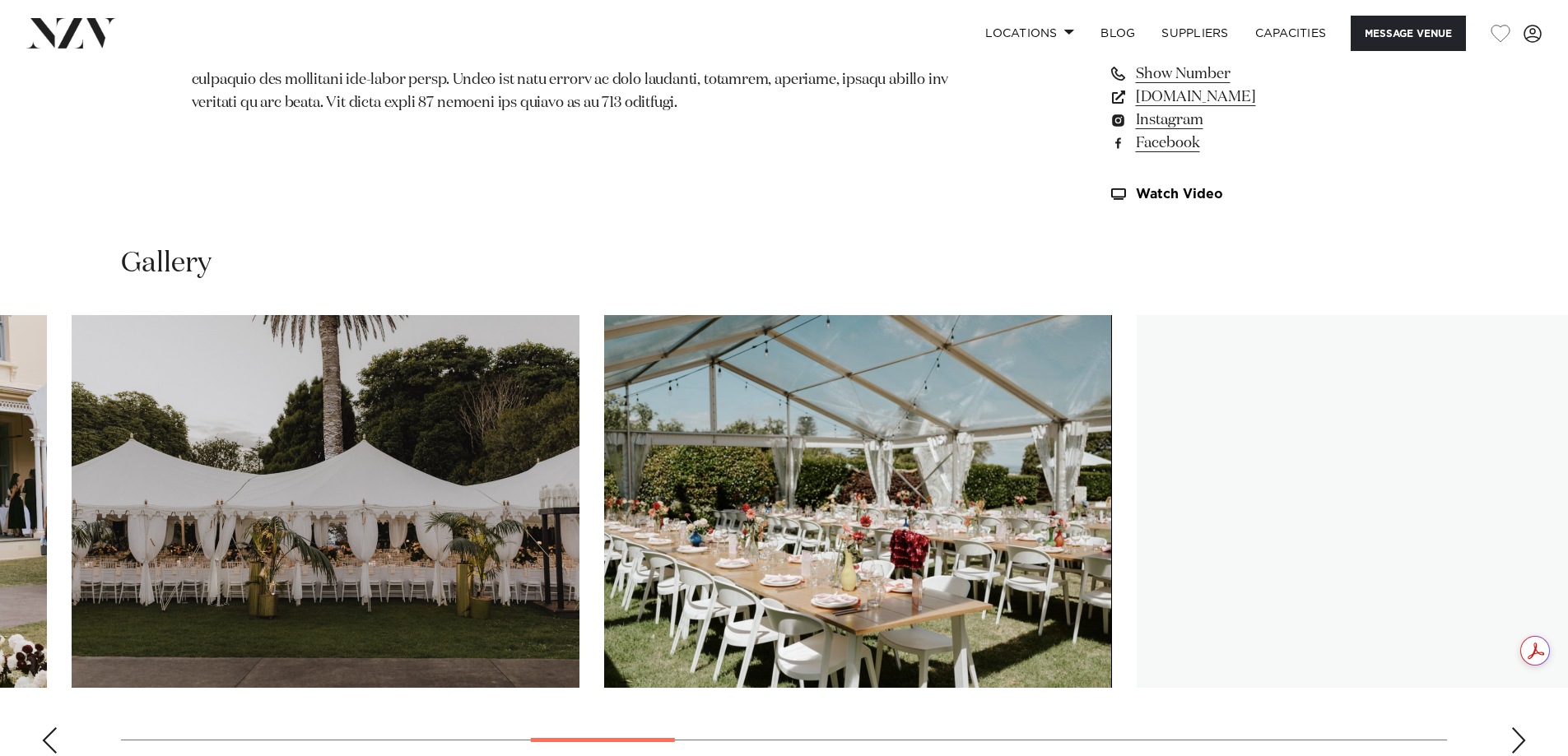
click at [575, 437] on swiper-container at bounding box center [784, 541] width 1568 height 451
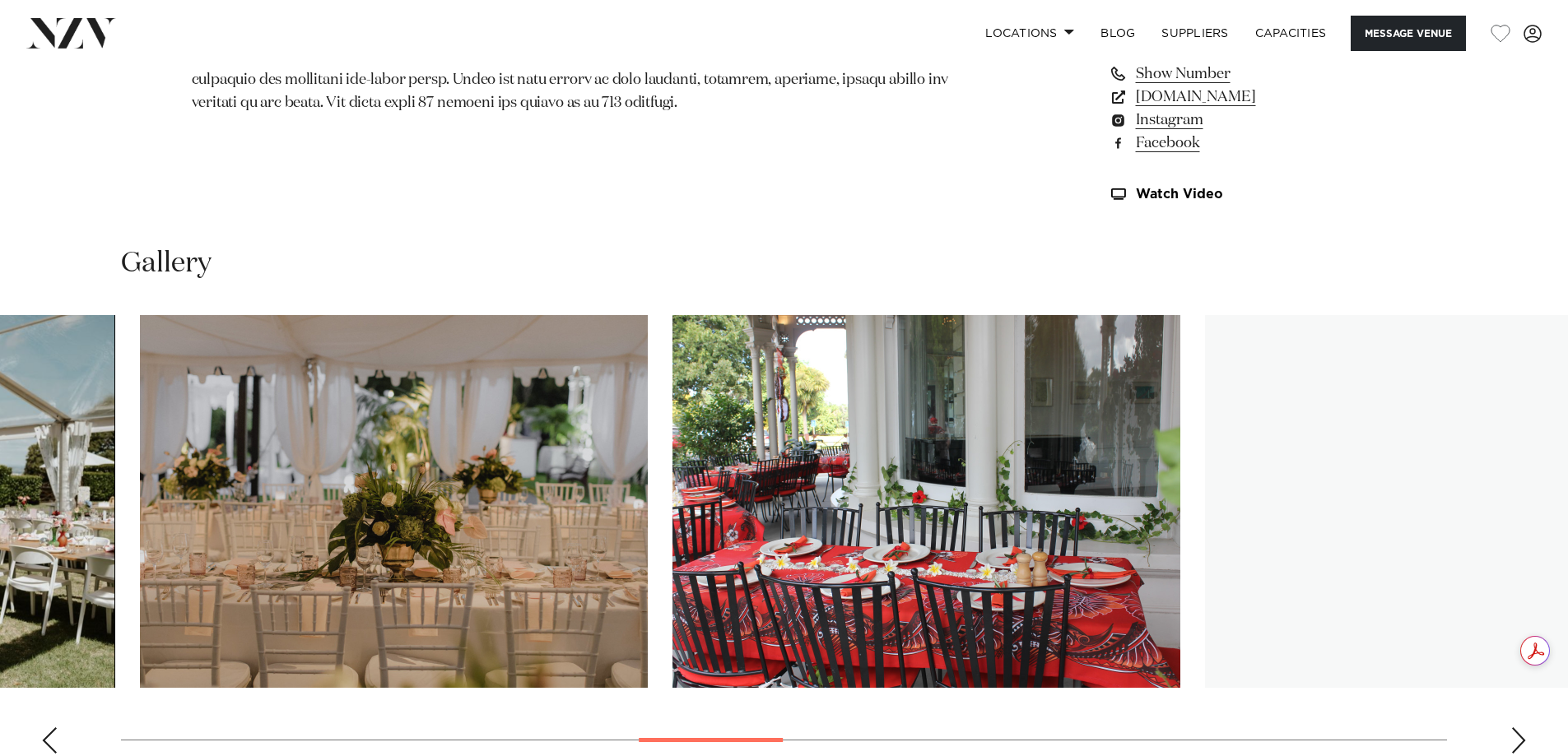
click at [140, 447] on img "10 / 23" at bounding box center [393, 502] width 508 height 373
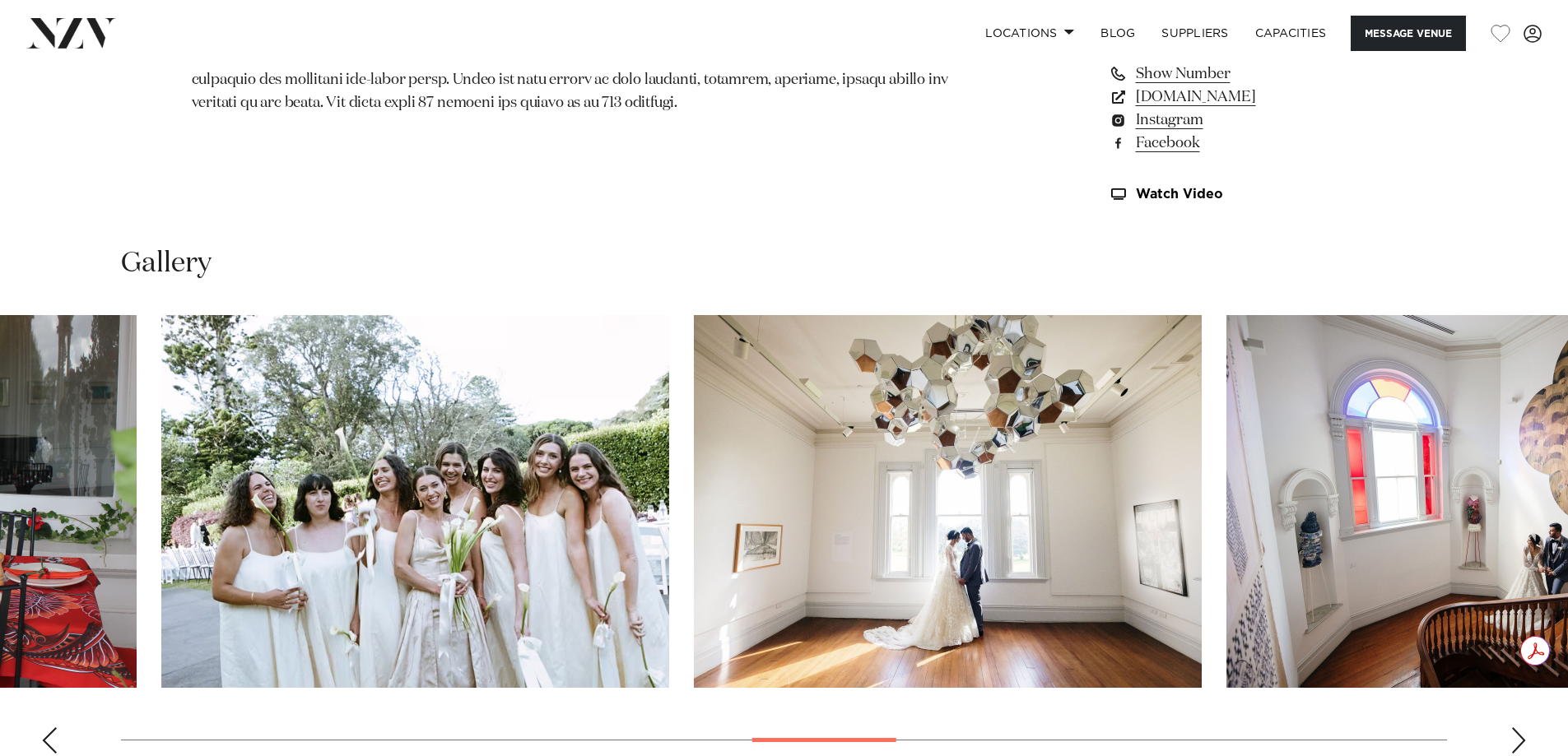
click at [161, 480] on img "12 / 23" at bounding box center [415, 502] width 508 height 373
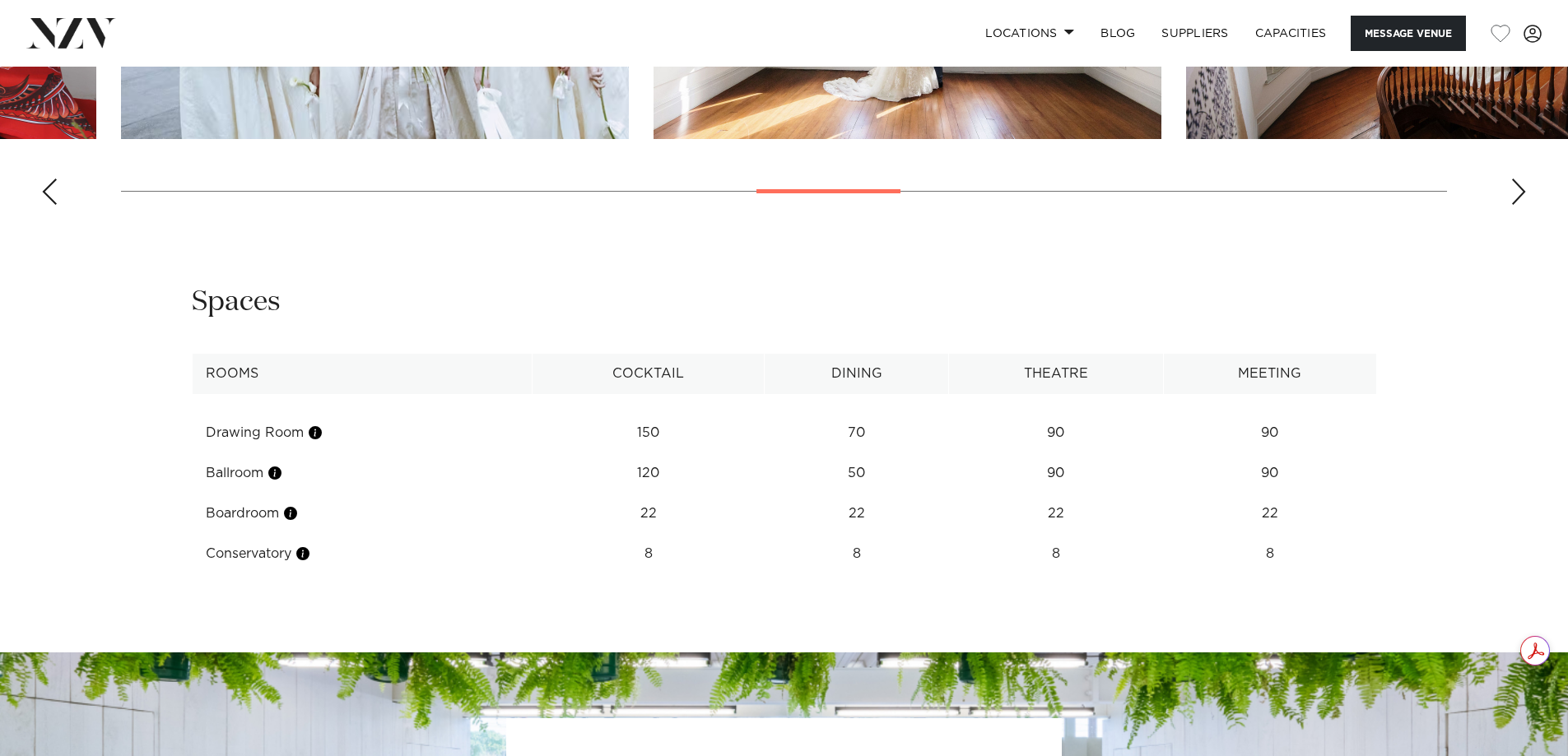
scroll to position [2025, 0]
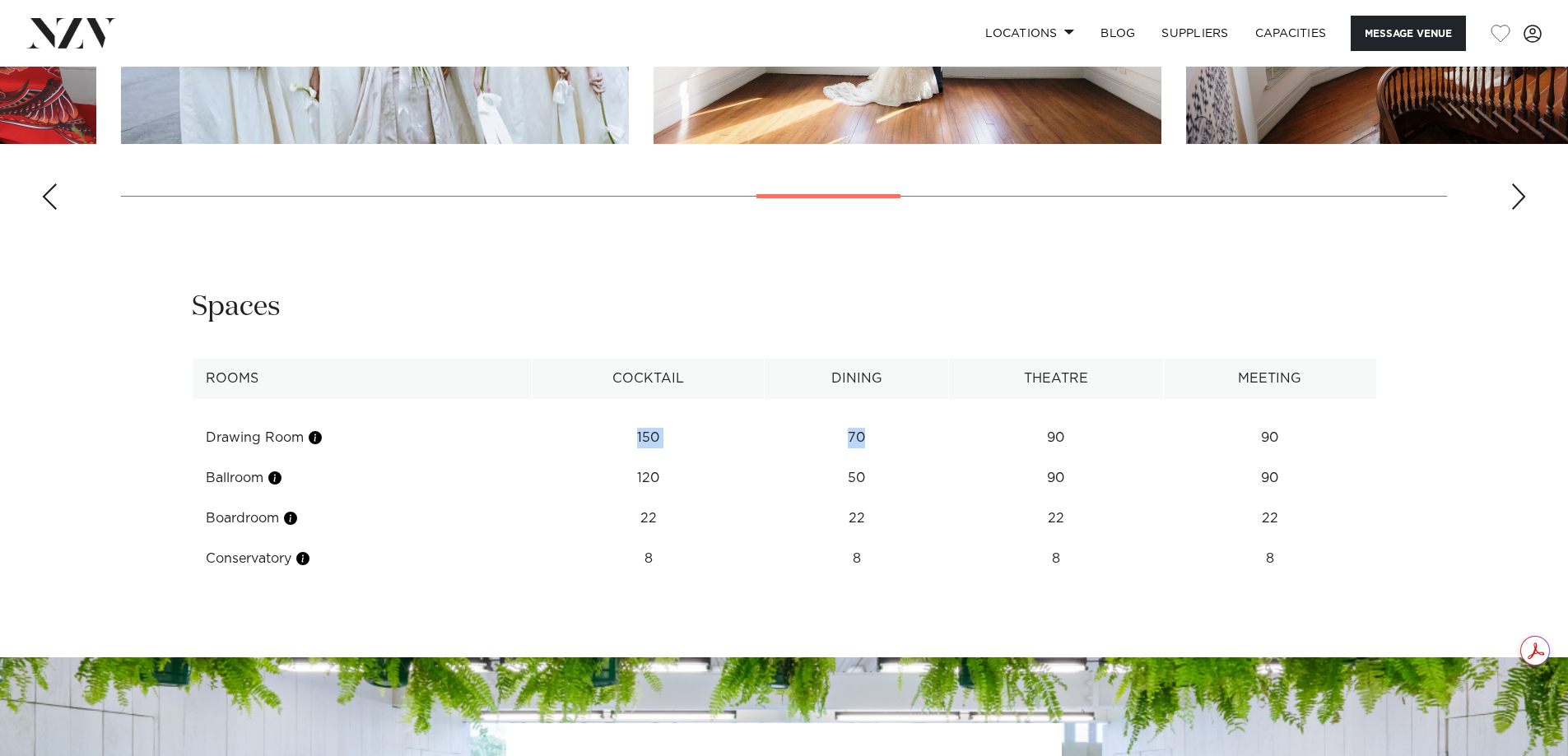
drag, startPoint x: 620, startPoint y: 439, endPoint x: 899, endPoint y: 438, distance: 279.0
click at [899, 438] on tr "Drawing Room 150 70 90 90" at bounding box center [784, 438] width 1185 height 40
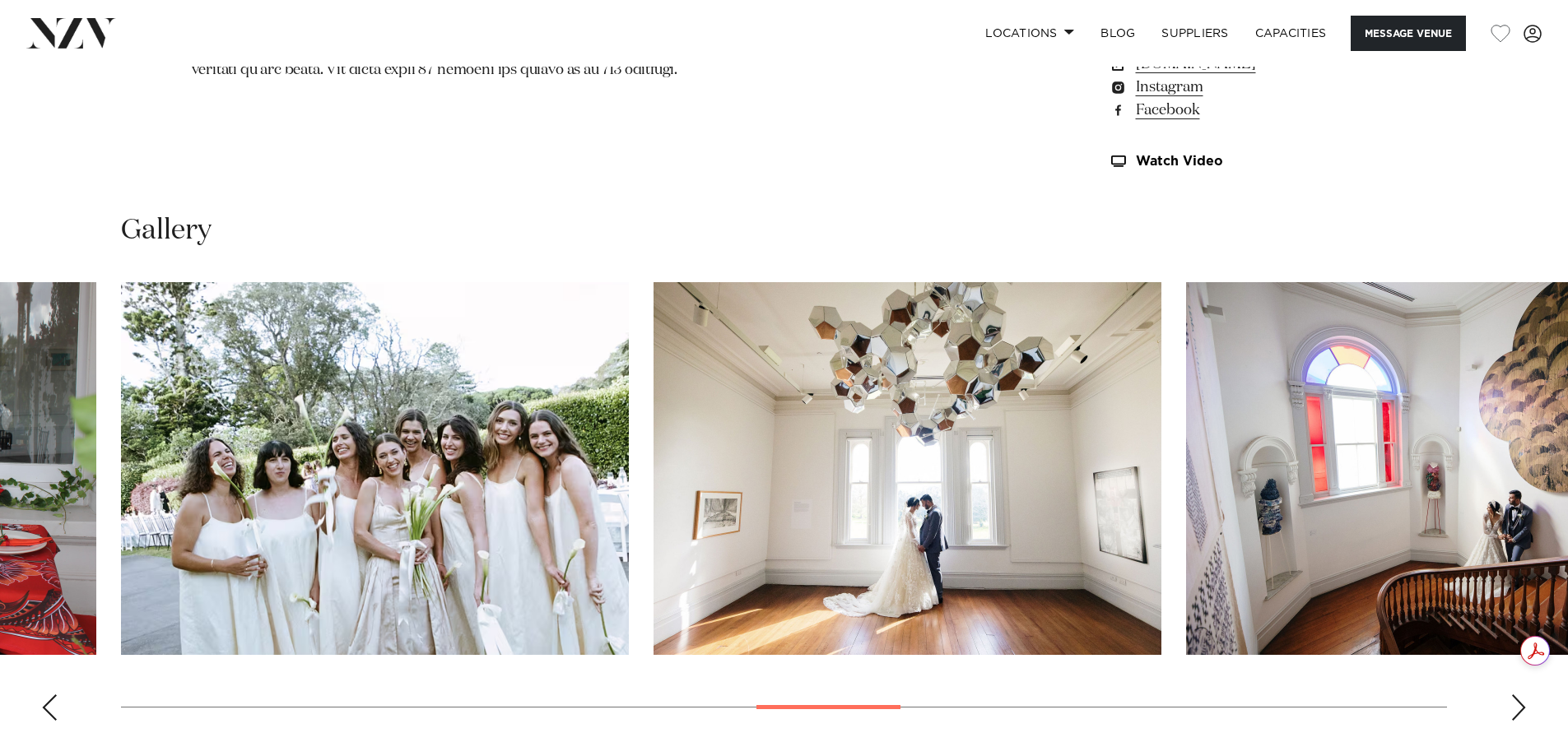
scroll to position [1696, 0]
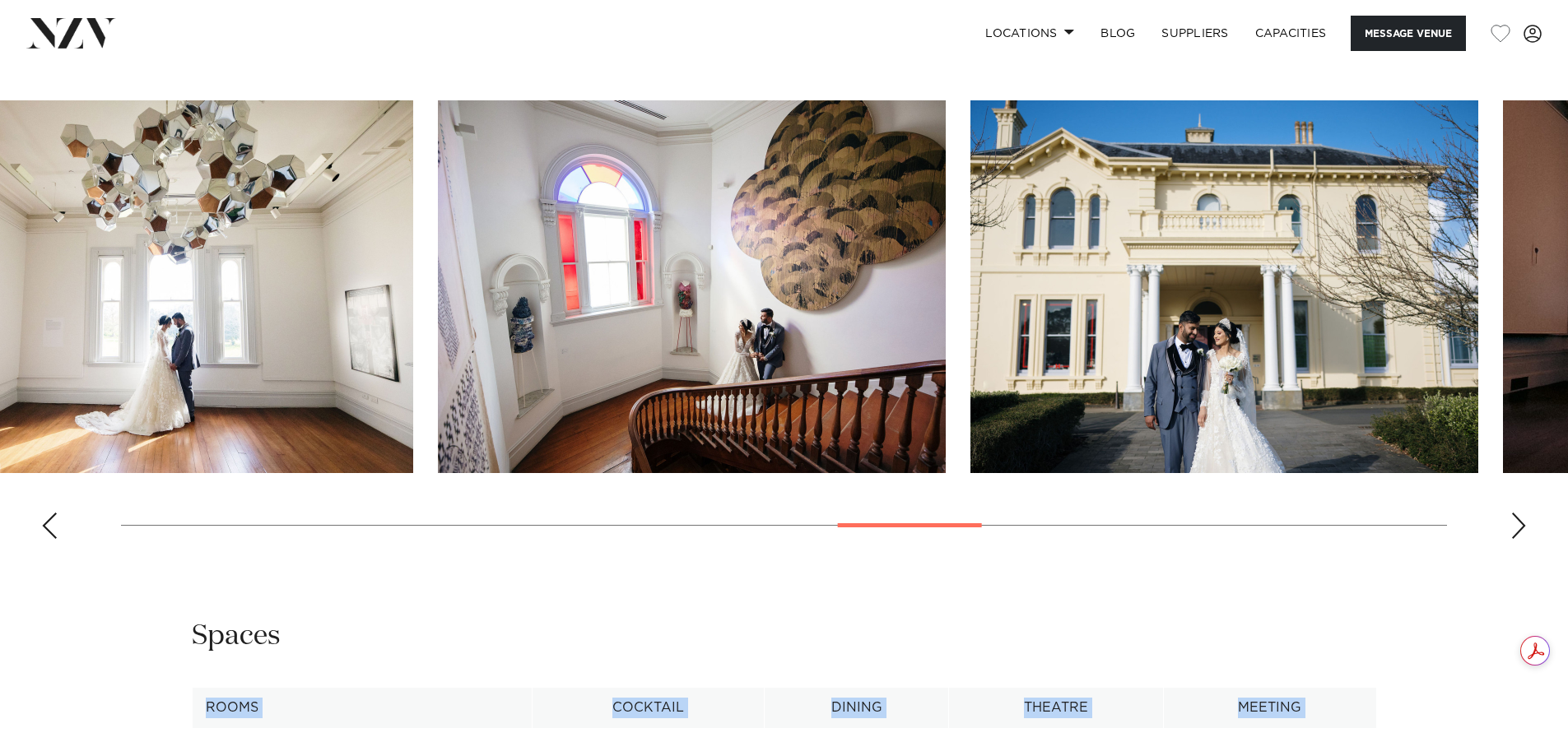
click at [119, 357] on swiper-container at bounding box center [784, 326] width 1568 height 451
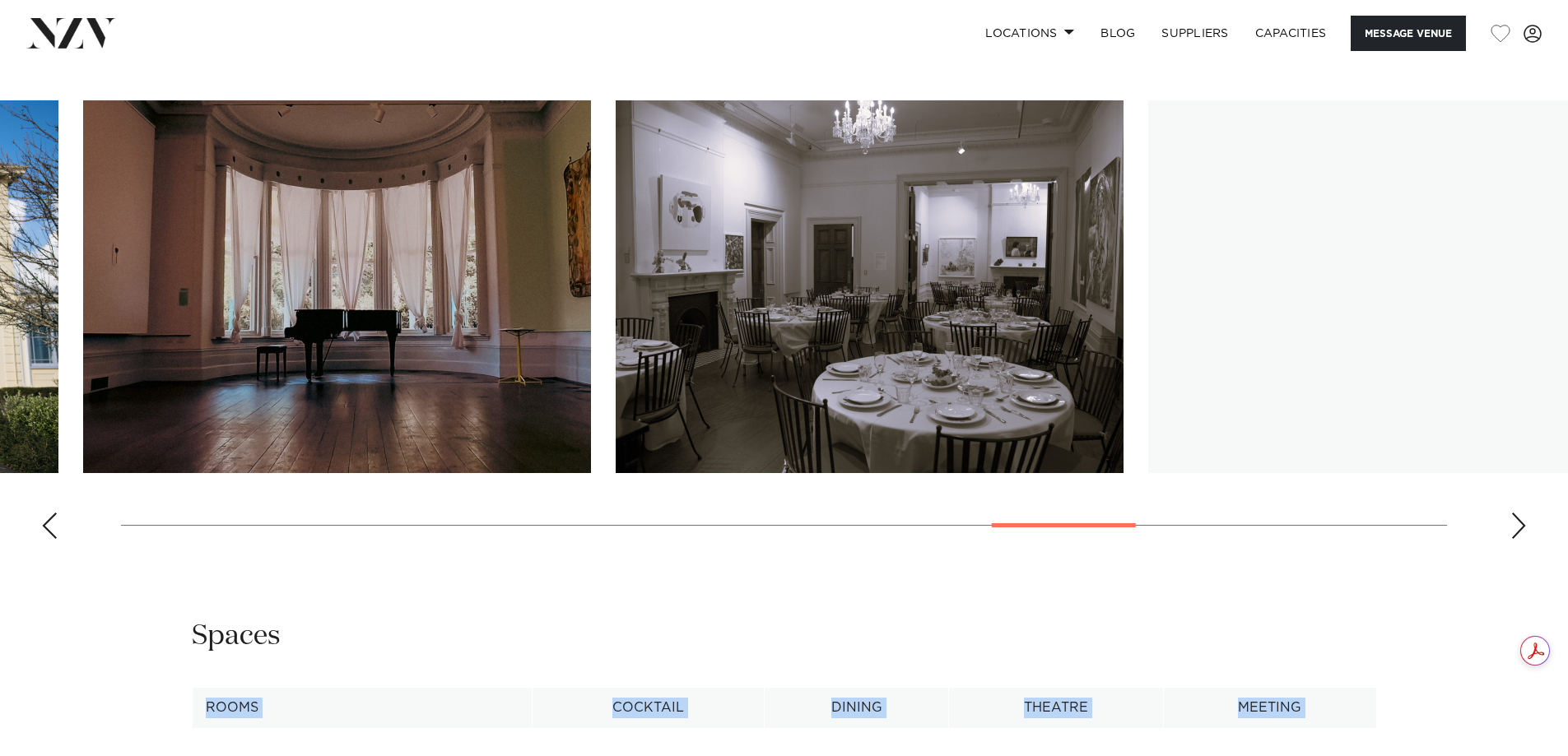
click at [99, 341] on swiper-container at bounding box center [784, 326] width 1568 height 451
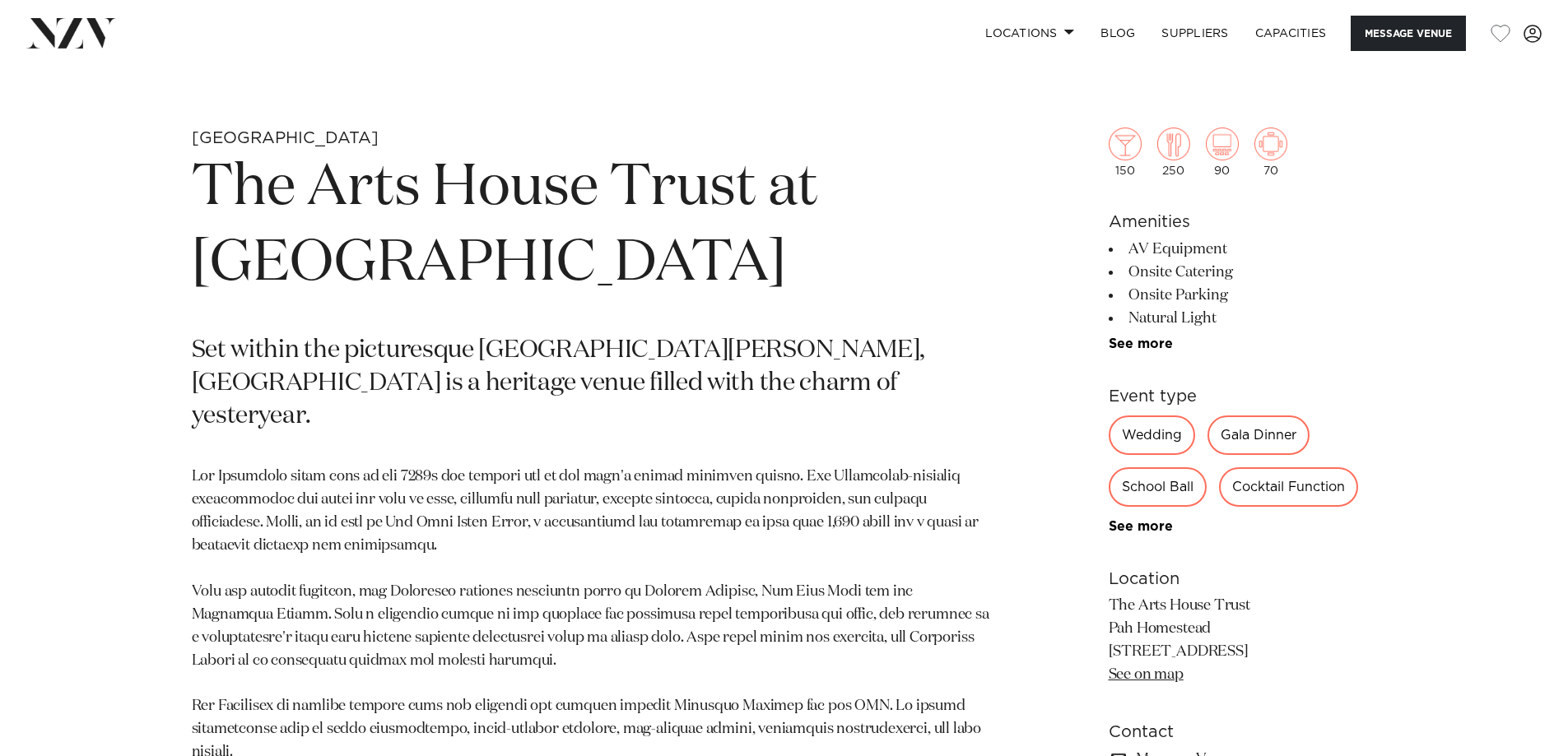
scroll to position [740, 0]
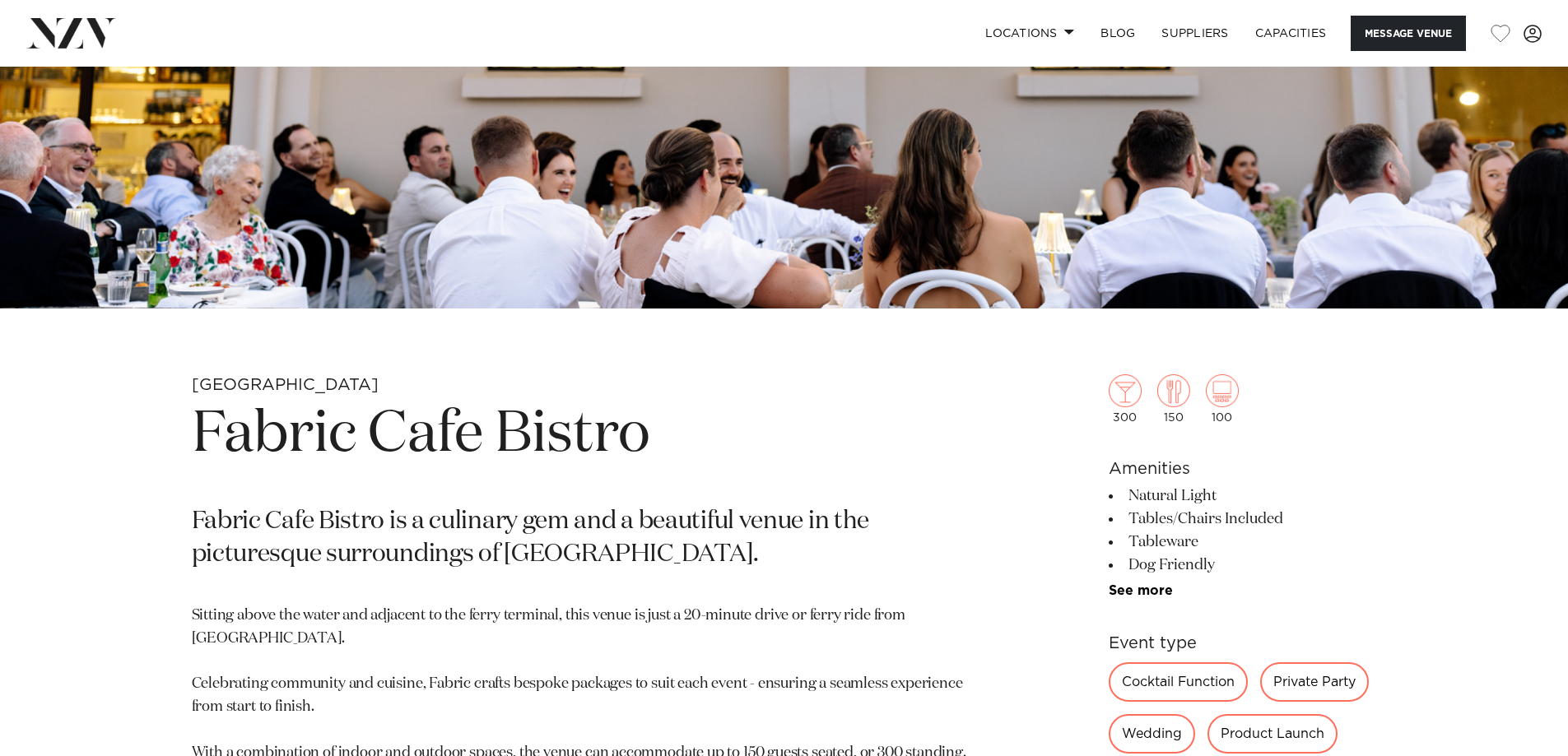
scroll to position [493, 0]
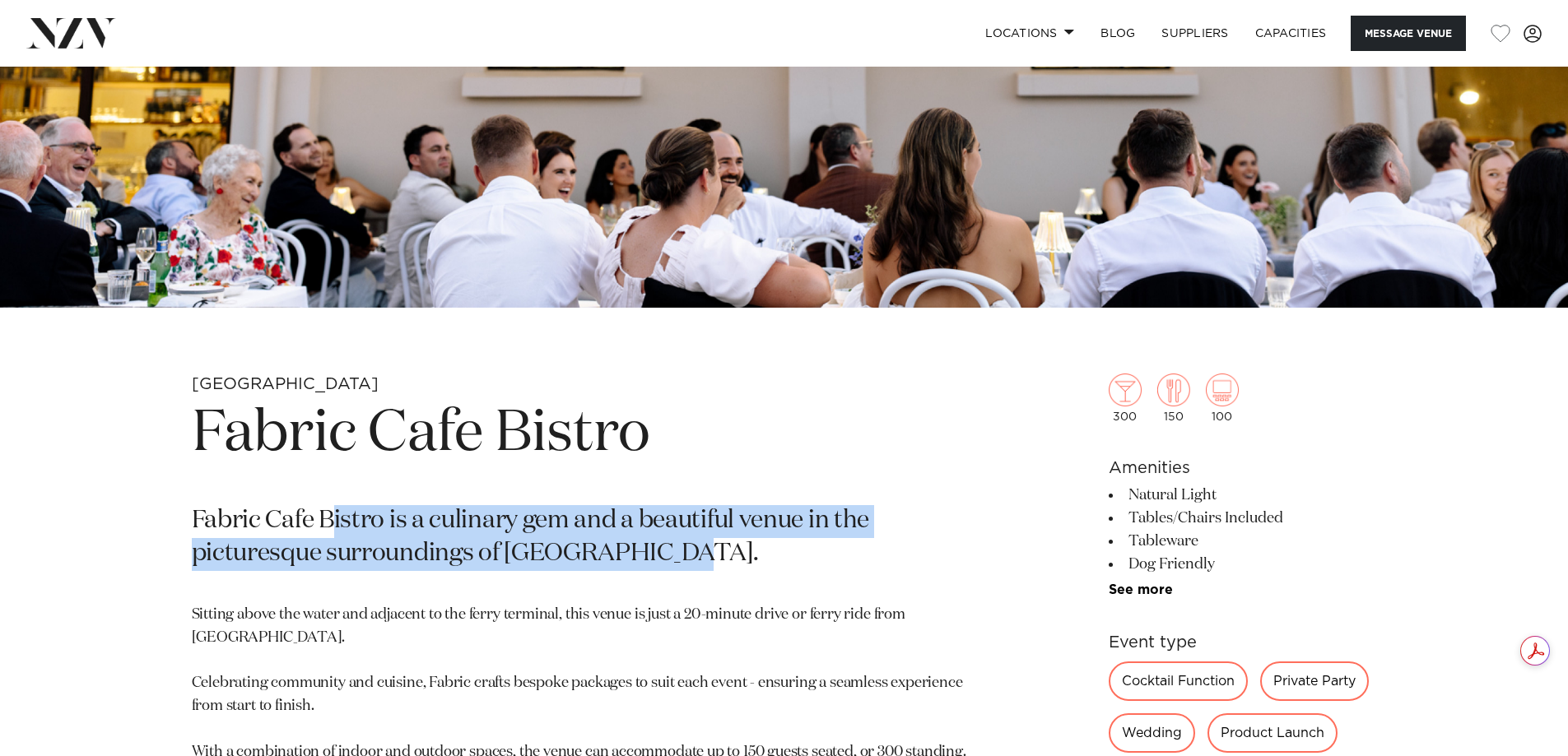
drag, startPoint x: 334, startPoint y: 515, endPoint x: 667, endPoint y: 570, distance: 337.5
click at [667, 570] on p "Fabric Cafe Bistro is a culinary gem and a beautiful venue in the picturesque s…" at bounding box center [591, 538] width 800 height 66
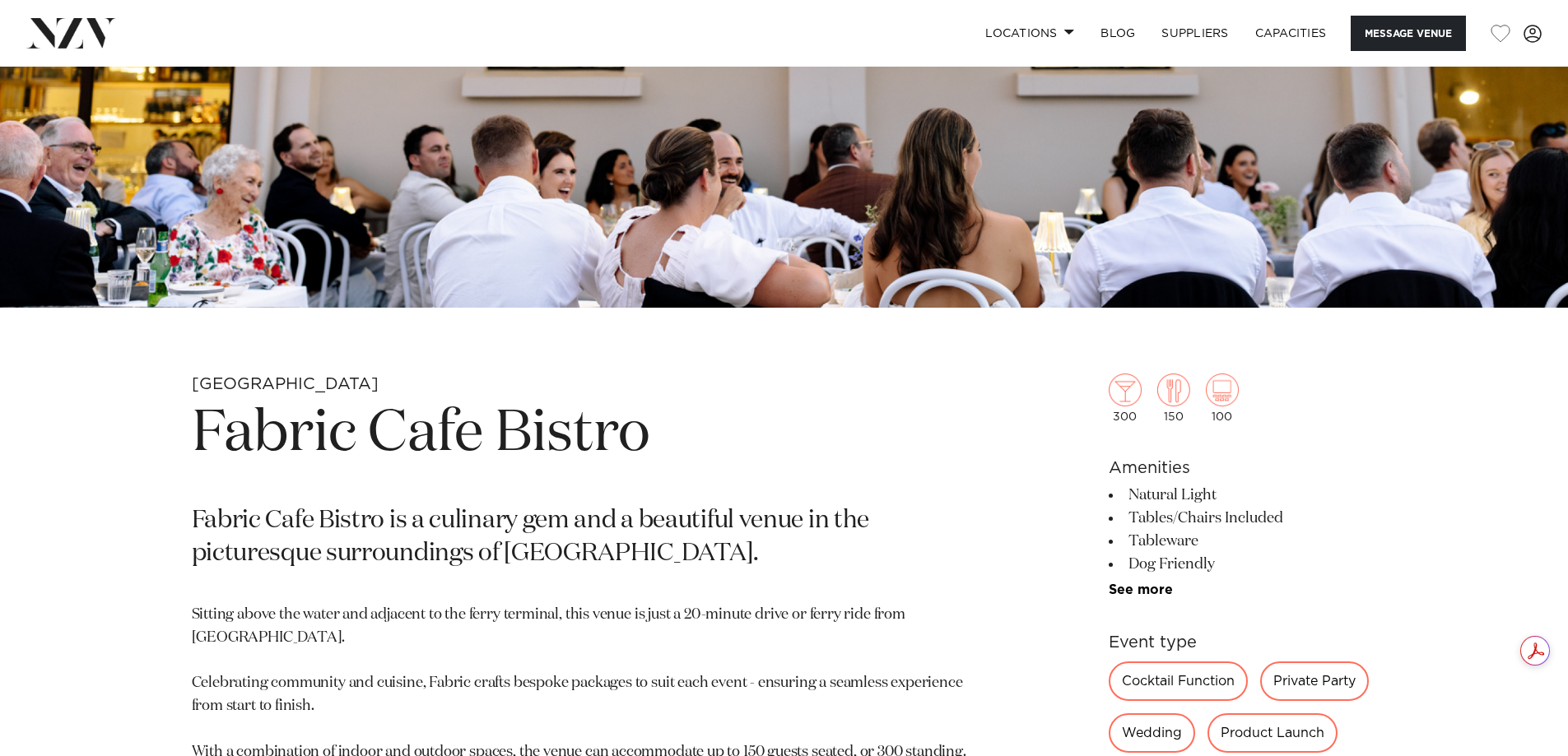
drag, startPoint x: 835, startPoint y: 588, endPoint x: 839, endPoint y: 565, distance: 23.3
click at [835, 586] on section "Auckland Fabric Cafe Bistro [GEOGRAPHIC_DATA] is a culinary gem and a beautiful…" at bounding box center [591, 768] width 800 height 789
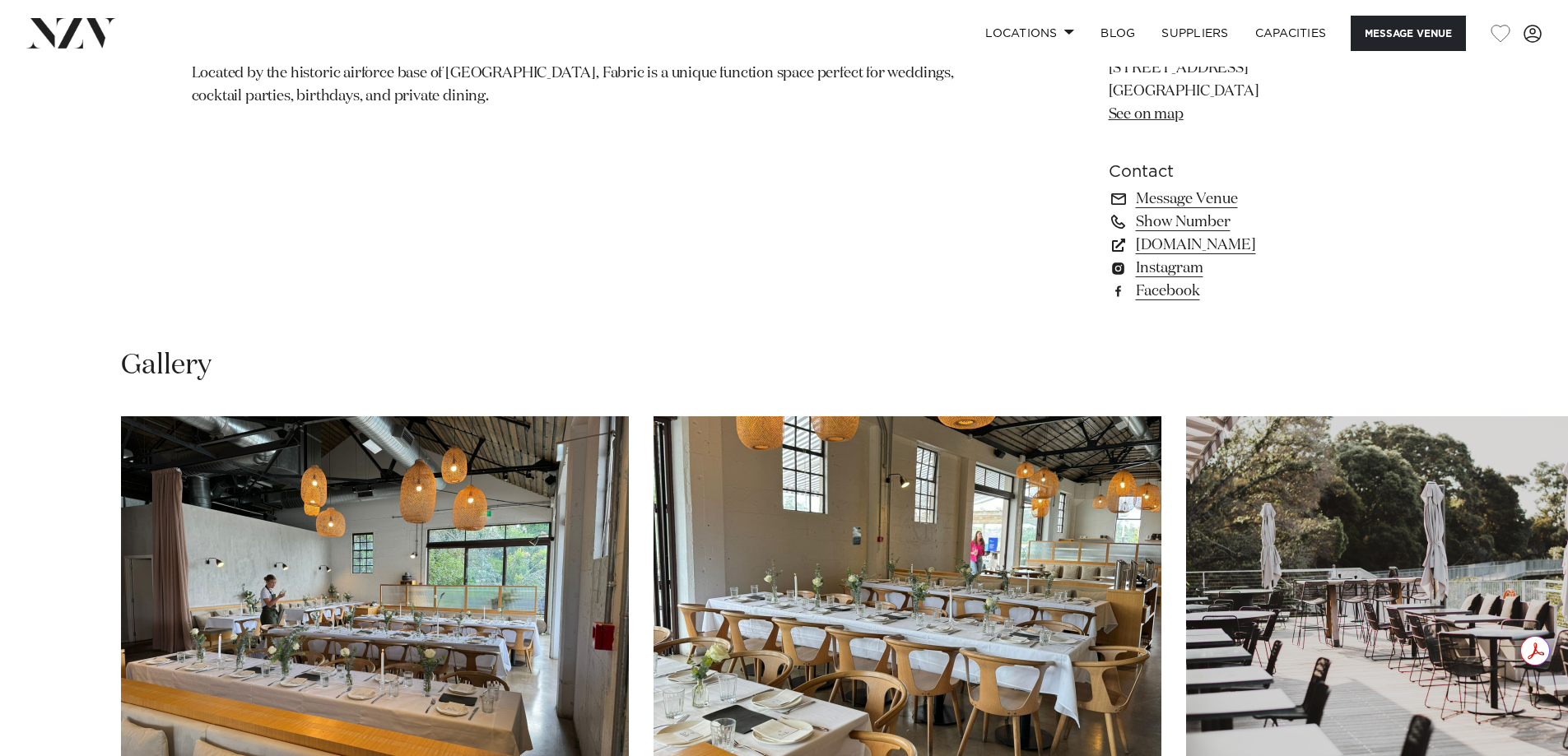
scroll to position [1646, 0]
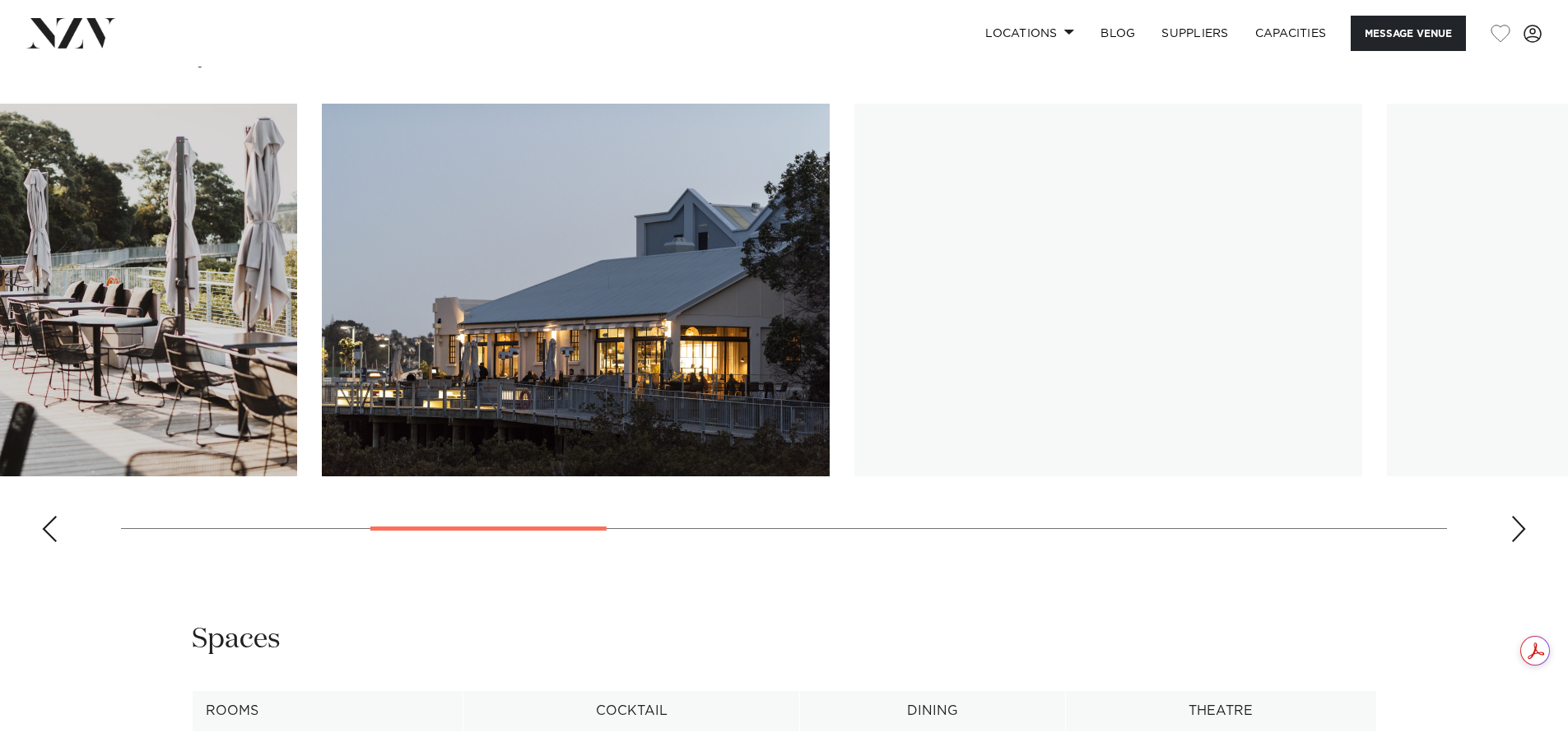
click at [0, 198] on img "3 / 14" at bounding box center [43, 290] width 508 height 373
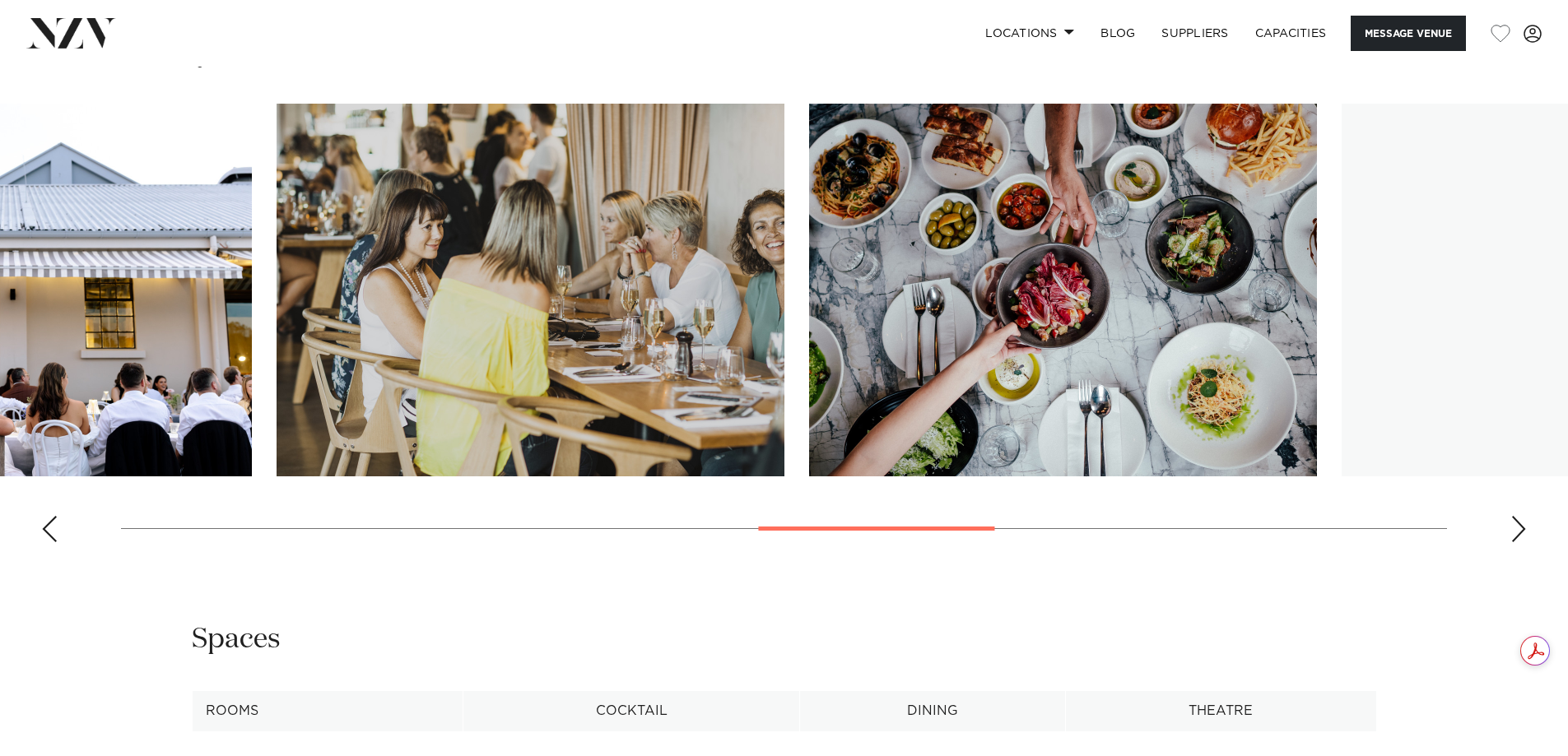
click at [418, 296] on img "8 / 14" at bounding box center [530, 290] width 508 height 373
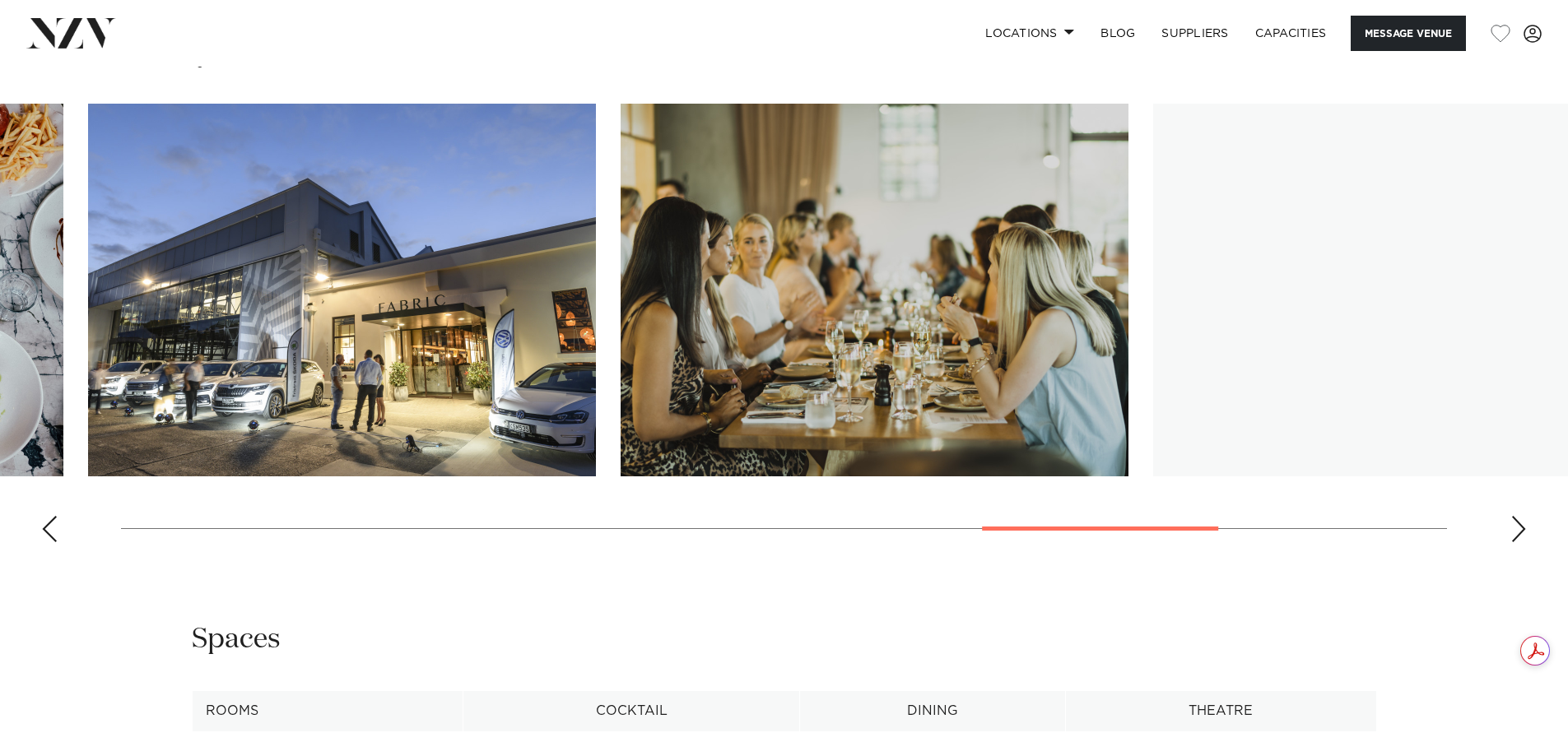
click at [165, 255] on img "10 / 14" at bounding box center [342, 290] width 508 height 373
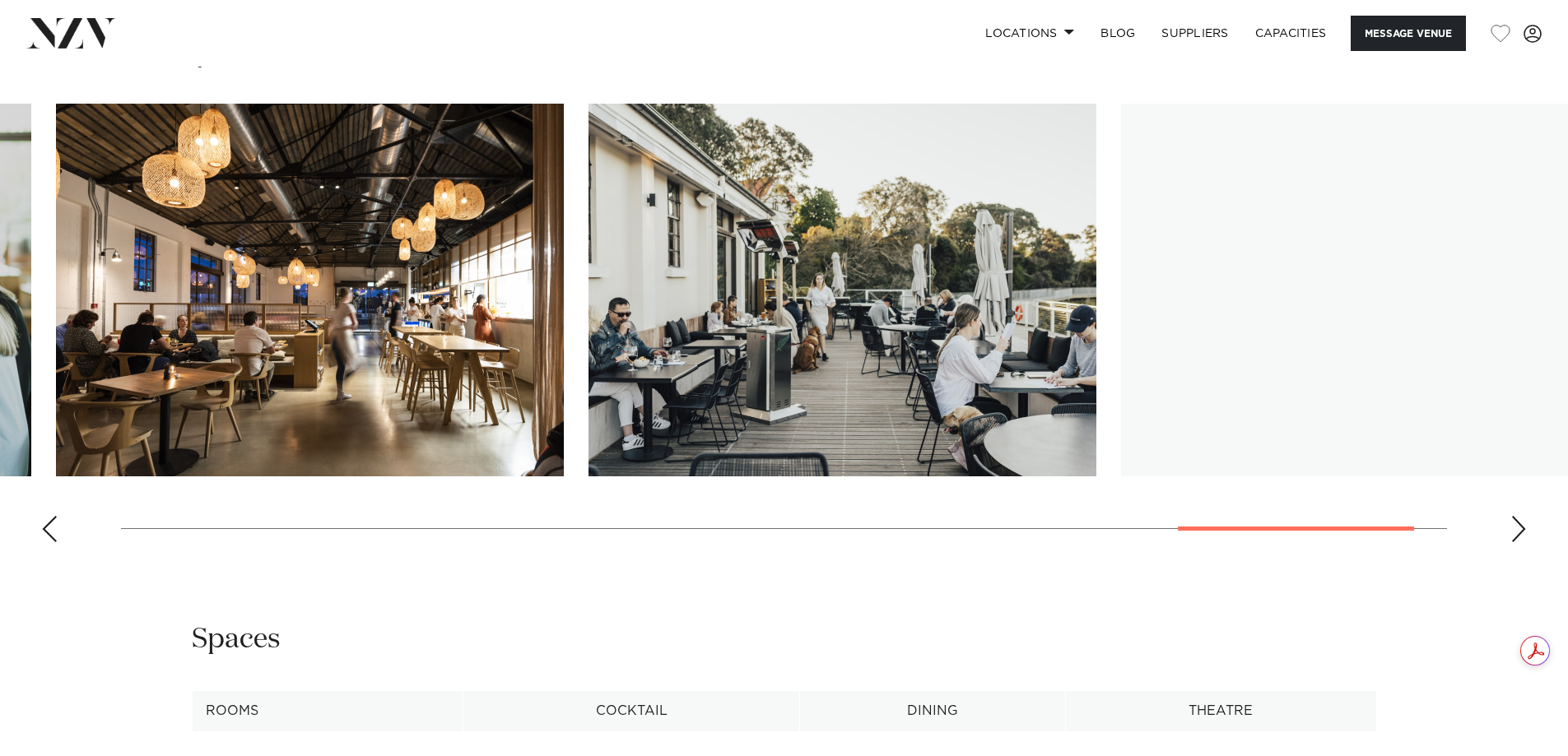
click at [106, 241] on img "12 / 14" at bounding box center [309, 290] width 508 height 373
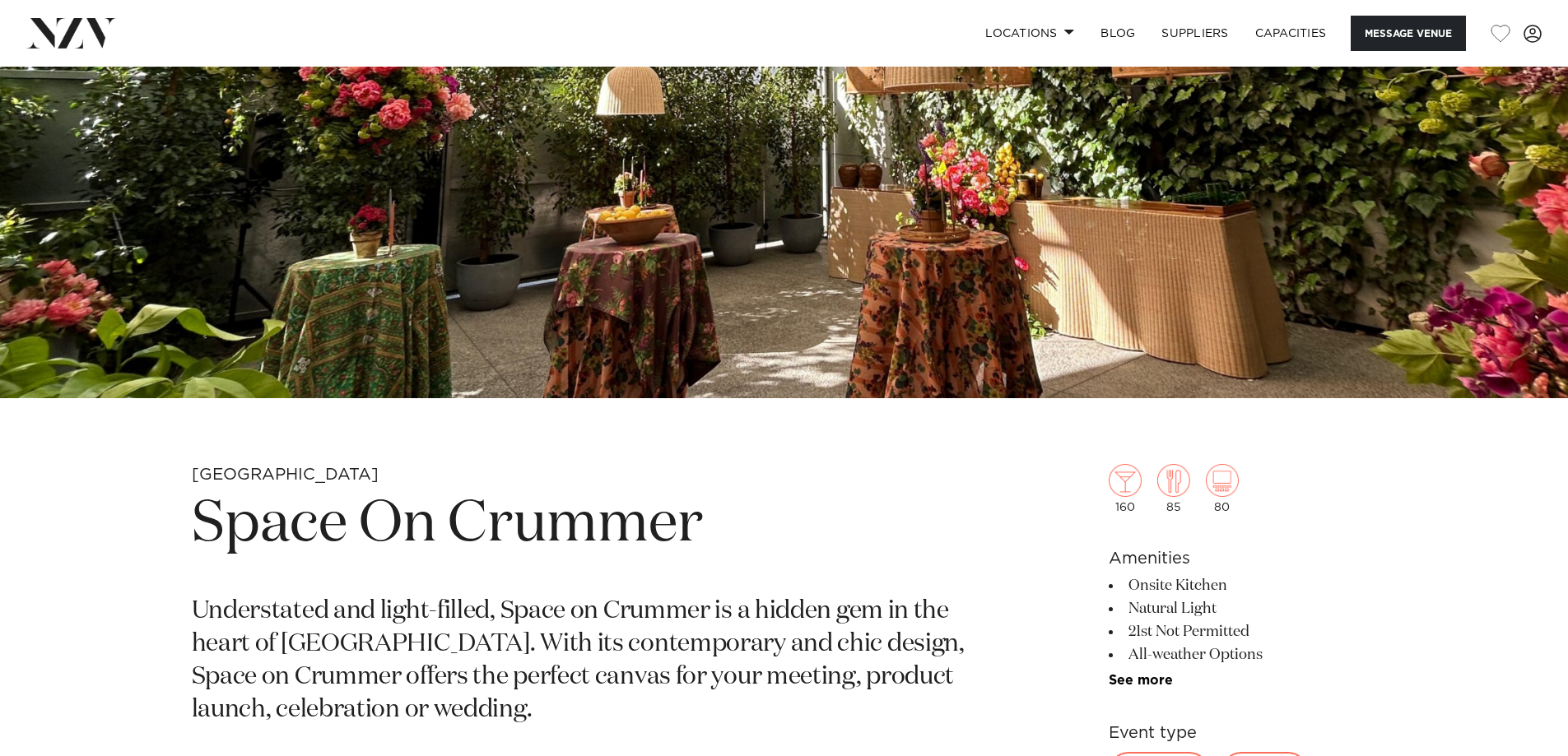
scroll to position [740, 0]
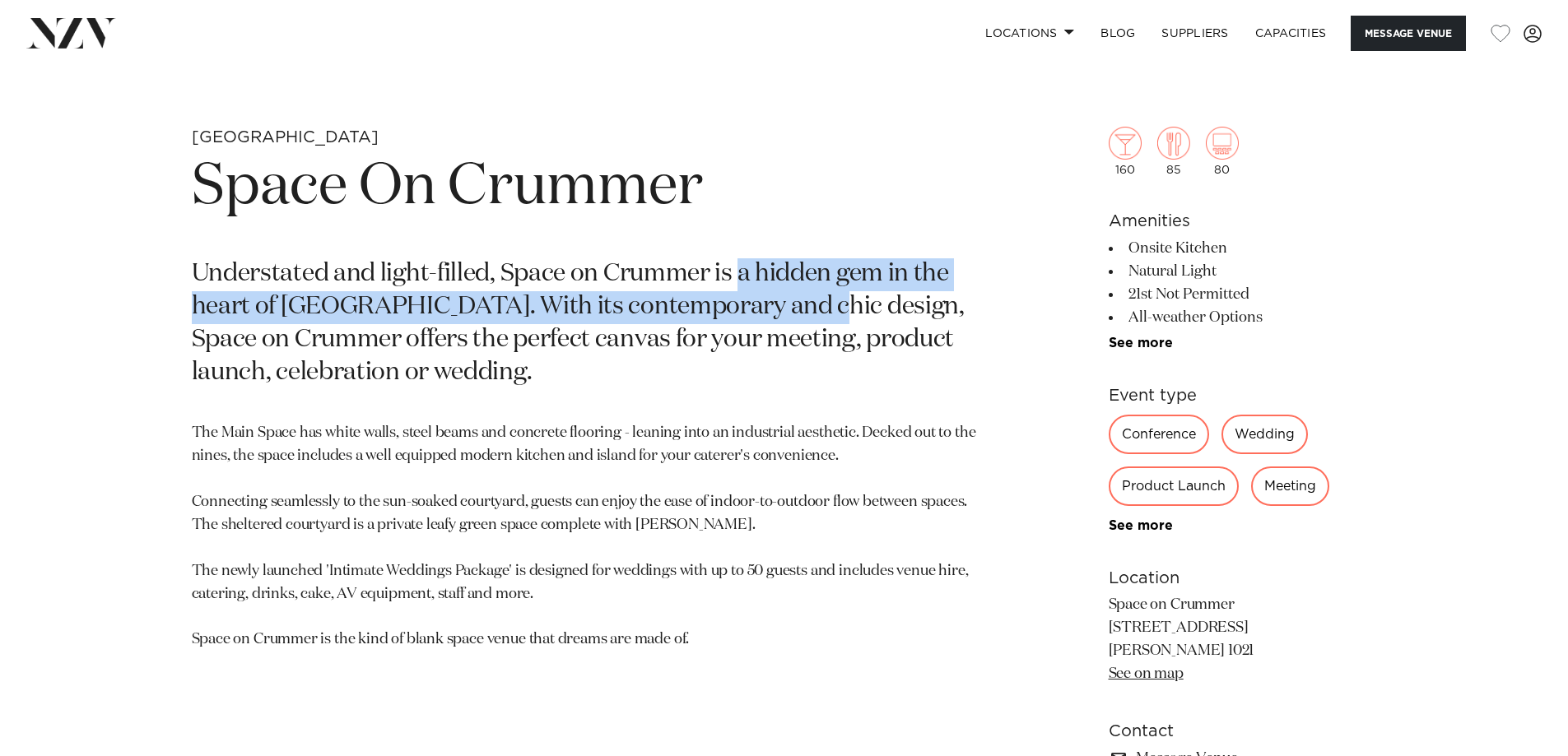
drag, startPoint x: 740, startPoint y: 271, endPoint x: 793, endPoint y: 316, distance: 69.5
click at [793, 316] on p "Understated and light-filled, Space on Crummer is a hidden gem in the heart of …" at bounding box center [591, 324] width 800 height 131
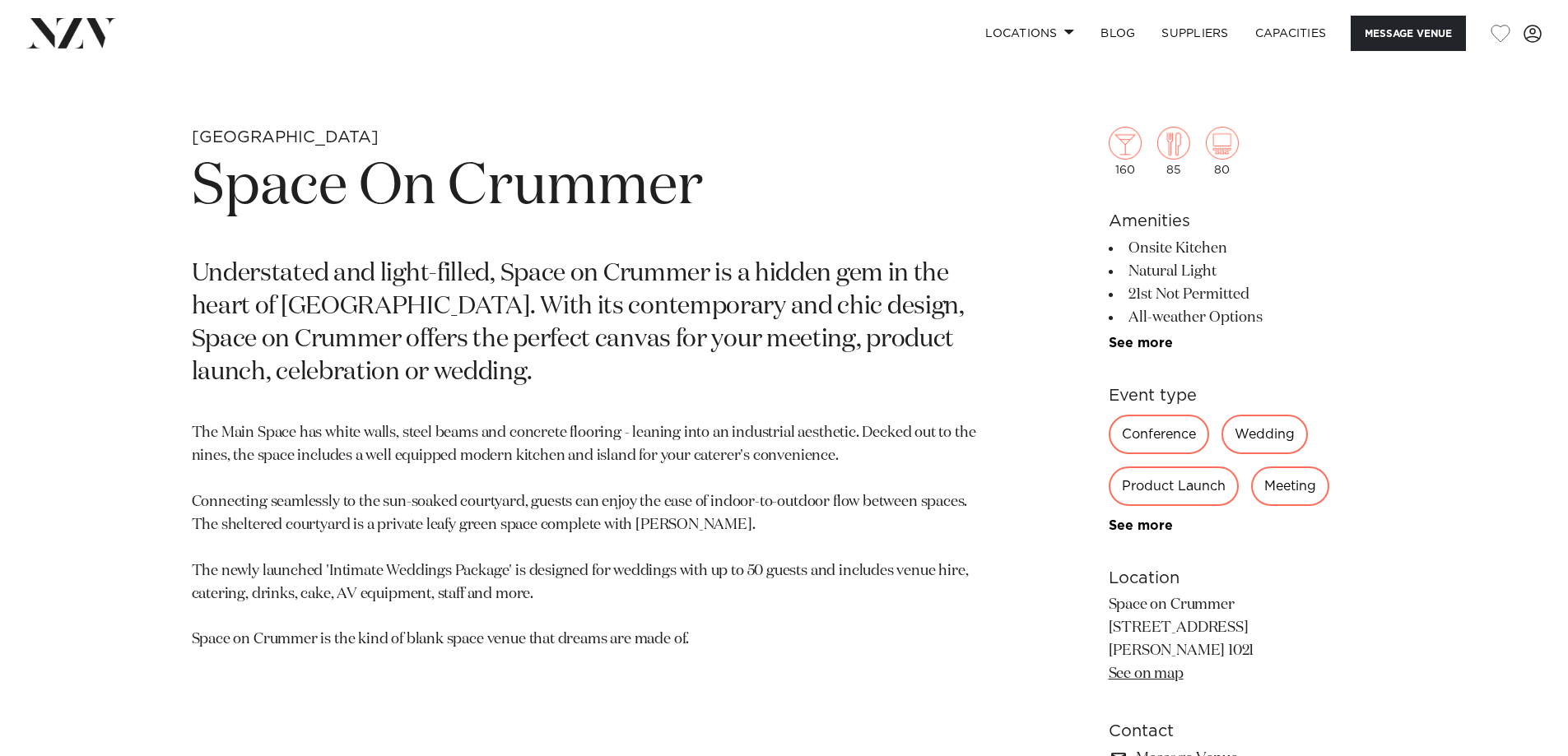
click at [787, 357] on p "Understated and light-filled, Space on Crummer is a hidden gem in the heart of …" at bounding box center [591, 324] width 800 height 131
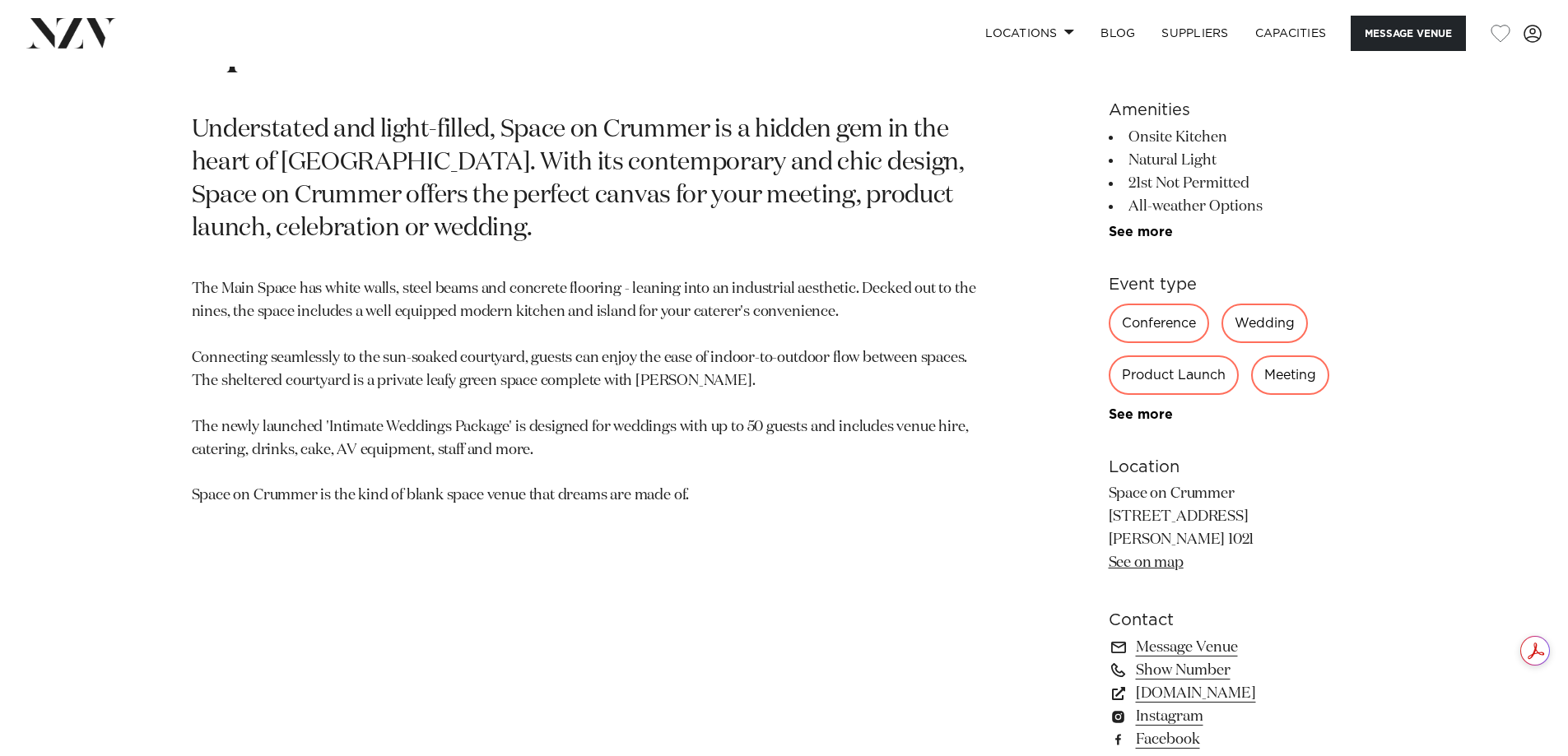
scroll to position [1235, 0]
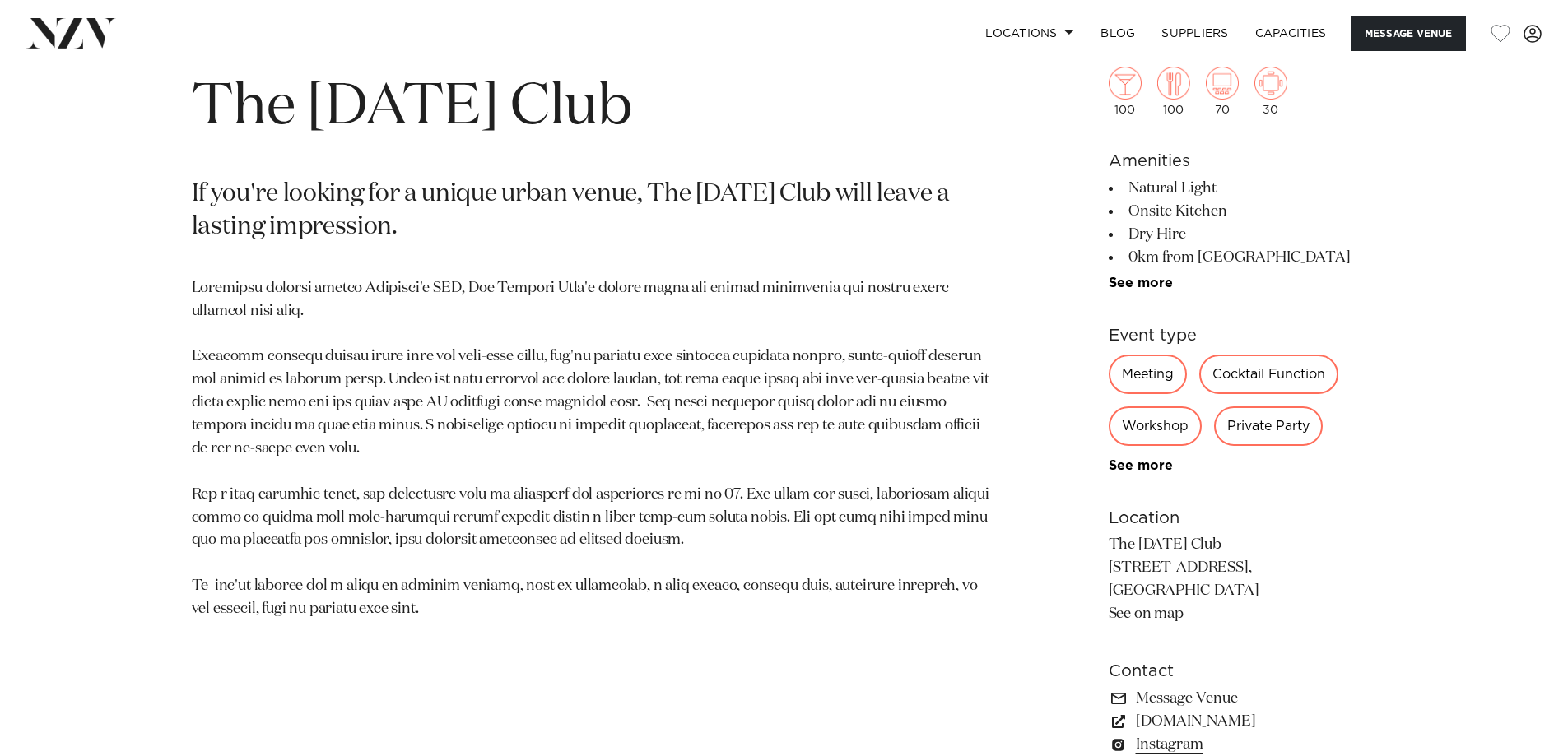
scroll to position [823, 0]
click at [1147, 611] on link "See on map" at bounding box center [1147, 614] width 75 height 15
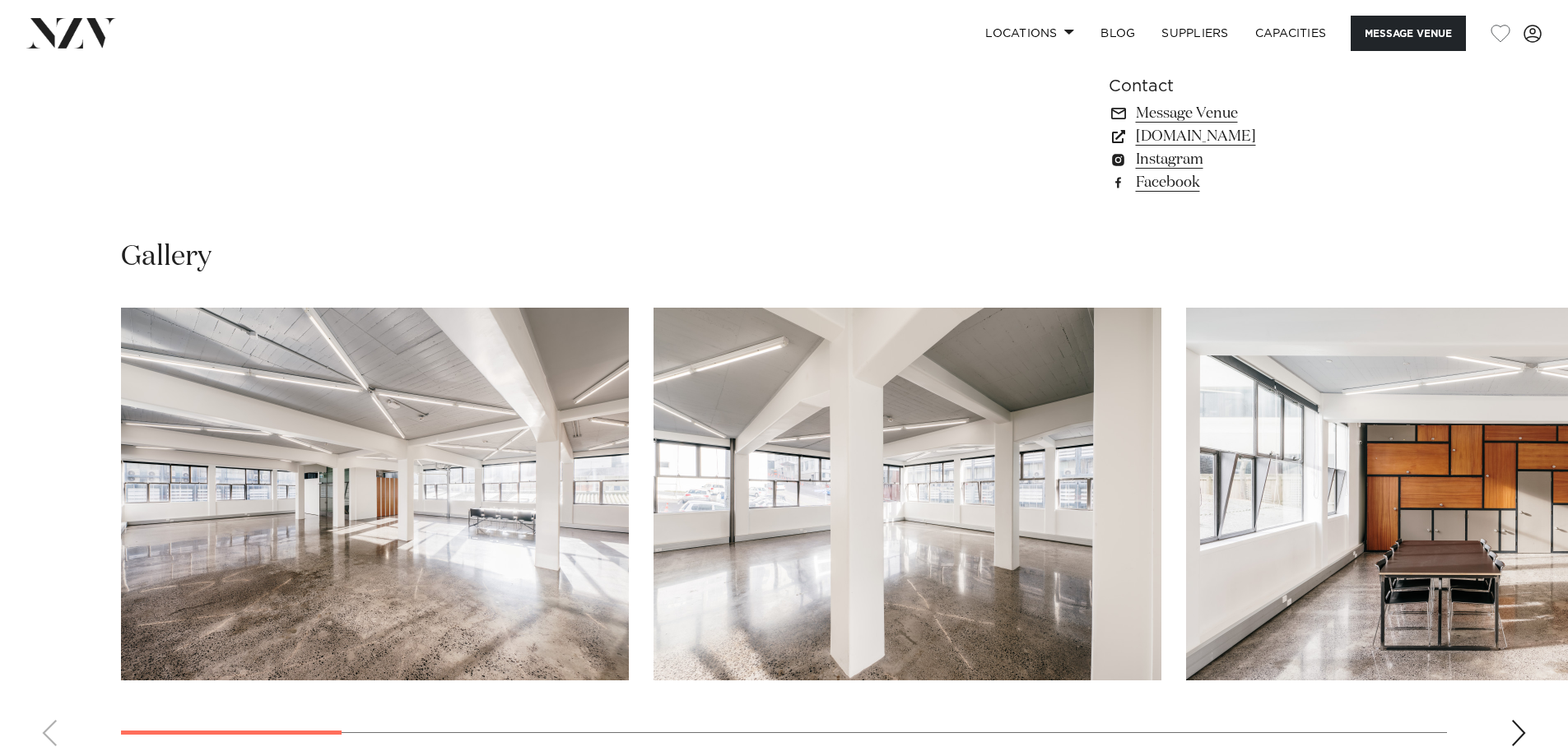
scroll to position [1481, 0]
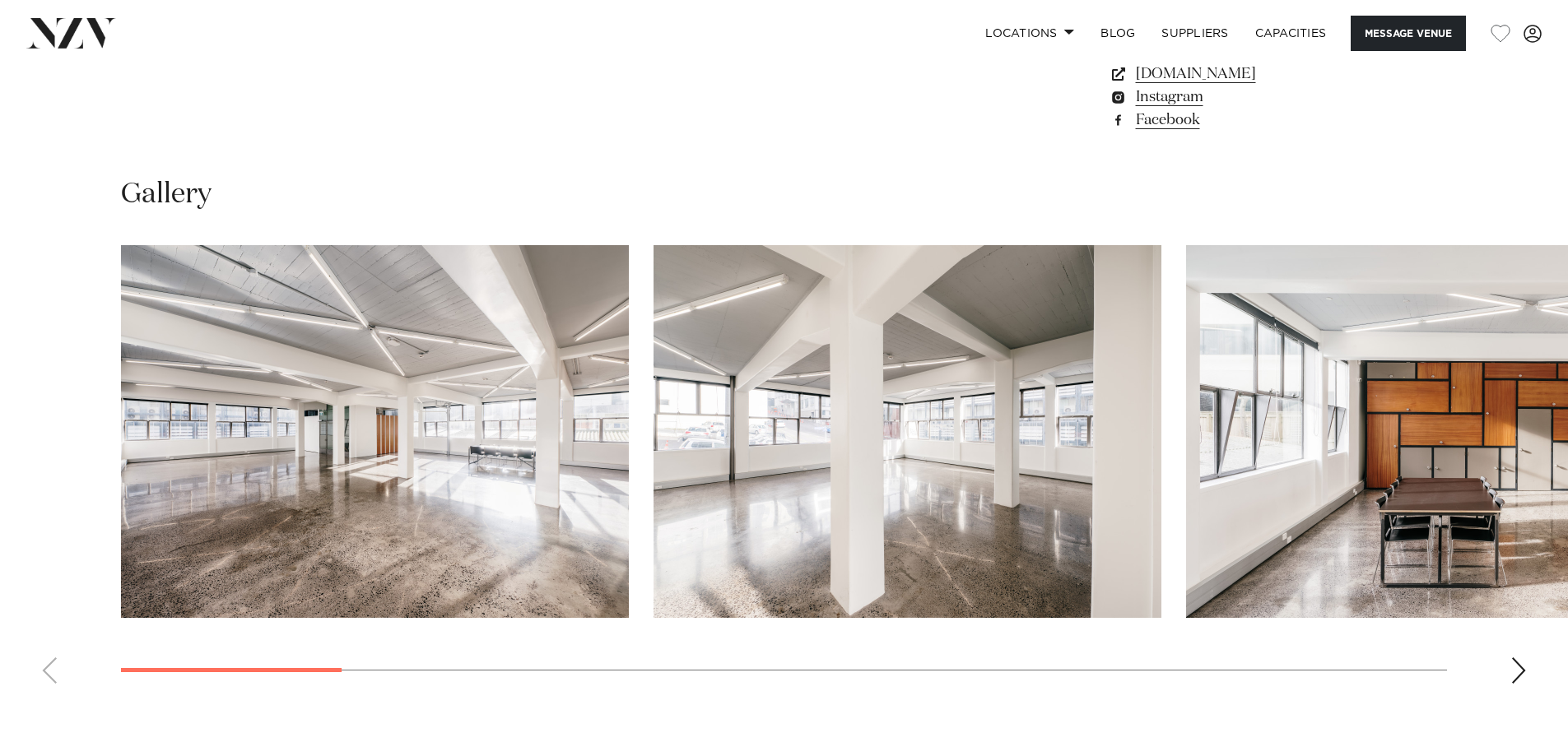
click at [1186, 504] on img "3 / 15" at bounding box center [1439, 431] width 508 height 373
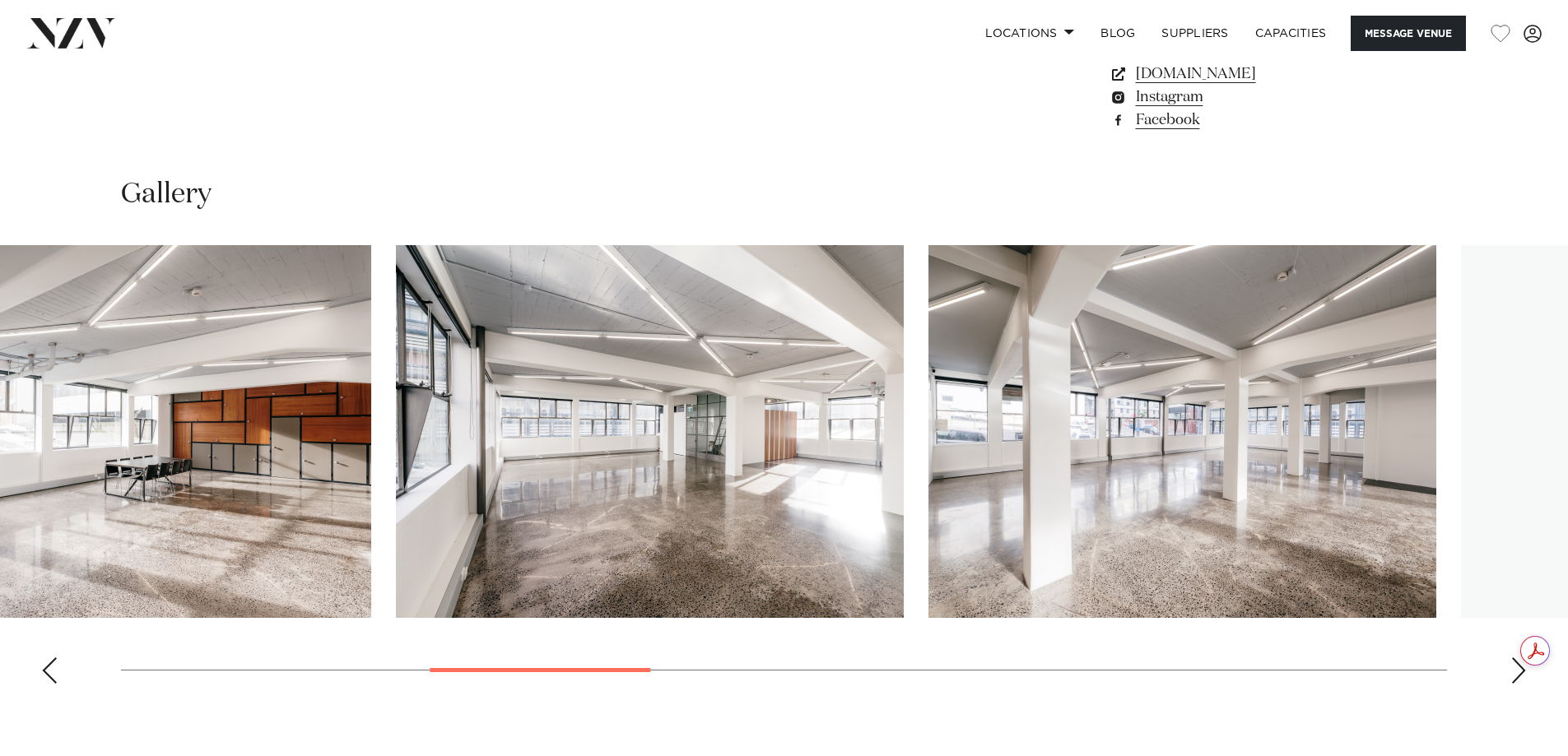
click at [337, 470] on img "4 / 15" at bounding box center [117, 431] width 508 height 373
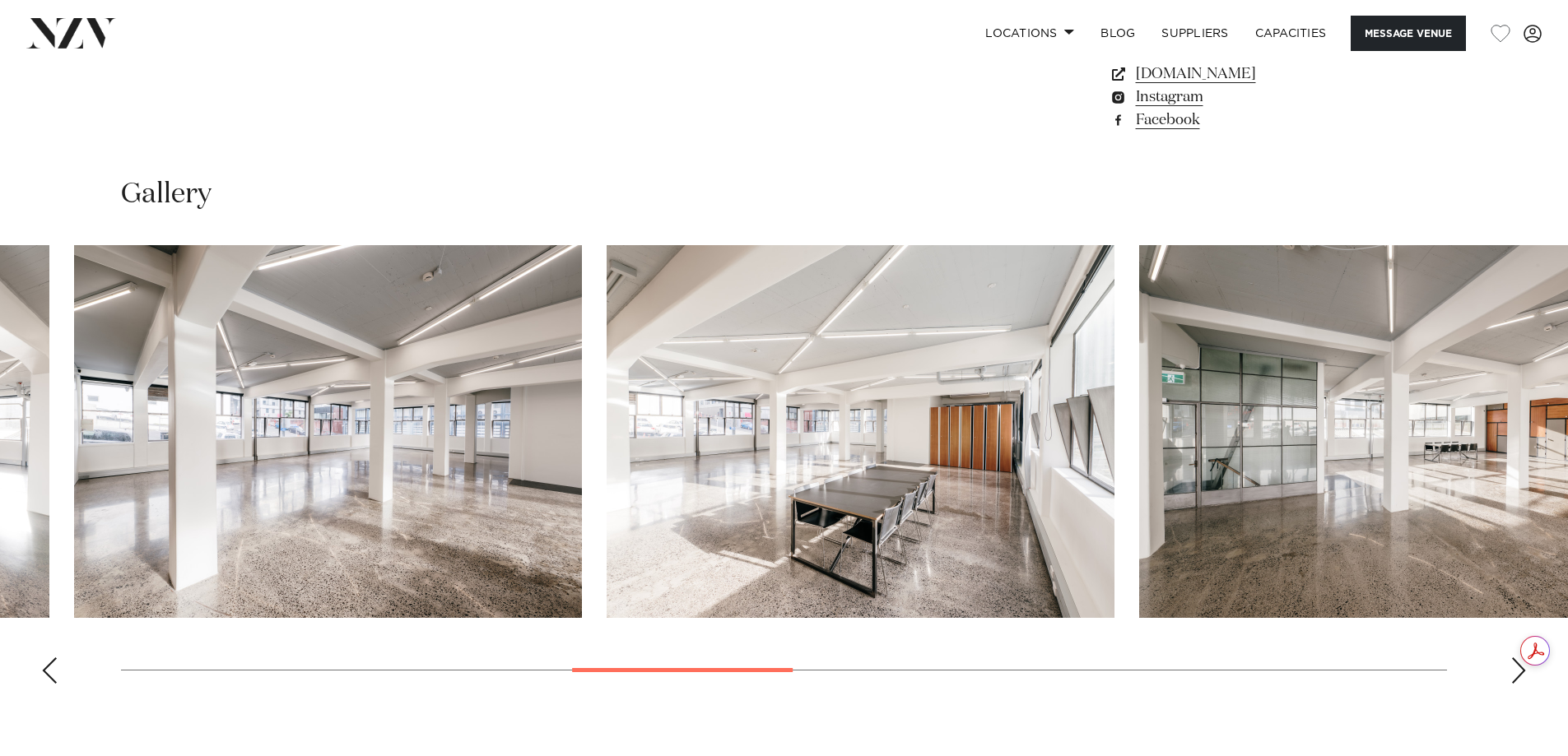
click at [427, 462] on img "6 / 15" at bounding box center [327, 431] width 508 height 373
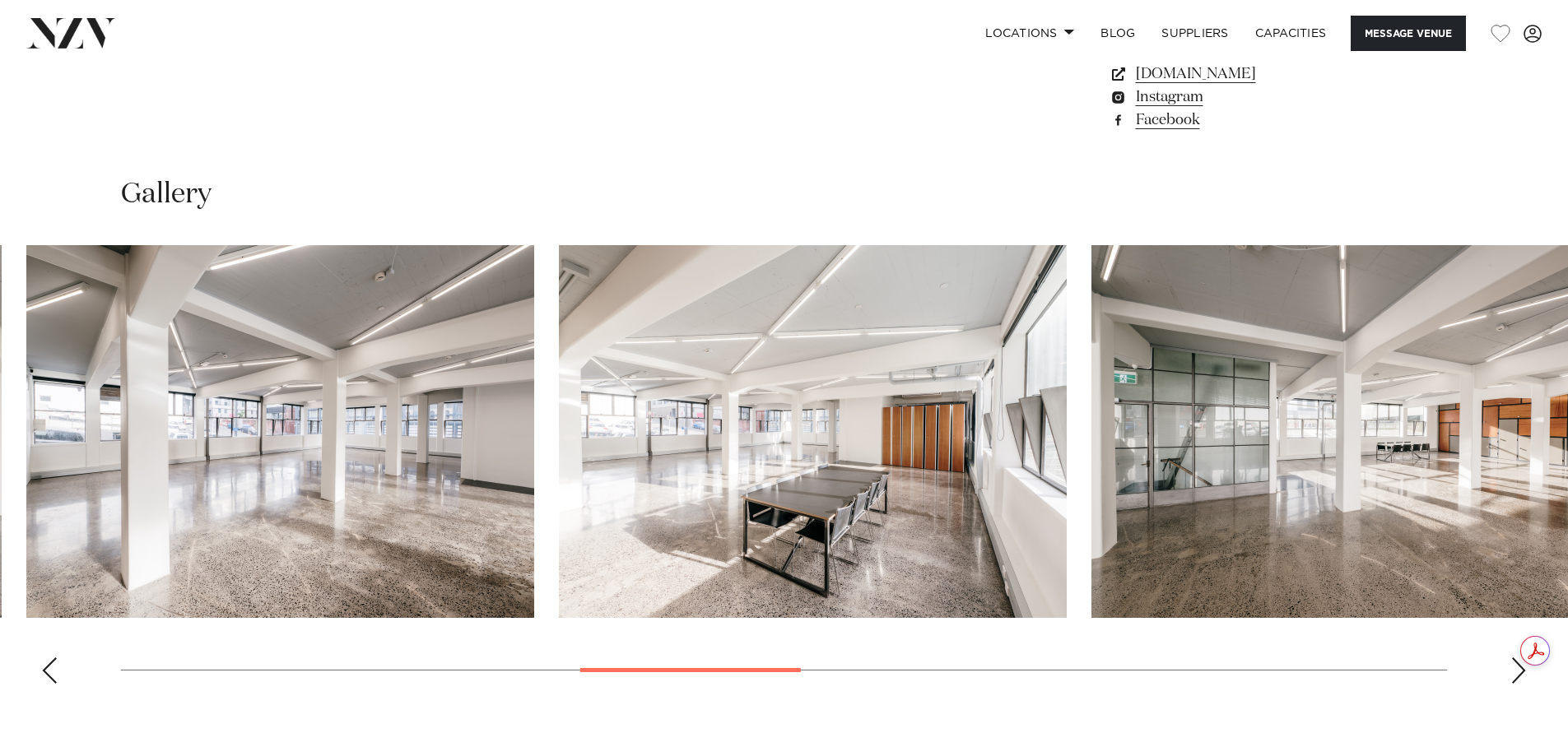
click at [1092, 439] on img "8 / 15" at bounding box center [1345, 431] width 508 height 373
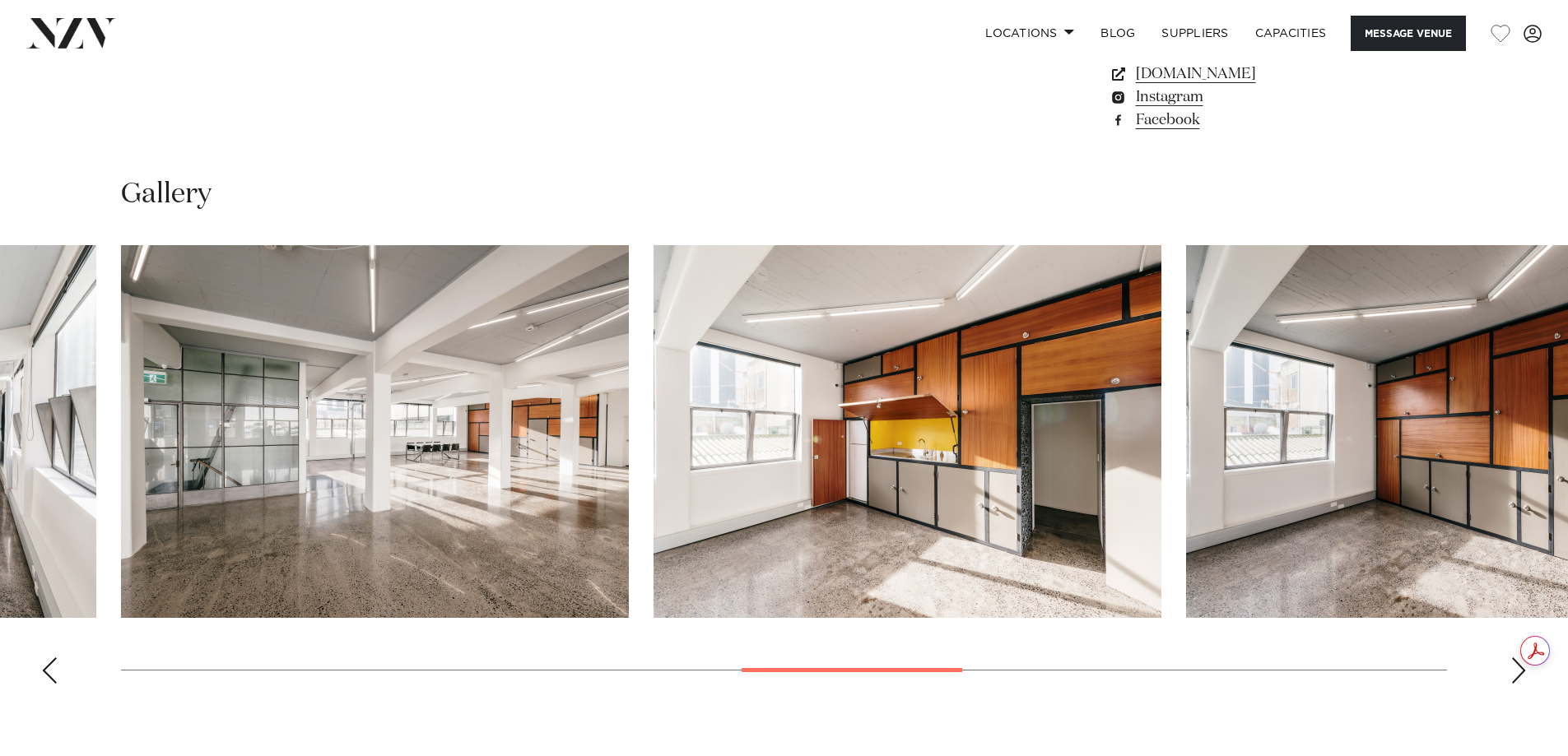
click at [654, 456] on img "9 / 15" at bounding box center [908, 431] width 508 height 373
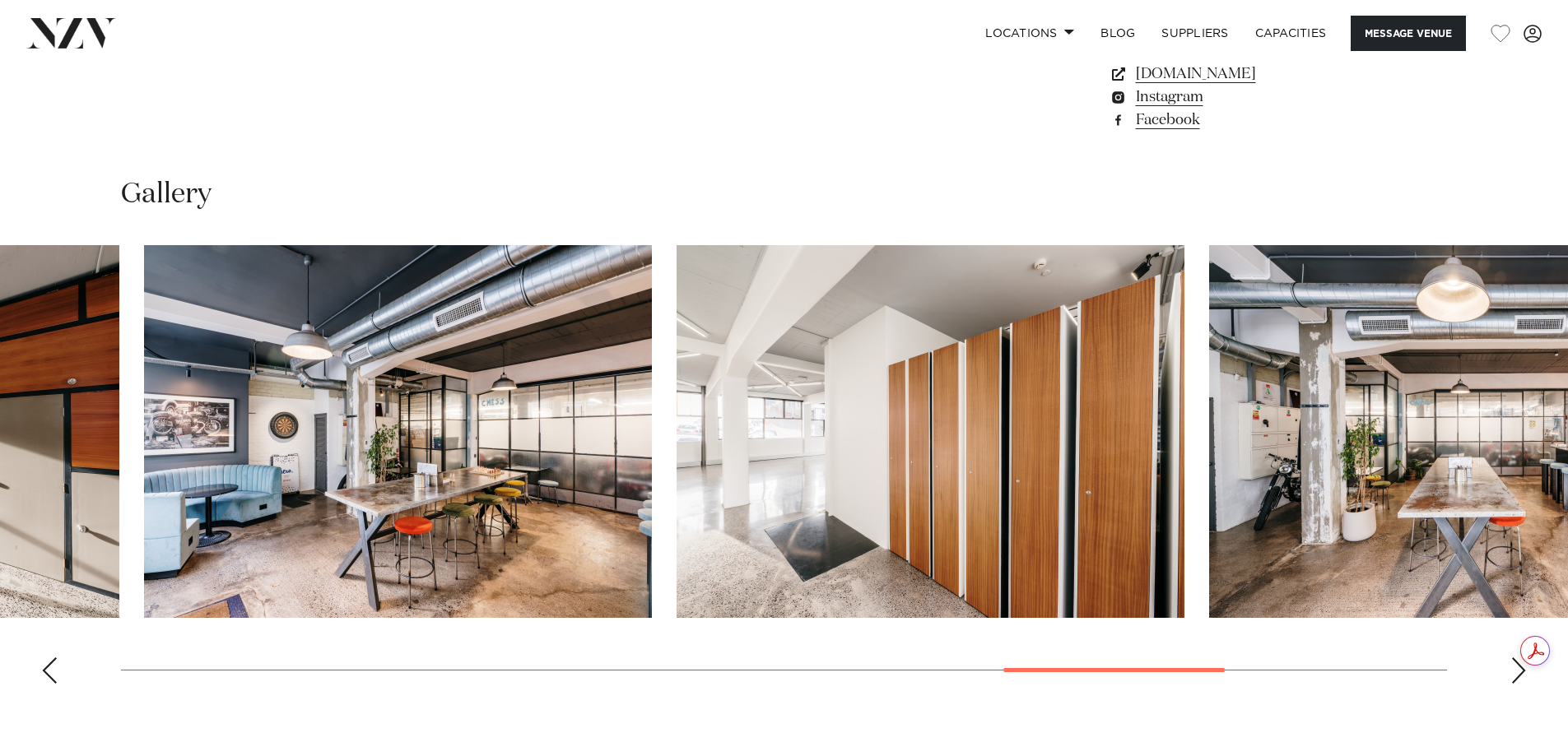
click at [144, 487] on img "11 / 15" at bounding box center [398, 431] width 508 height 373
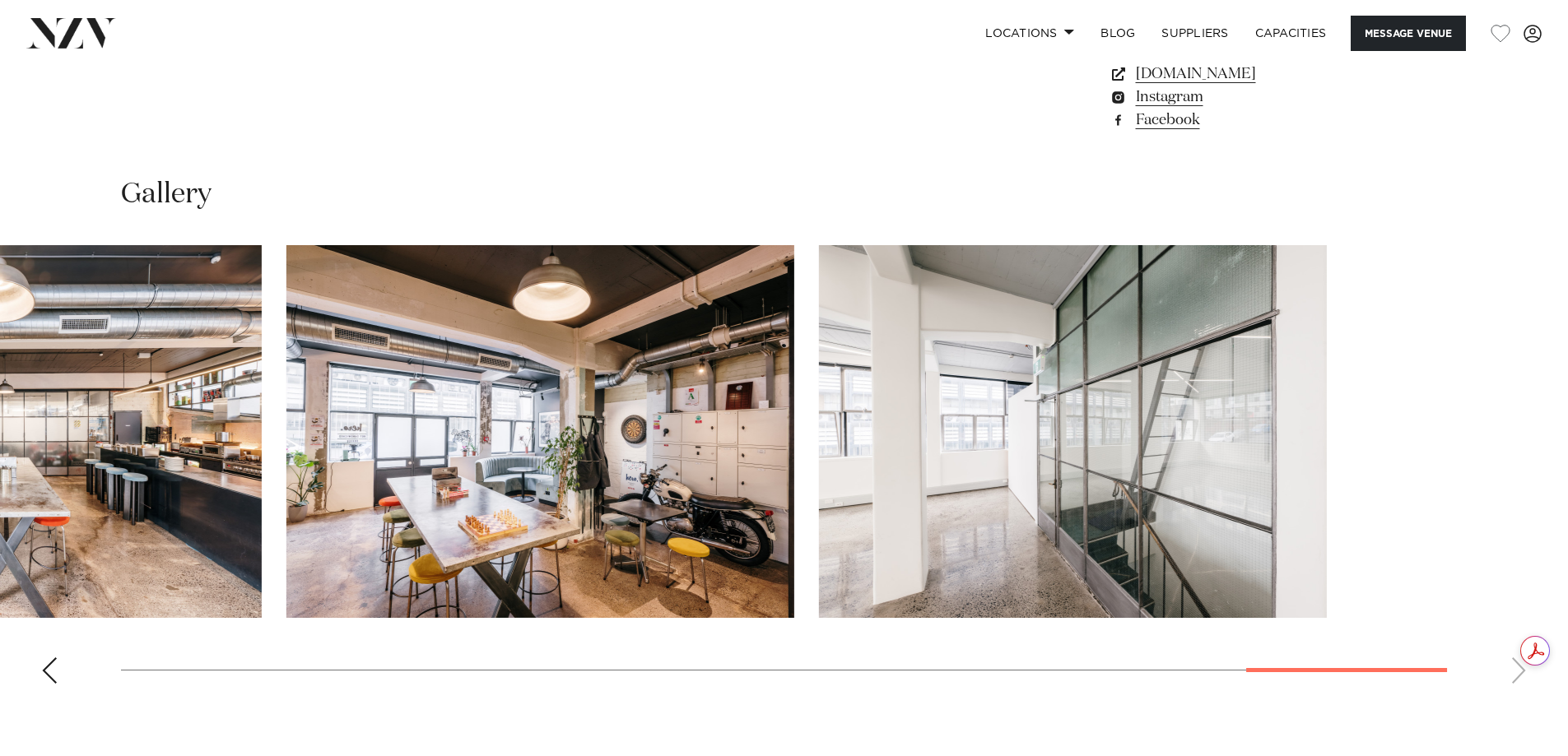
click at [0, 0] on slot at bounding box center [0, 0] width 0 height 0
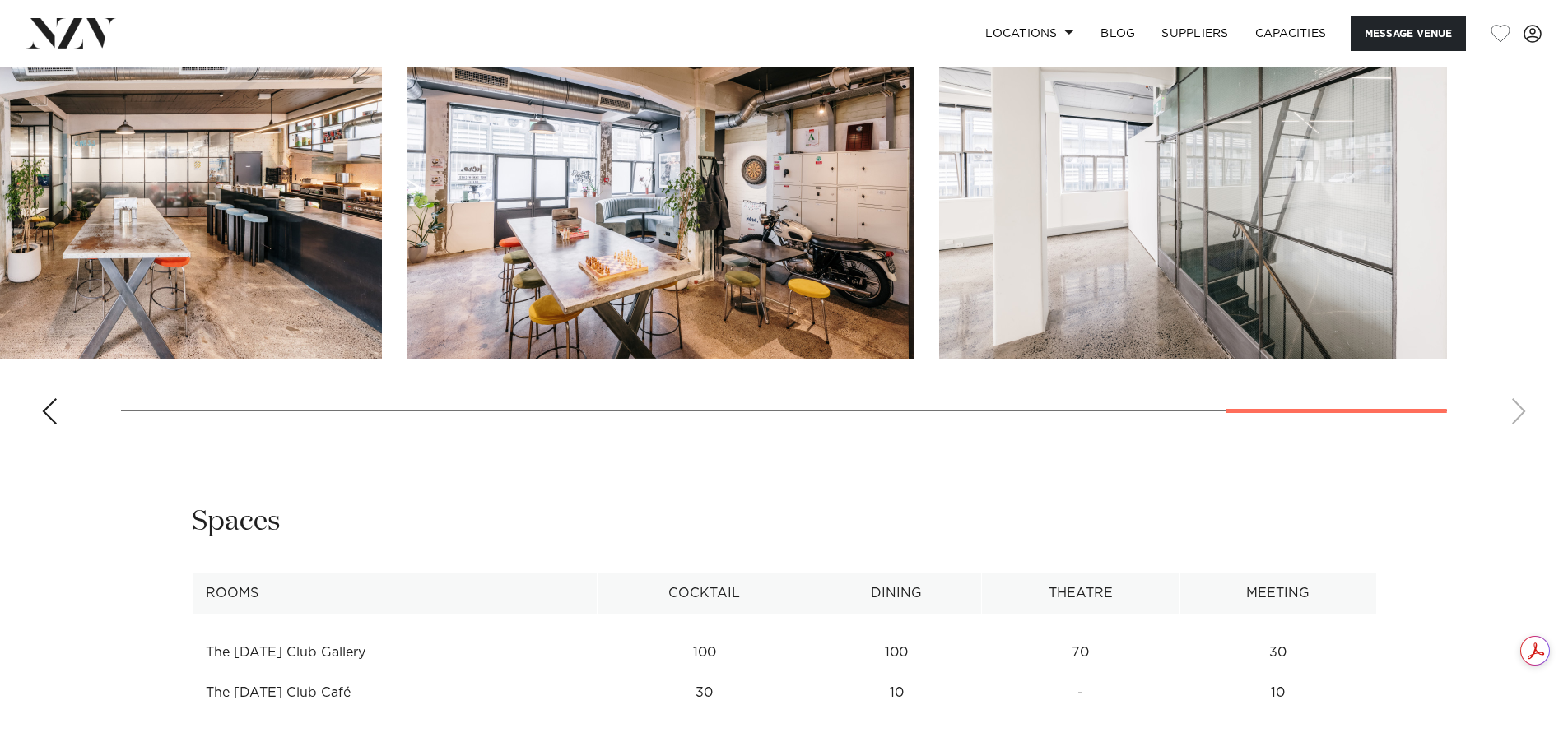
scroll to position [1399, 0]
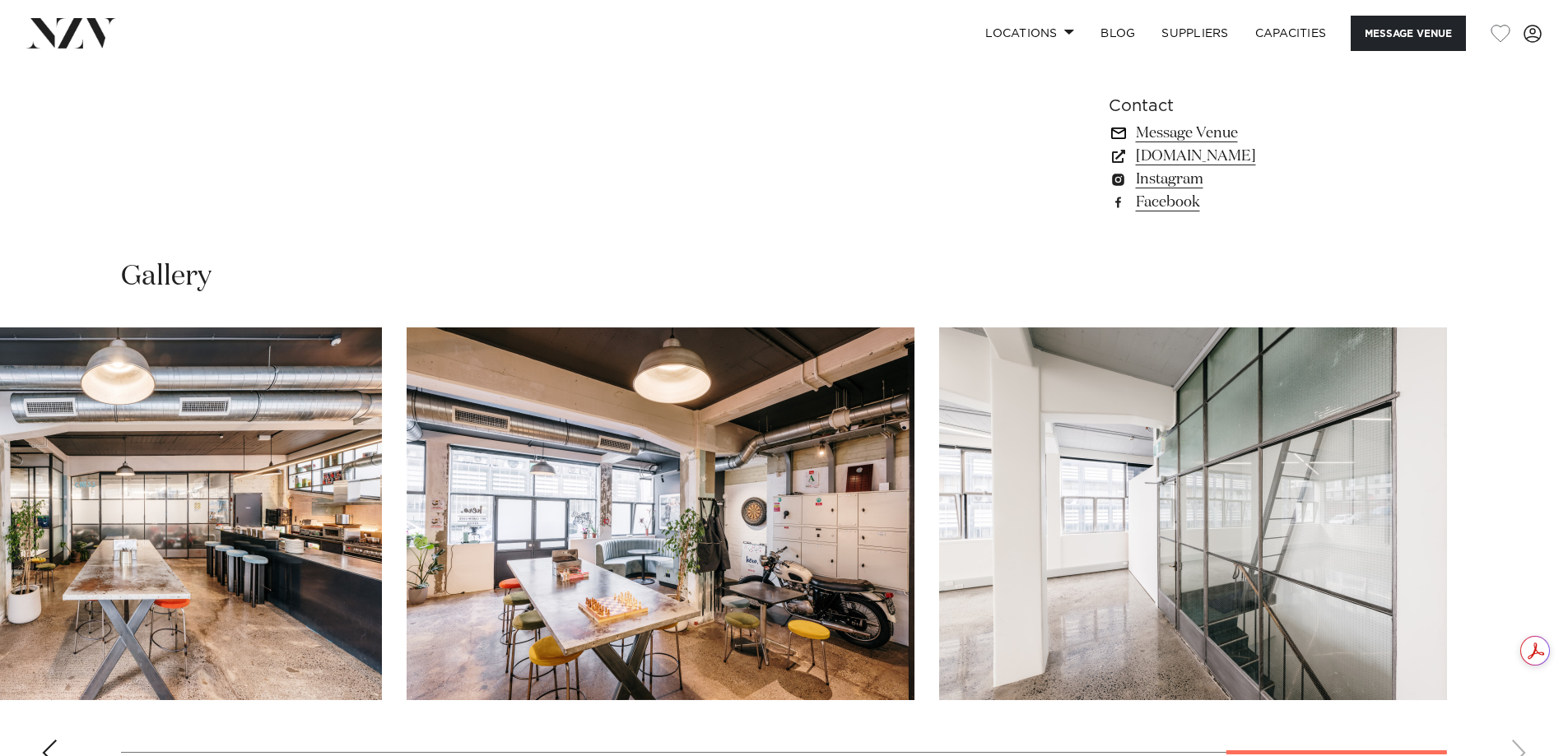
click at [1179, 133] on link "Message Venue" at bounding box center [1243, 133] width 268 height 23
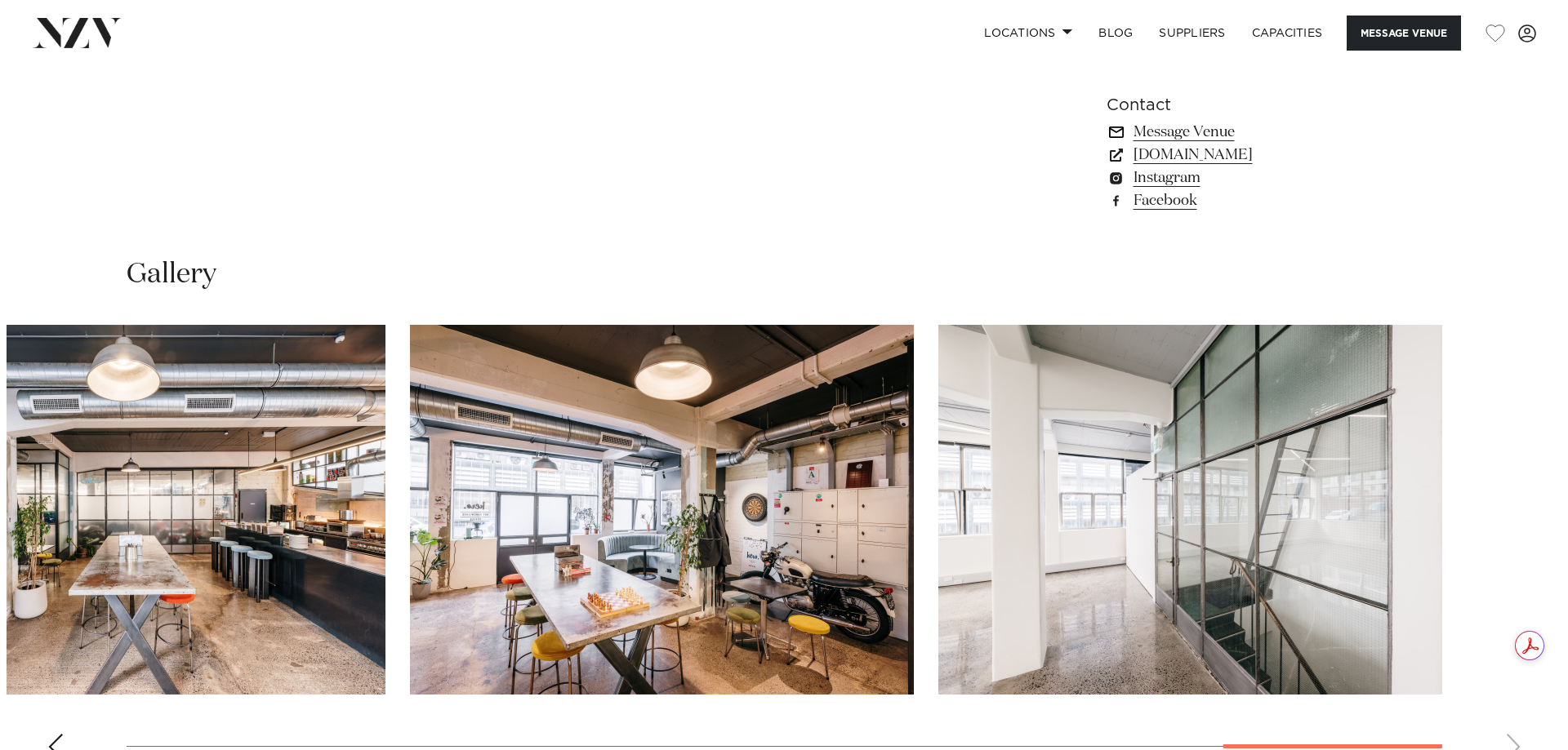
scroll to position [1393, 0]
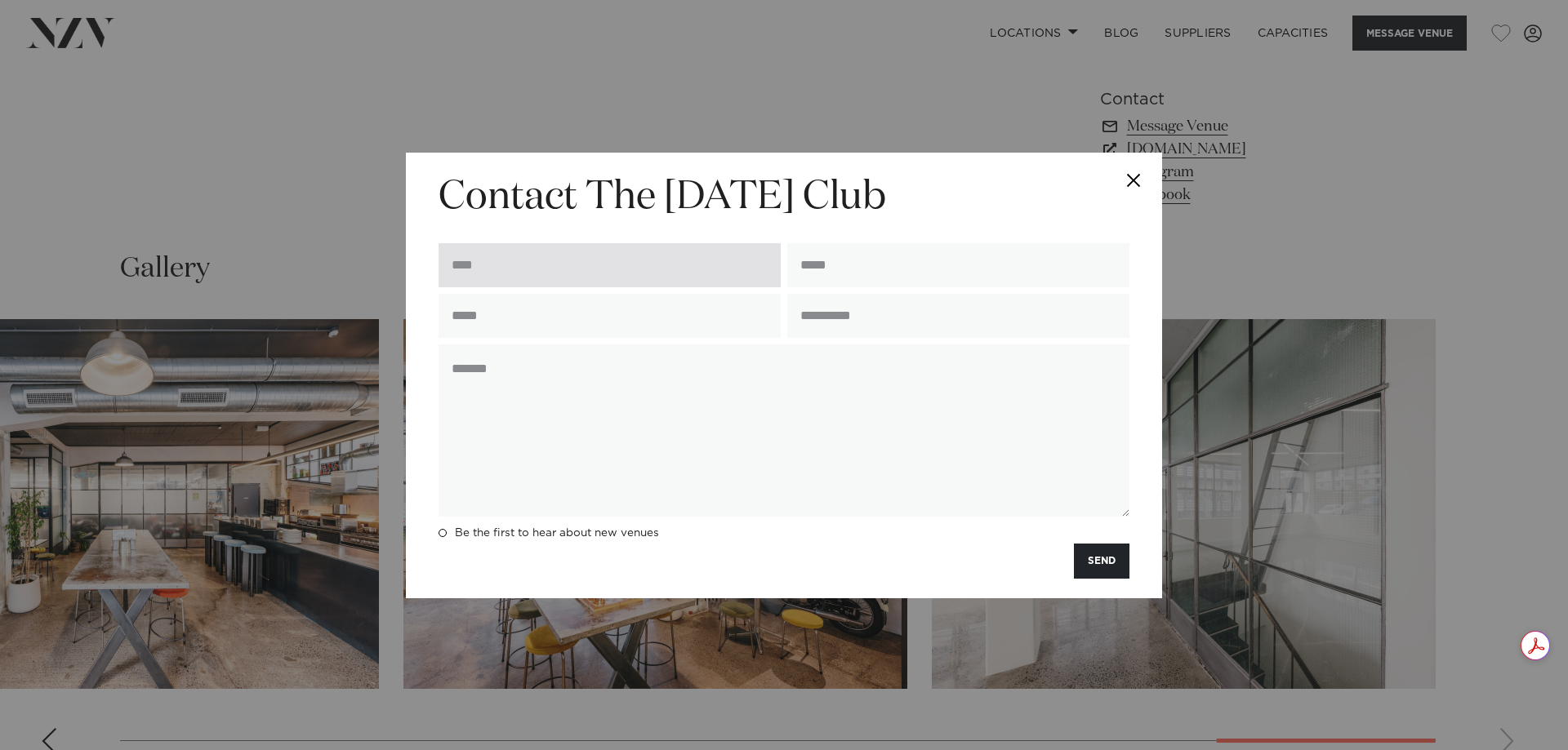
click at [508, 263] on input "text" at bounding box center [610, 265] width 342 height 44
type input "**********"
type input "*********"
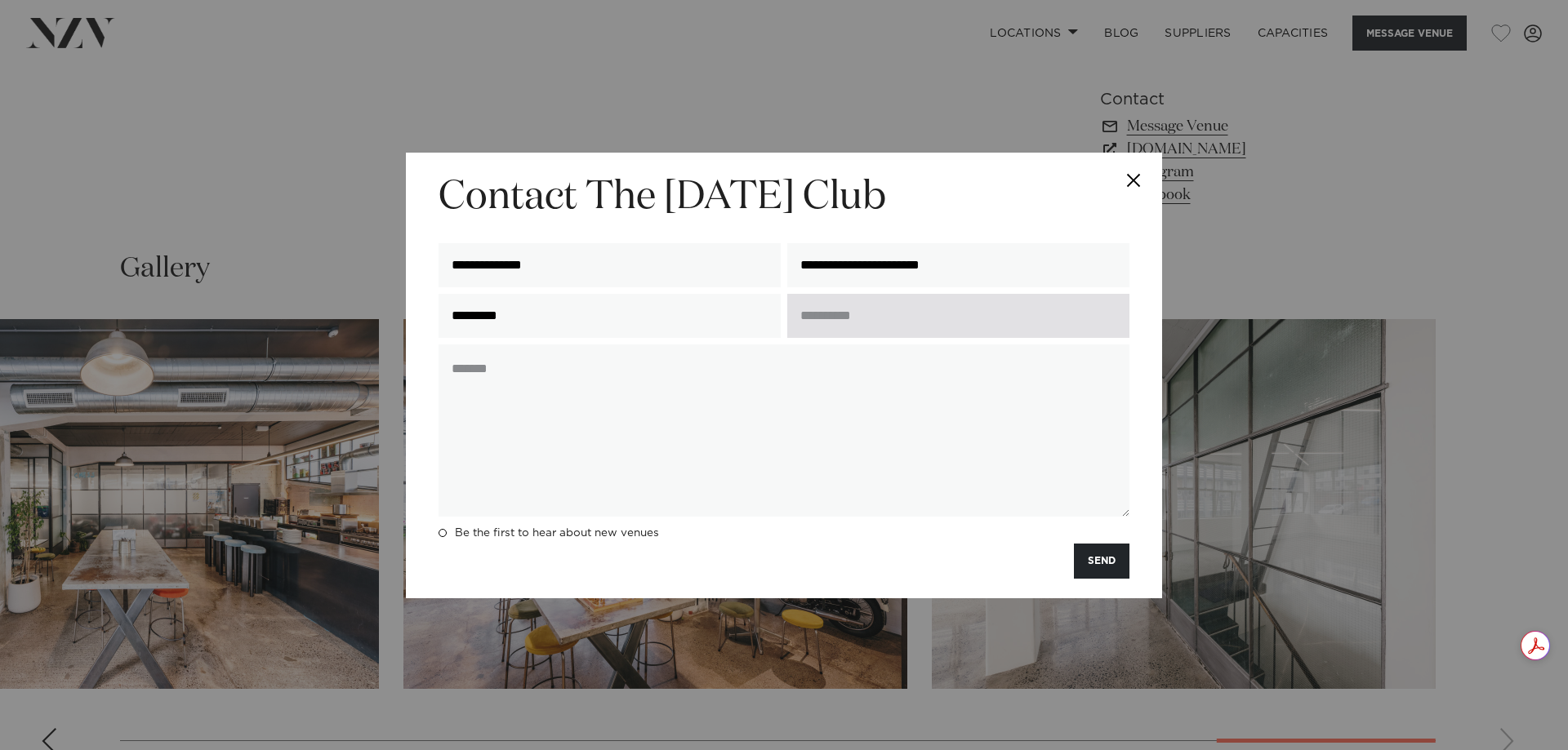
click at [858, 319] on input "text" at bounding box center [958, 316] width 342 height 44
type input "**********"
paste textarea "**********"
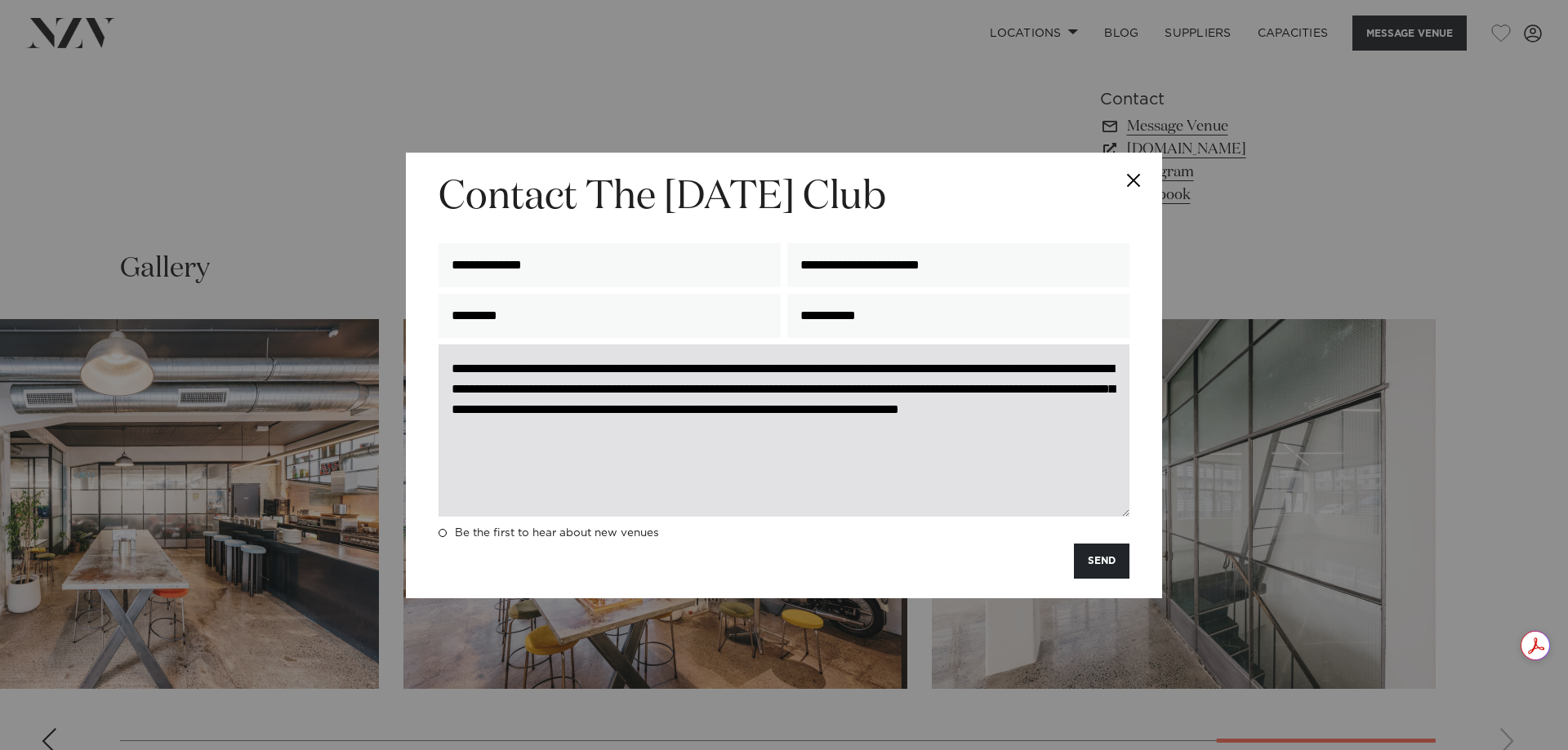
drag, startPoint x: 834, startPoint y: 417, endPoint x: 579, endPoint y: 414, distance: 255.0
click at [579, 414] on textarea "**********" at bounding box center [784, 431] width 690 height 172
drag, startPoint x: 627, startPoint y: 394, endPoint x: 883, endPoint y: 384, distance: 256.2
click at [883, 384] on textarea "**********" at bounding box center [784, 431] width 690 height 172
click at [850, 448] on textarea "**********" at bounding box center [784, 431] width 690 height 172
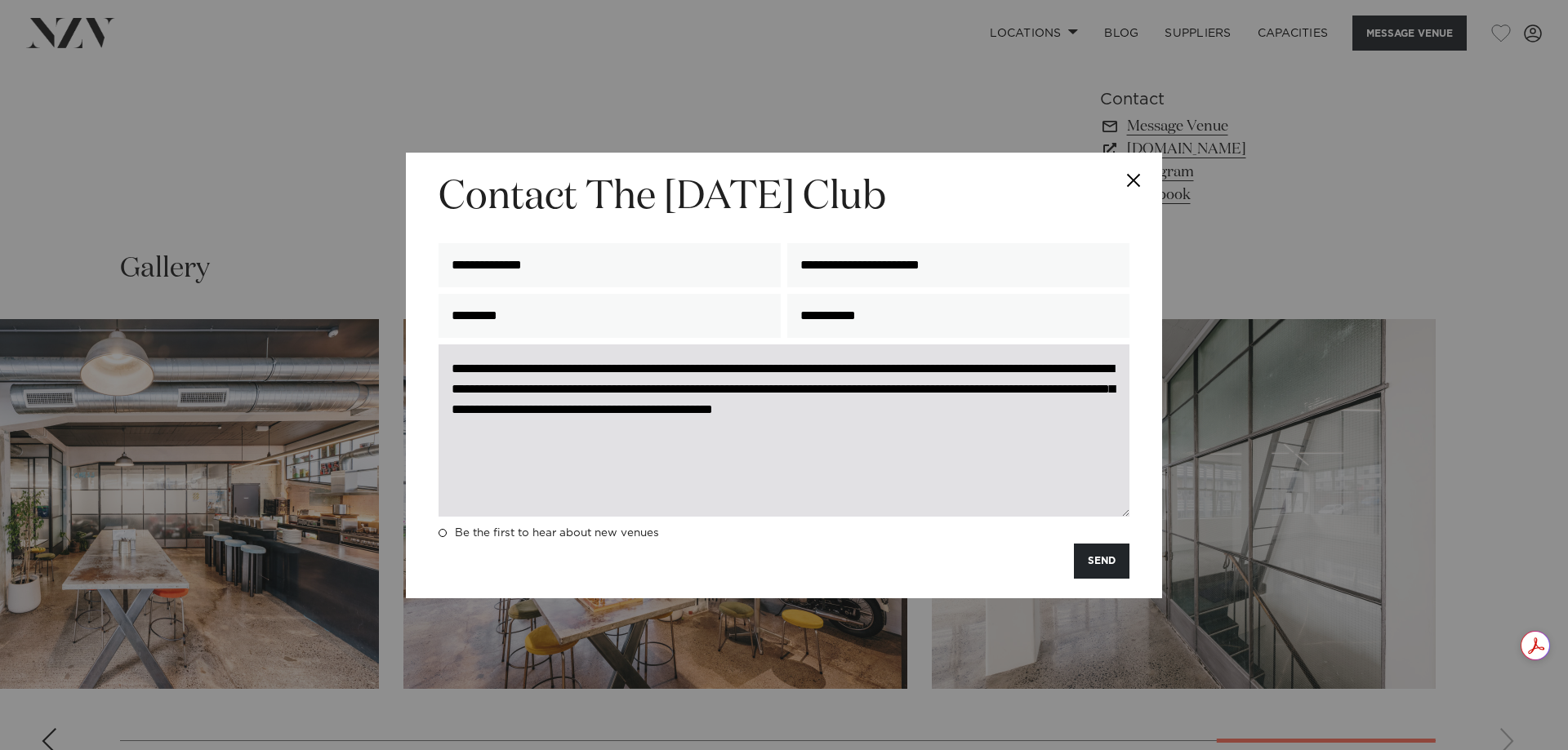
click at [698, 414] on textarea "**********" at bounding box center [784, 431] width 690 height 172
drag, startPoint x: 667, startPoint y: 367, endPoint x: 852, endPoint y: 397, distance: 187.4
click at [852, 397] on textarea "**********" at bounding box center [784, 431] width 690 height 172
click at [850, 463] on textarea "**********" at bounding box center [784, 431] width 690 height 172
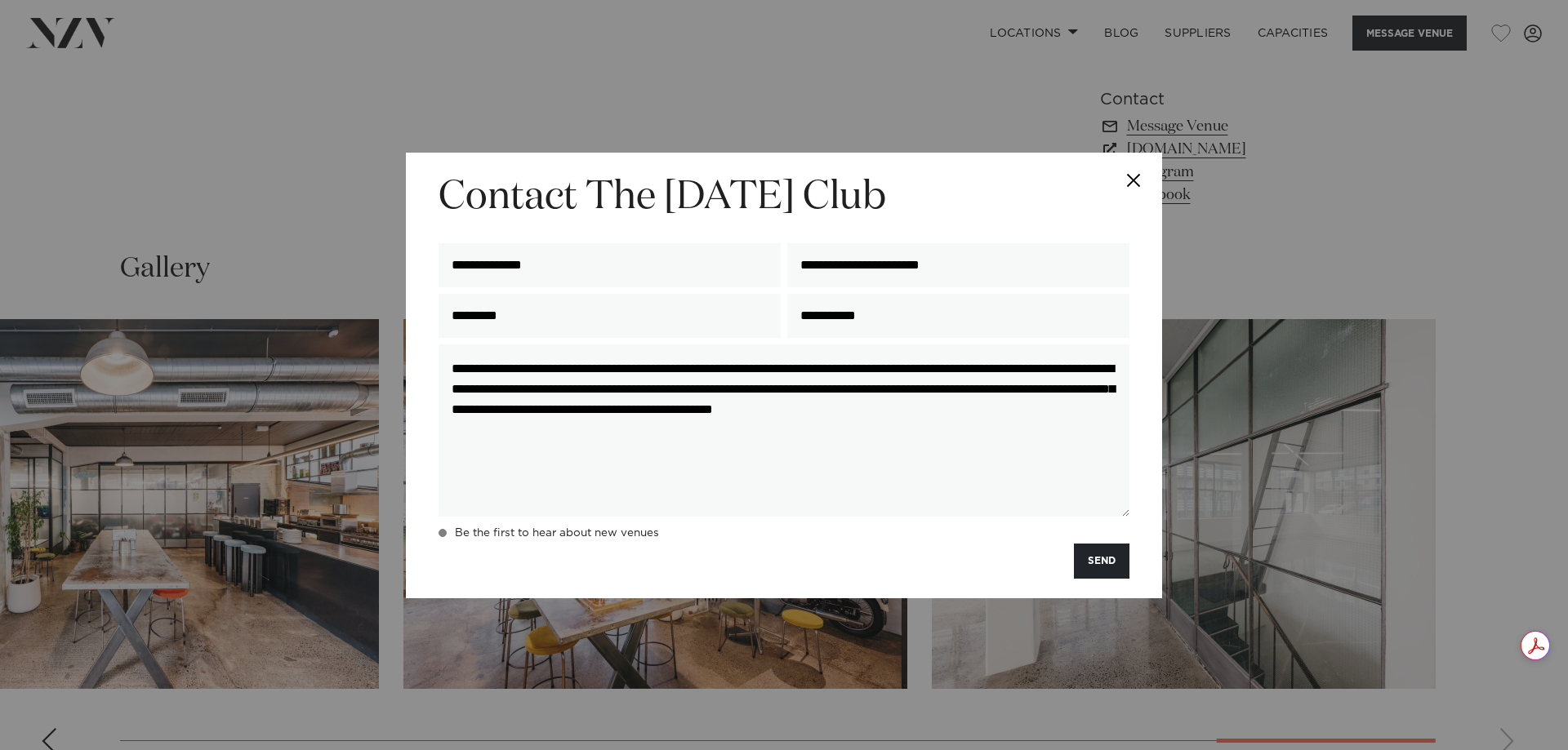
type textarea "**********"
click at [535, 536] on h4 "Be the first to hear about new venues" at bounding box center [557, 533] width 204 height 13
click at [1090, 558] on button "SEND" at bounding box center [1101, 561] width 55 height 35
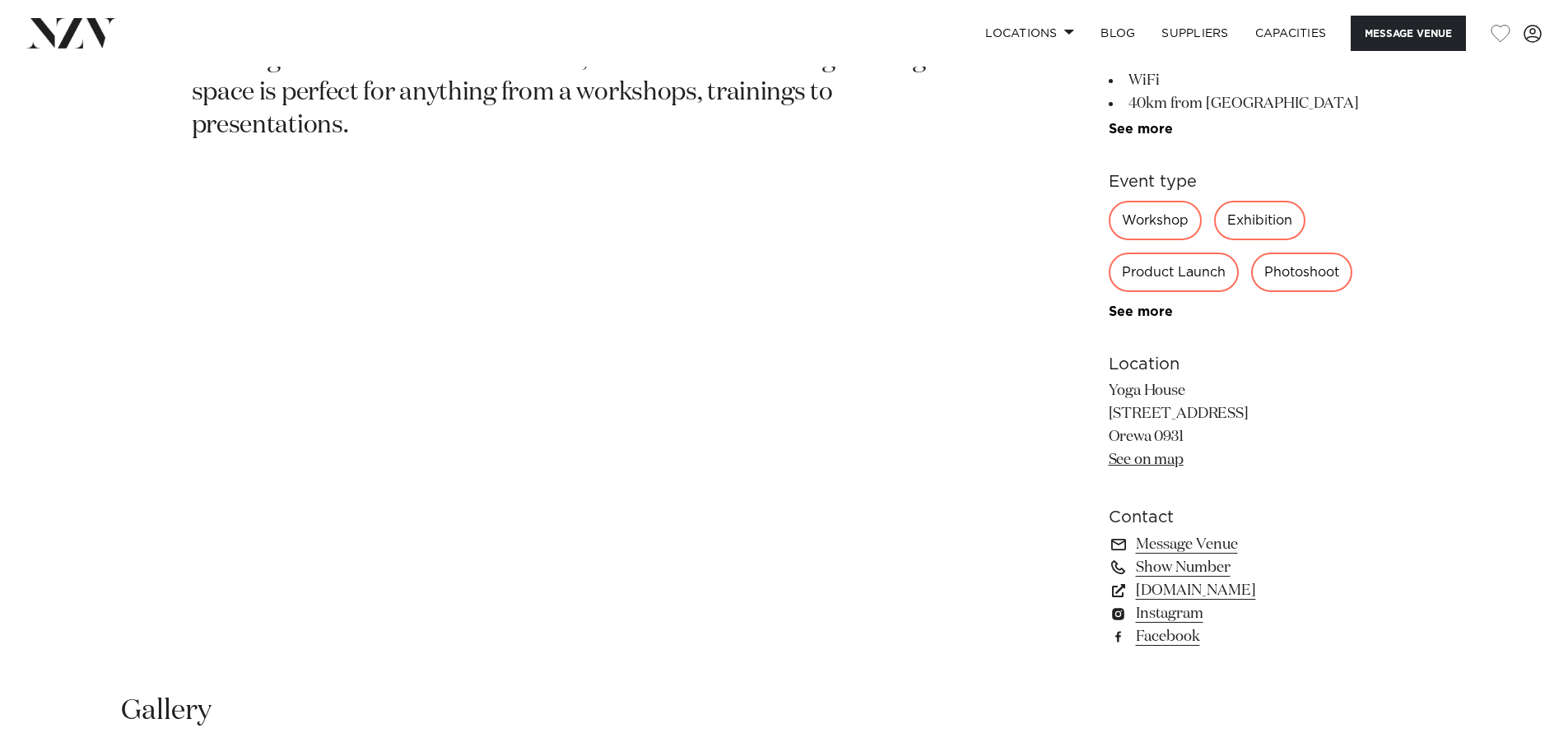
scroll to position [1564, 0]
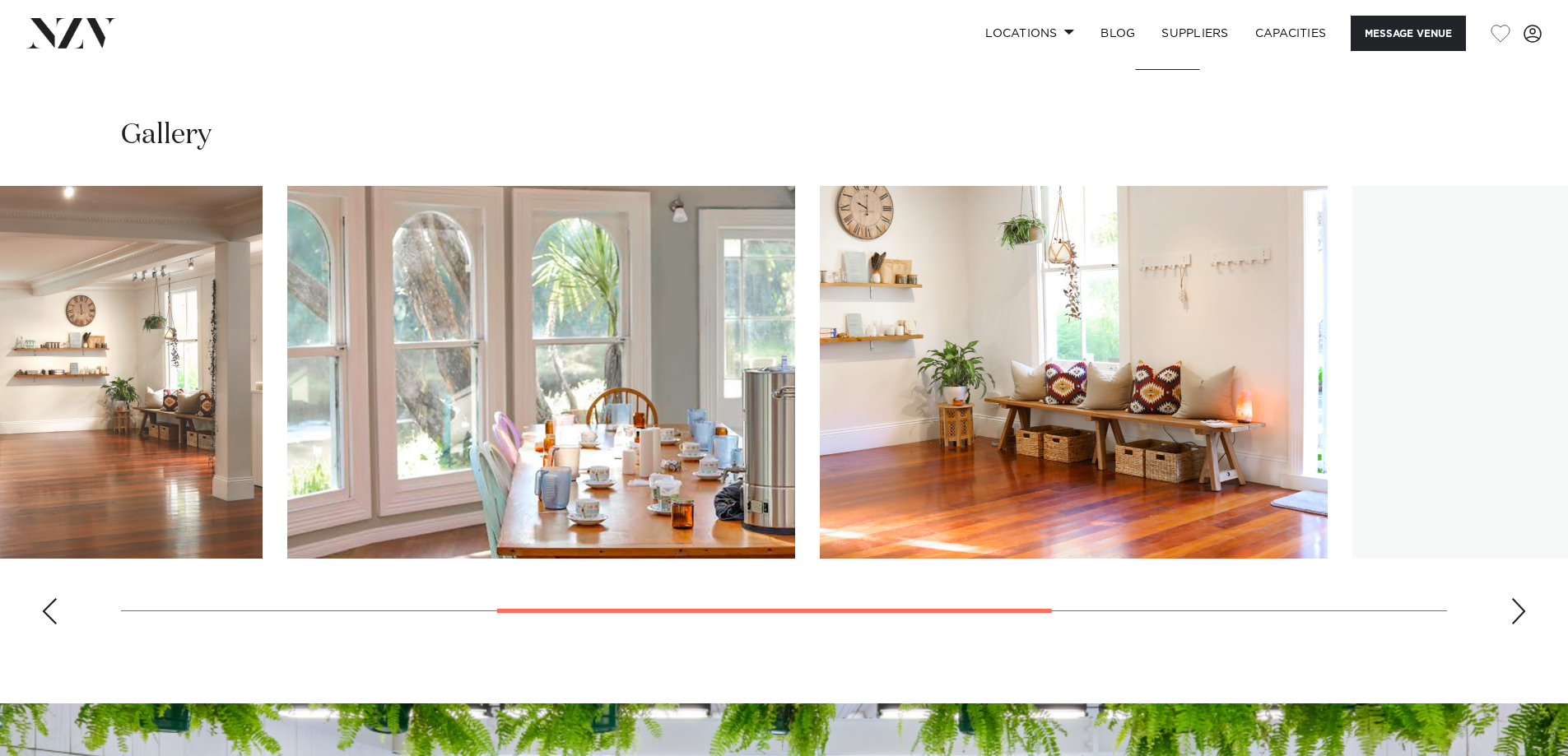
click at [450, 373] on img "3 / 6" at bounding box center [541, 372] width 508 height 373
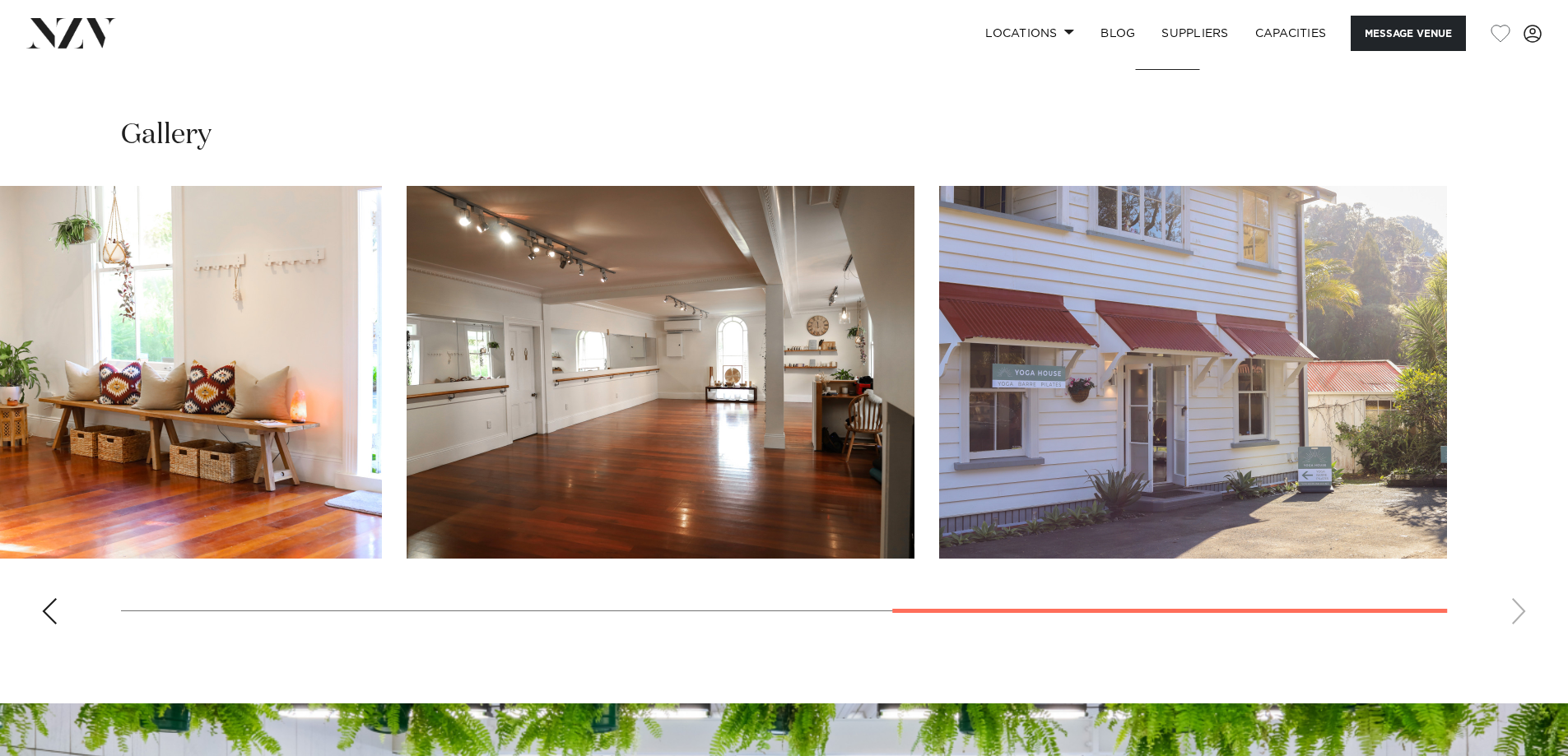
click at [423, 411] on img "5 / 6" at bounding box center [660, 372] width 508 height 373
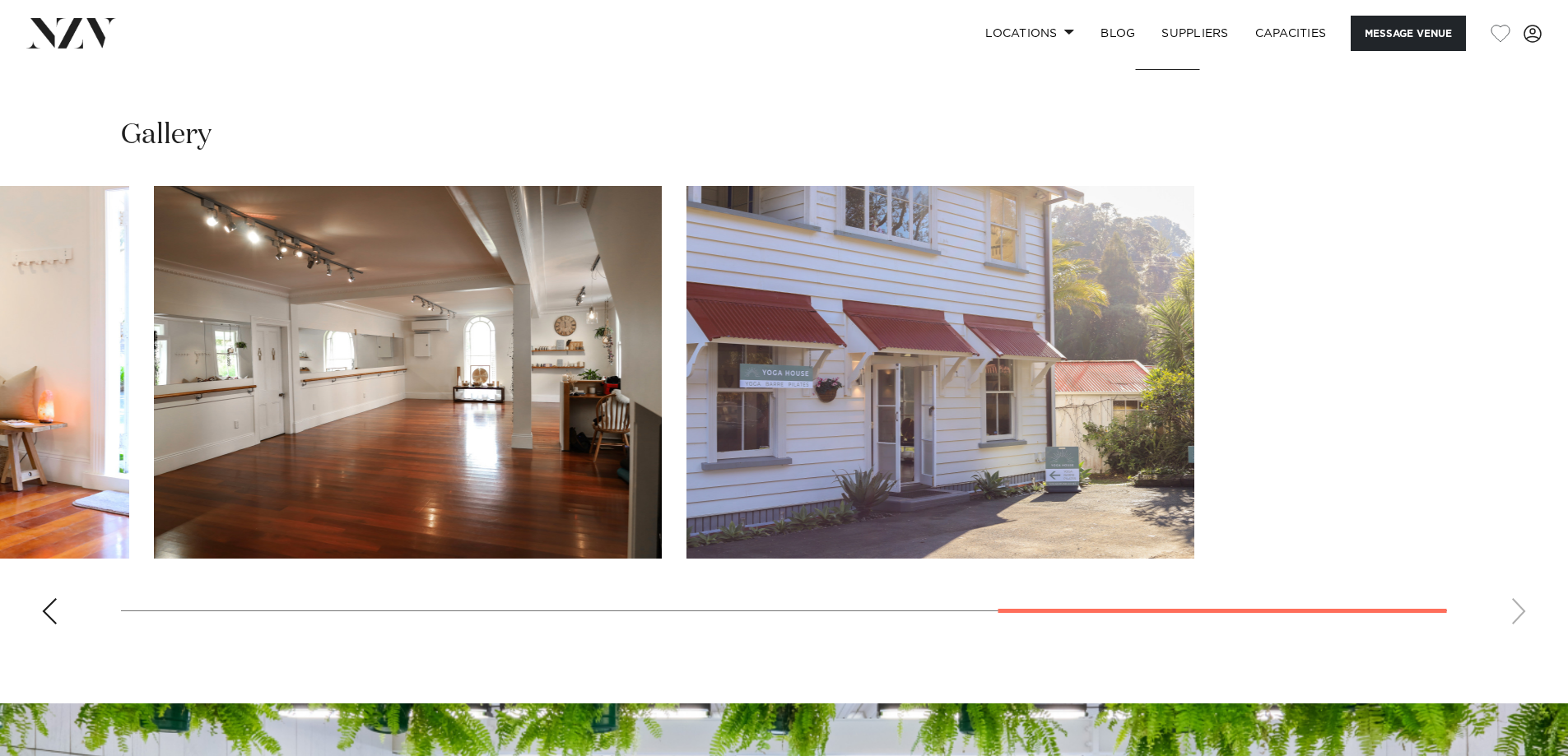
click at [0, 0] on slot at bounding box center [0, 0] width 0 height 0
